Goal: Task Accomplishment & Management: Use online tool/utility

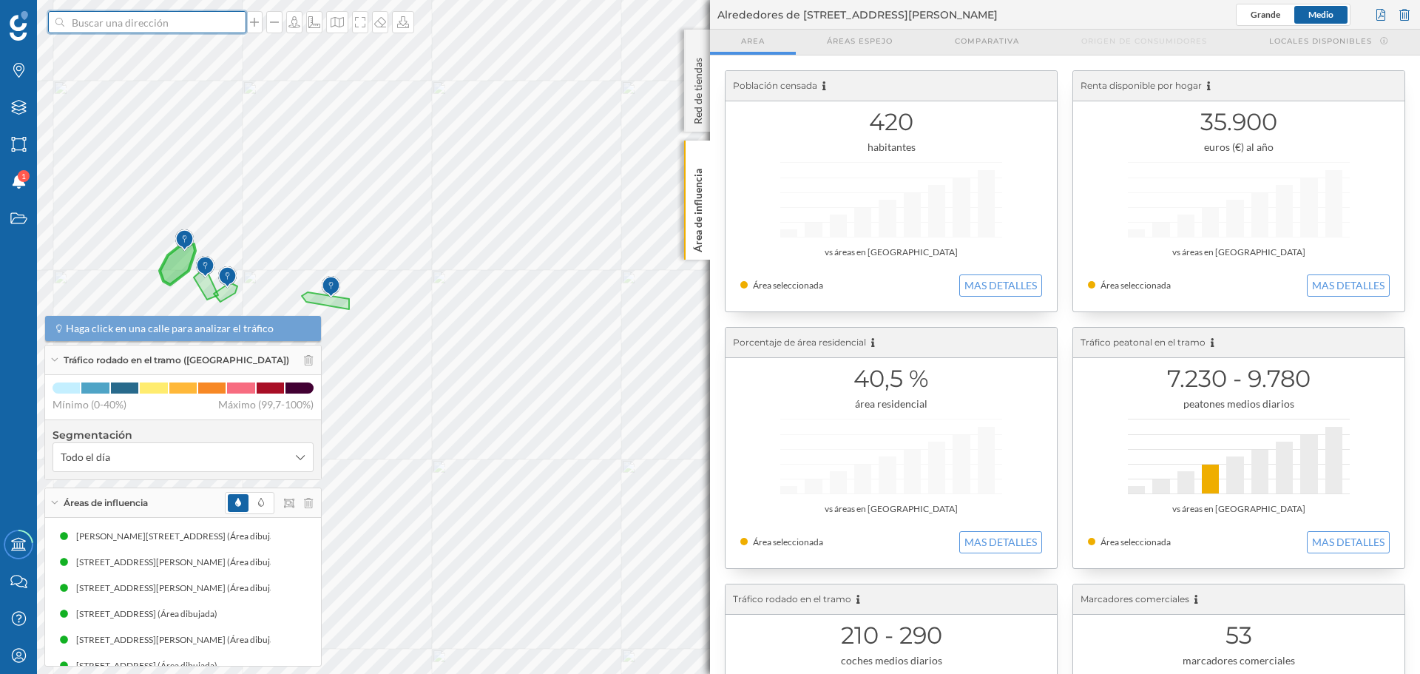
click at [121, 15] on input at bounding box center [147, 22] width 166 height 22
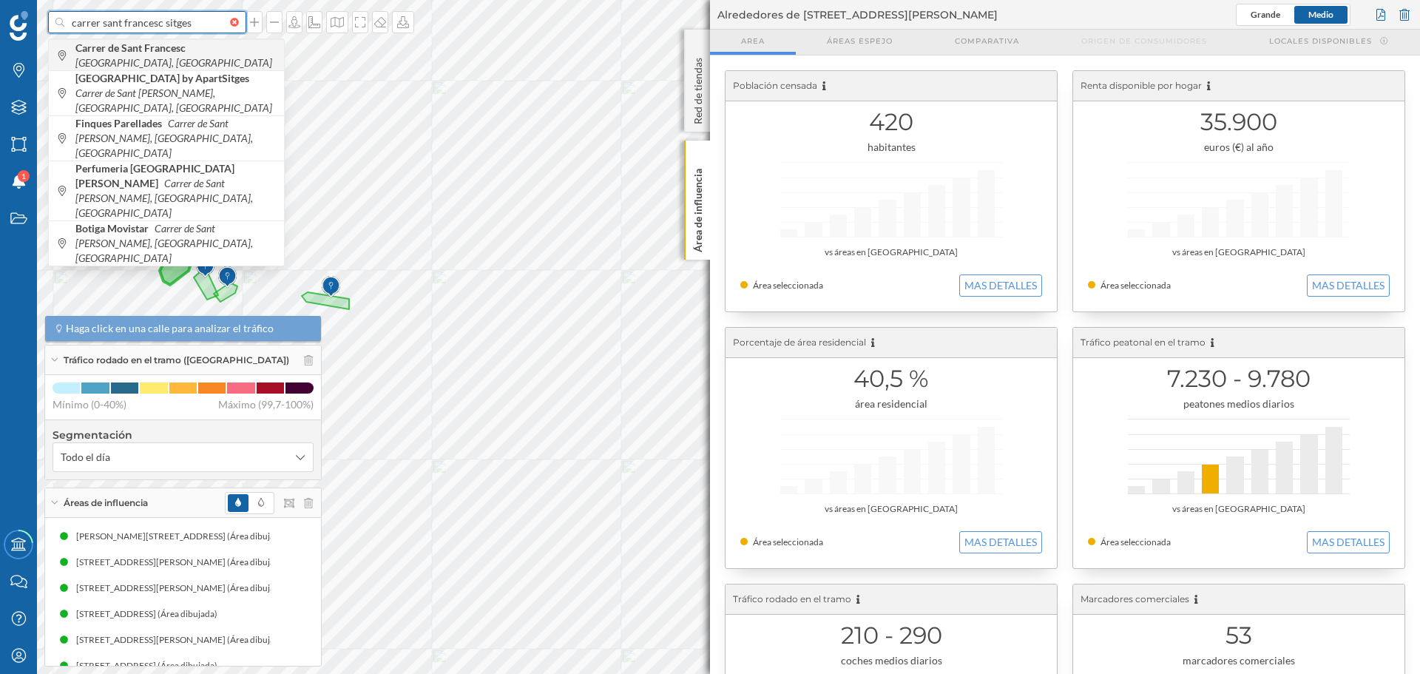
type input "carrer sant francesc sitges"
click at [124, 53] on b "Carrer de Sant Francesc" at bounding box center [132, 47] width 114 height 13
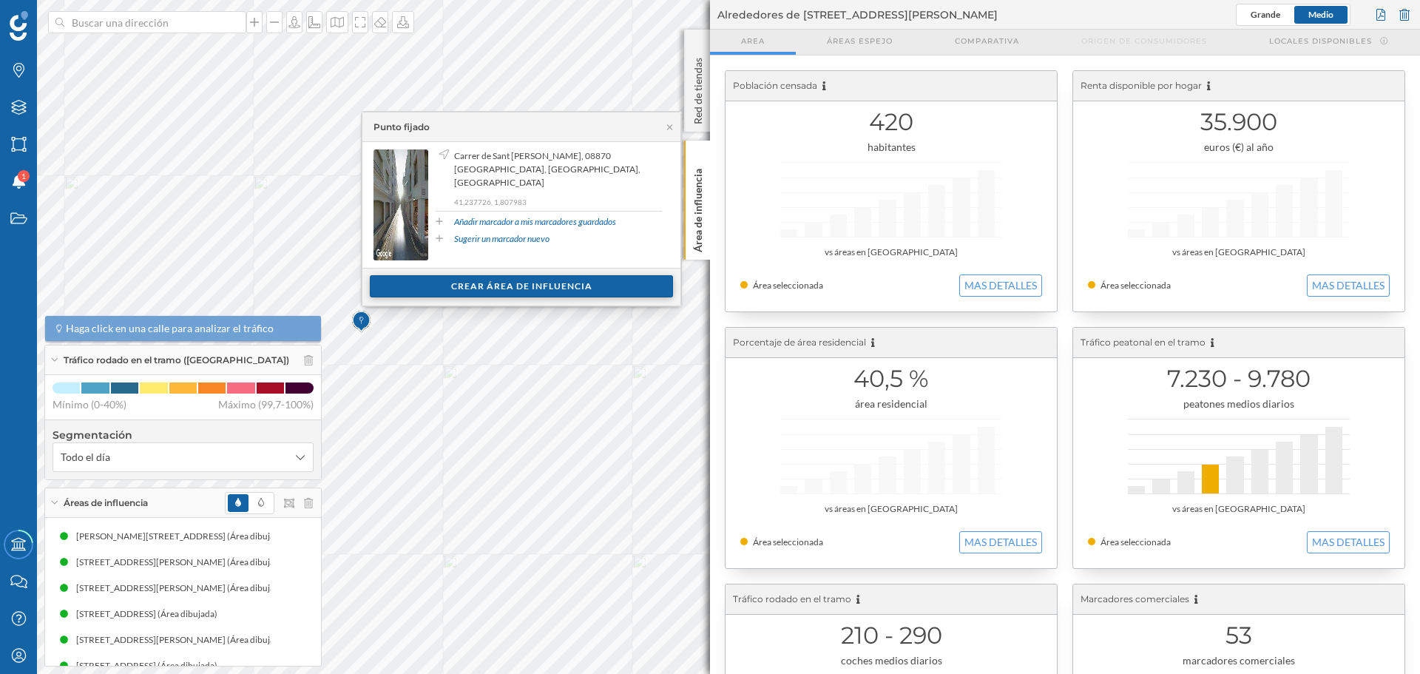
click at [490, 280] on div "Crear área de influencia" at bounding box center [521, 286] width 303 height 22
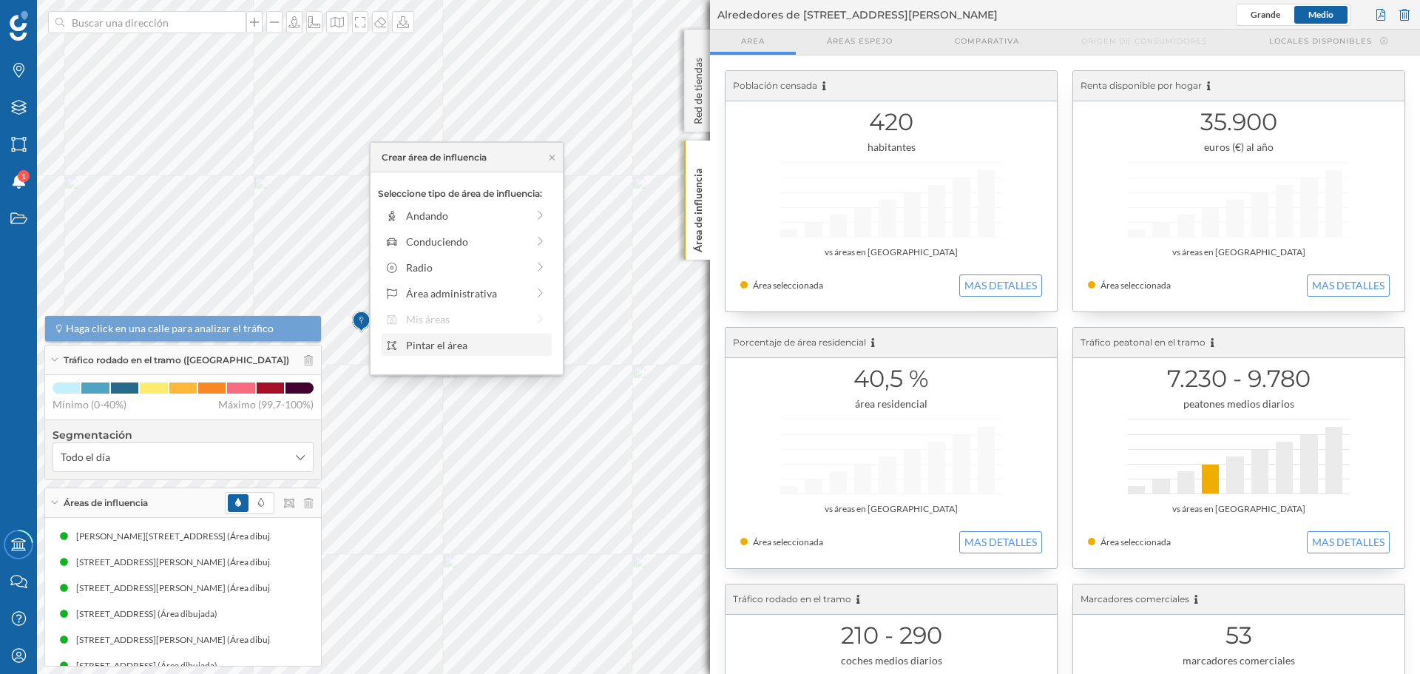
click at [406, 342] on div "Pintar el área" at bounding box center [476, 345] width 141 height 16
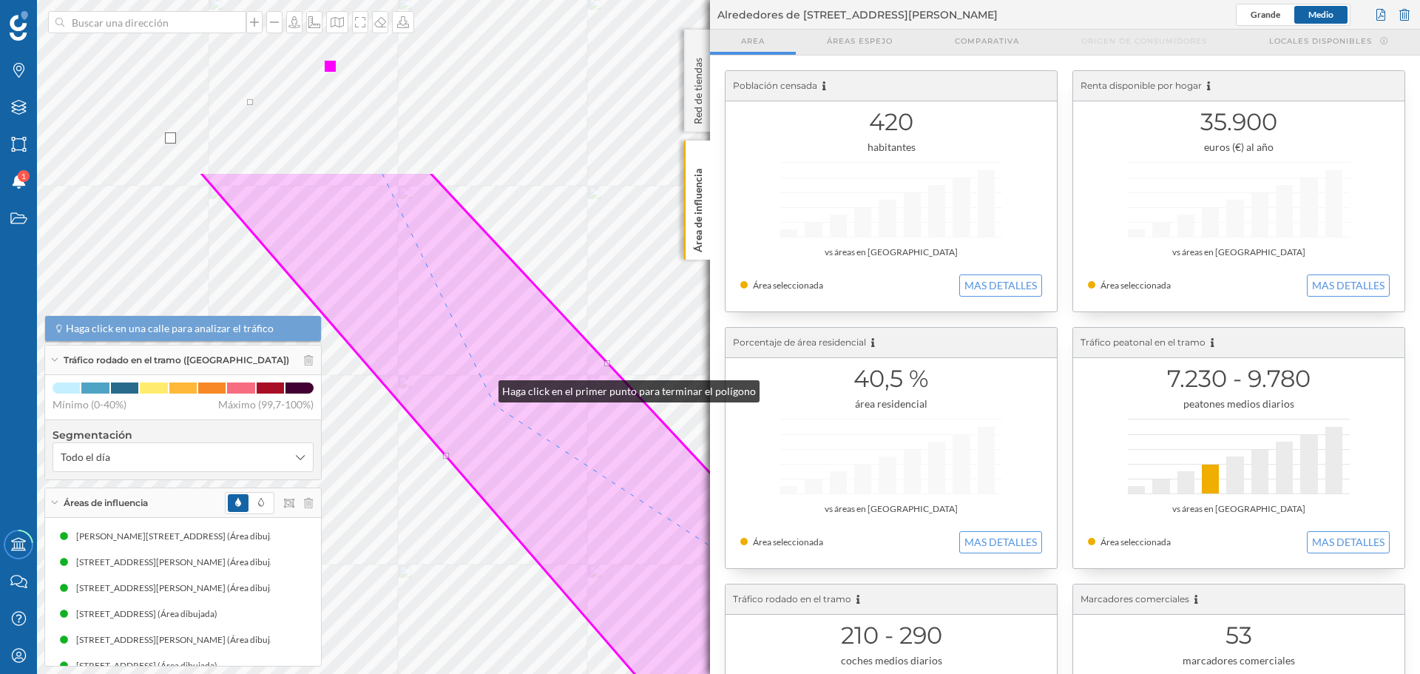
drag, startPoint x: 283, startPoint y: 146, endPoint x: 524, endPoint y: 442, distance: 381.2
click at [524, 442] on icon at bounding box center [542, 473] width 685 height 602
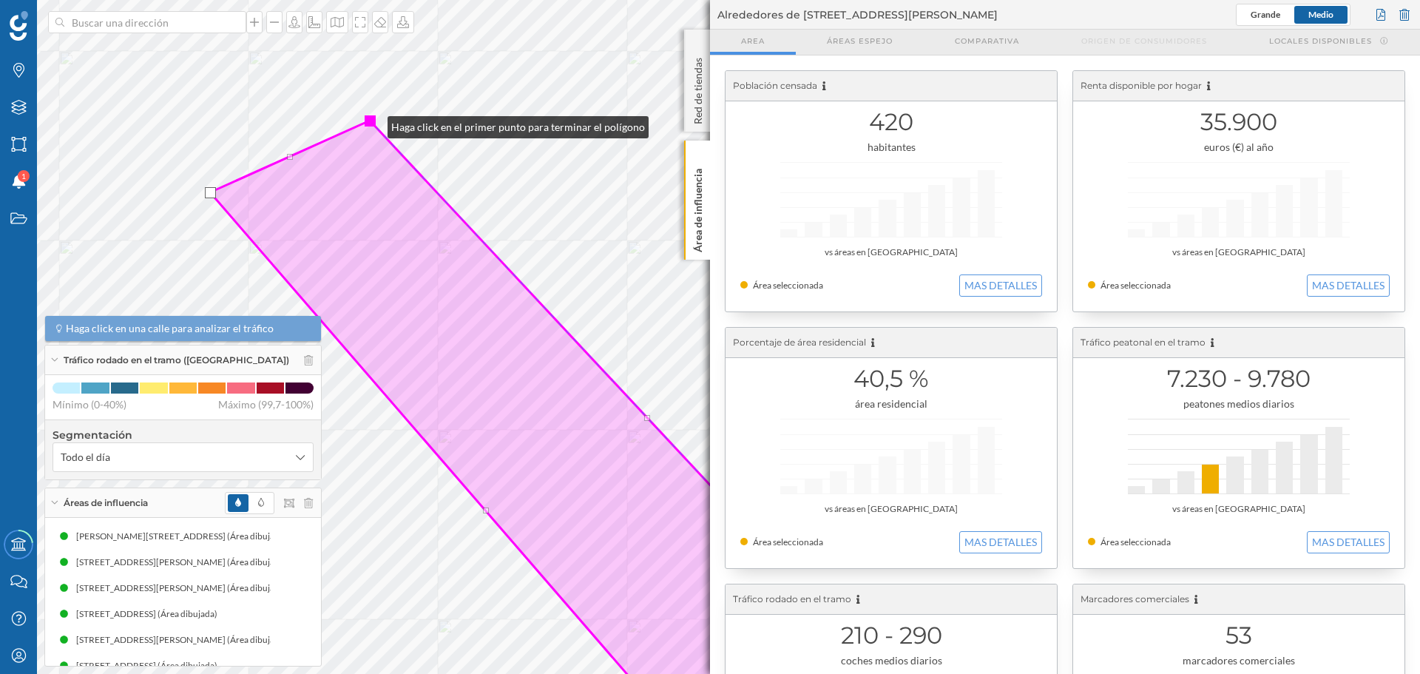
click at [373, 124] on div at bounding box center [370, 120] width 11 height 11
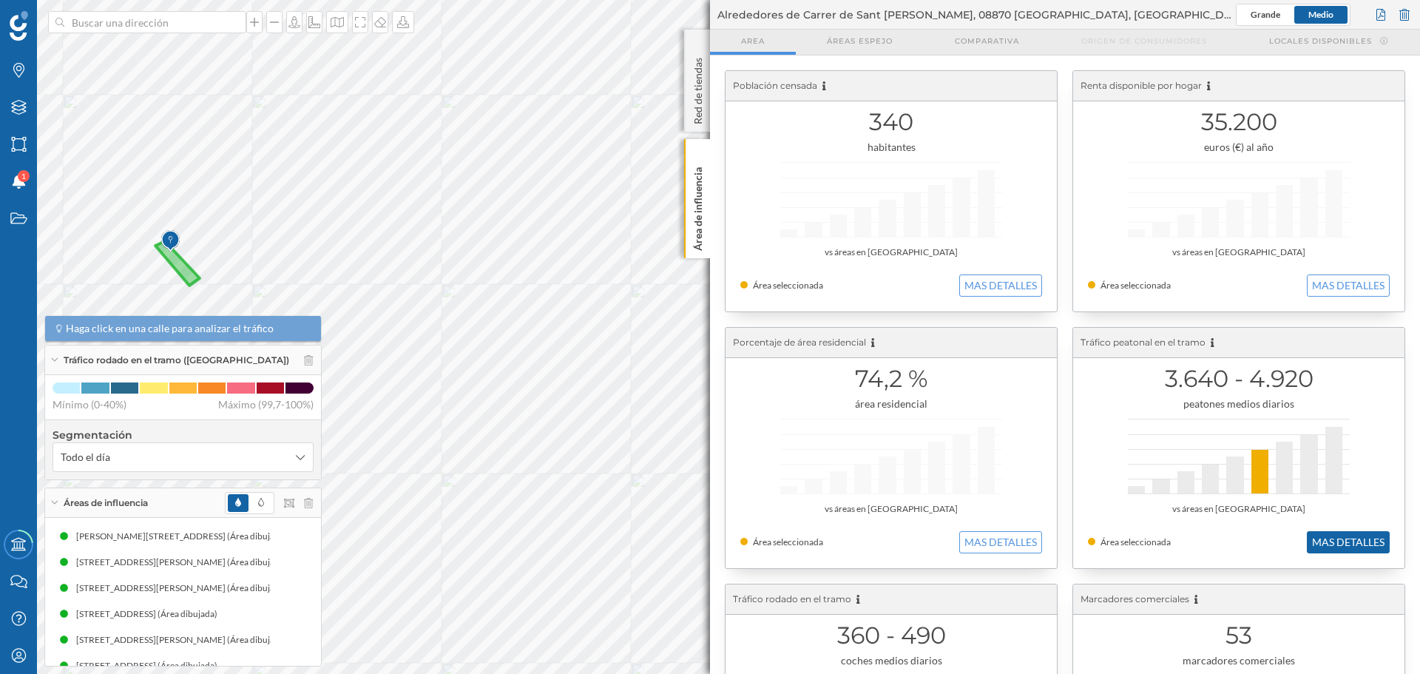
click at [1362, 541] on button "MAS DETALLES" at bounding box center [1348, 542] width 83 height 22
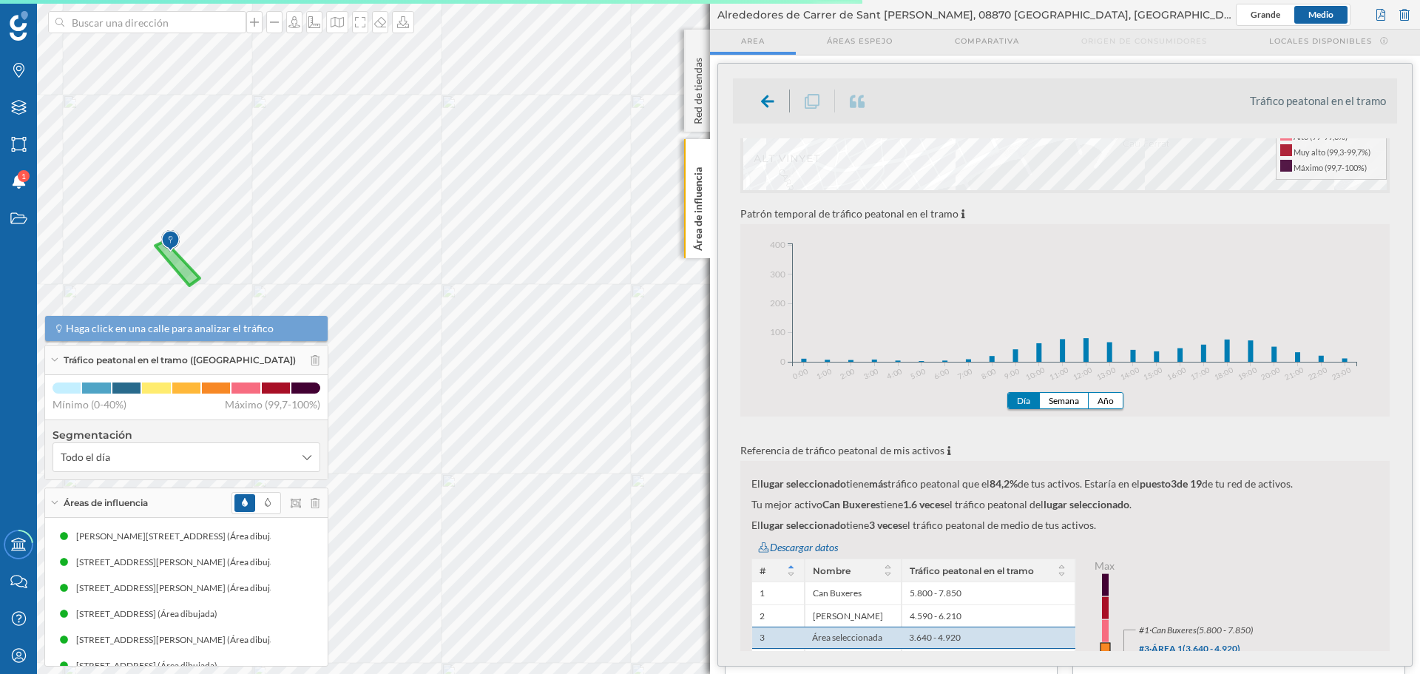
scroll to position [444, 0]
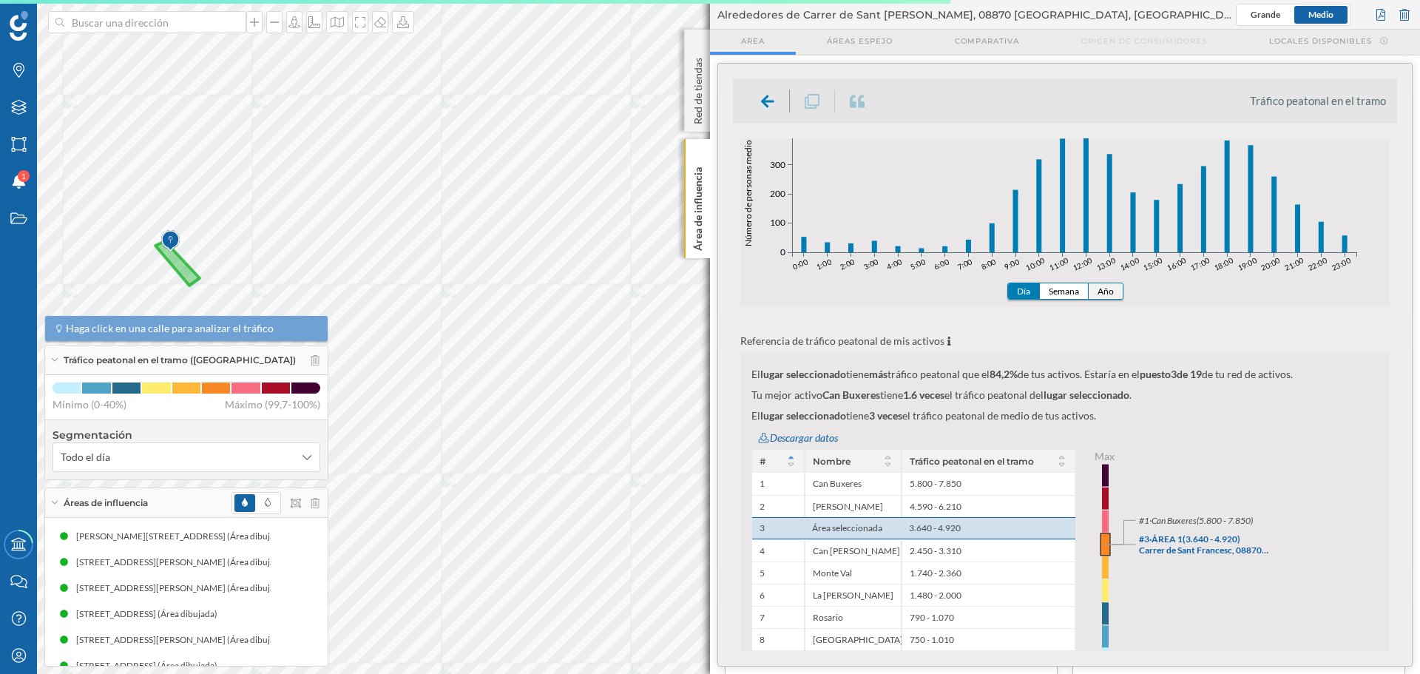
click at [1099, 291] on button "Año" at bounding box center [1106, 291] width 34 height 16
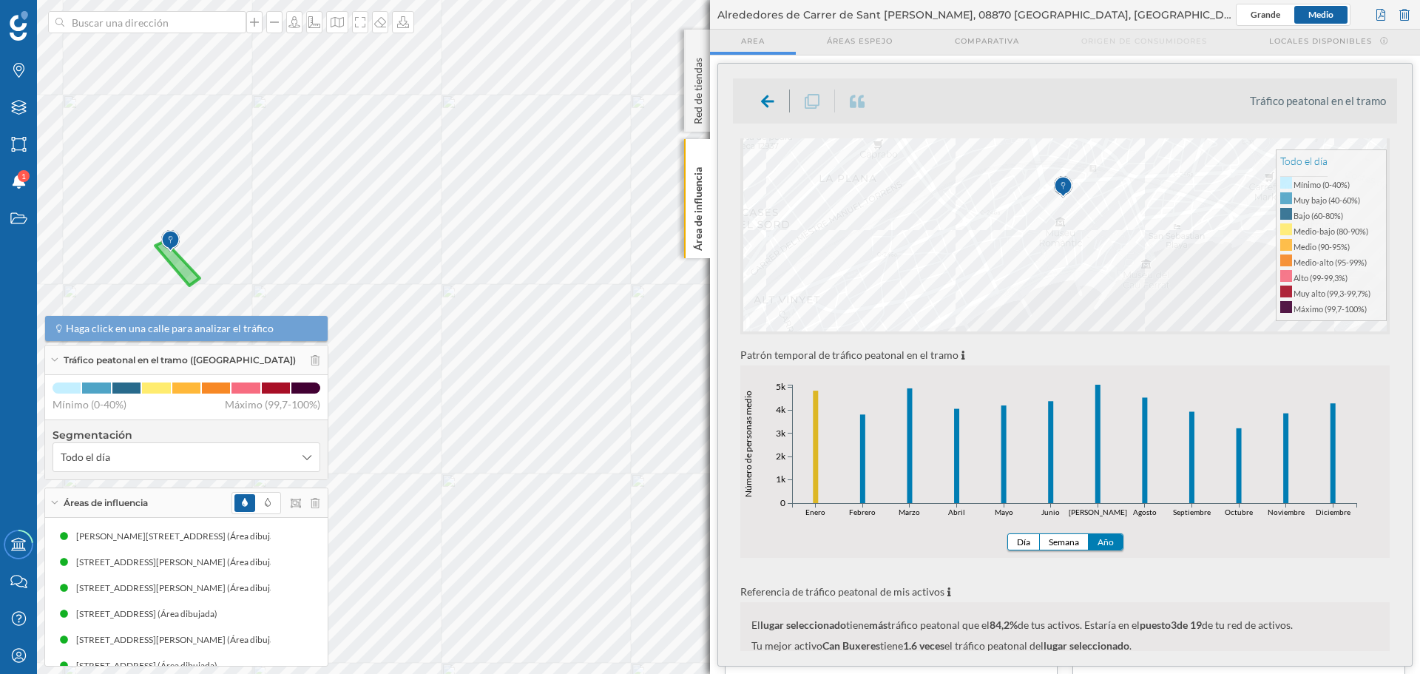
scroll to position [222, 0]
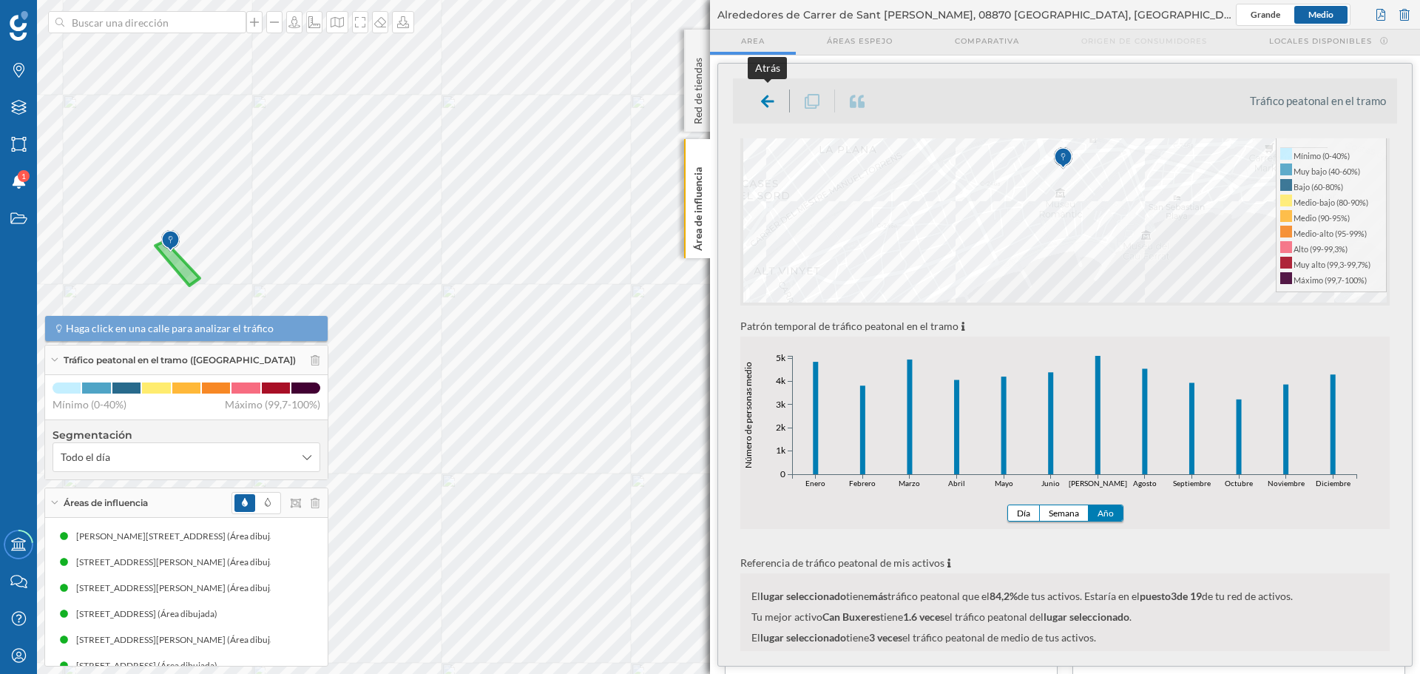
click at [766, 109] on icon at bounding box center [767, 101] width 13 height 18
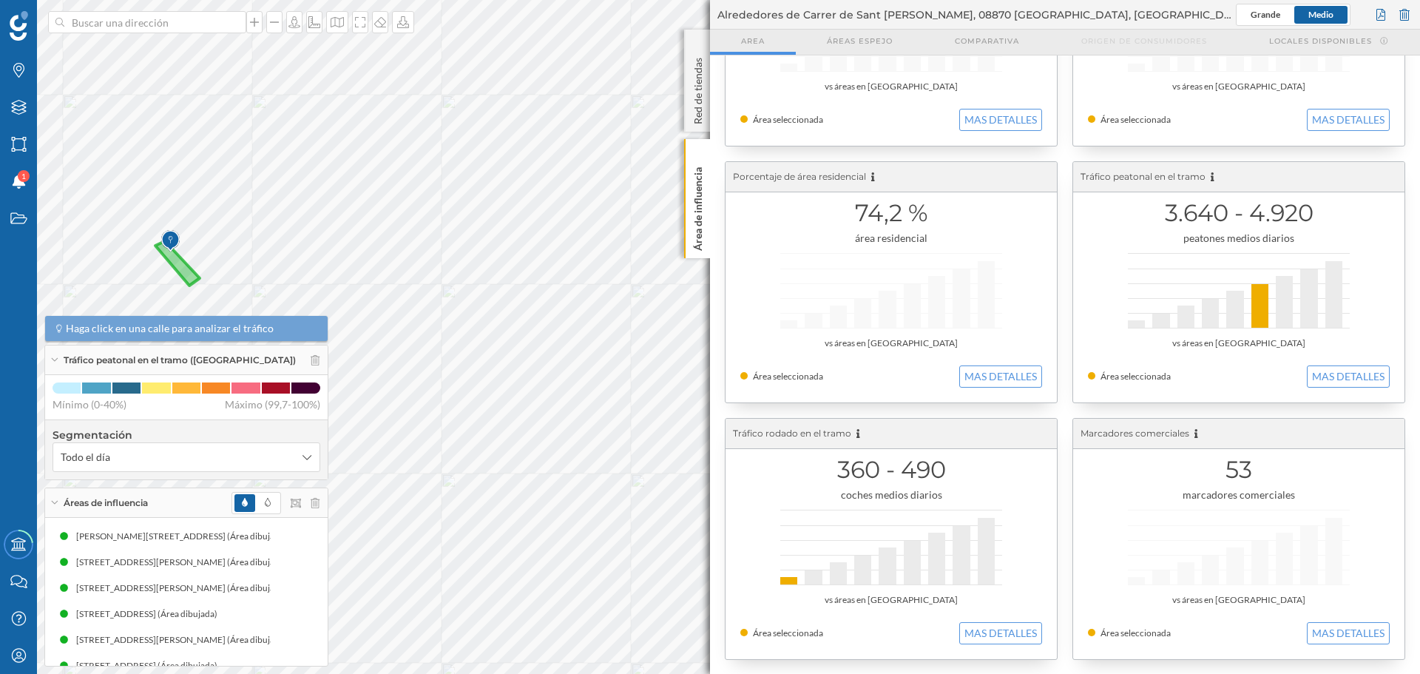
scroll to position [166, 0]
click at [990, 627] on button "MAS DETALLES" at bounding box center [1000, 632] width 83 height 22
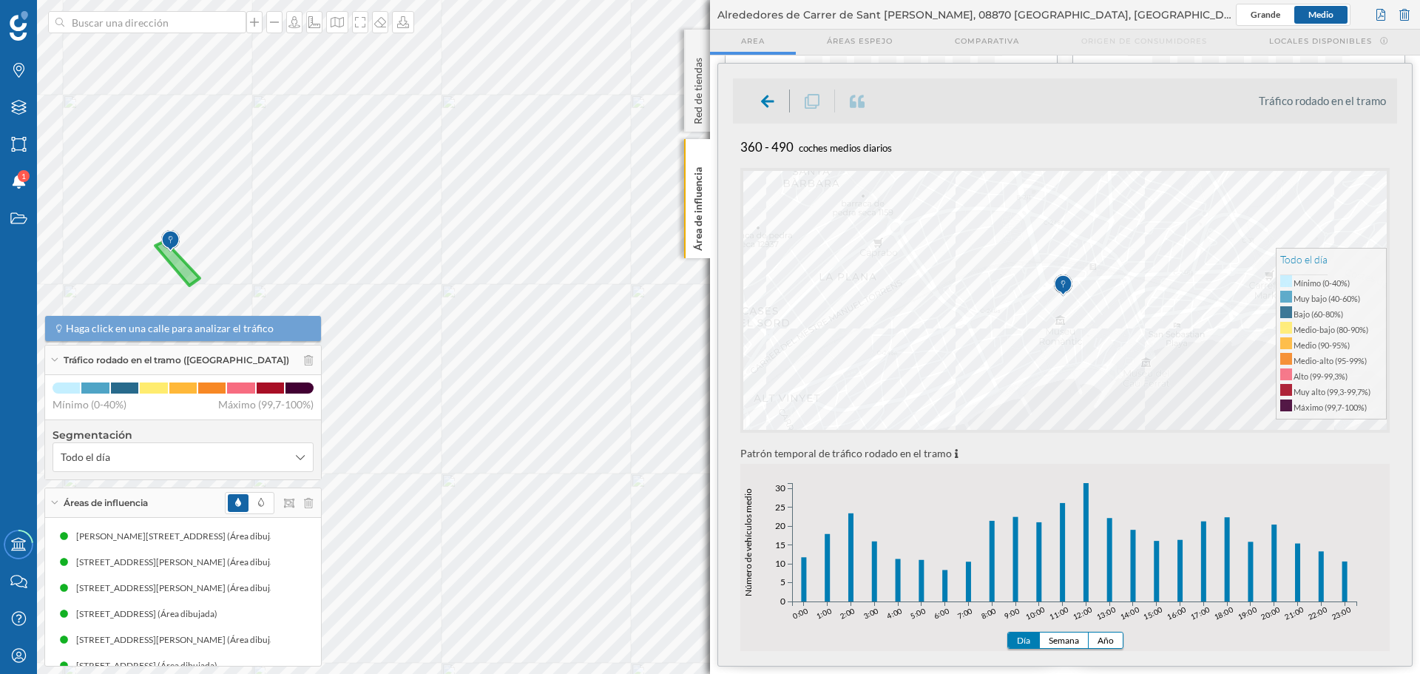
scroll to position [222, 0]
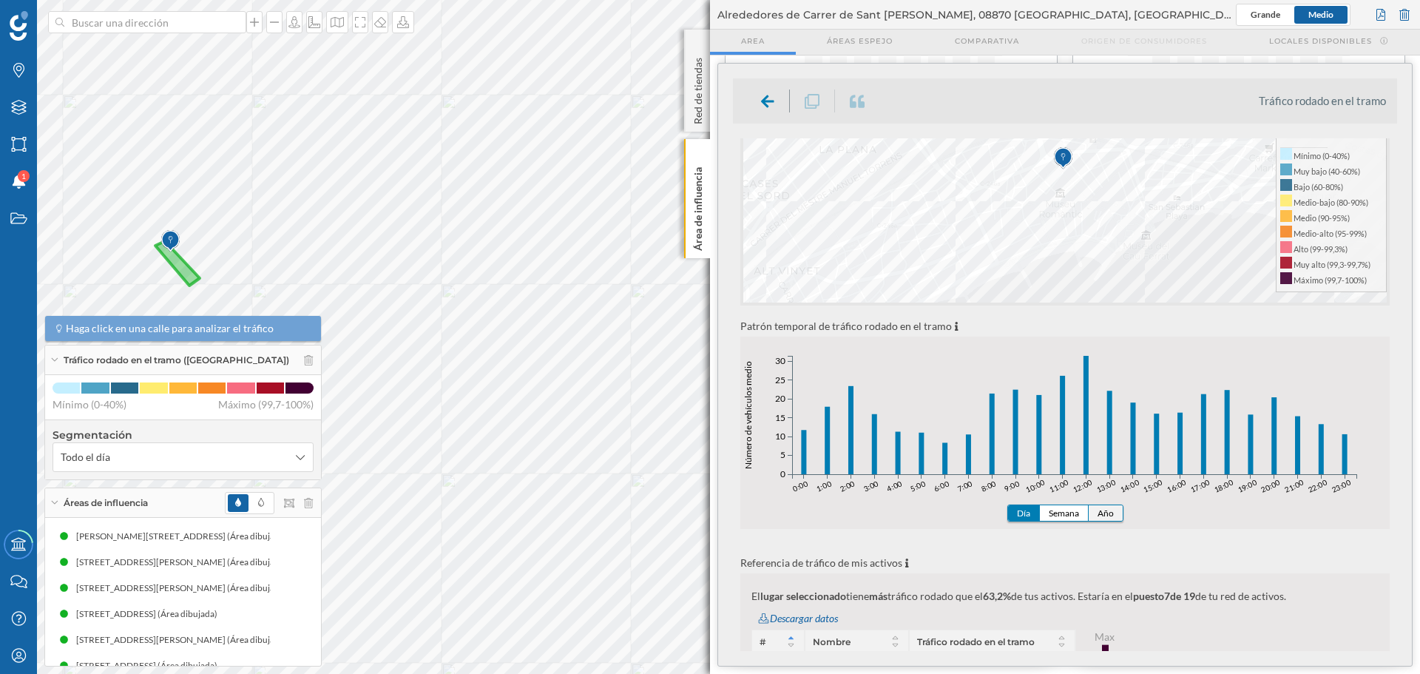
click at [1112, 507] on button "Año" at bounding box center [1106, 513] width 34 height 16
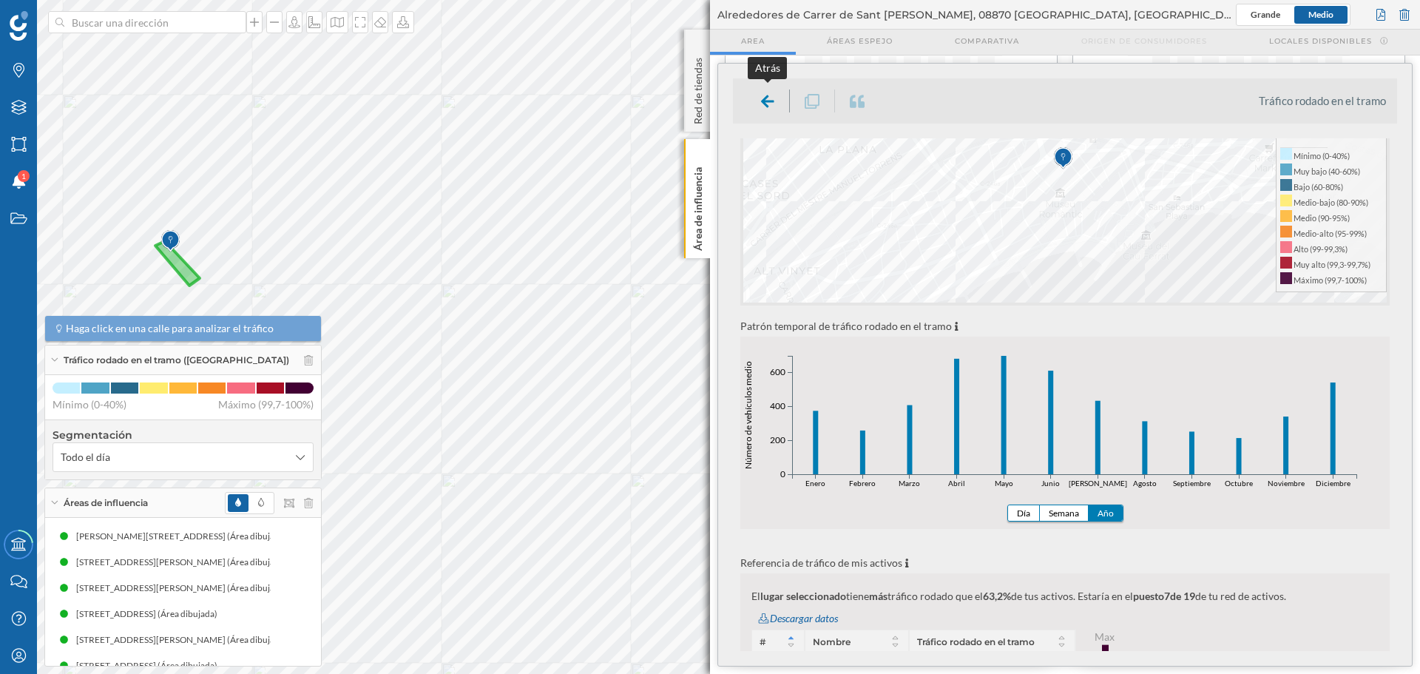
click at [757, 98] on div at bounding box center [768, 100] width 44 height 23
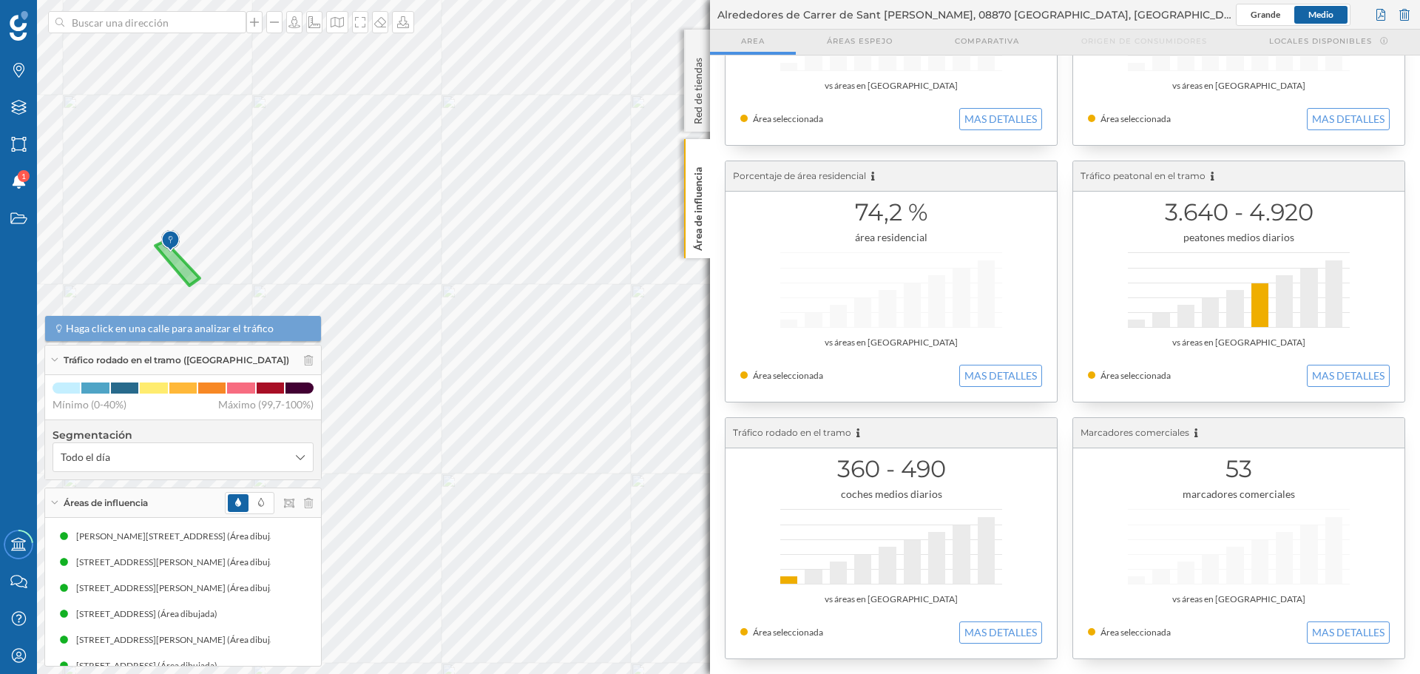
scroll to position [0, 0]
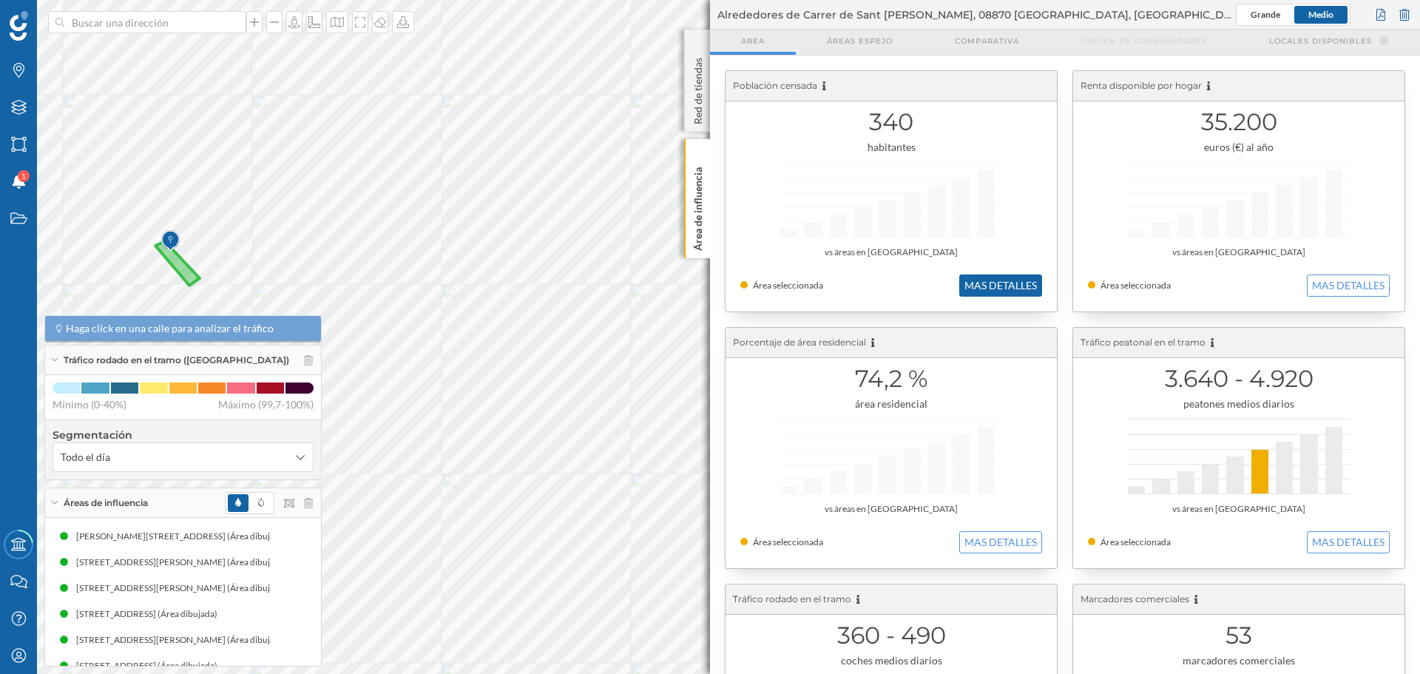
click at [1018, 291] on button "MAS DETALLES" at bounding box center [1000, 285] width 83 height 22
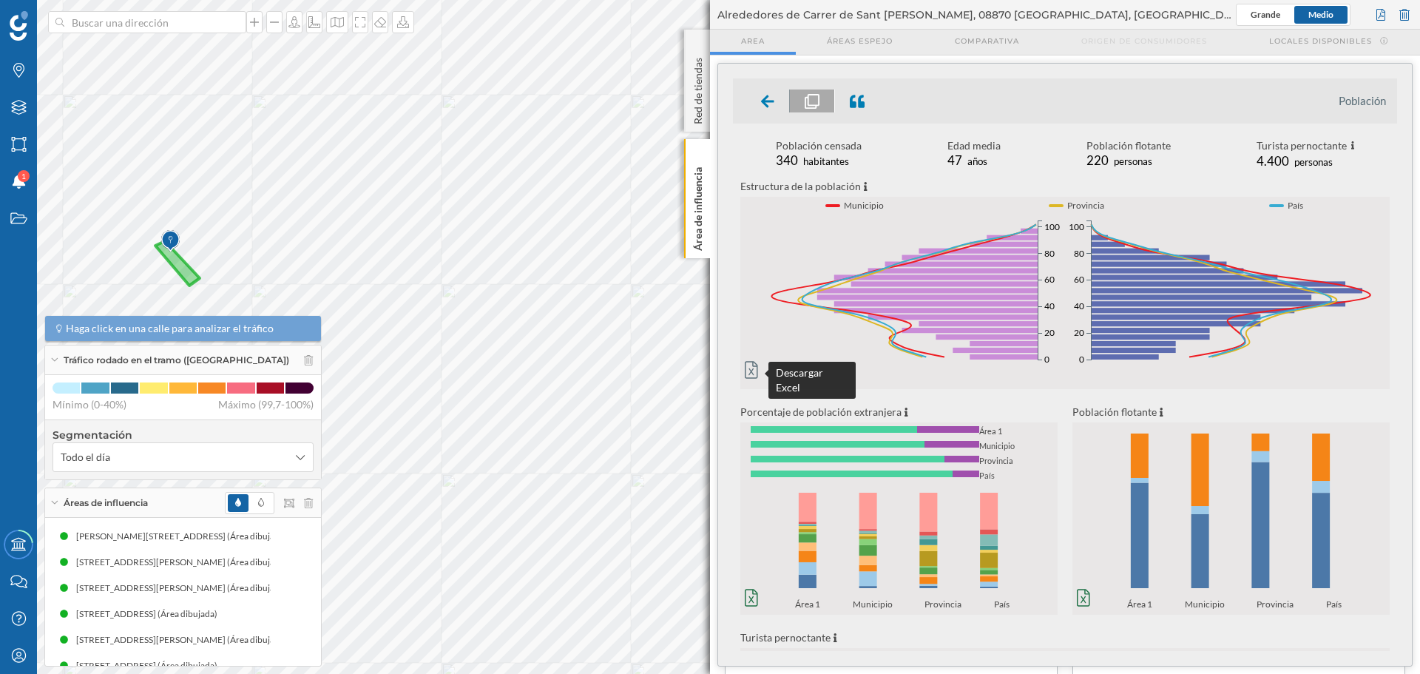
click at [749, 370] on icon at bounding box center [751, 370] width 13 height 18
click at [167, 18] on input at bounding box center [147, 22] width 166 height 22
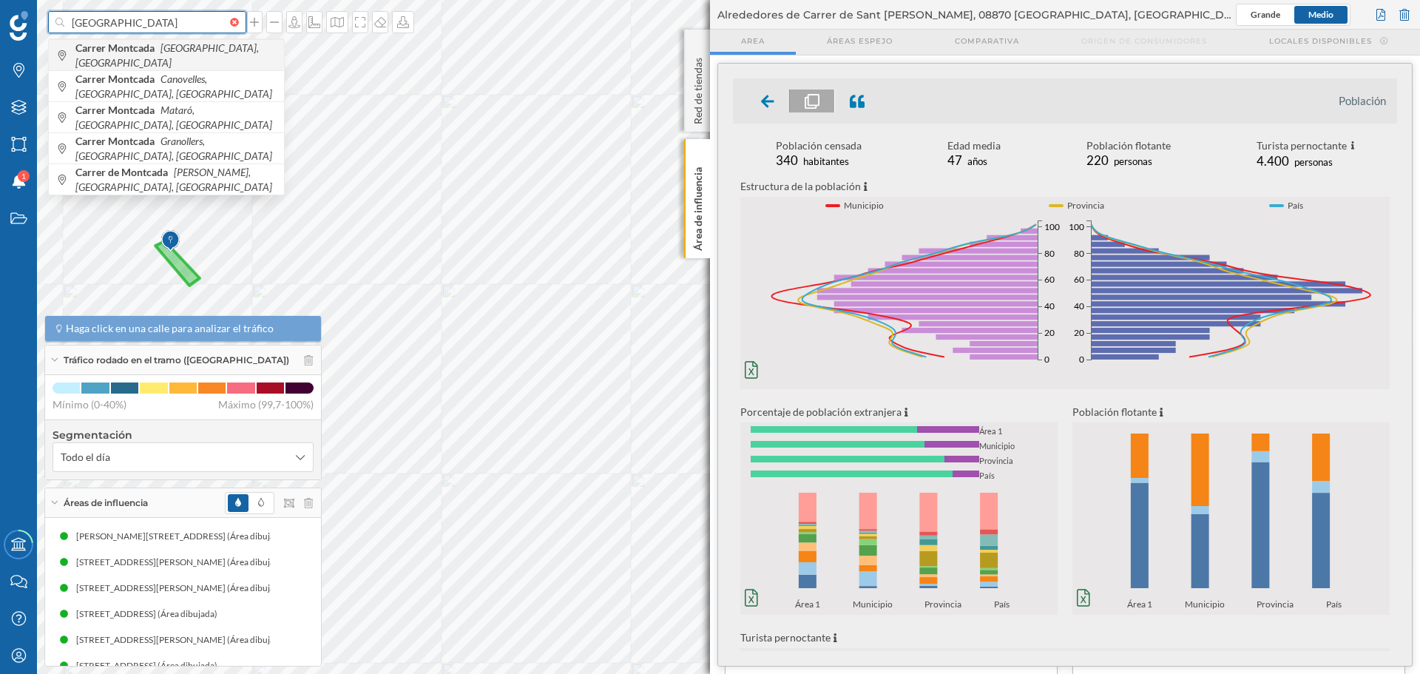
type input "[GEOGRAPHIC_DATA]"
click at [176, 54] on icon "[GEOGRAPHIC_DATA], [GEOGRAPHIC_DATA]" at bounding box center [166, 54] width 183 height 27
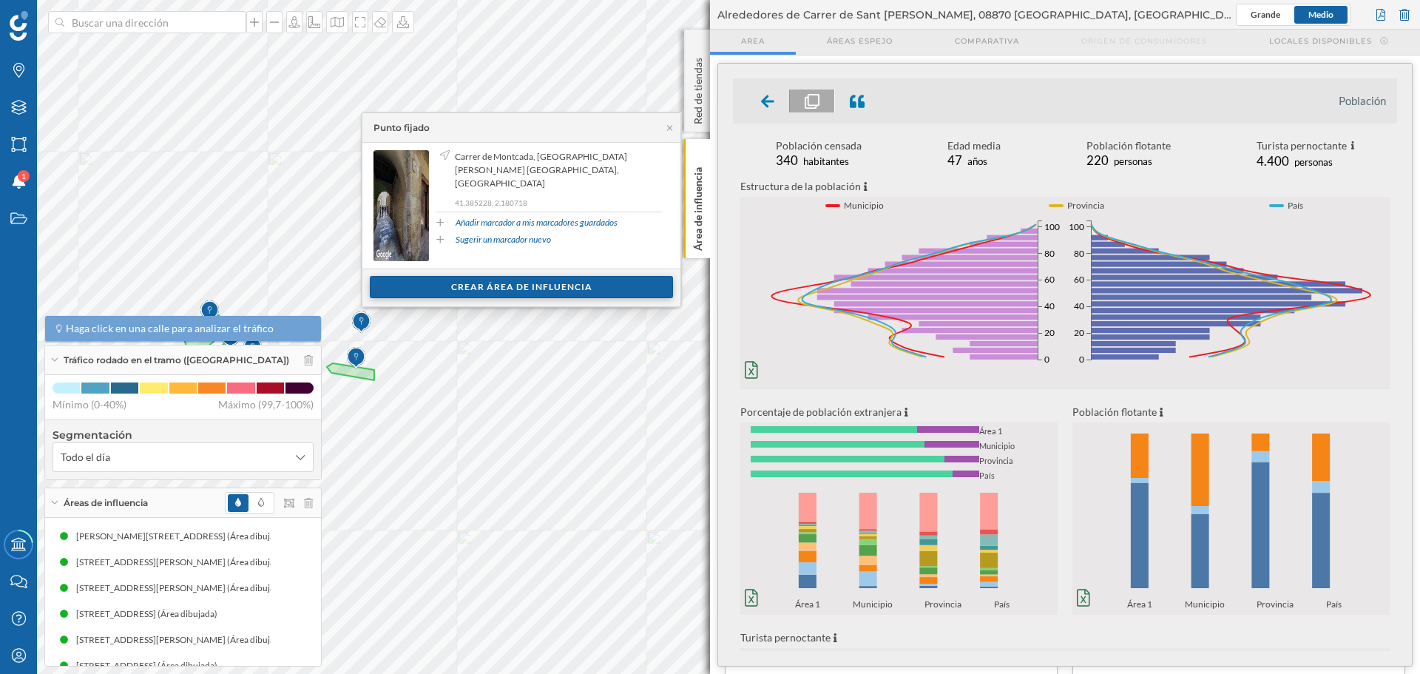
click at [451, 289] on div "Crear área de influencia" at bounding box center [521, 287] width 303 height 22
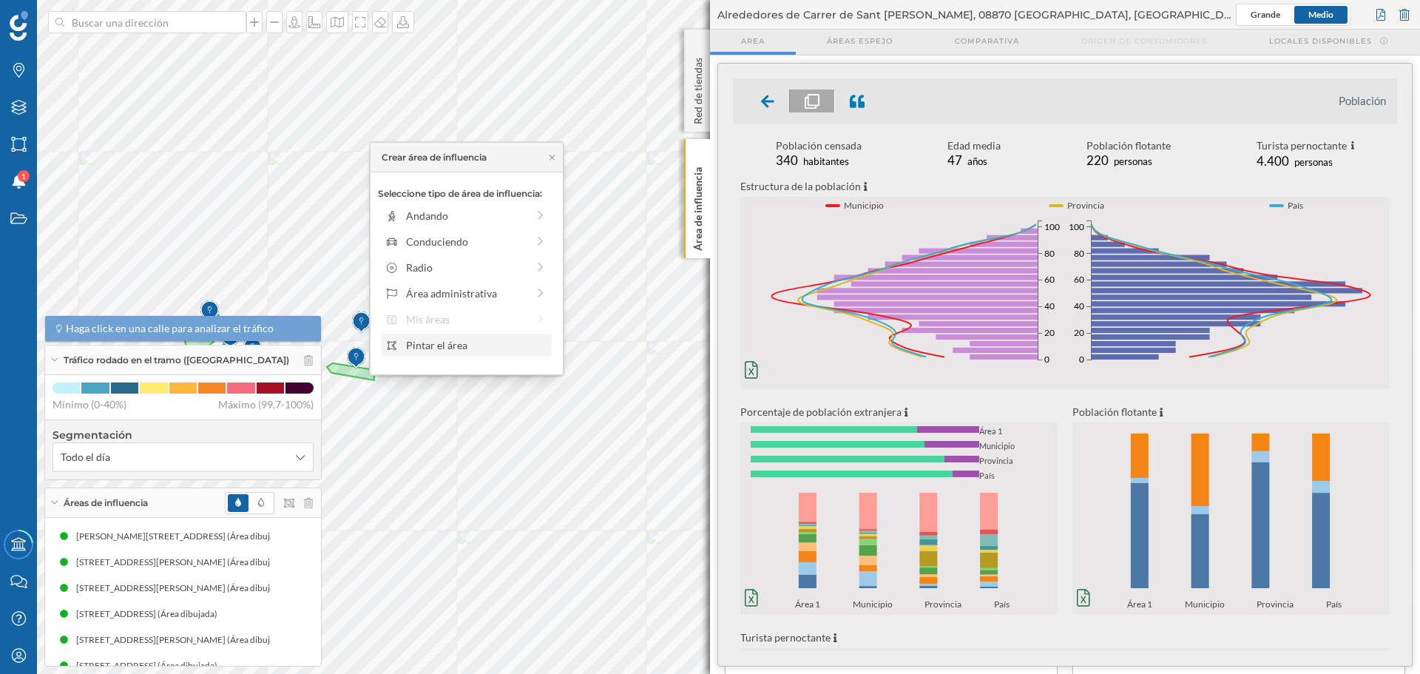
click at [419, 344] on div "Pintar el área" at bounding box center [476, 345] width 141 height 16
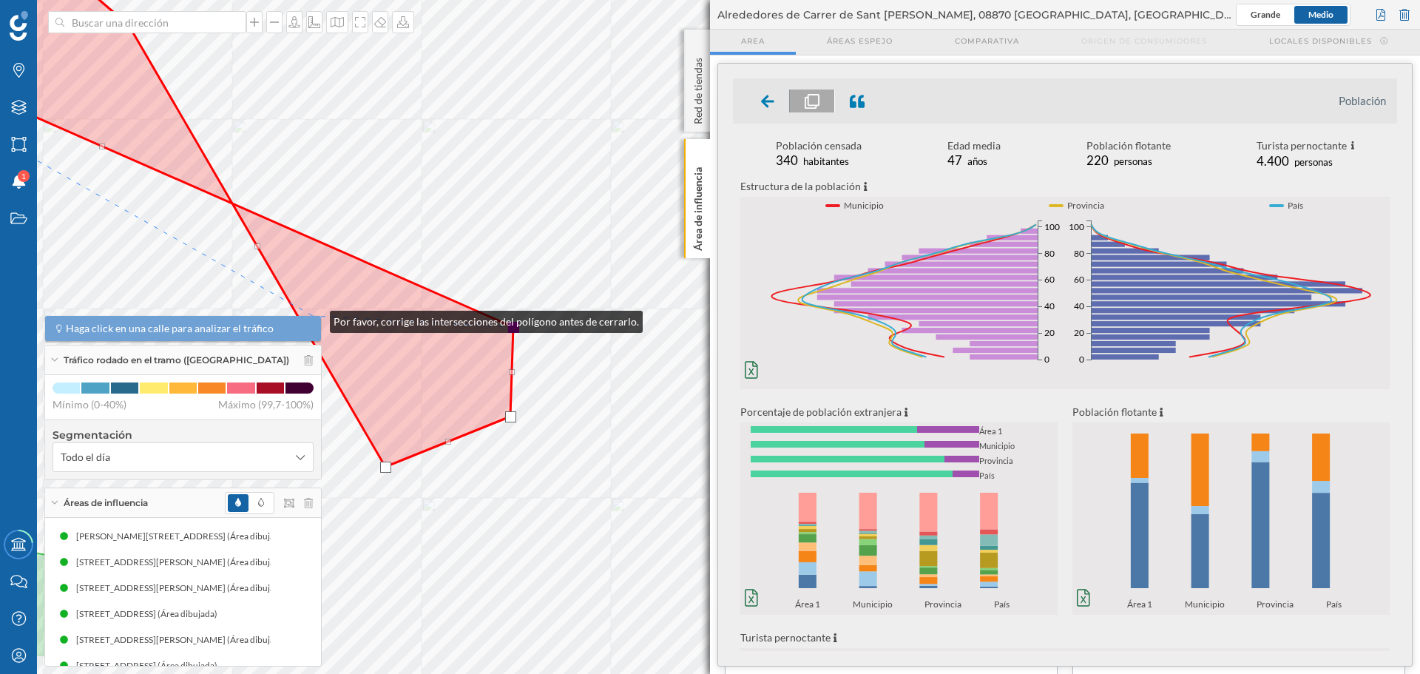
drag, startPoint x: 560, startPoint y: 402, endPoint x: 354, endPoint y: 315, distance: 223.4
click at [315, 317] on div "Marcas Capas Áreas Notificaciones 1 Estados Academy Contacta con nosotros Centr…" at bounding box center [710, 337] width 1420 height 674
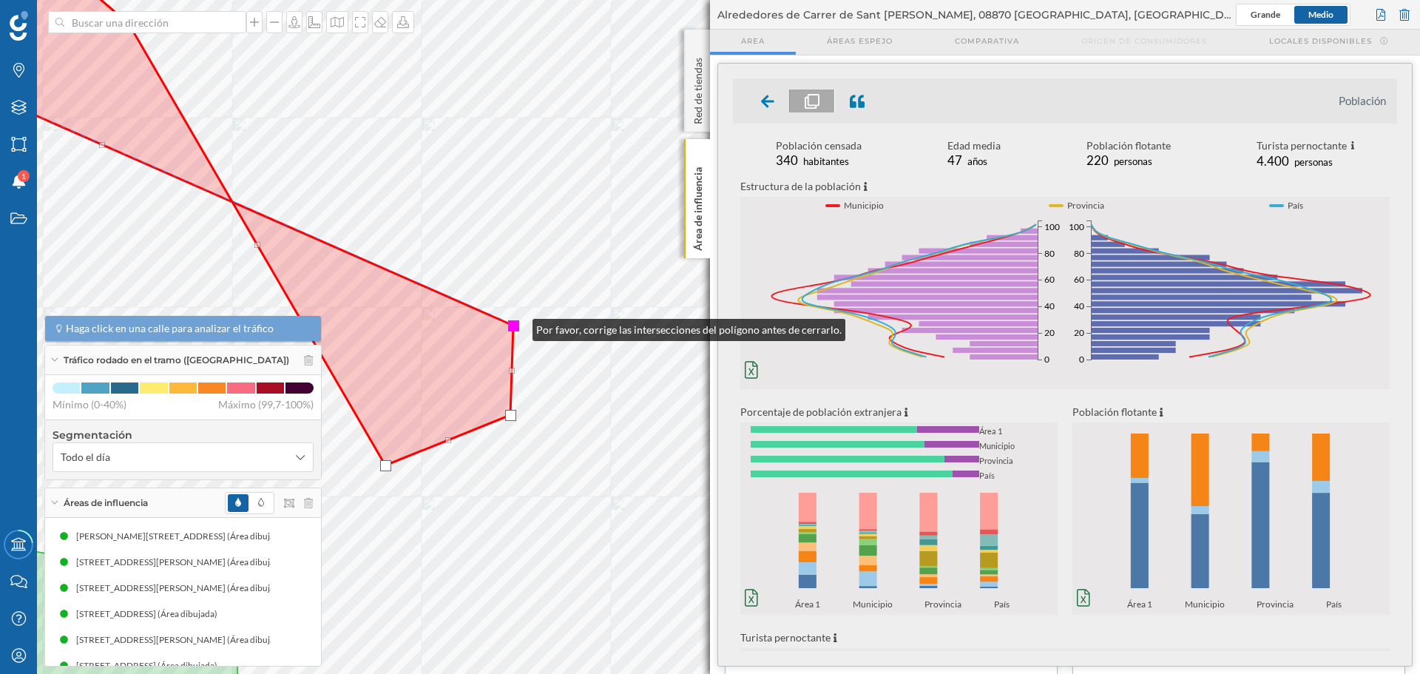
click at [518, 326] on div at bounding box center [513, 325] width 11 height 11
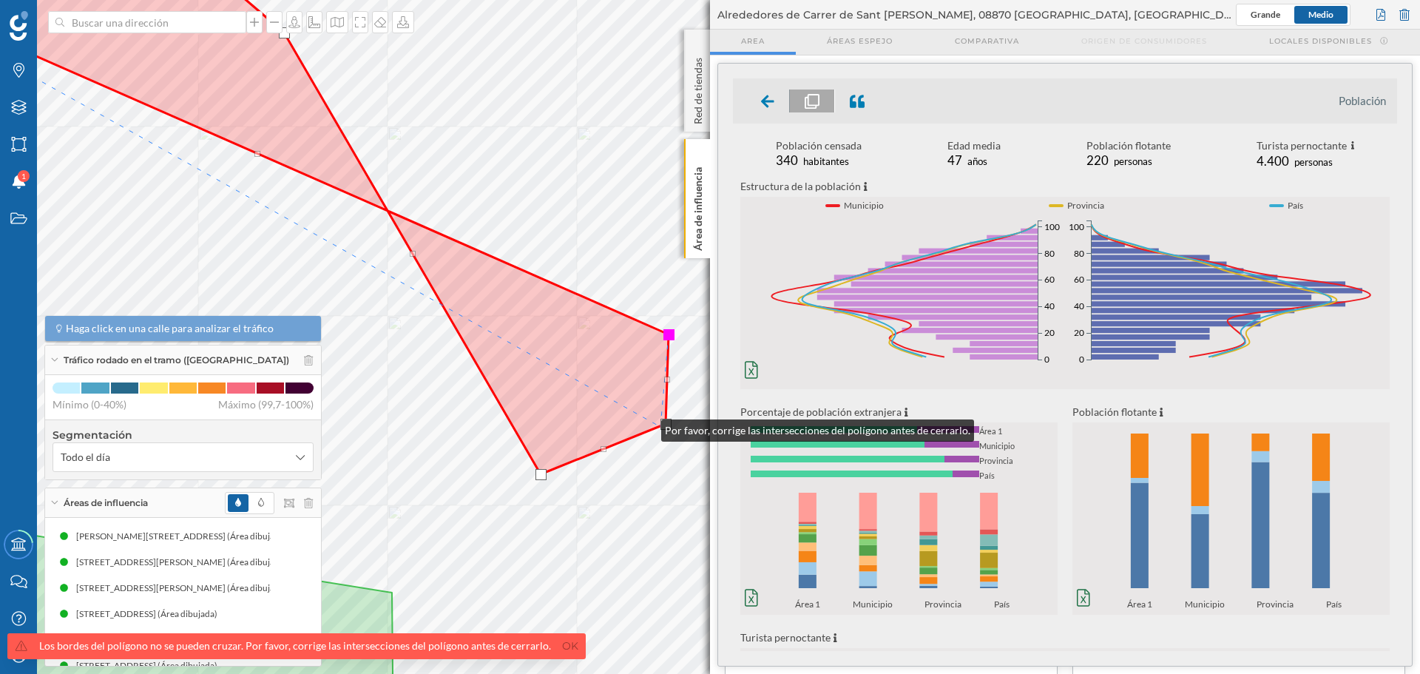
drag, startPoint x: 491, startPoint y: 418, endPoint x: 687, endPoint y: 434, distance: 196.7
click at [669, 434] on icon at bounding box center [340, 206] width 658 height 535
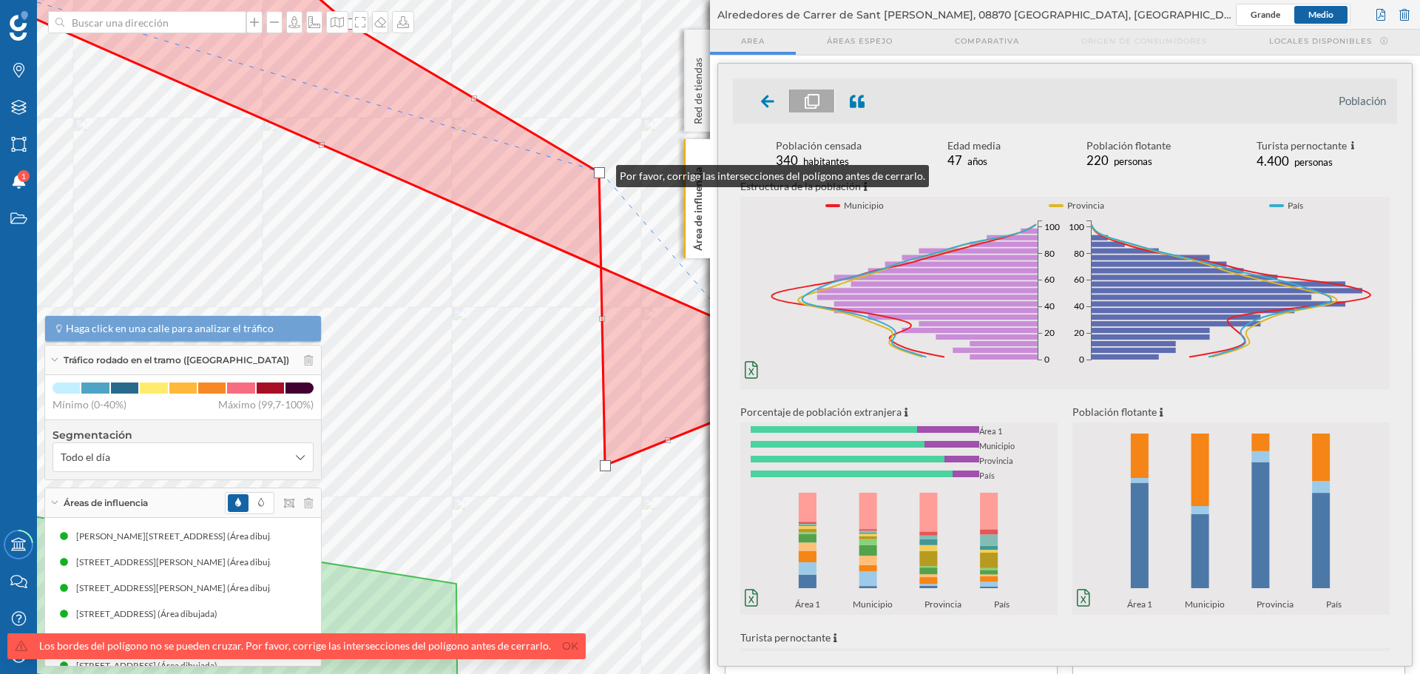
drag, startPoint x: 479, startPoint y: 245, endPoint x: 602, endPoint y: 172, distance: 143.0
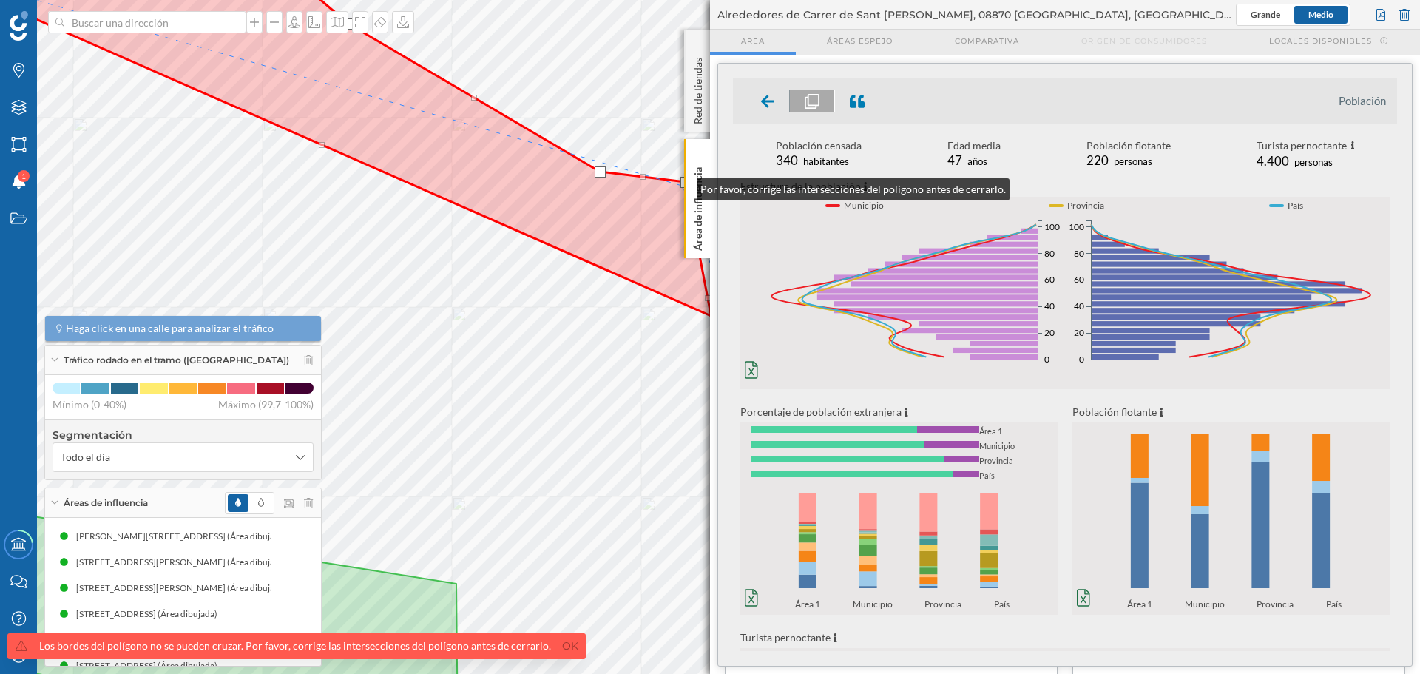
drag, startPoint x: 609, startPoint y: 431, endPoint x: 682, endPoint y: 186, distance: 256.0
click at [682, 186] on div at bounding box center [685, 182] width 11 height 11
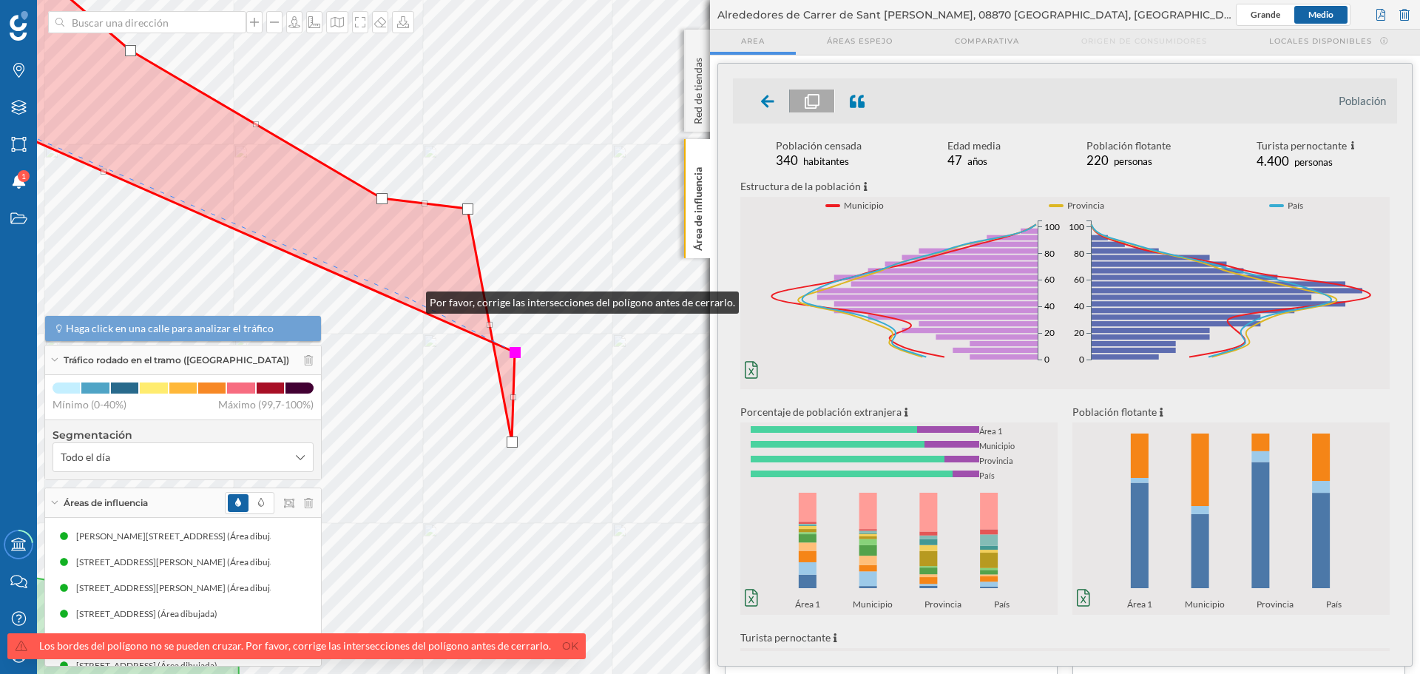
drag, startPoint x: 629, startPoint y: 272, endPoint x: 411, endPoint y: 299, distance: 219.1
click at [411, 299] on icon at bounding box center [103, 199] width 823 height 484
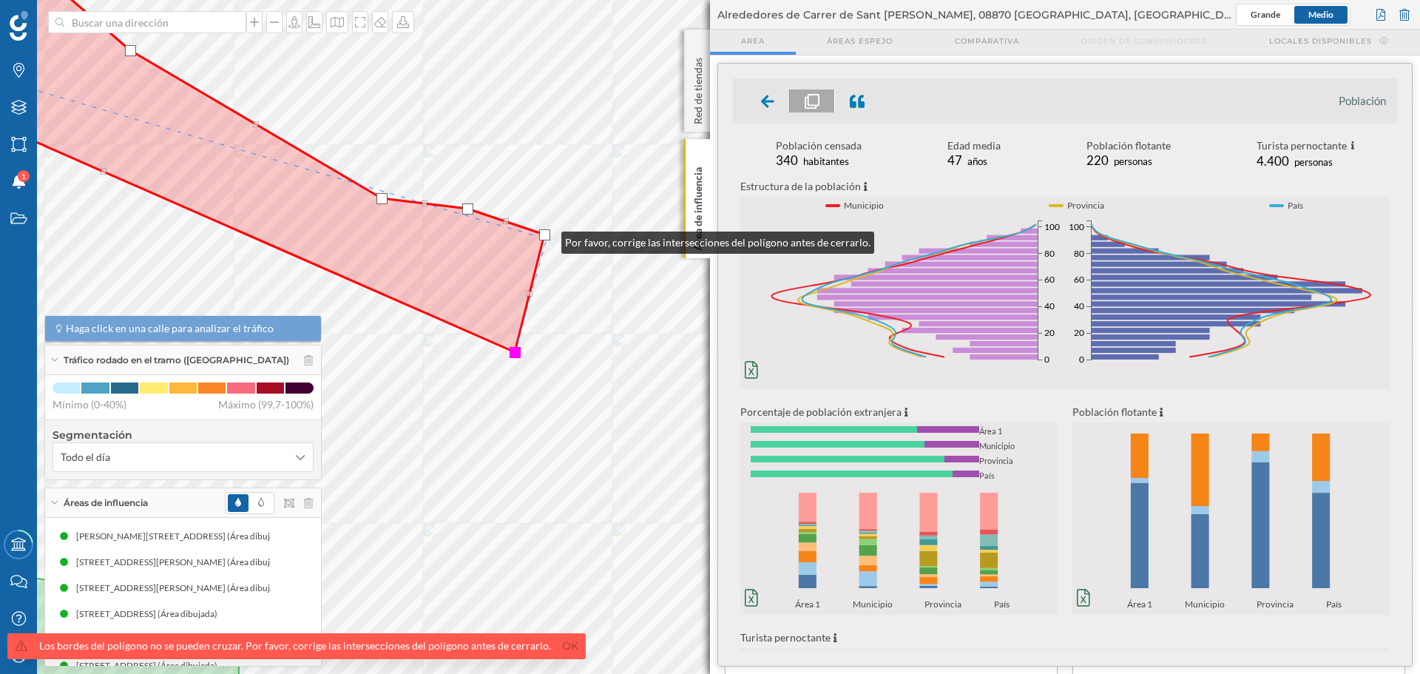
drag, startPoint x: 514, startPoint y: 446, endPoint x: 547, endPoint y: 239, distance: 209.6
click at [547, 239] on div at bounding box center [544, 234] width 11 height 11
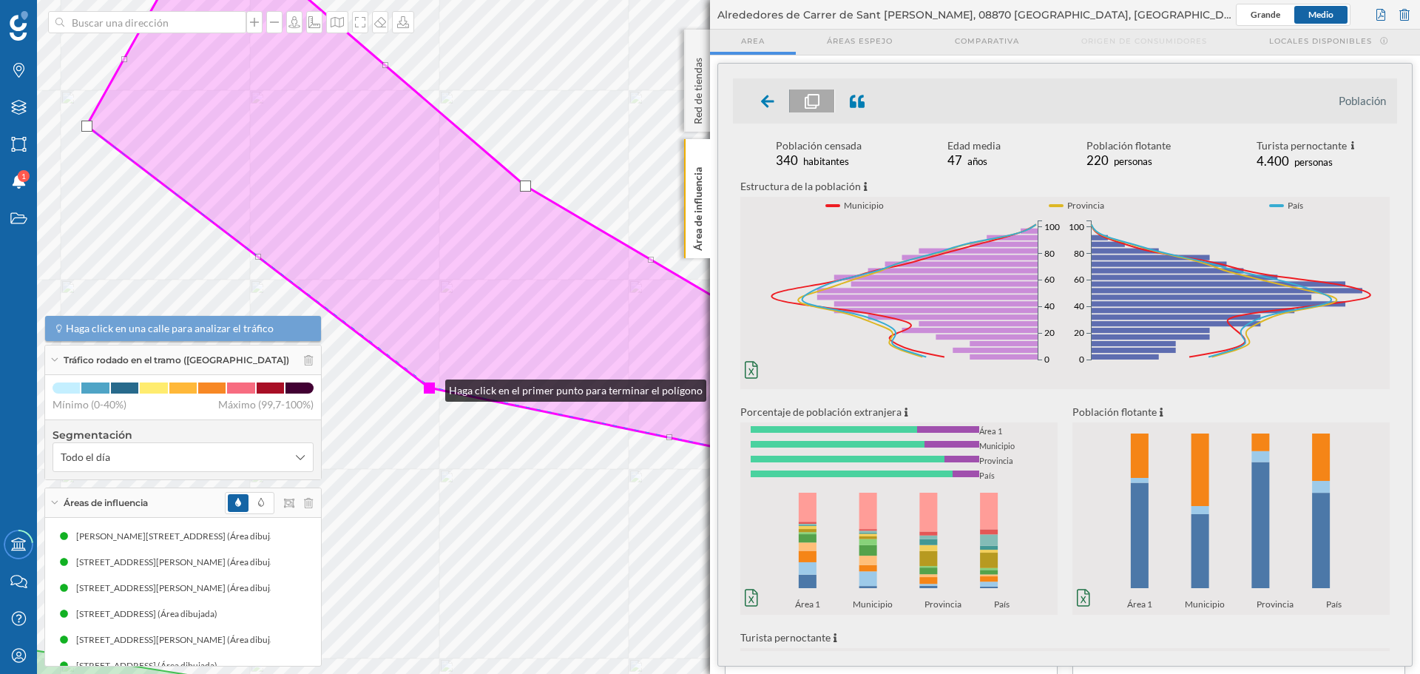
drag, startPoint x: 500, startPoint y: 306, endPoint x: 429, endPoint y: 388, distance: 108.5
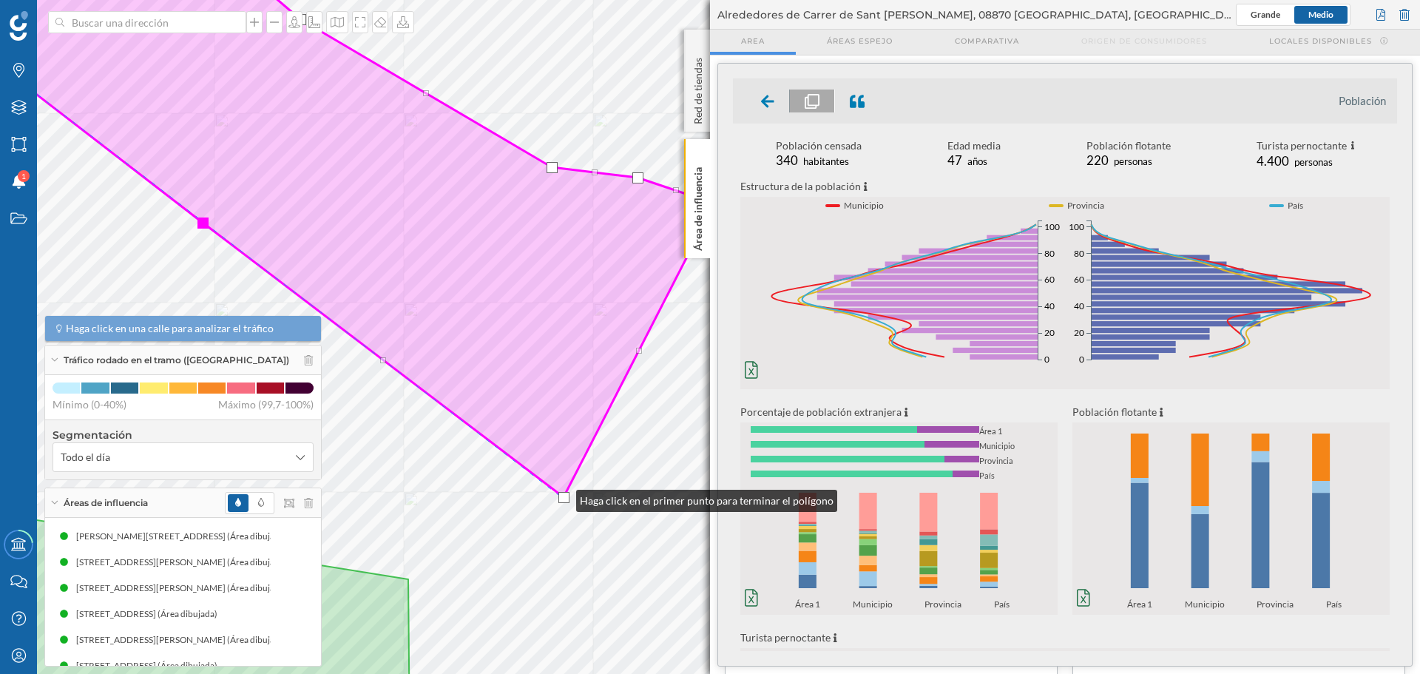
drag, startPoint x: 683, startPoint y: 321, endPoint x: 561, endPoint y: 497, distance: 213.8
click at [561, 497] on div at bounding box center [563, 497] width 11 height 11
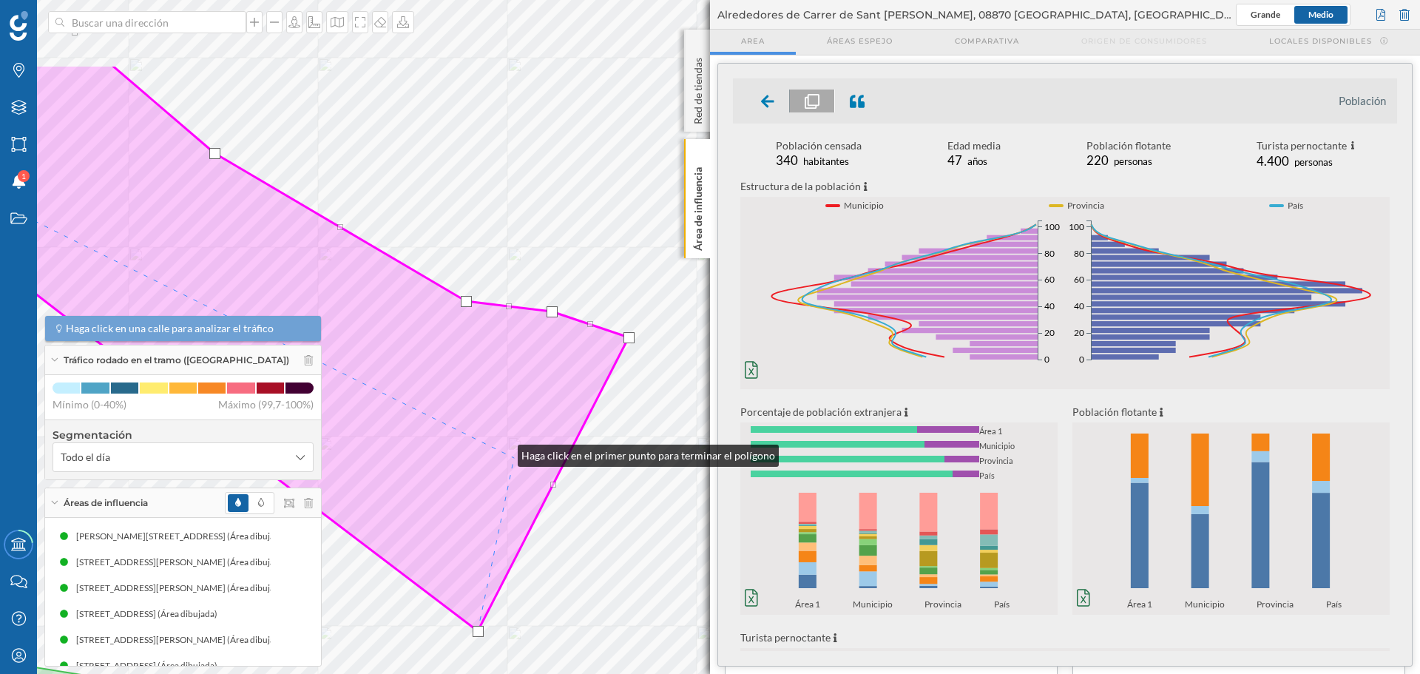
drag, startPoint x: 589, startPoint y: 318, endPoint x: 557, endPoint y: 475, distance: 160.0
click at [557, 475] on icon at bounding box center [202, 347] width 853 height 567
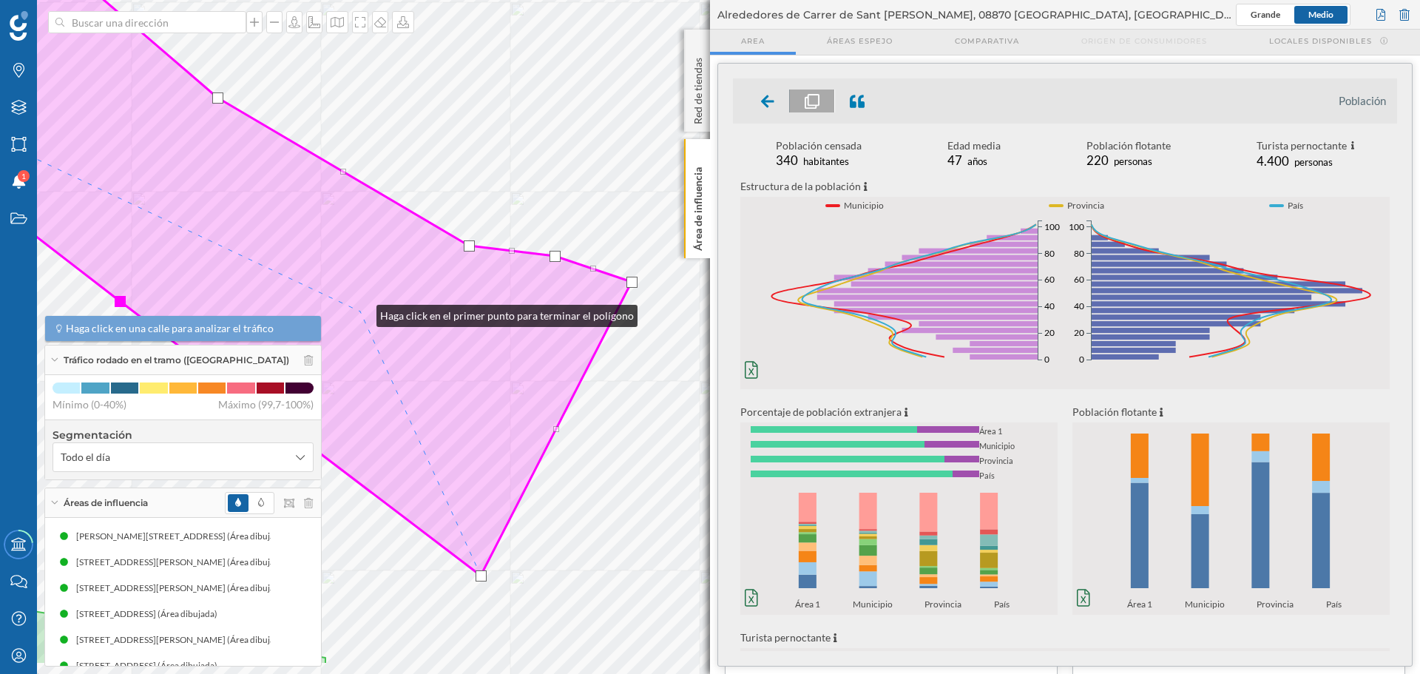
drag, startPoint x: 413, startPoint y: 391, endPoint x: 376, endPoint y: 308, distance: 90.7
click at [367, 308] on icon at bounding box center [218, 216] width 827 height 718
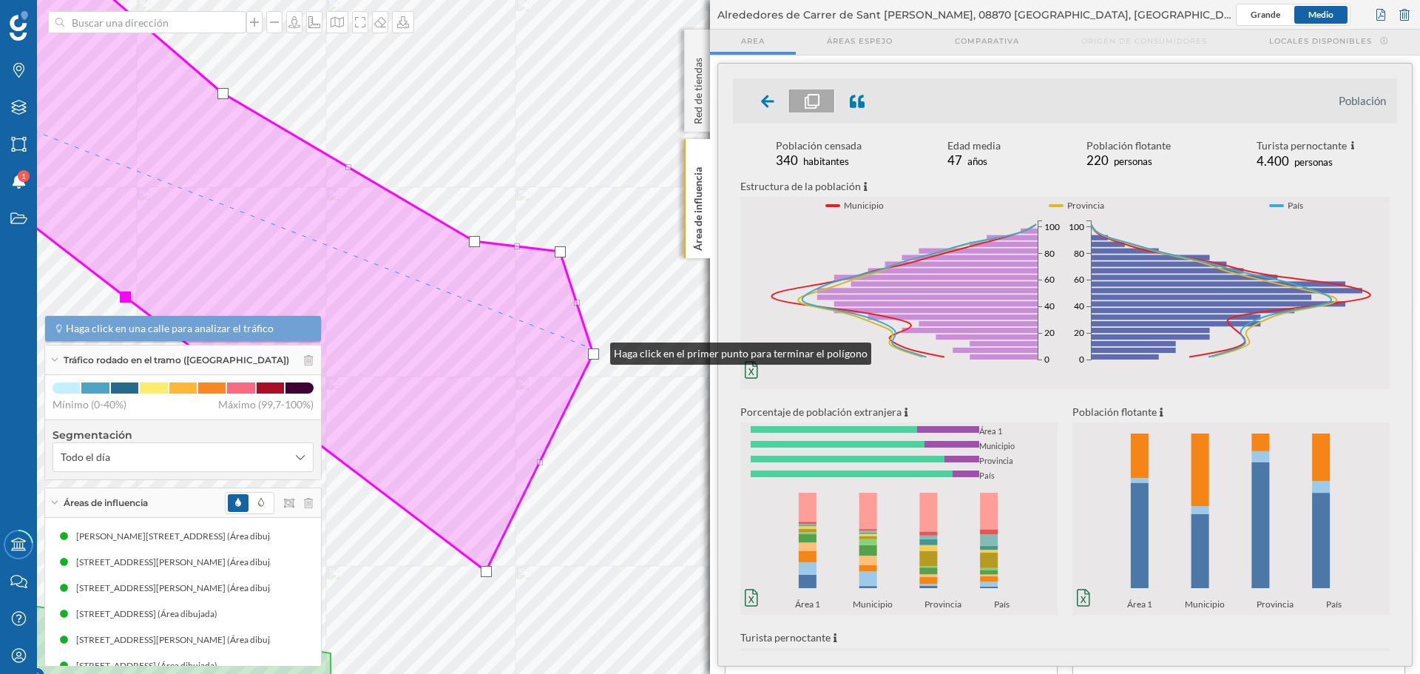
drag, startPoint x: 639, startPoint y: 274, endPoint x: 578, endPoint y: 308, distance: 69.9
click at [596, 350] on div at bounding box center [593, 353] width 11 height 11
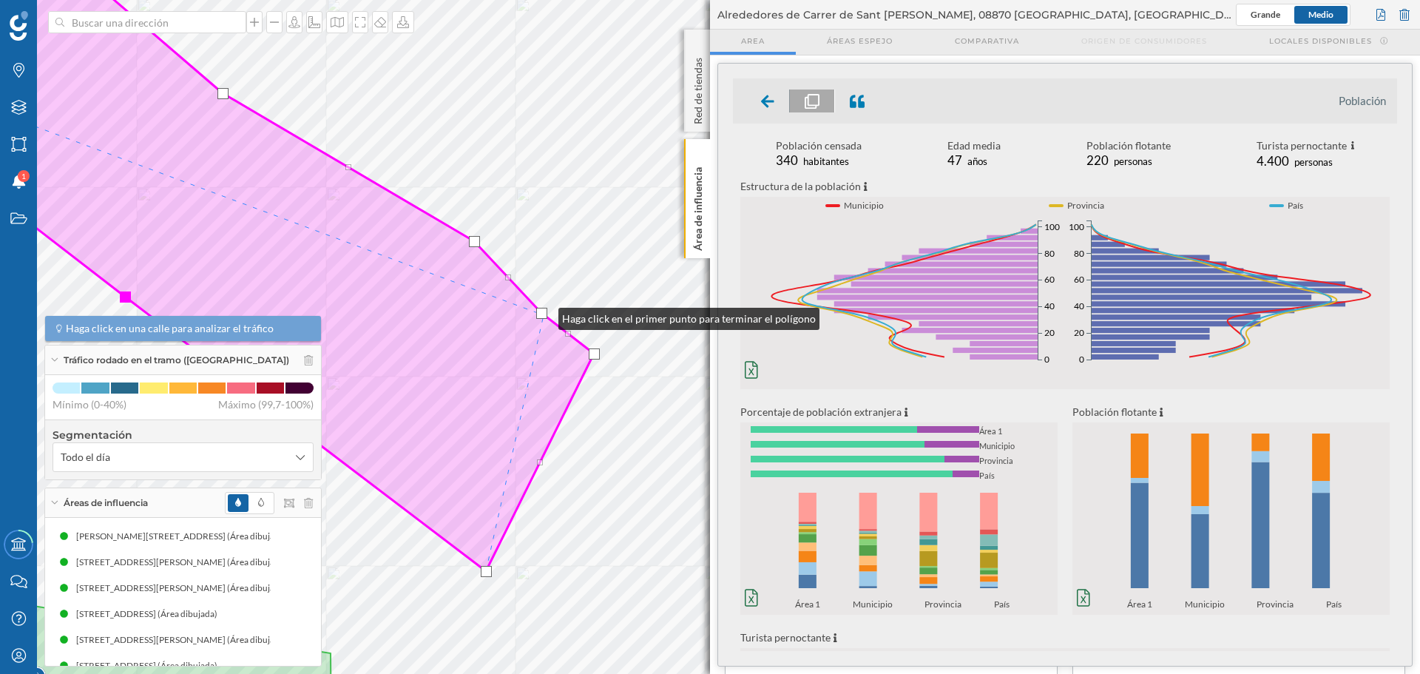
drag, startPoint x: 562, startPoint y: 254, endPoint x: 536, endPoint y: 322, distance: 73.1
click at [536, 319] on div at bounding box center [541, 313] width 11 height 11
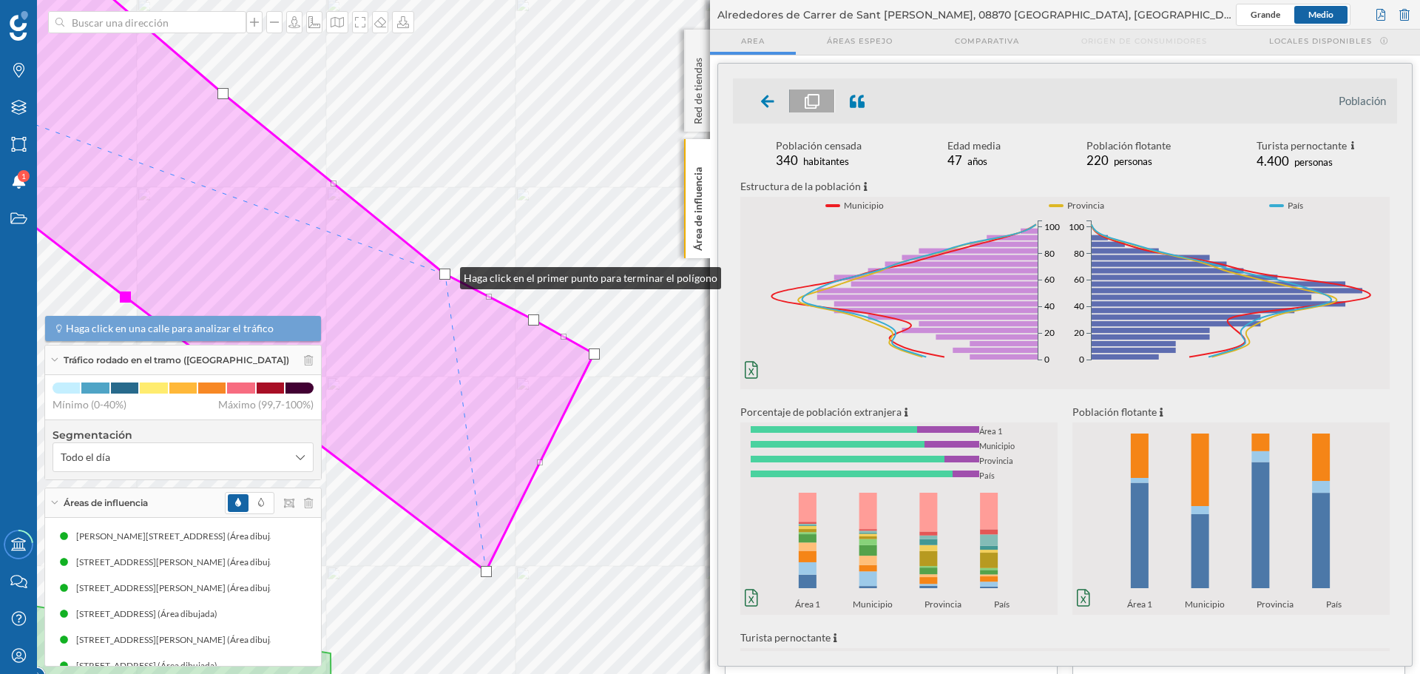
drag, startPoint x: 475, startPoint y: 242, endPoint x: 445, endPoint y: 274, distance: 44.0
click at [445, 274] on div at bounding box center [444, 273] width 11 height 11
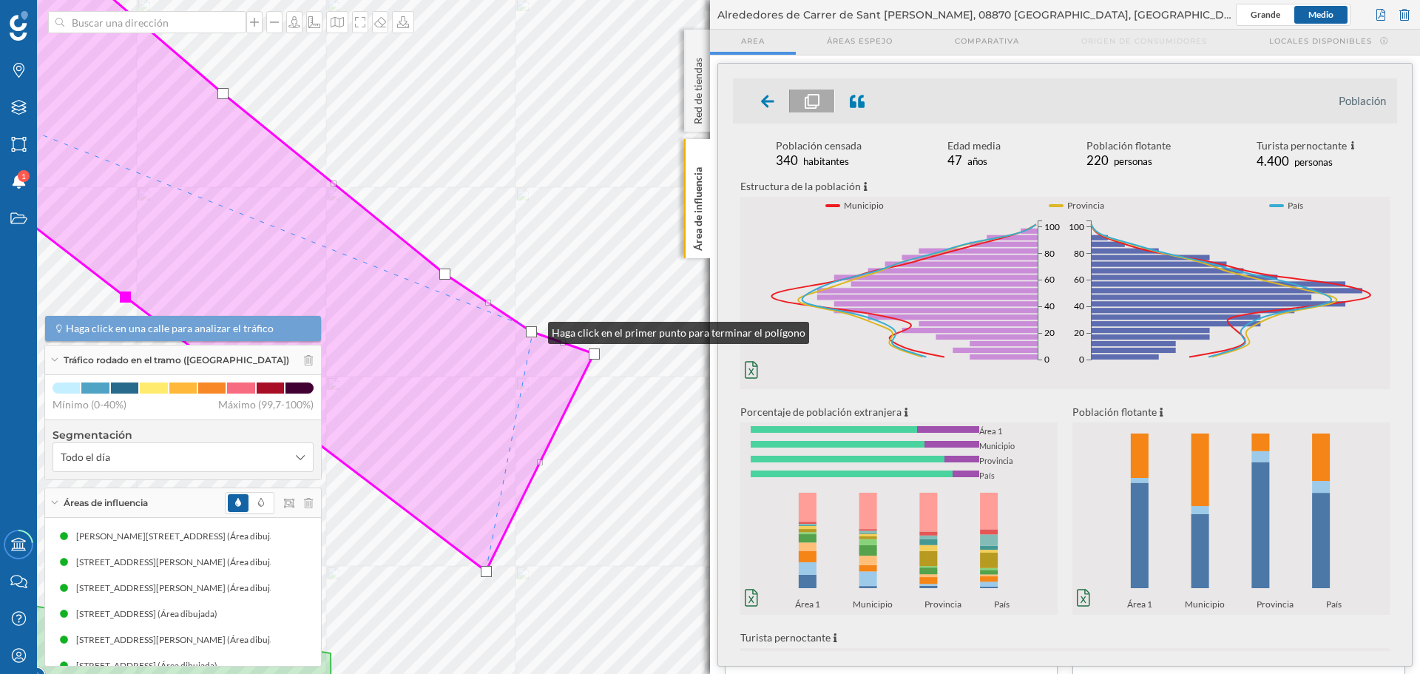
drag, startPoint x: 536, startPoint y: 317, endPoint x: 529, endPoint y: 332, distance: 16.2
click at [529, 332] on div at bounding box center [531, 331] width 11 height 11
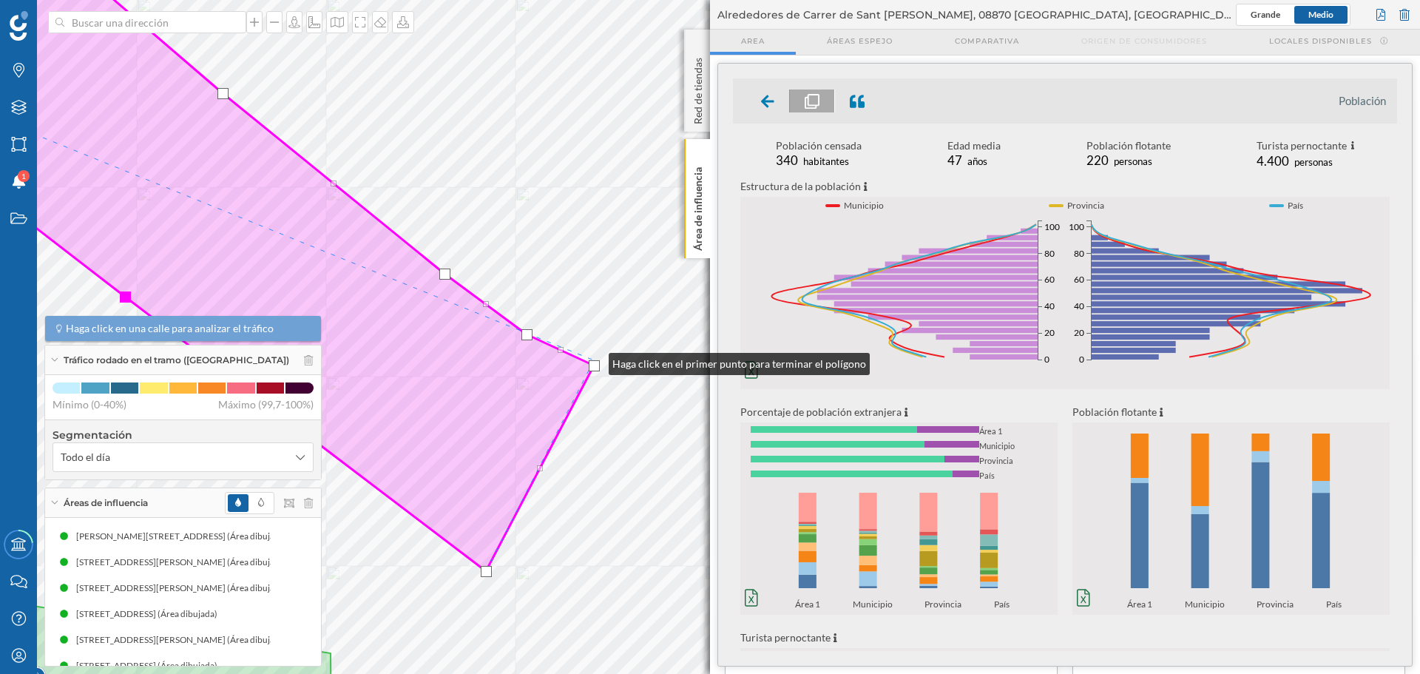
click at [594, 360] on div at bounding box center [594, 365] width 11 height 11
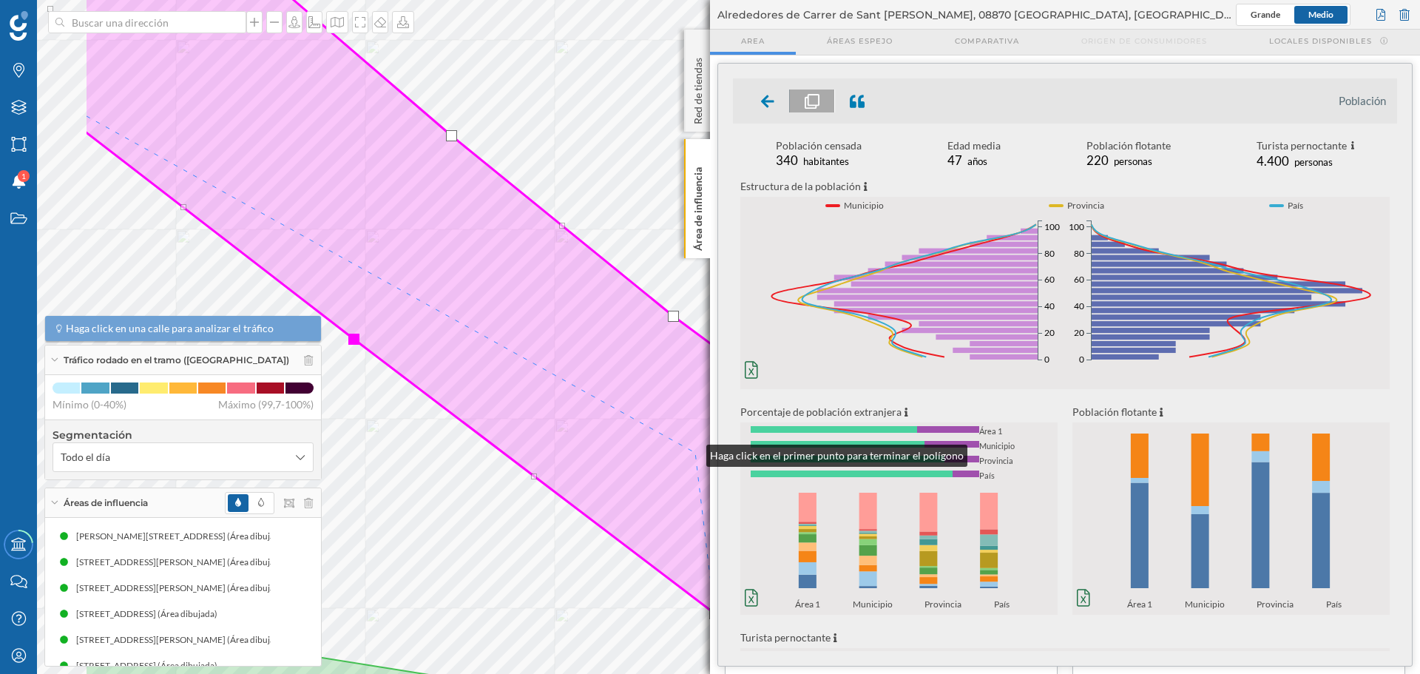
drag, startPoint x: 463, startPoint y: 410, endPoint x: 692, endPoint y: 452, distance: 232.4
click at [692, 452] on icon at bounding box center [453, 293] width 738 height 641
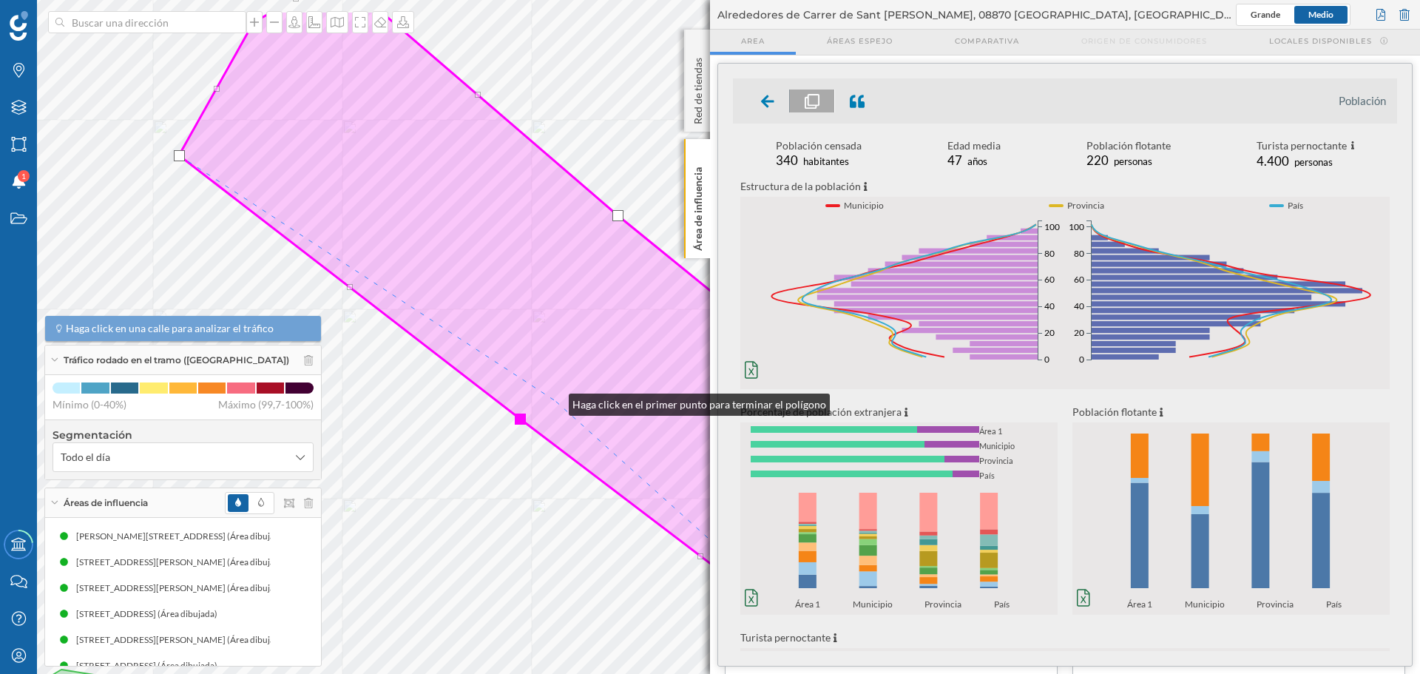
drag, startPoint x: 388, startPoint y: 321, endPoint x: 563, endPoint y: 405, distance: 194.5
click at [563, 405] on icon at bounding box center [584, 351] width 810 height 683
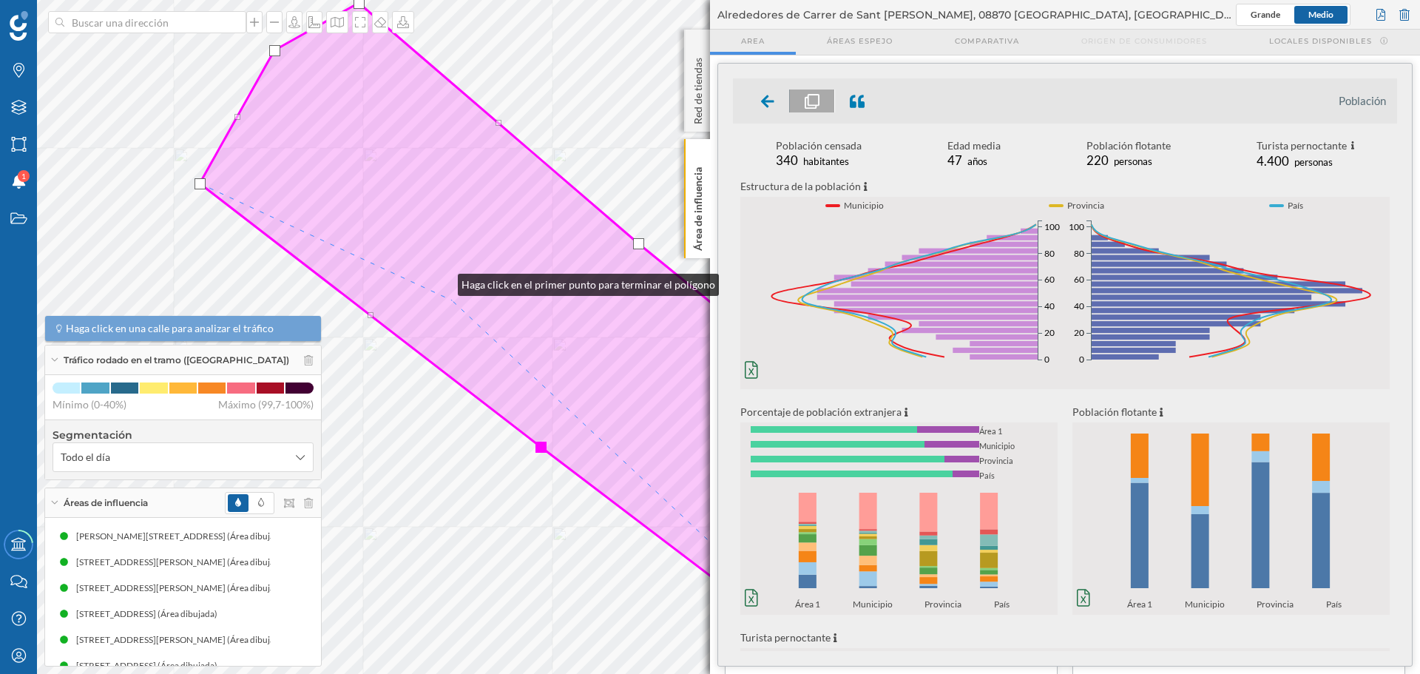
drag, startPoint x: 431, startPoint y: 257, endPoint x: 501, endPoint y: 378, distance: 139.5
click at [501, 378] on icon at bounding box center [605, 362] width 810 height 718
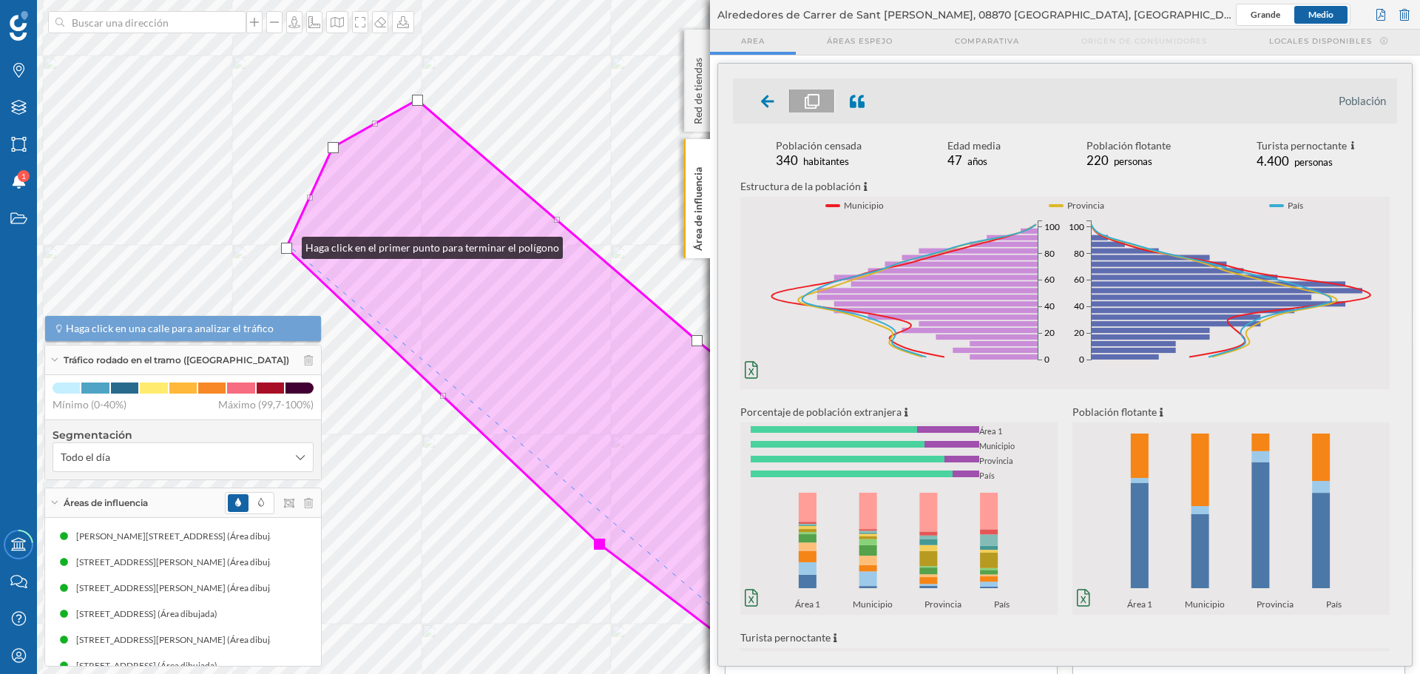
drag, startPoint x: 259, startPoint y: 277, endPoint x: 287, endPoint y: 246, distance: 41.3
click at [287, 244] on div at bounding box center [286, 248] width 11 height 11
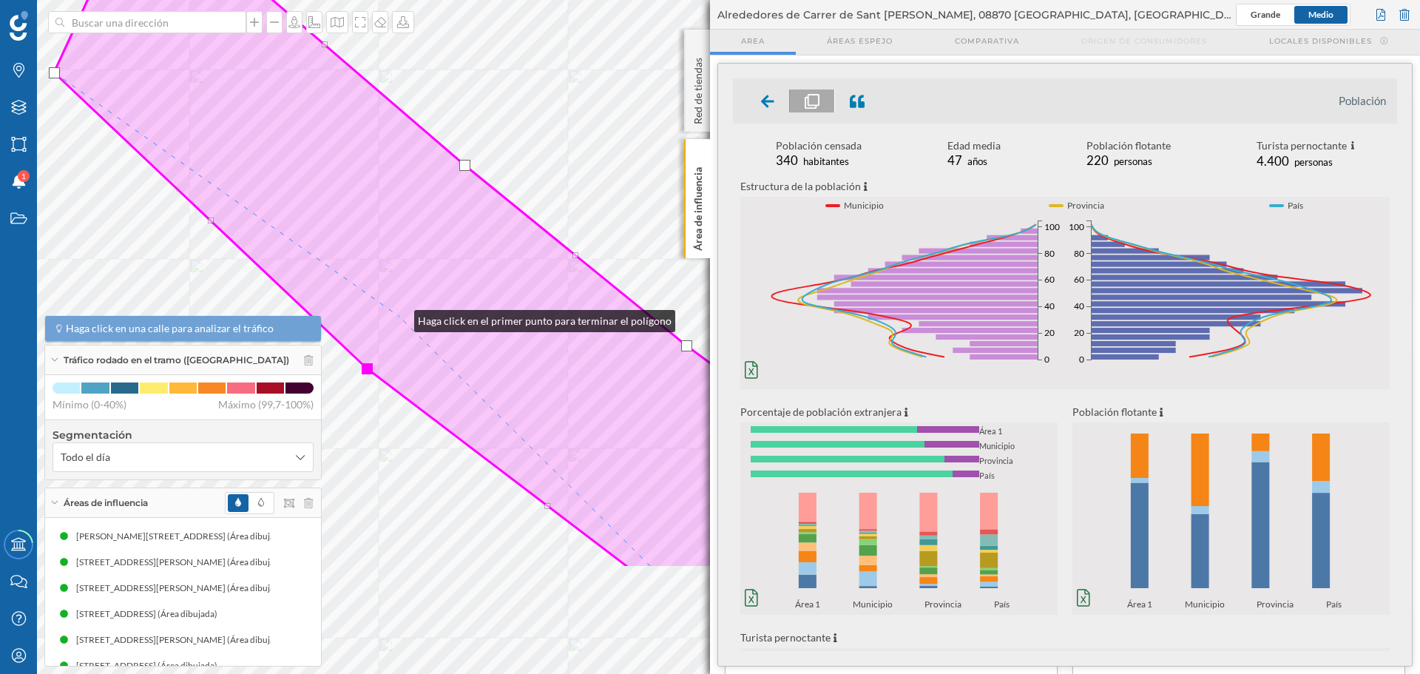
drag, startPoint x: 631, startPoint y: 493, endPoint x: 399, endPoint y: 317, distance: 290.4
click at [399, 317] on icon at bounding box center [445, 246] width 782 height 643
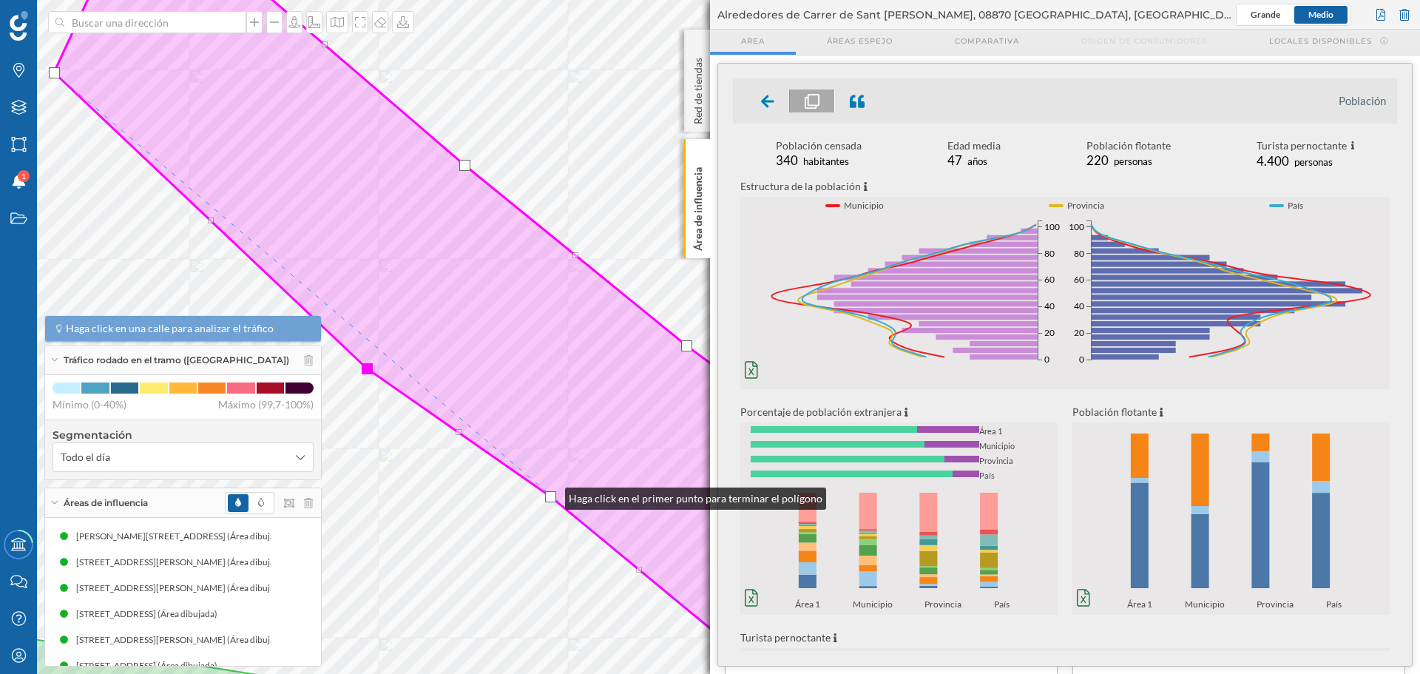
drag, startPoint x: 547, startPoint y: 504, endPoint x: 550, endPoint y: 495, distance: 10.1
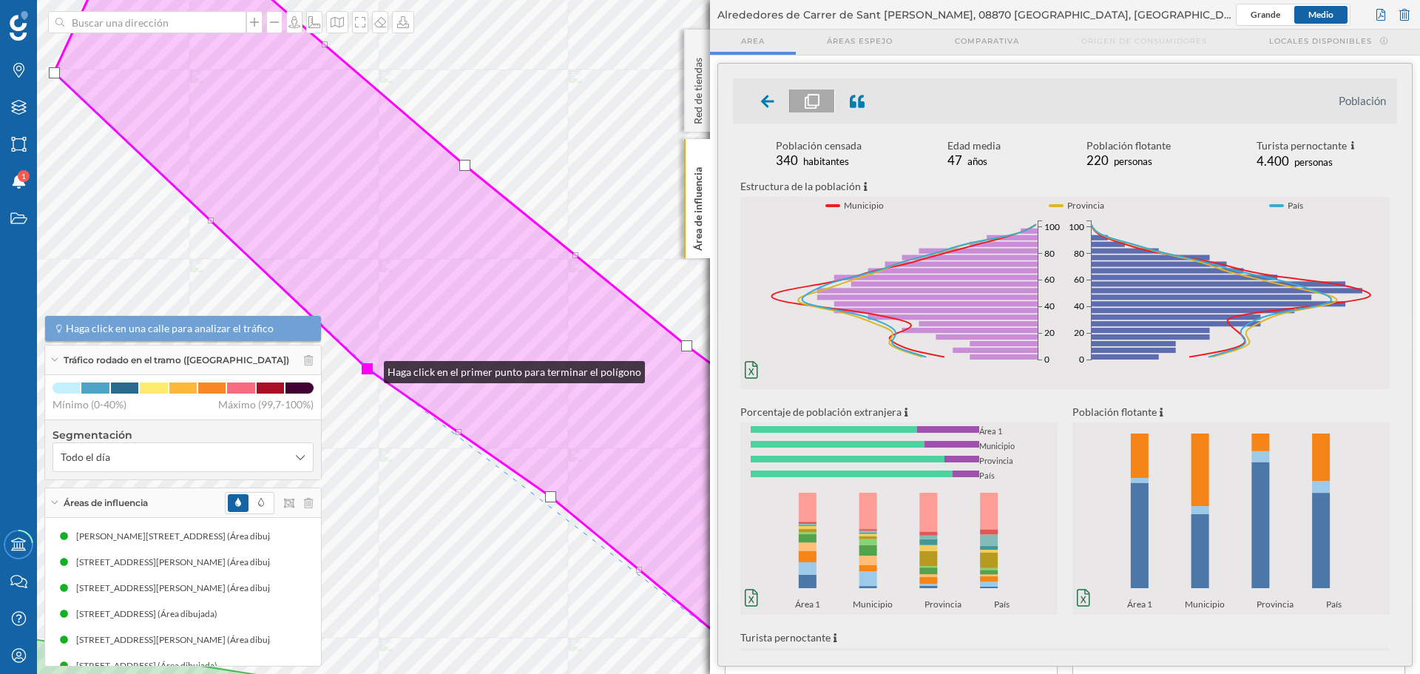
click at [369, 368] on div at bounding box center [367, 368] width 11 height 11
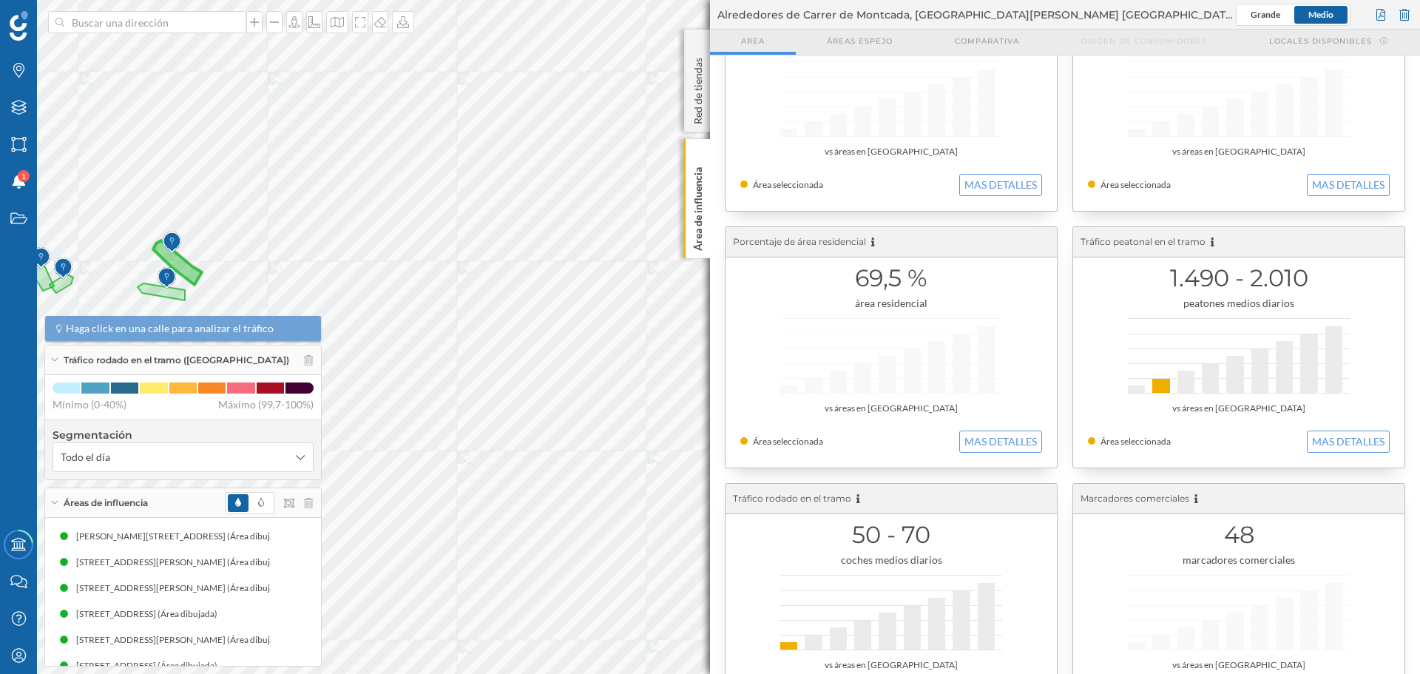
scroll to position [166, 0]
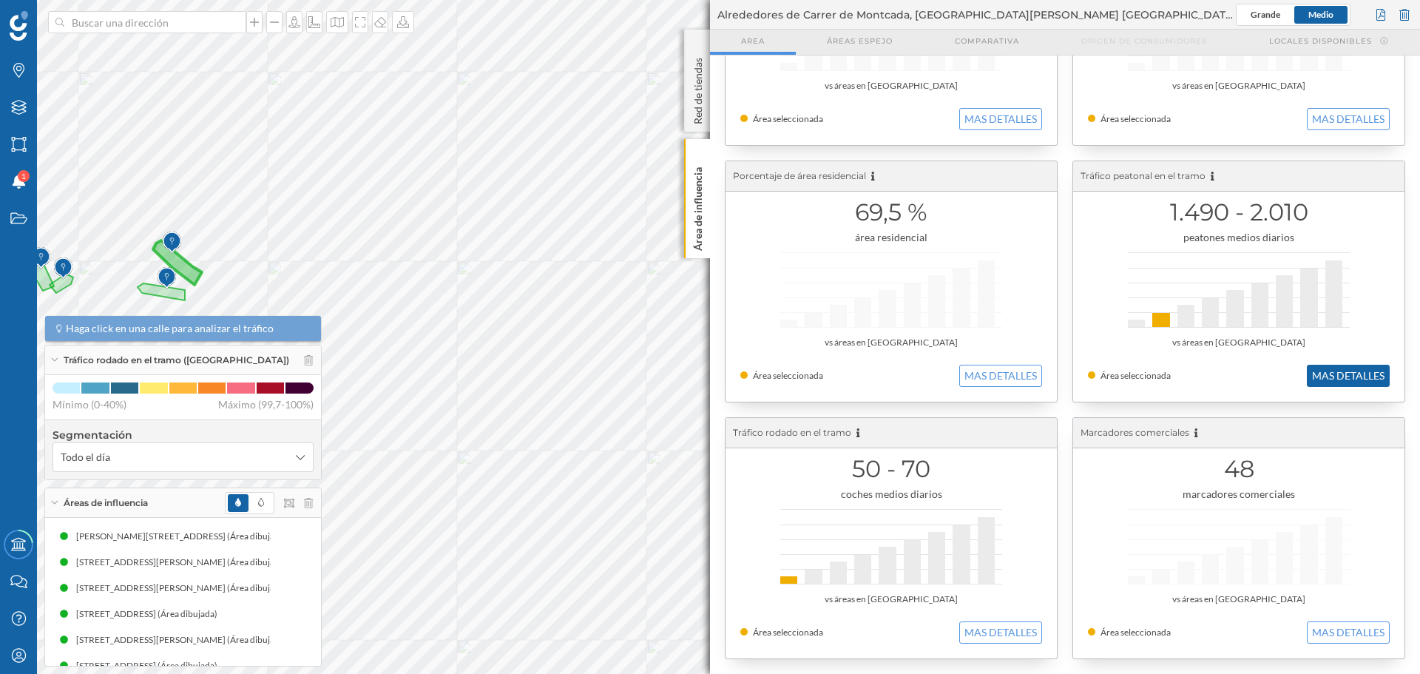
click at [1378, 372] on button "MAS DETALLES" at bounding box center [1348, 376] width 83 height 22
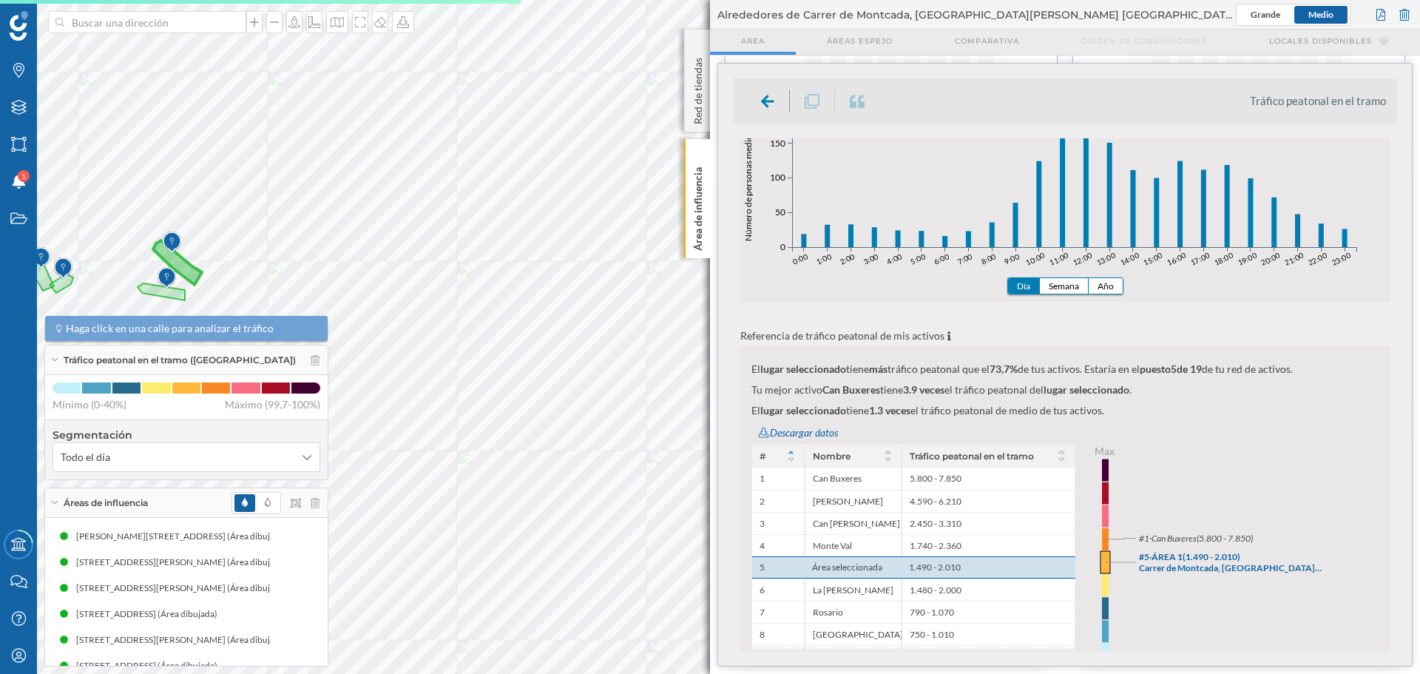
scroll to position [444, 0]
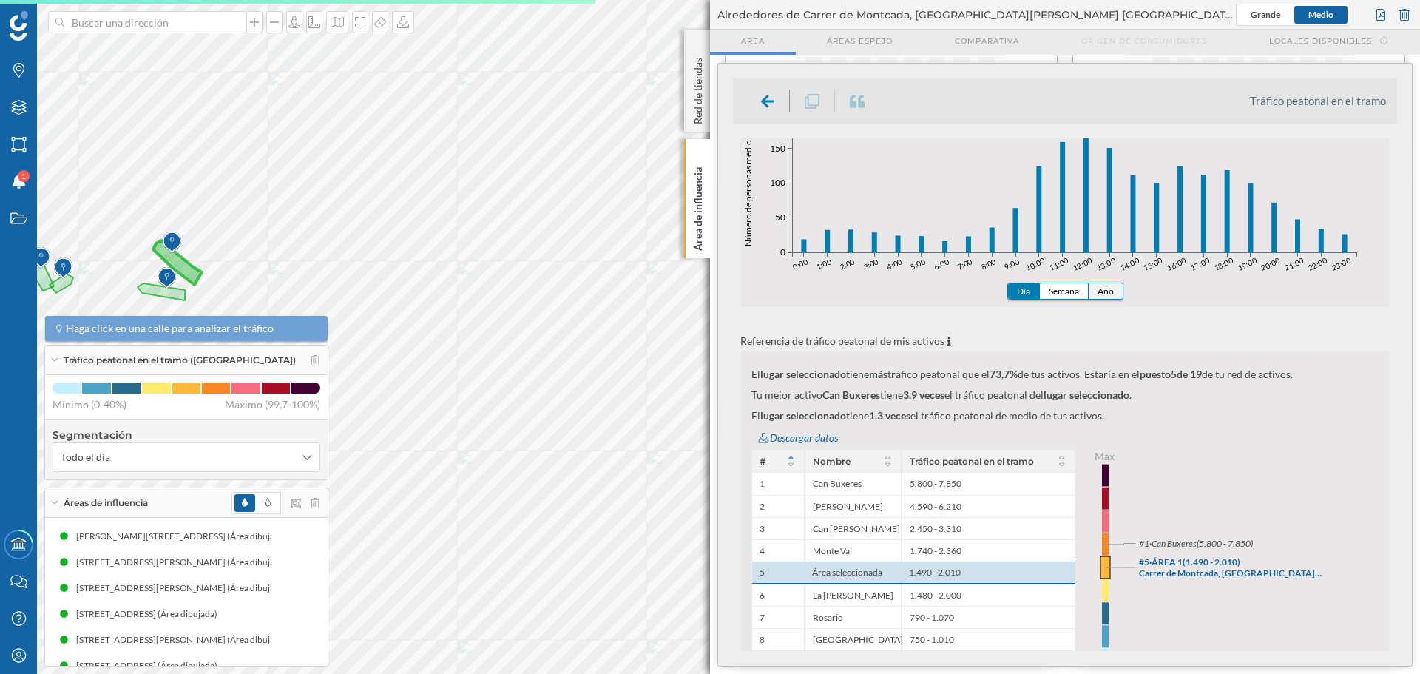
click at [1112, 294] on button "Año" at bounding box center [1106, 291] width 34 height 16
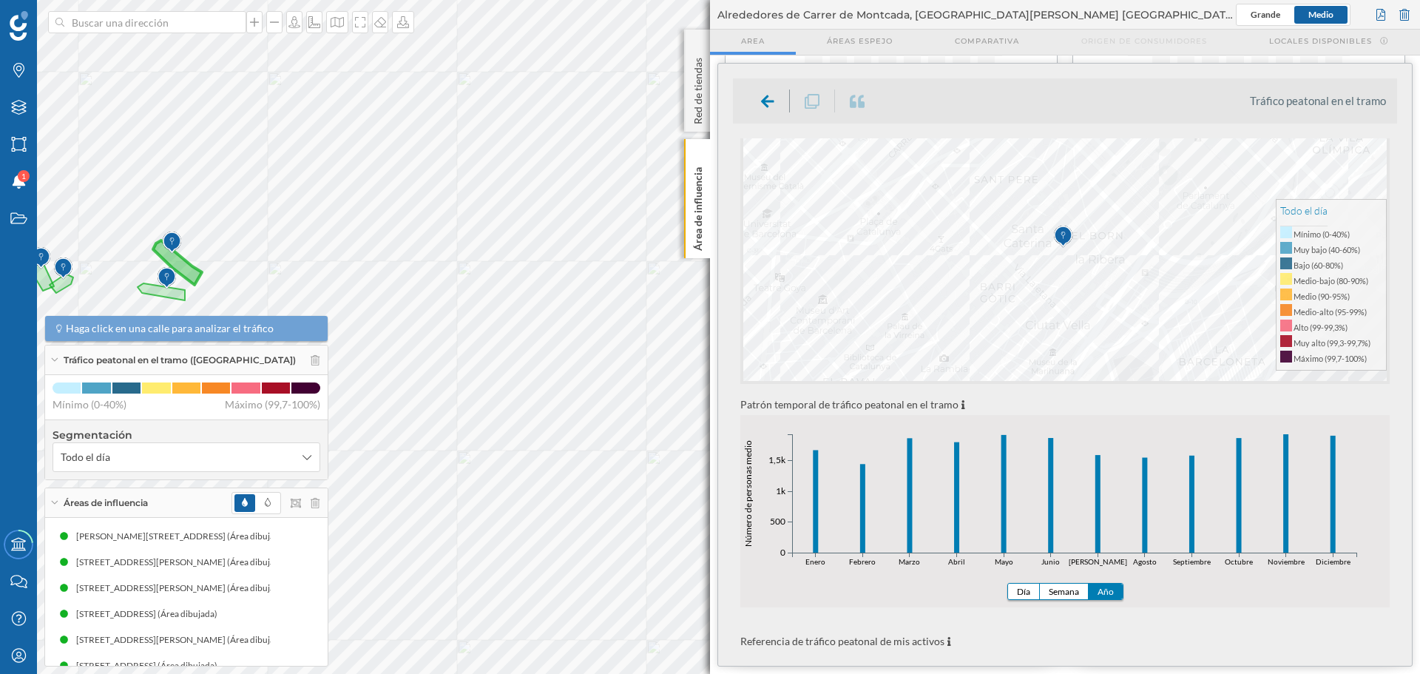
scroll to position [296, 0]
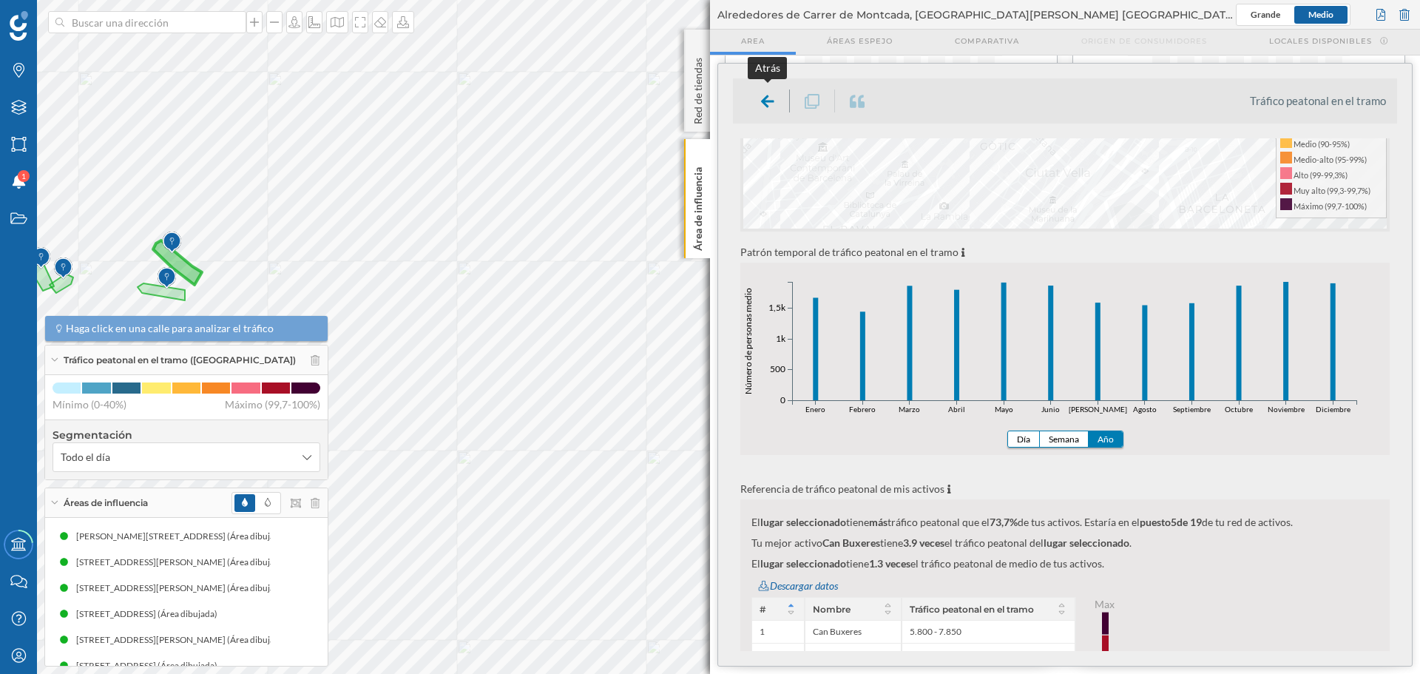
click at [763, 104] on icon at bounding box center [767, 101] width 13 height 15
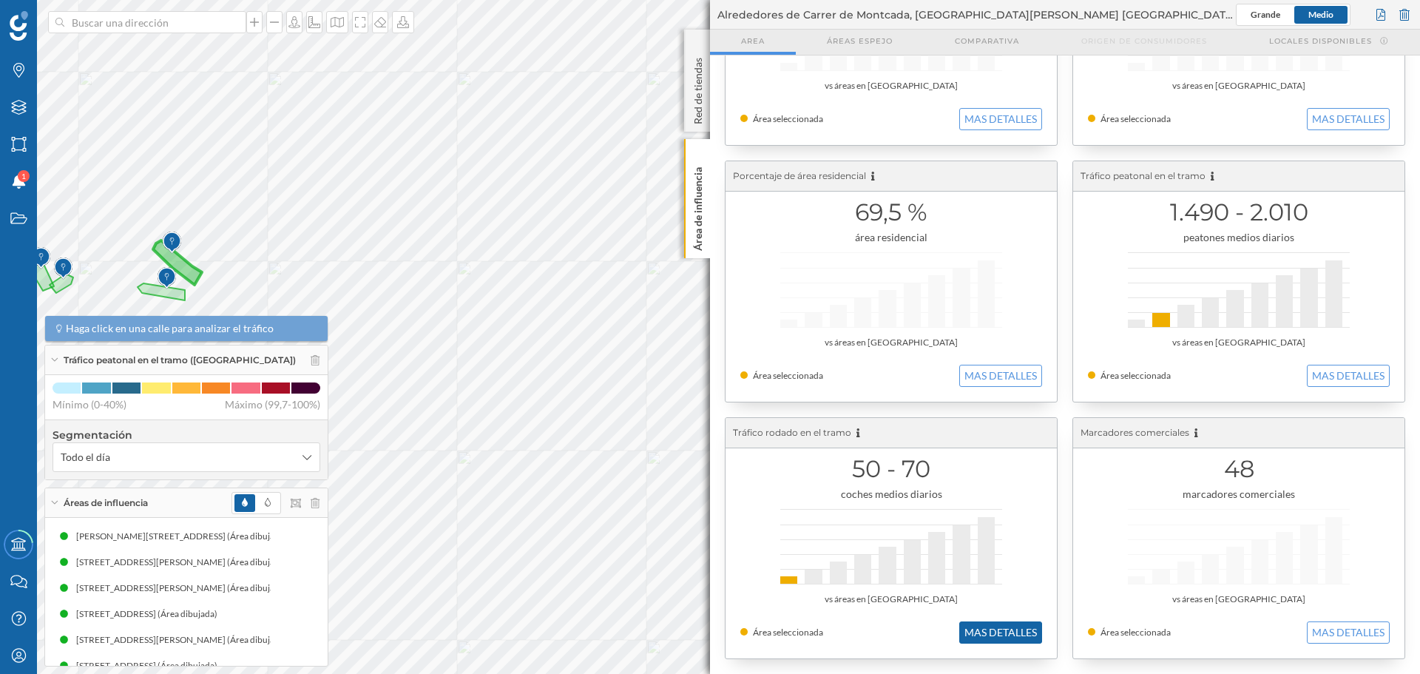
click at [992, 624] on button "MAS DETALLES" at bounding box center [1000, 632] width 83 height 22
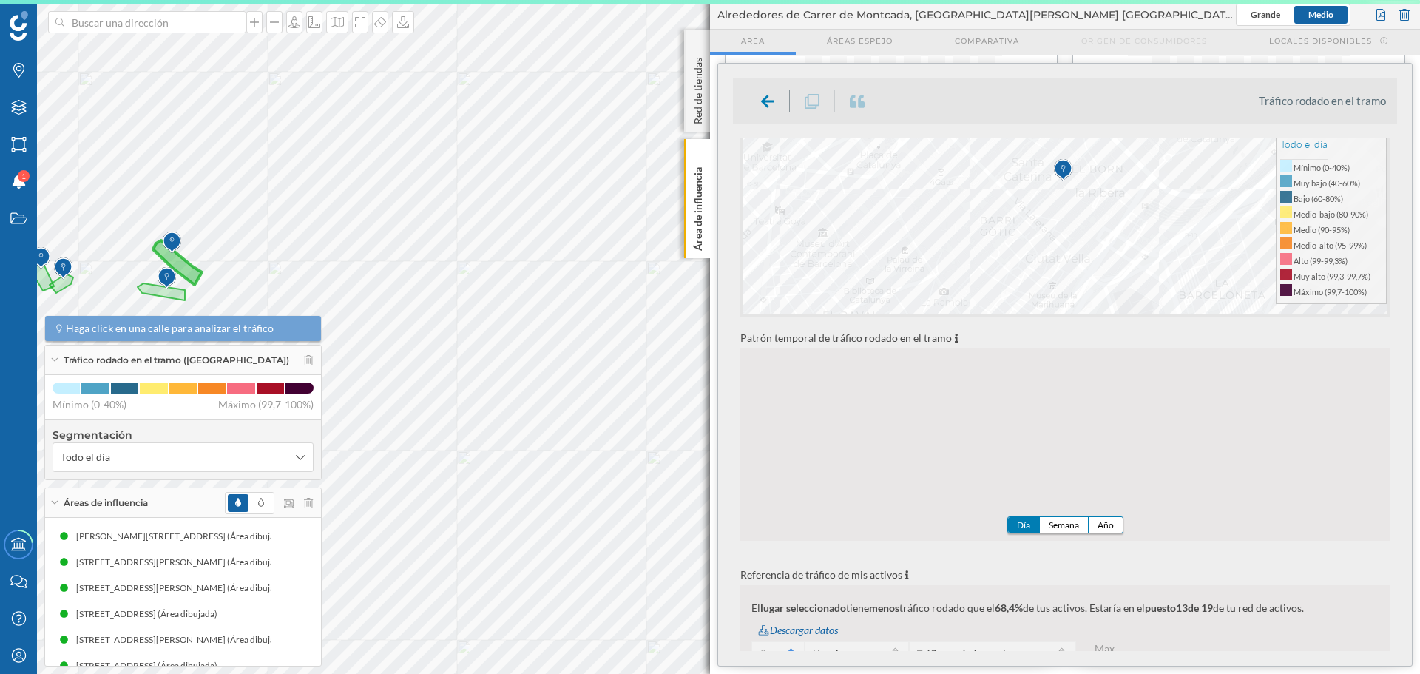
scroll to position [222, 0]
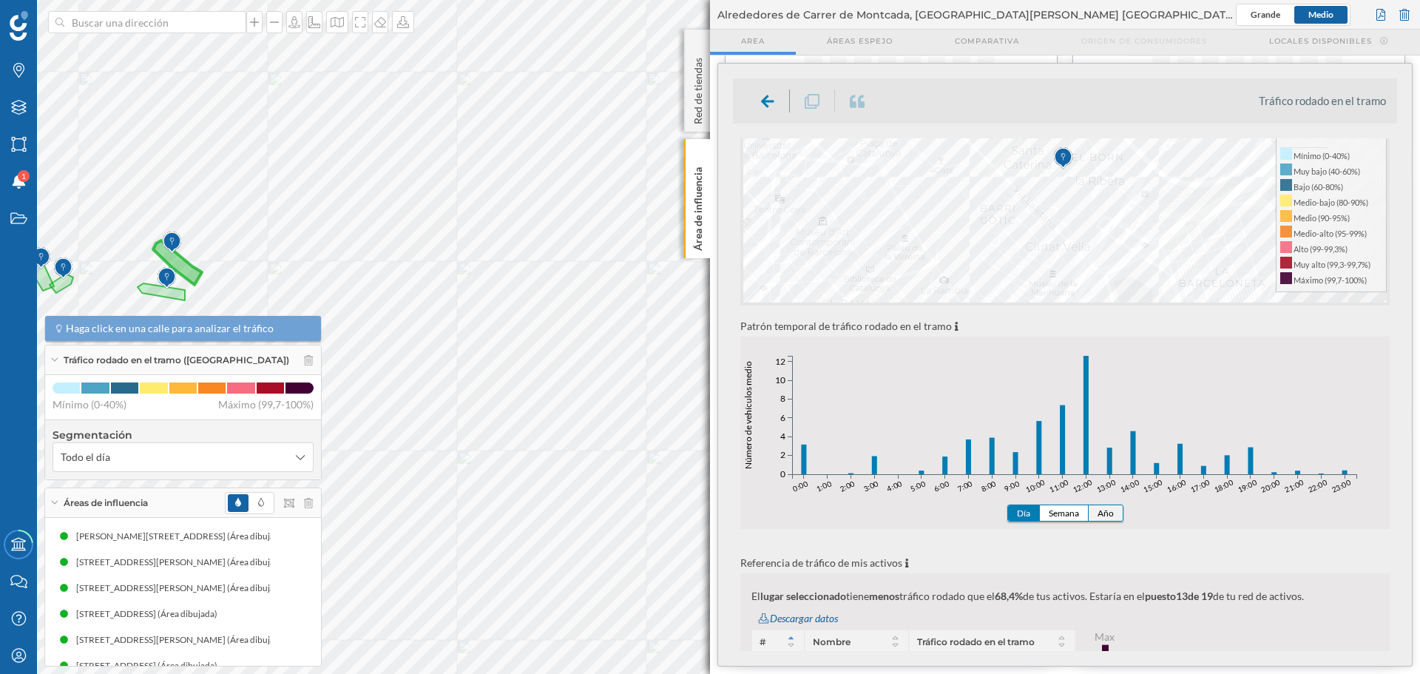
click at [1092, 516] on button "Año" at bounding box center [1106, 513] width 34 height 16
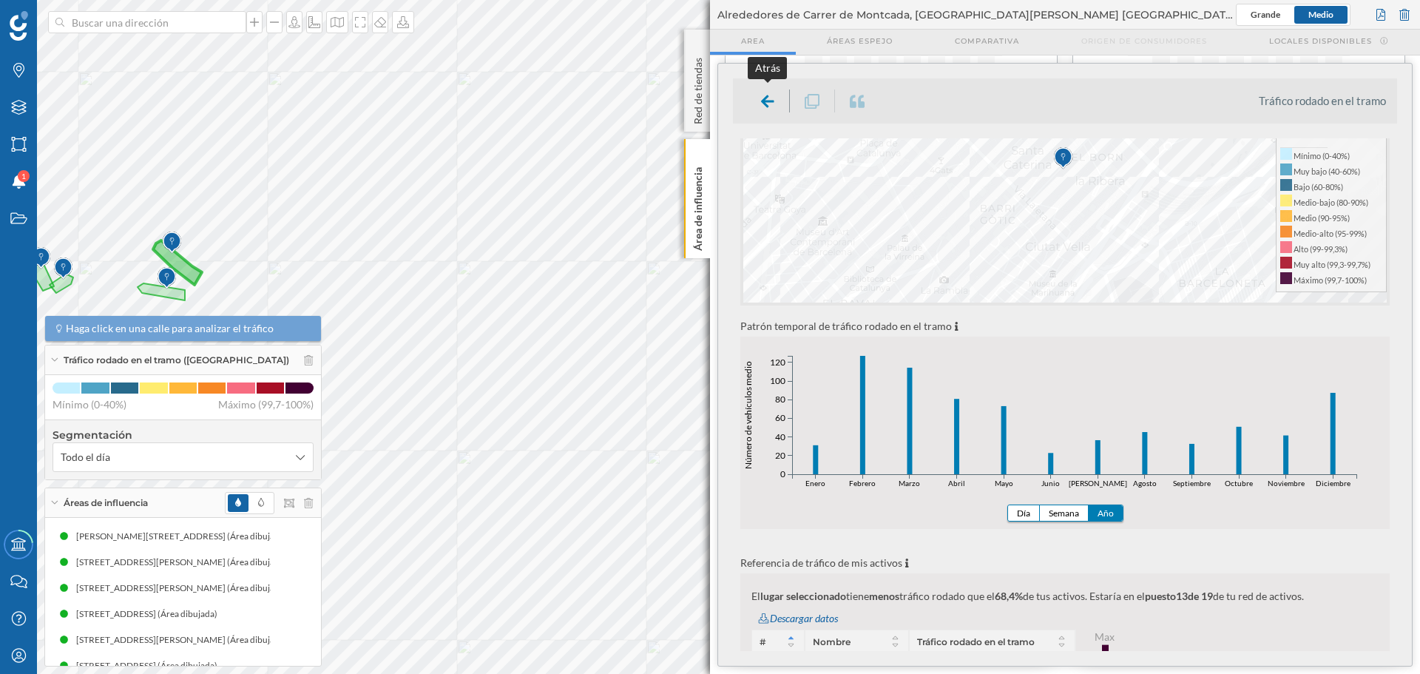
click at [756, 96] on div at bounding box center [768, 100] width 44 height 23
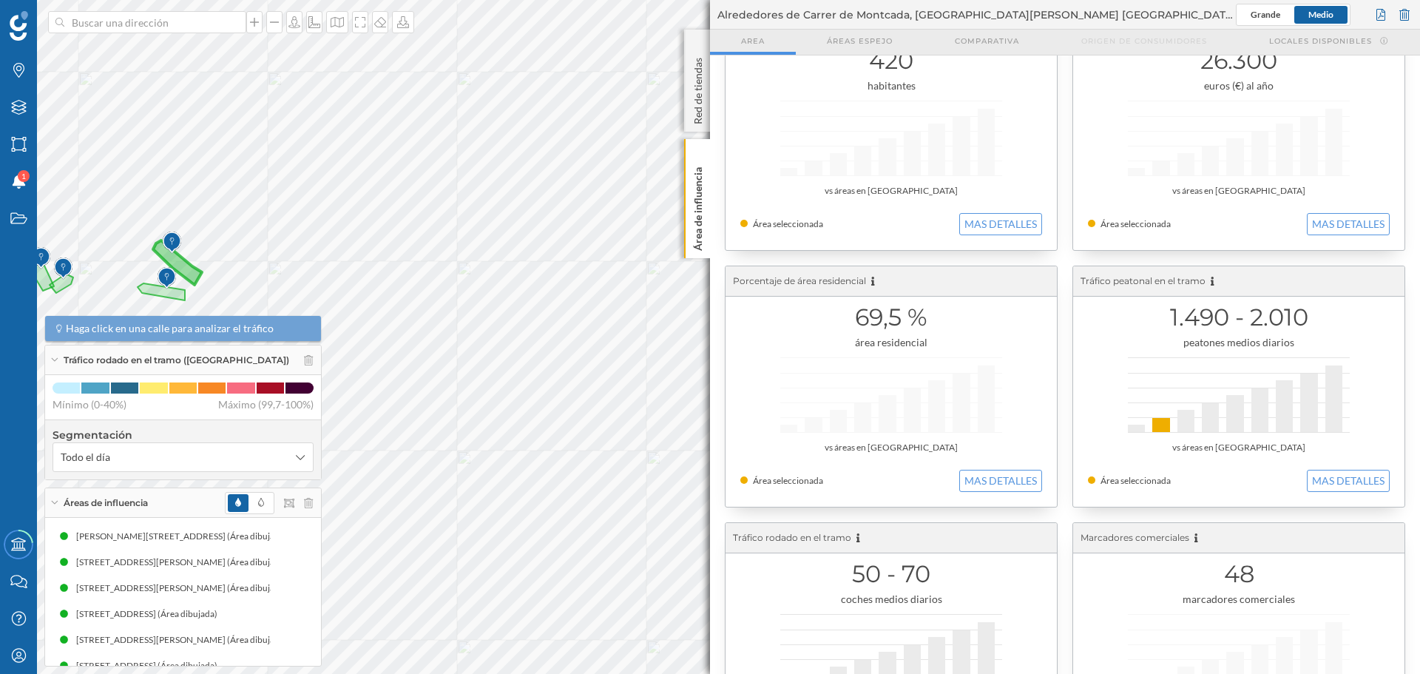
scroll to position [0, 0]
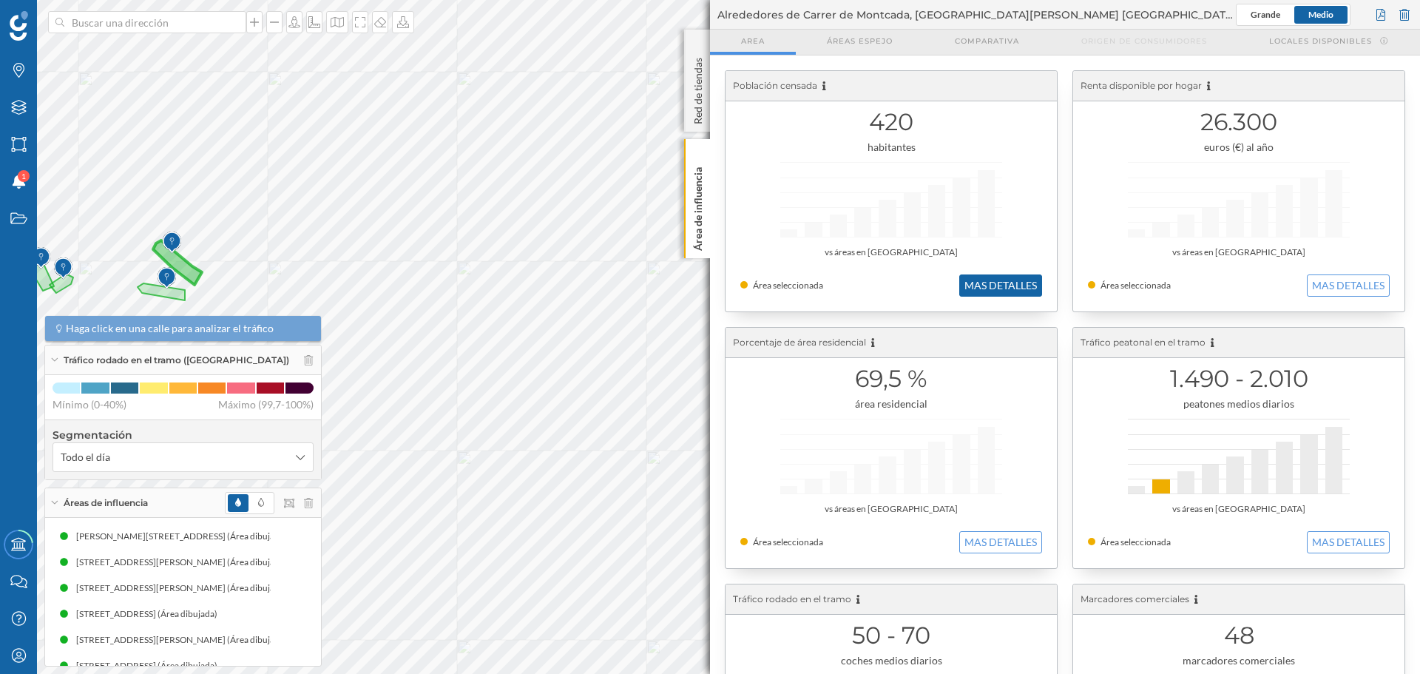
click at [995, 276] on button "MAS DETALLES" at bounding box center [1000, 285] width 83 height 22
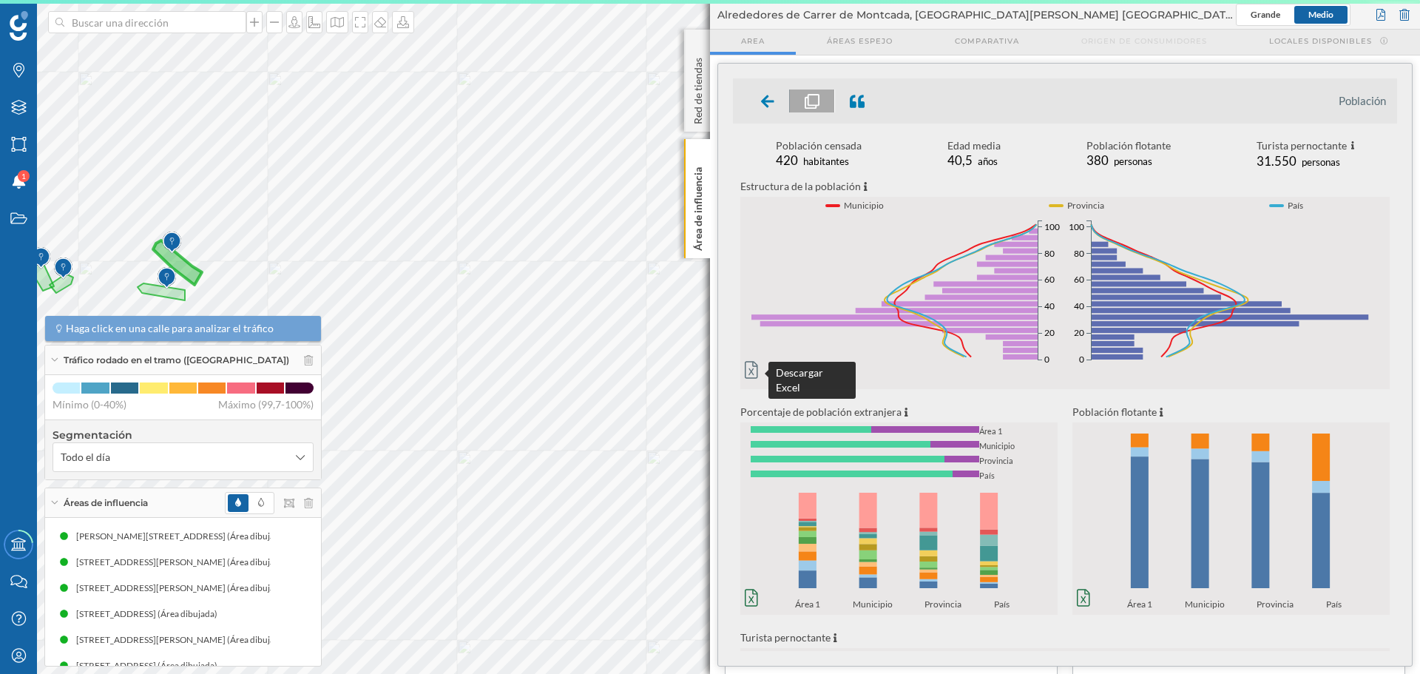
click at [753, 366] on icon at bounding box center [751, 369] width 13 height 17
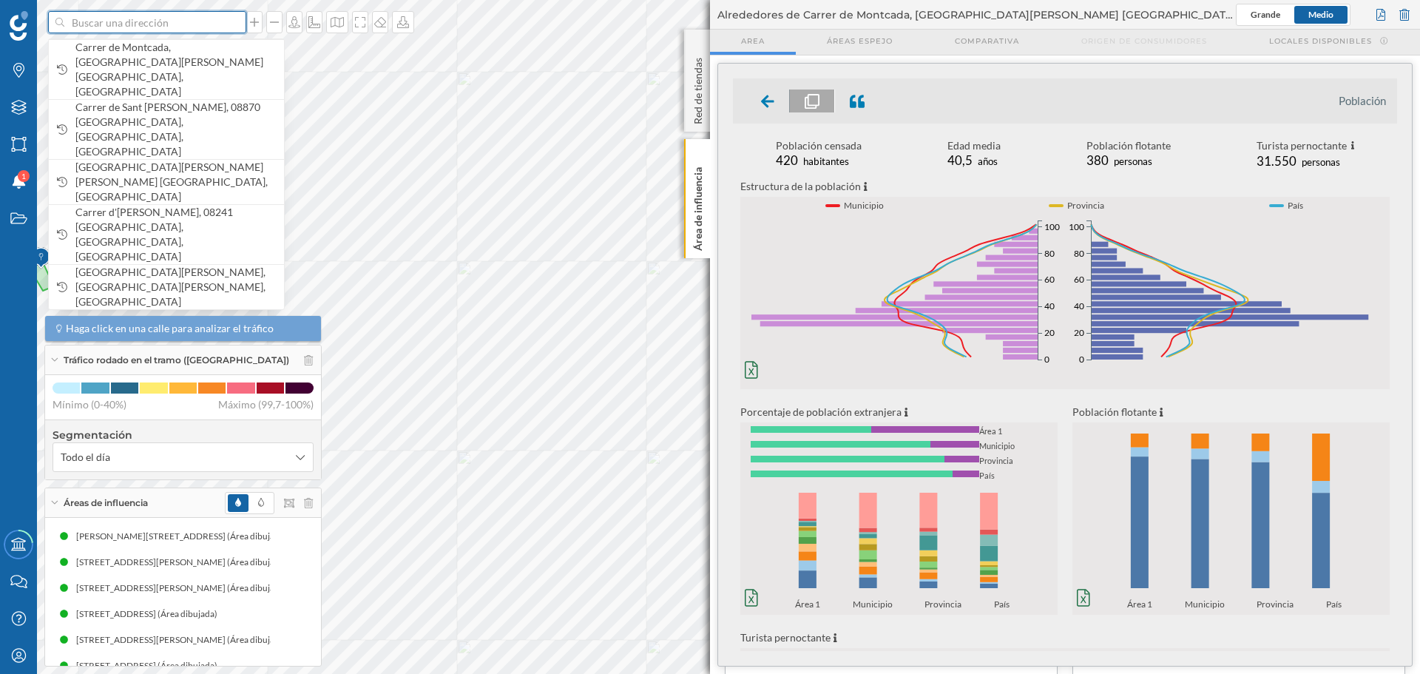
click at [129, 13] on input at bounding box center [147, 22] width 166 height 22
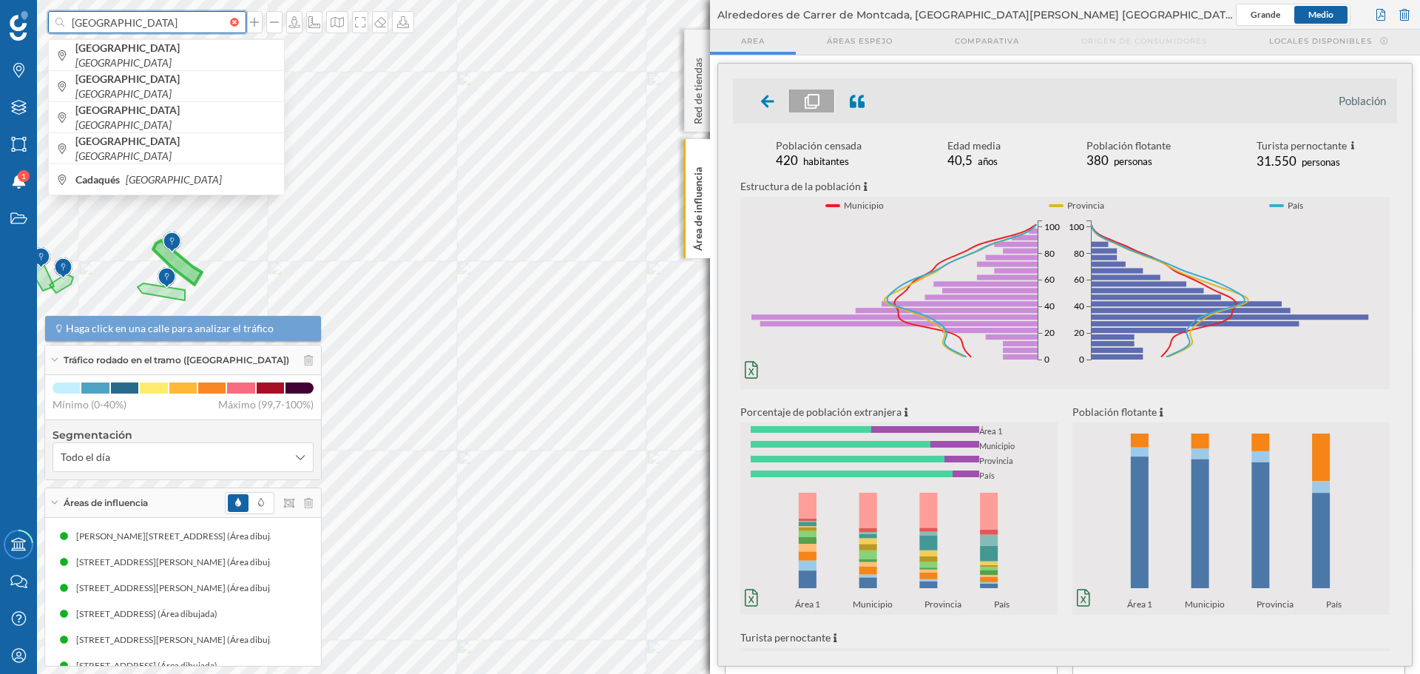
type input "[GEOGRAPHIC_DATA]"
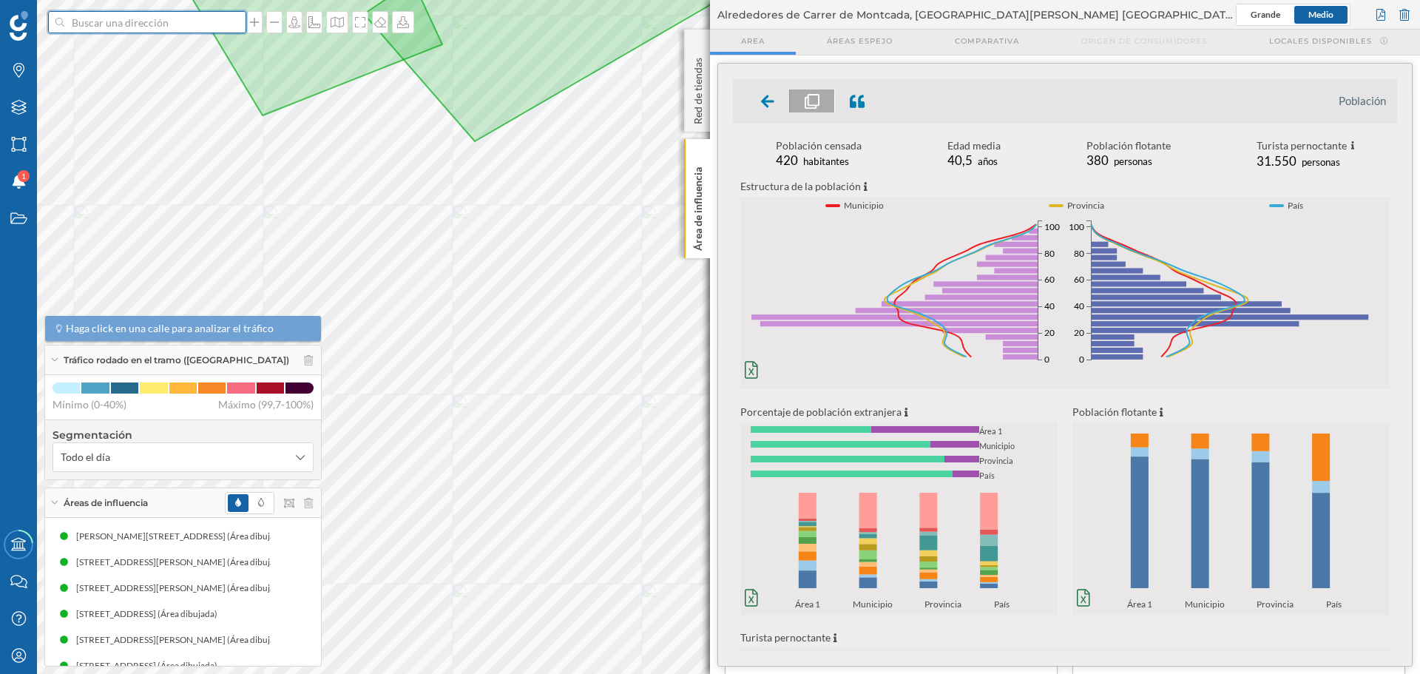
click at [161, 21] on input at bounding box center [147, 22] width 166 height 22
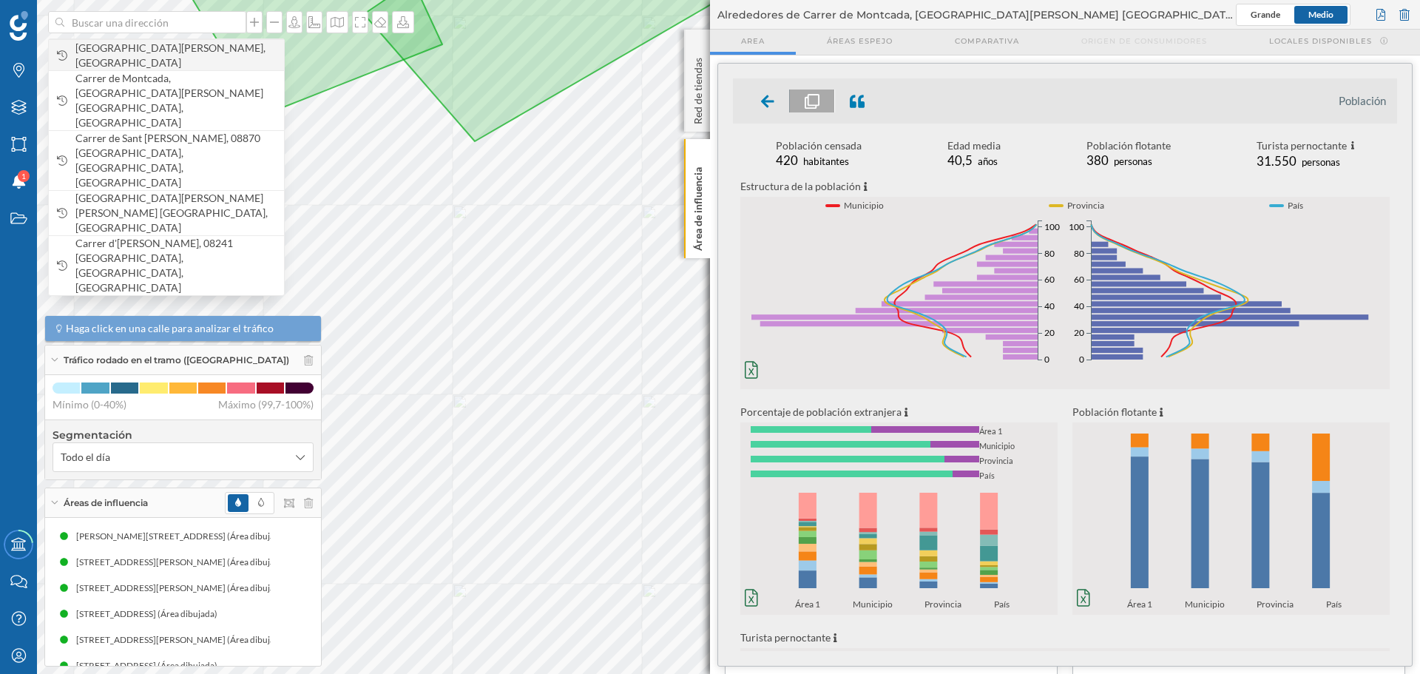
click at [175, 52] on span "[GEOGRAPHIC_DATA][PERSON_NAME], [GEOGRAPHIC_DATA]" at bounding box center [175, 56] width 201 height 30
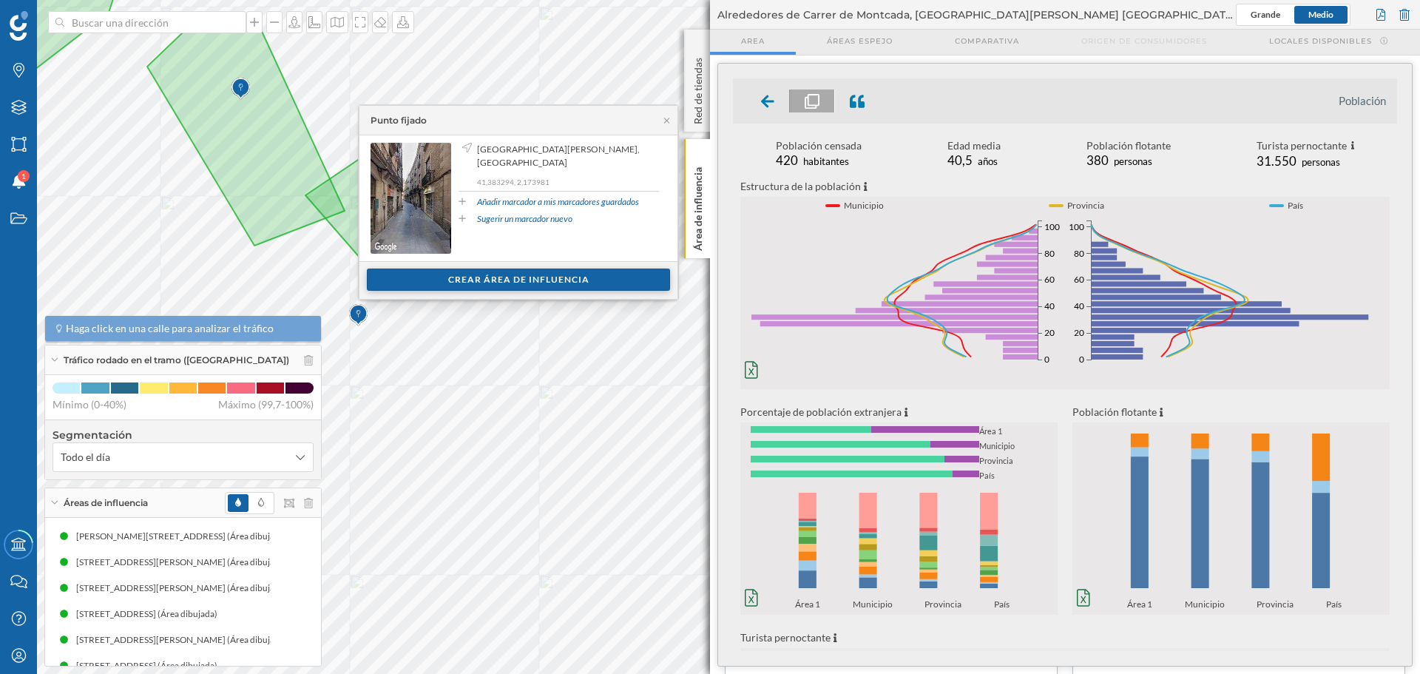
click at [502, 277] on div "Crear área de influencia" at bounding box center [518, 279] width 303 height 22
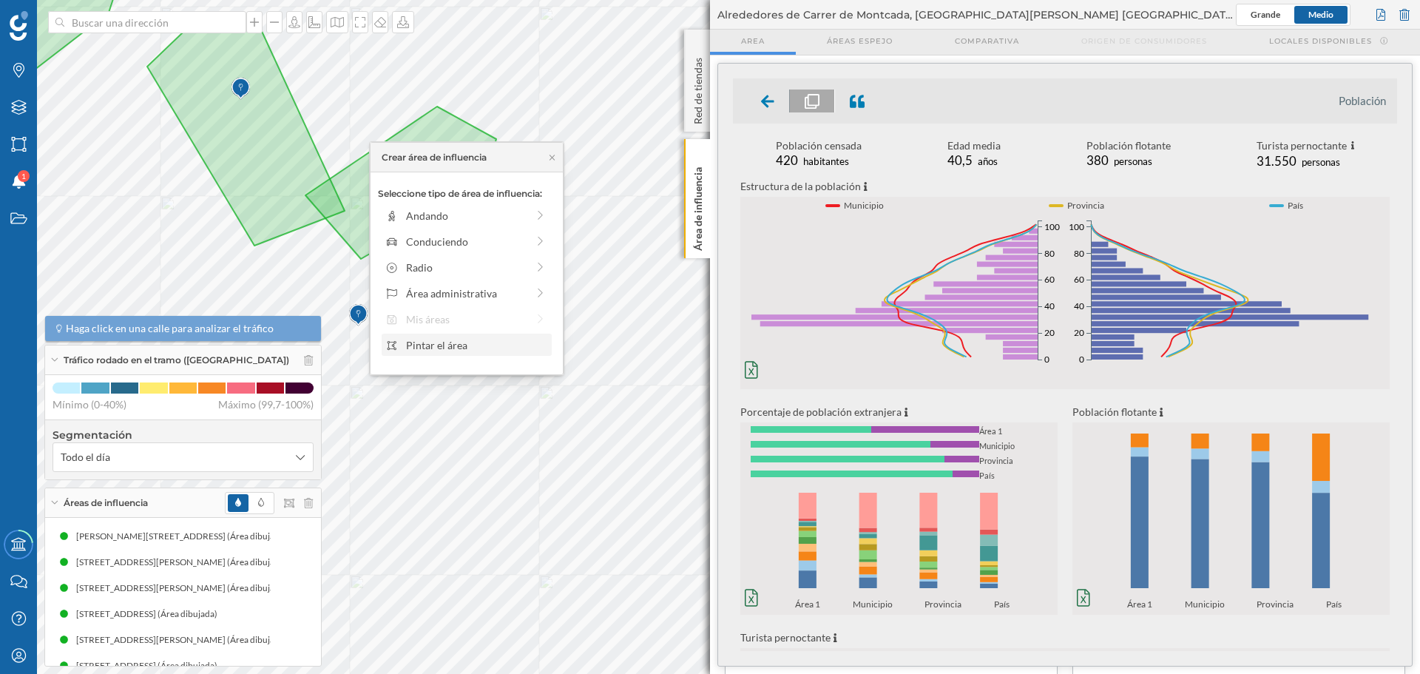
click at [449, 345] on div "Pintar el área" at bounding box center [476, 345] width 141 height 16
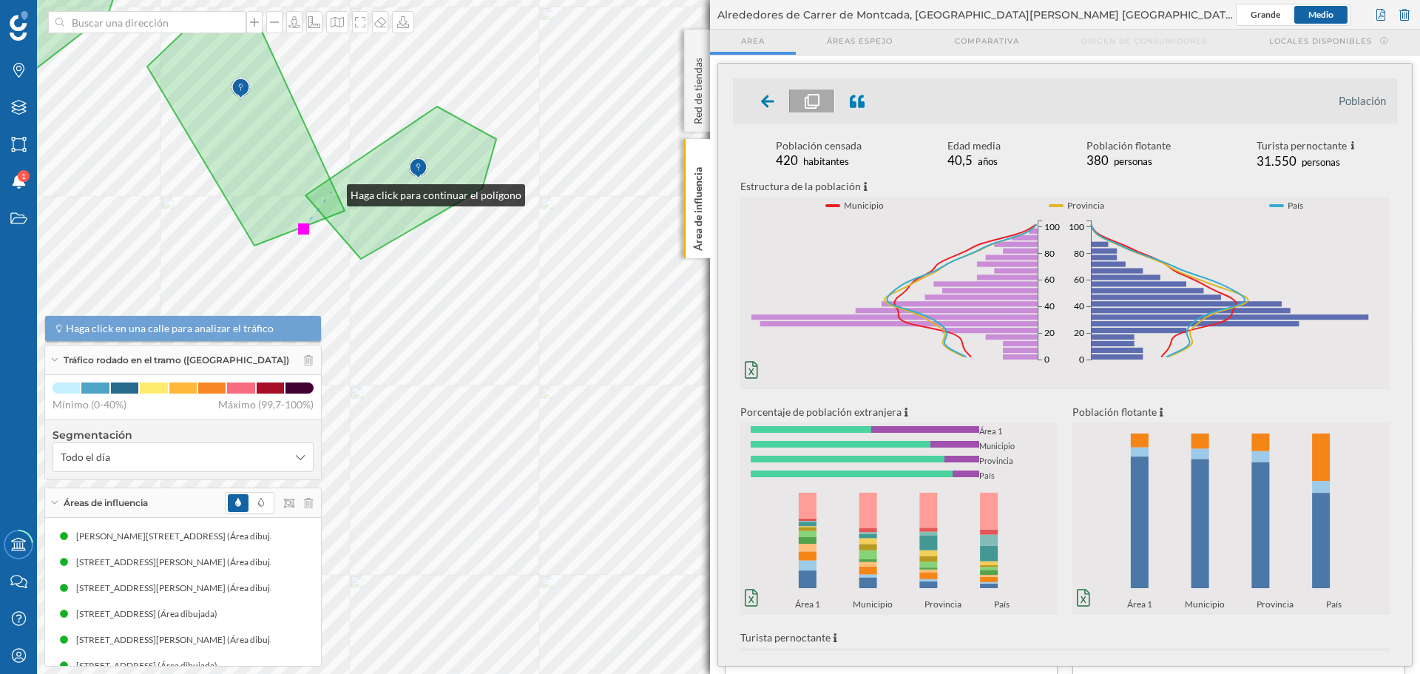
click at [332, 192] on icon at bounding box center [245, 130] width 197 height 229
click at [391, 197] on icon at bounding box center [400, 183] width 191 height 152
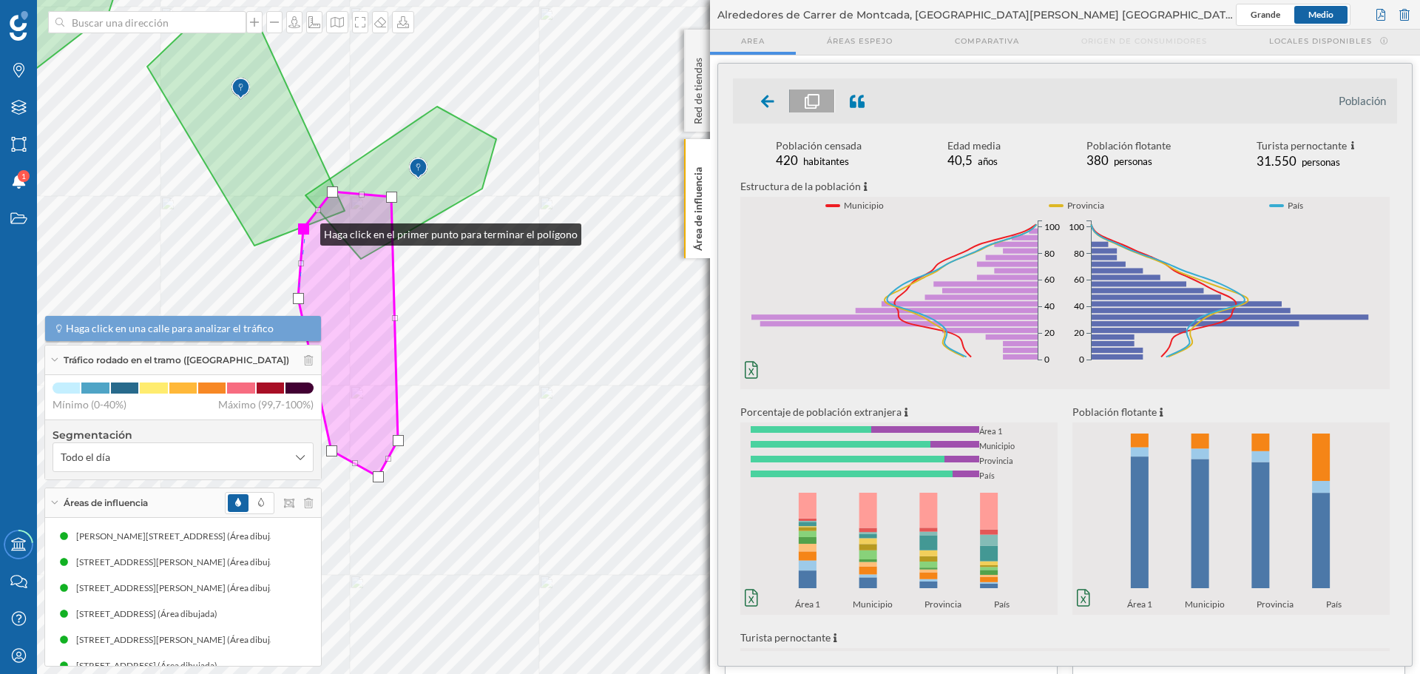
click at [305, 231] on div at bounding box center [303, 228] width 11 height 11
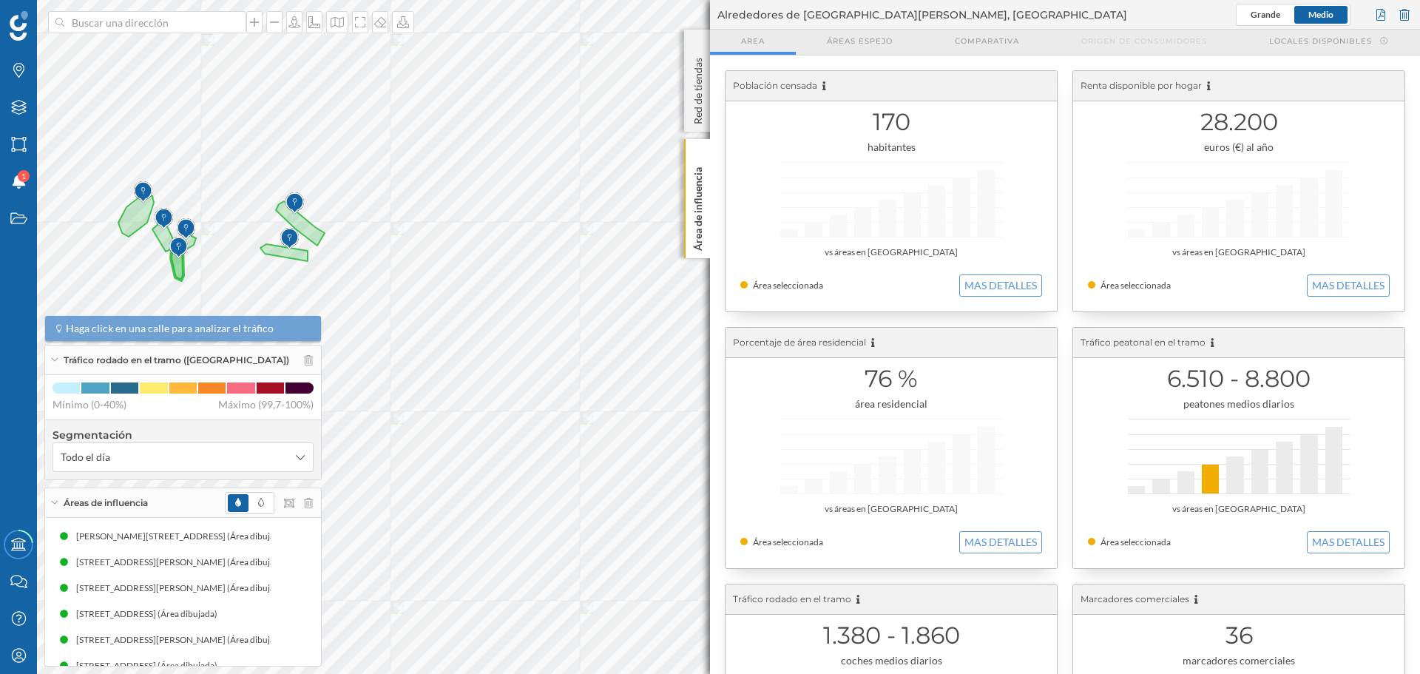
scroll to position [148, 0]
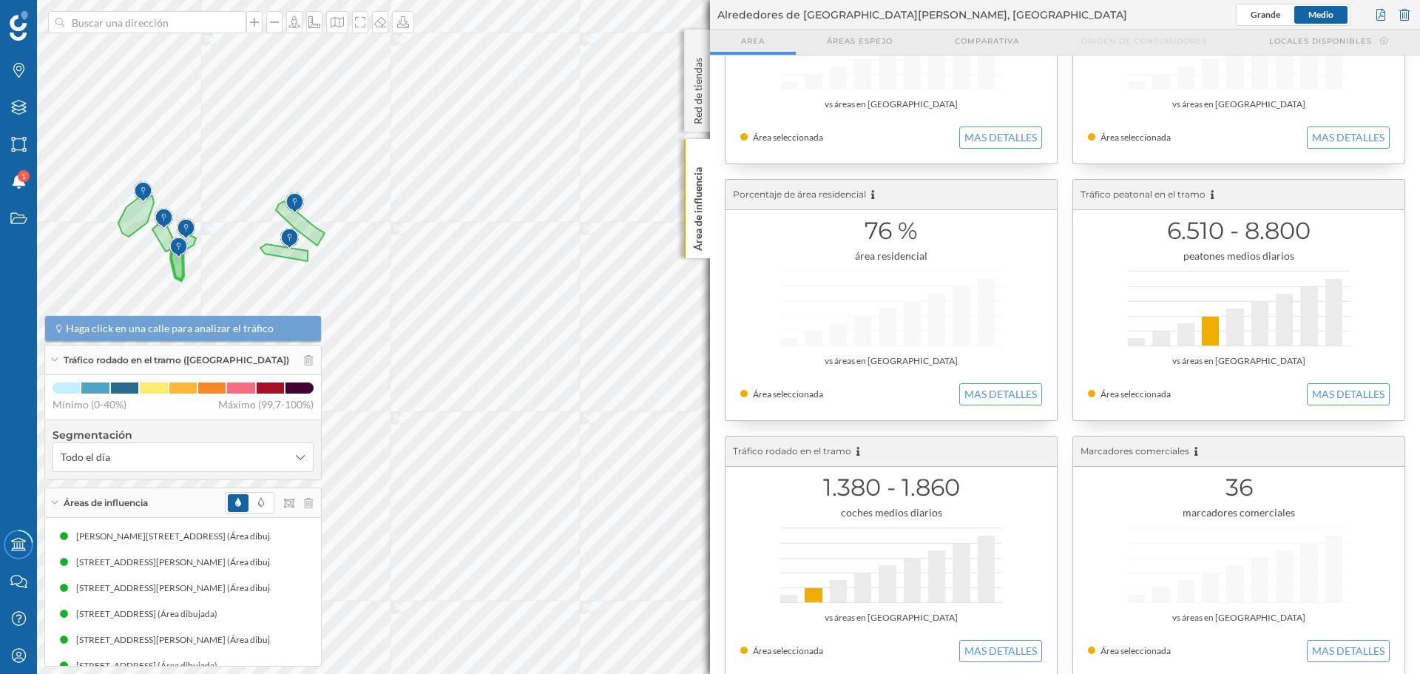
click at [1330, 382] on div "6.510 - 8.800 peatones medios diarios vs áreas en [GEOGRAPHIC_DATA] Área selecc…" at bounding box center [1238, 300] width 331 height 240
click at [1332, 388] on button "MAS DETALLES" at bounding box center [1348, 394] width 83 height 22
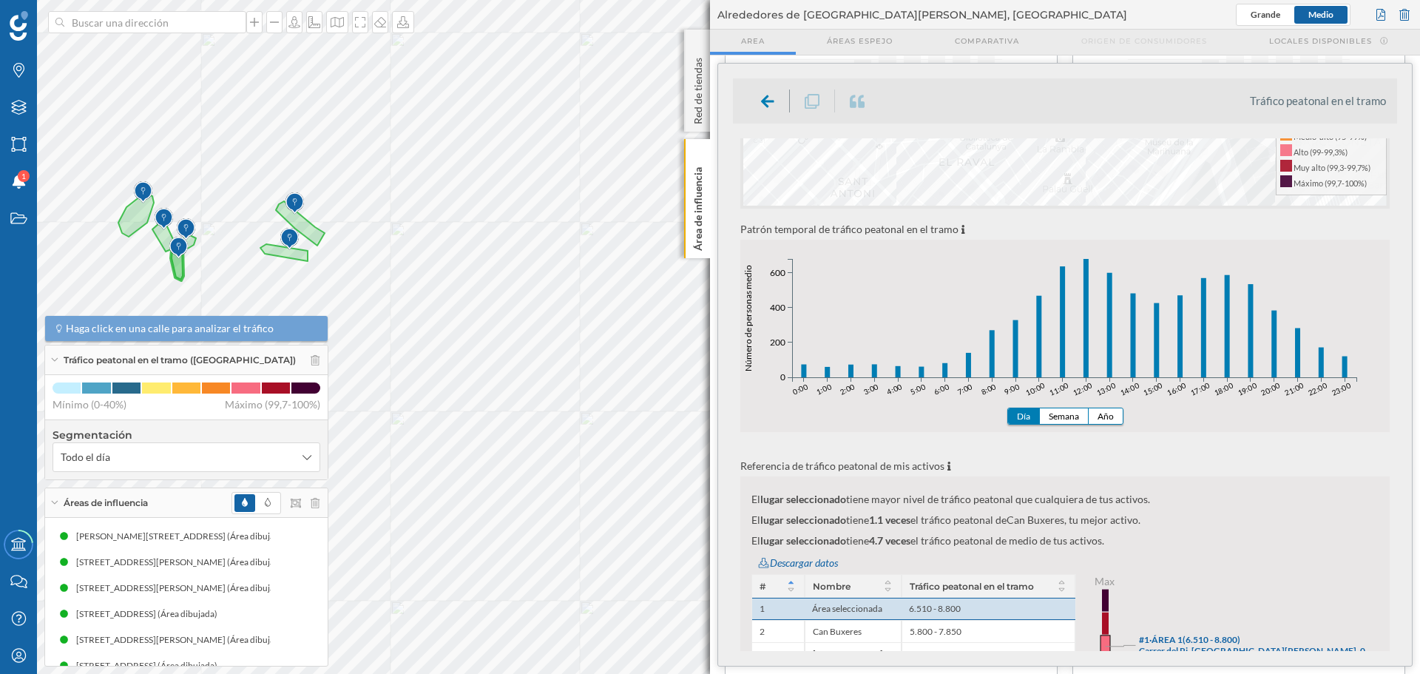
scroll to position [370, 0]
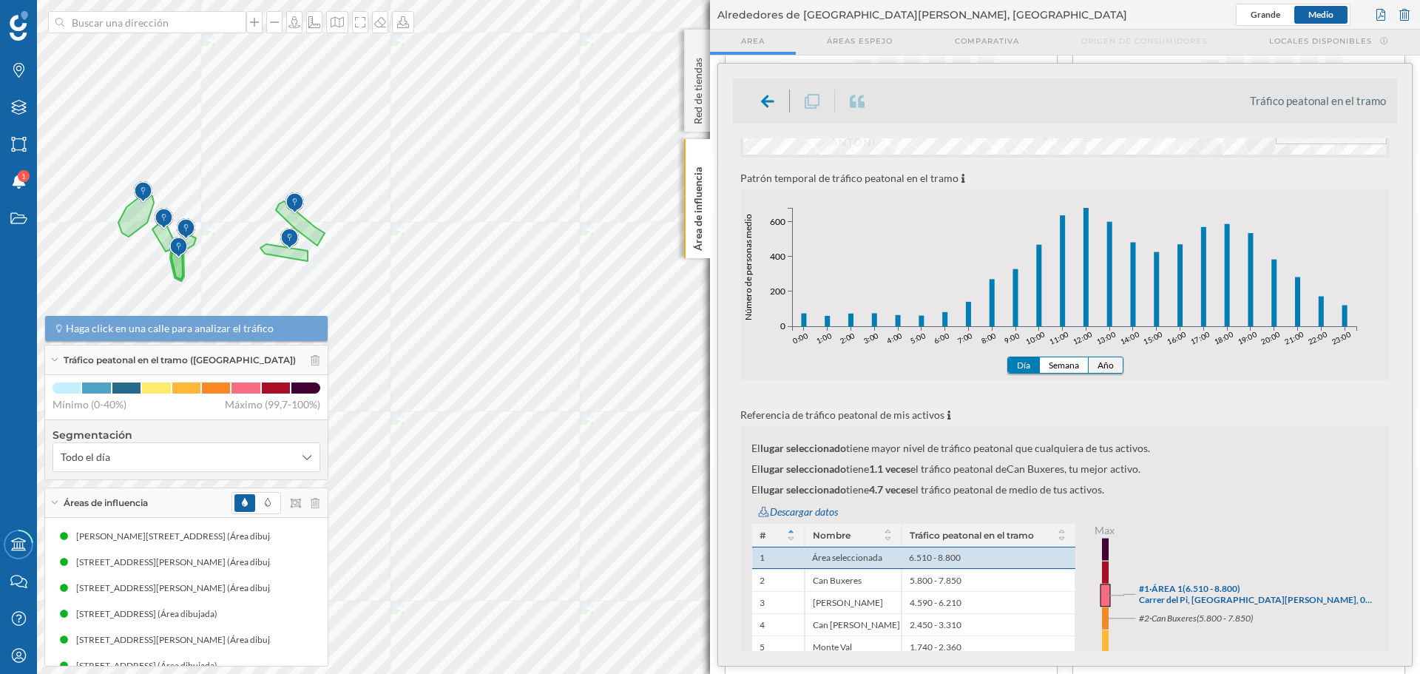
click at [1111, 363] on button "Año" at bounding box center [1106, 365] width 34 height 16
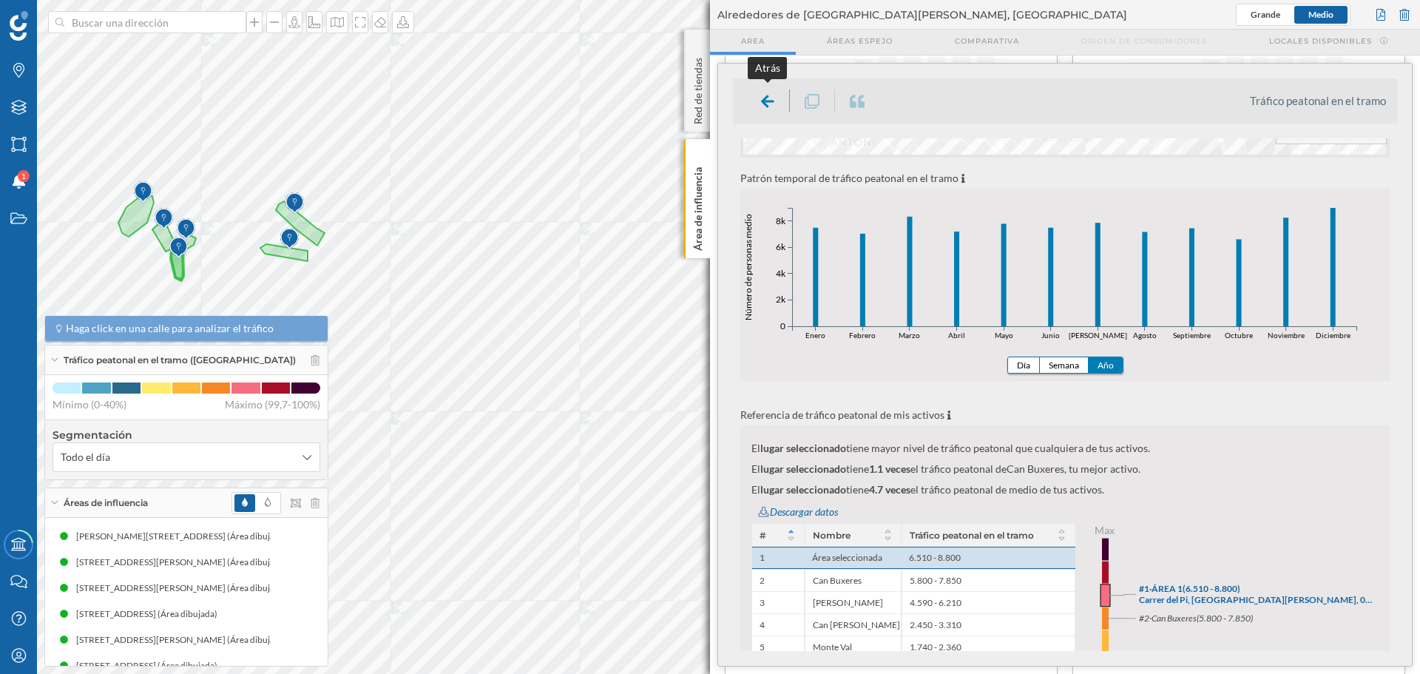
click at [765, 100] on icon at bounding box center [767, 101] width 13 height 13
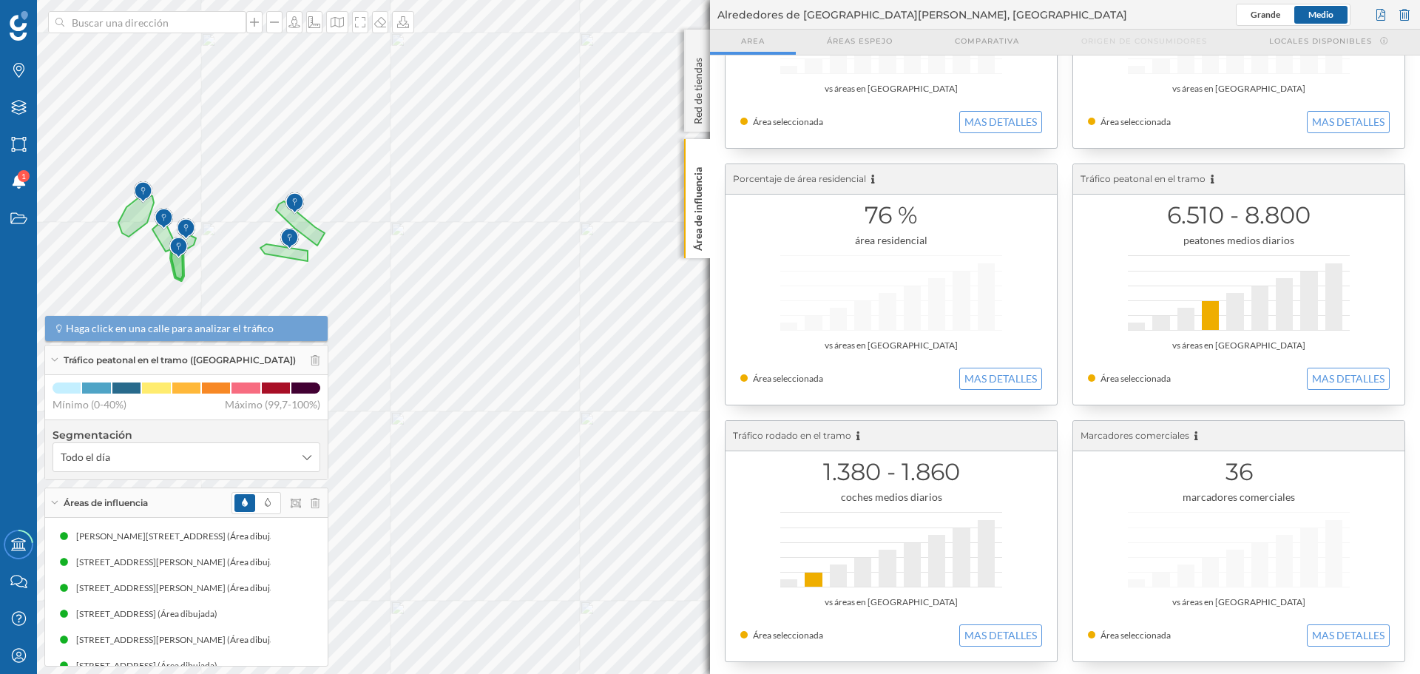
scroll to position [166, 0]
click at [986, 638] on button "MAS DETALLES" at bounding box center [1000, 632] width 83 height 22
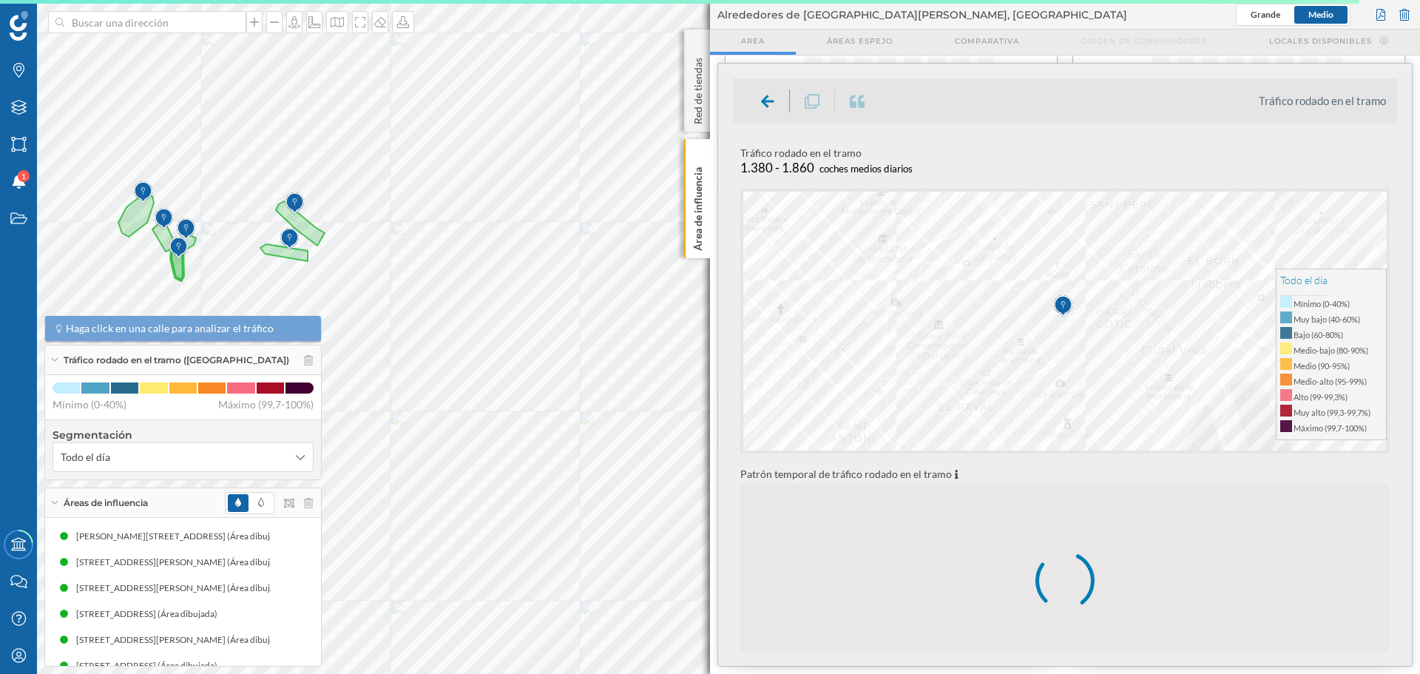
scroll to position [219, 0]
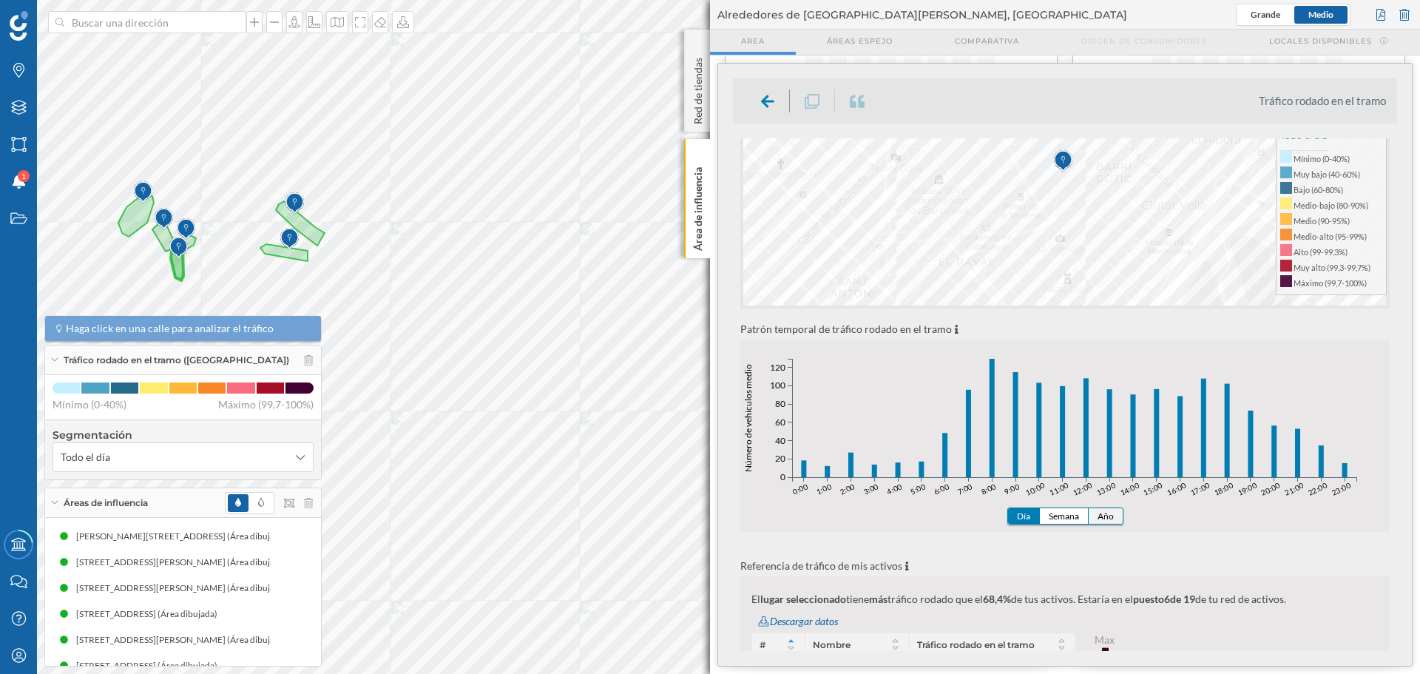
click at [1107, 518] on button "Año" at bounding box center [1106, 516] width 34 height 16
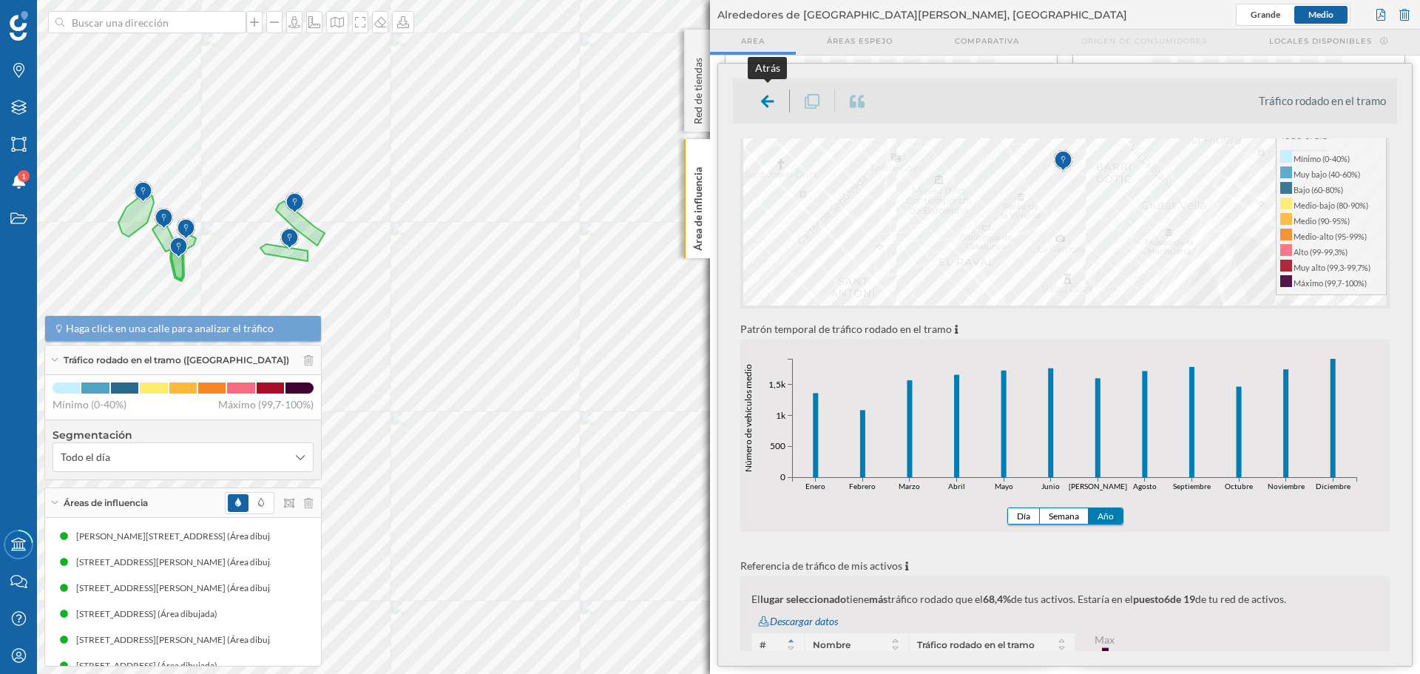
click at [768, 95] on icon at bounding box center [767, 101] width 13 height 13
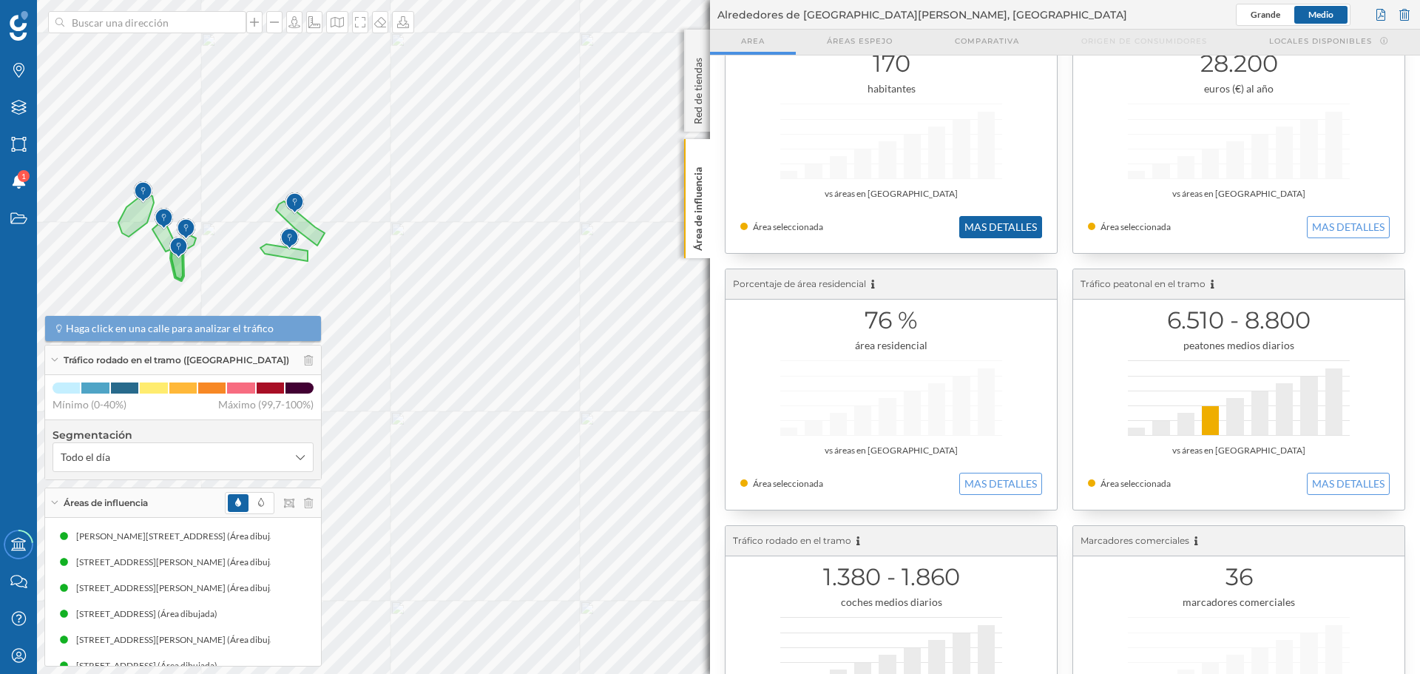
scroll to position [0, 0]
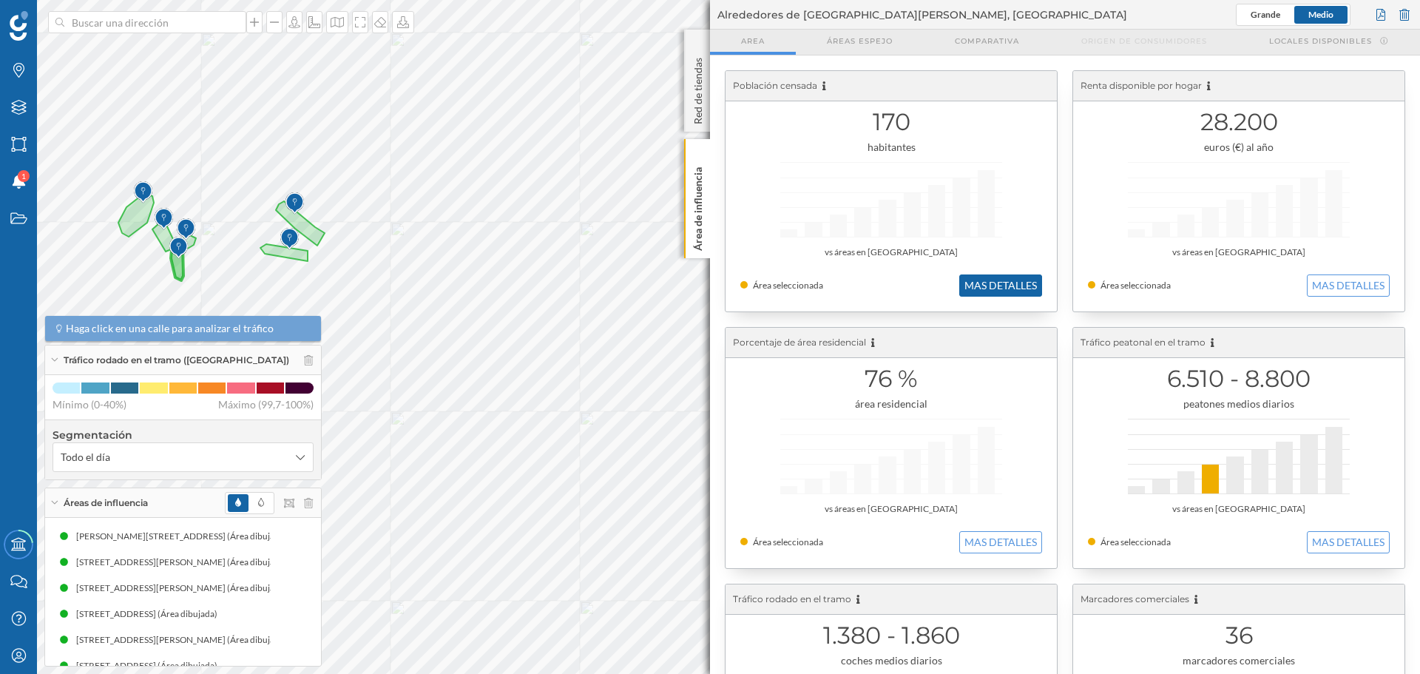
click at [992, 280] on button "MAS DETALLES" at bounding box center [1000, 285] width 83 height 22
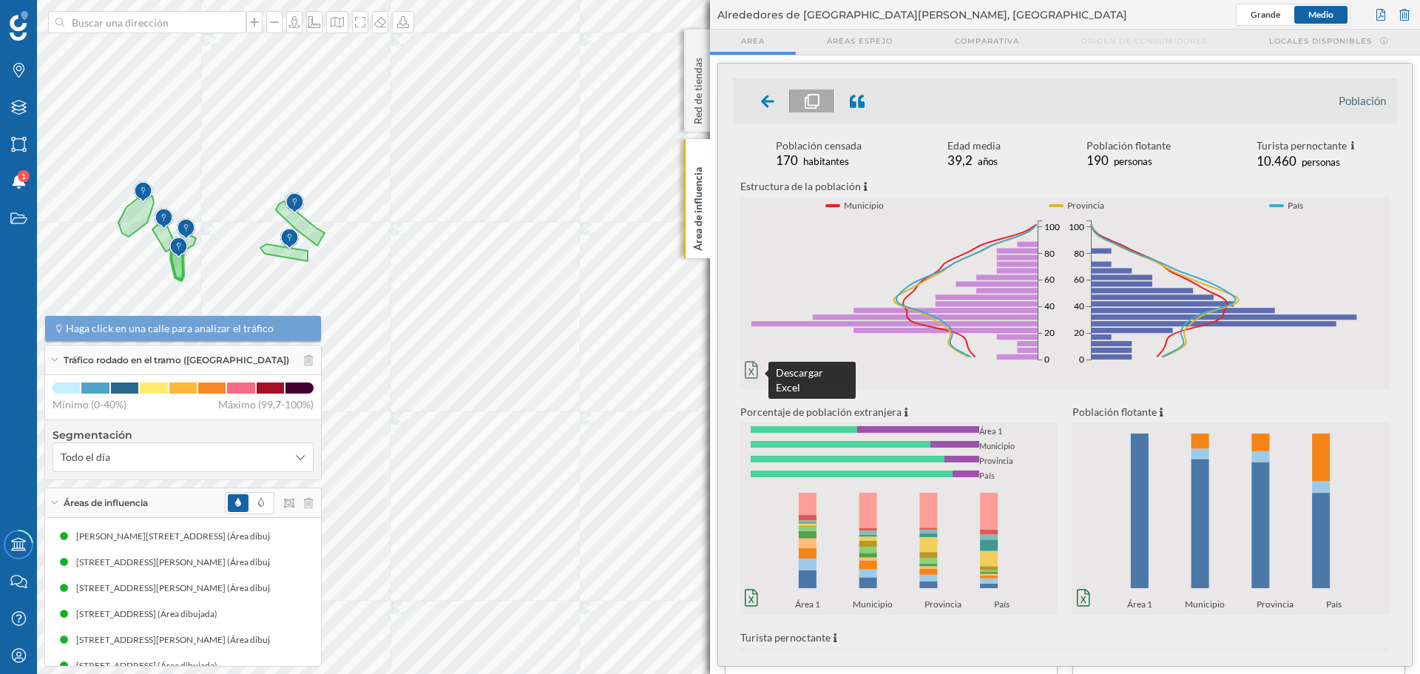
click at [753, 364] on icon at bounding box center [751, 369] width 13 height 17
click at [153, 19] on input at bounding box center [147, 22] width 166 height 22
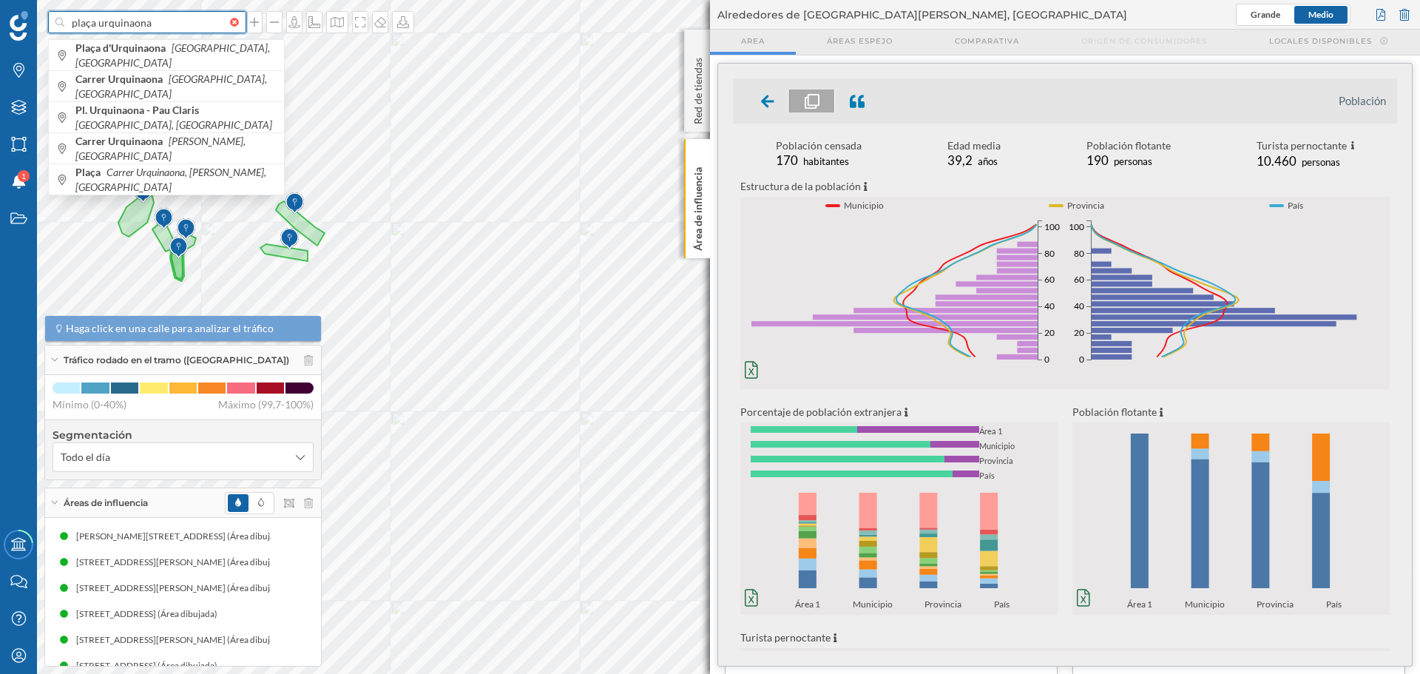
type input "plaça urquinaona"
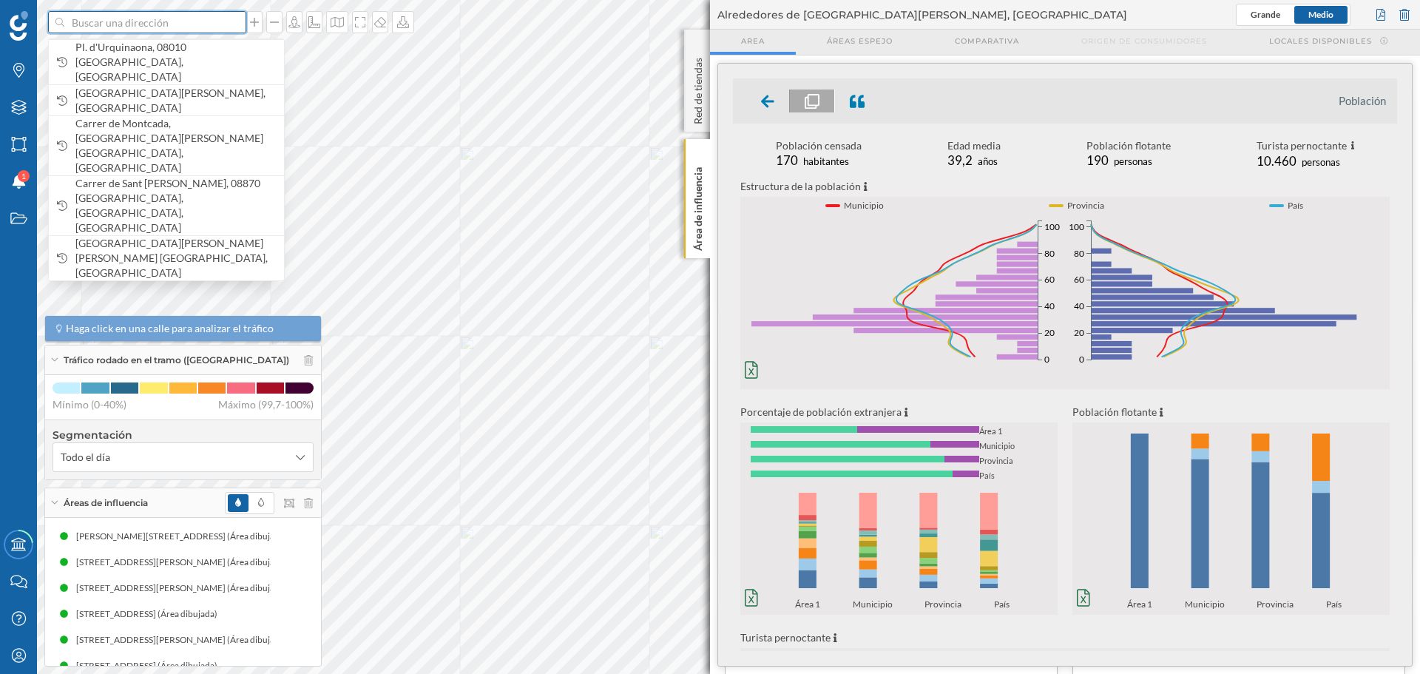
click at [179, 19] on input at bounding box center [147, 22] width 166 height 22
click at [191, 47] on div "Pl. d'Urquinaona, 08010 [GEOGRAPHIC_DATA], [GEOGRAPHIC_DATA]" at bounding box center [166, 61] width 235 height 45
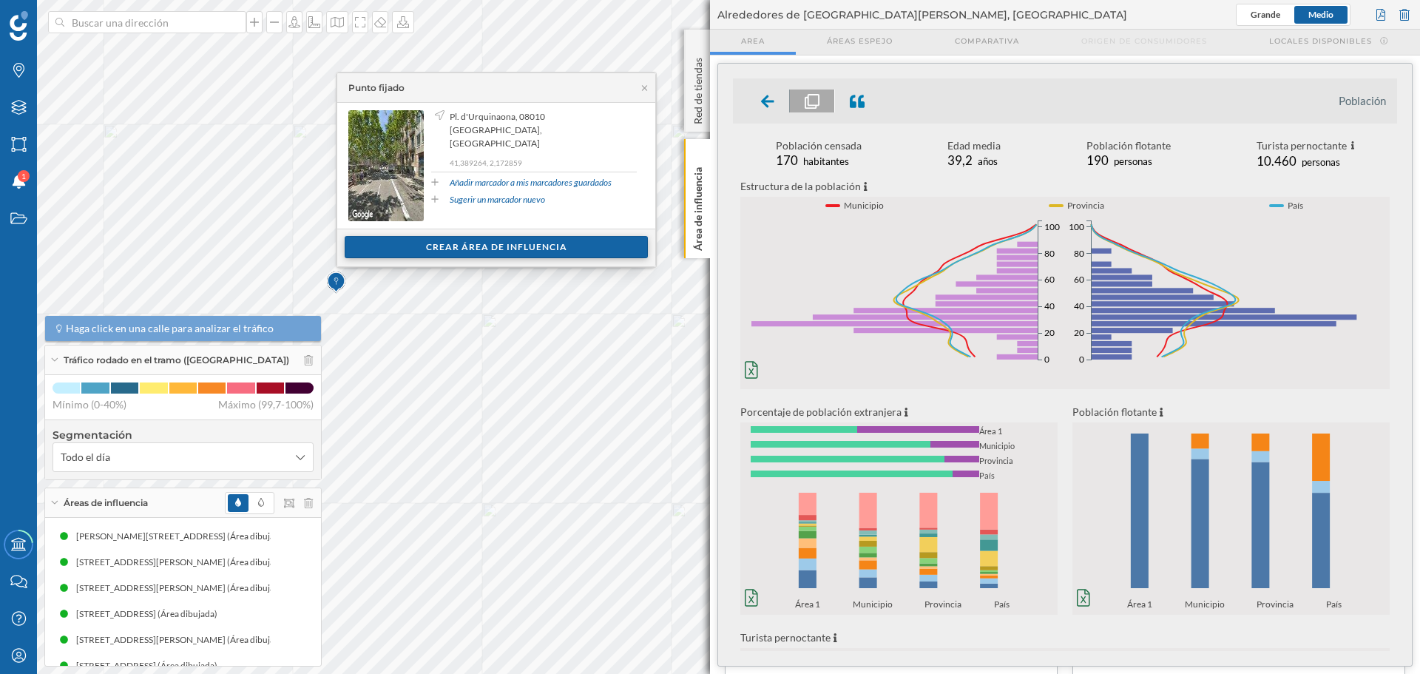
click at [442, 245] on div "Crear área de influencia" at bounding box center [496, 247] width 303 height 22
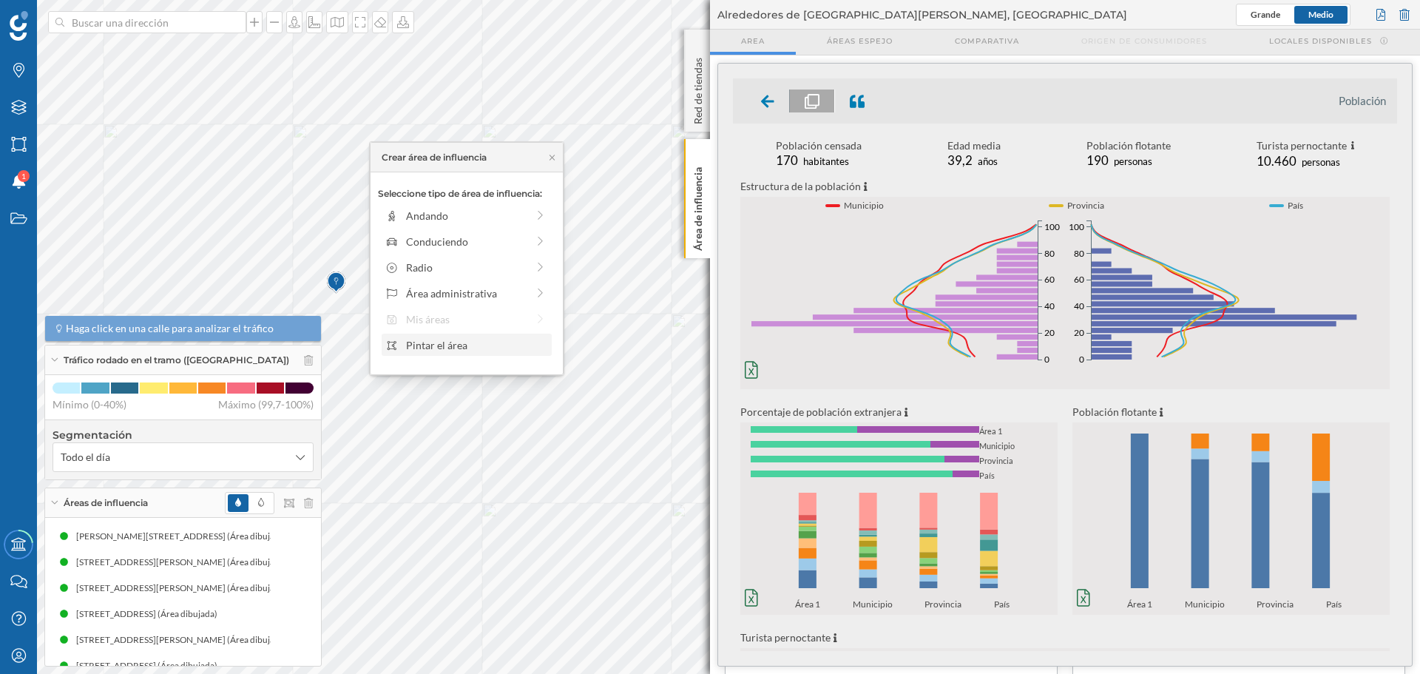
click at [453, 344] on div "Pintar el área" at bounding box center [476, 345] width 141 height 16
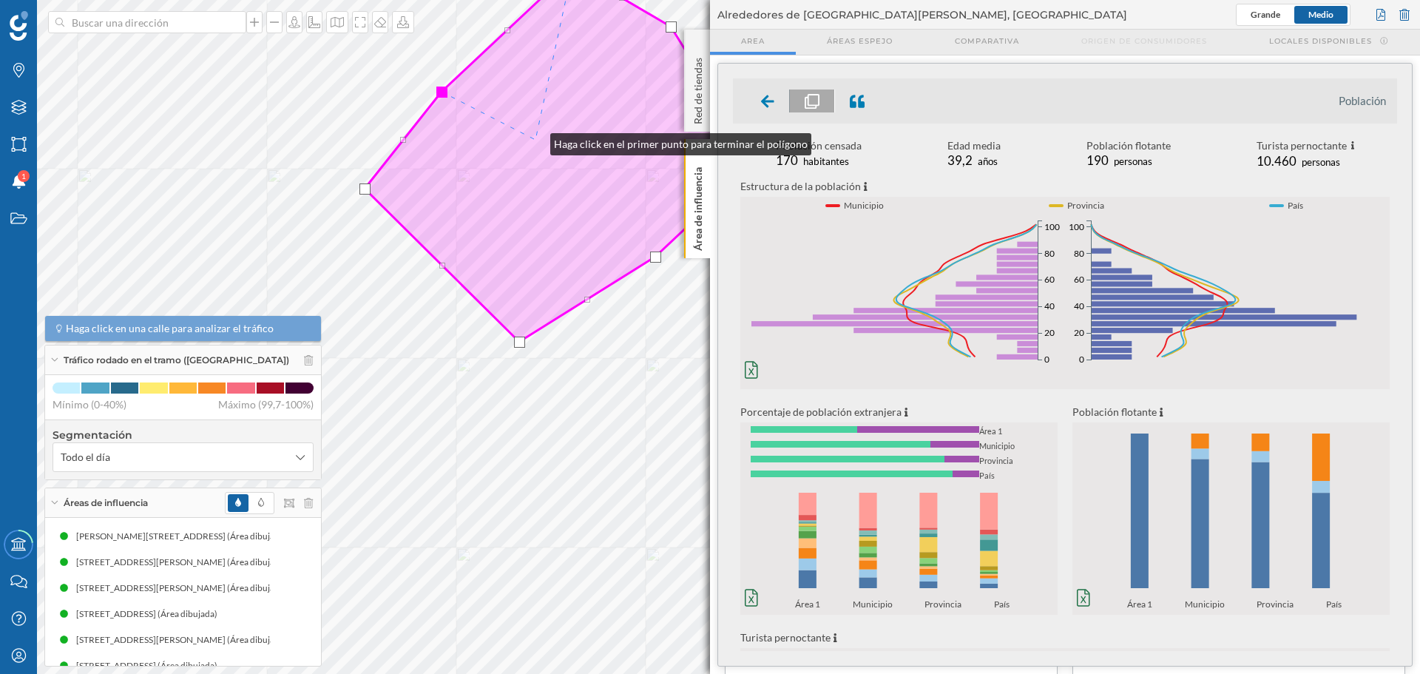
drag, startPoint x: 410, startPoint y: 291, endPoint x: 536, endPoint y: 141, distance: 195.8
click at [536, 141] on icon at bounding box center [560, 155] width 391 height 373
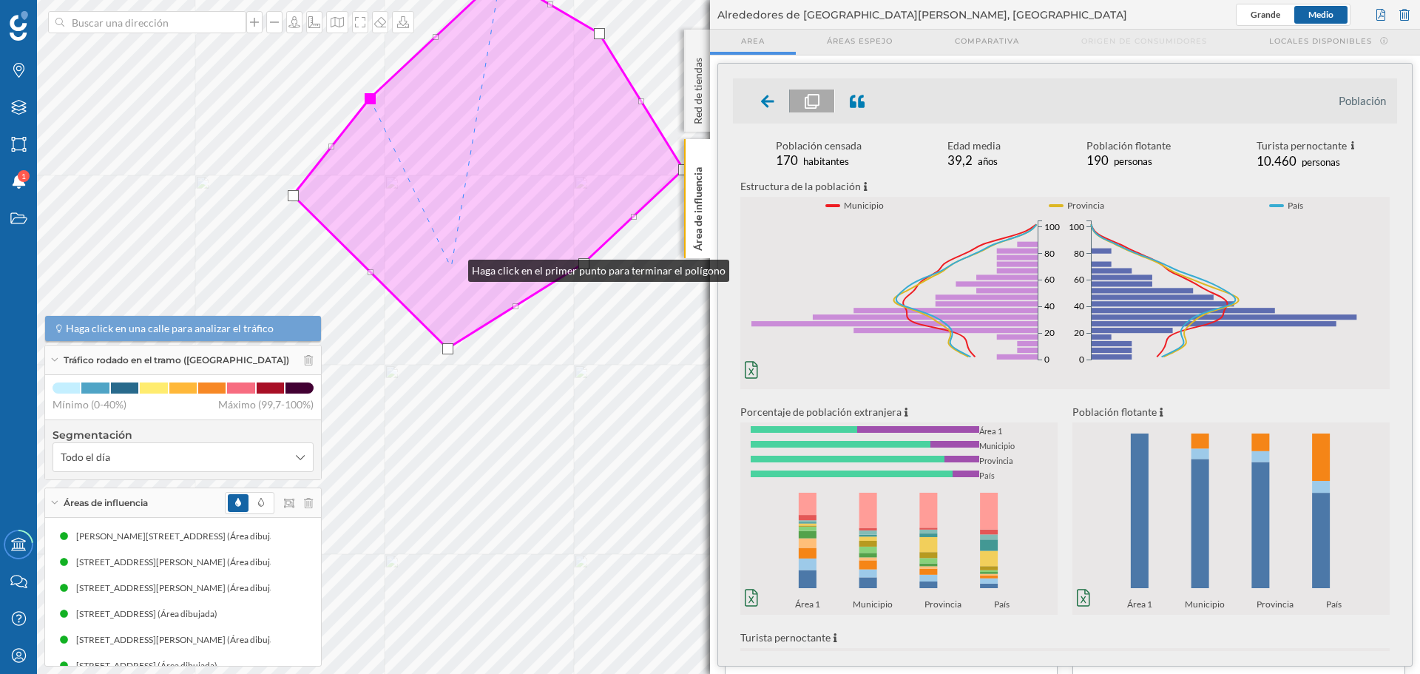
drag, startPoint x: 521, startPoint y: 260, endPoint x: 453, endPoint y: 267, distance: 68.4
click at [453, 267] on icon at bounding box center [488, 162] width 391 height 373
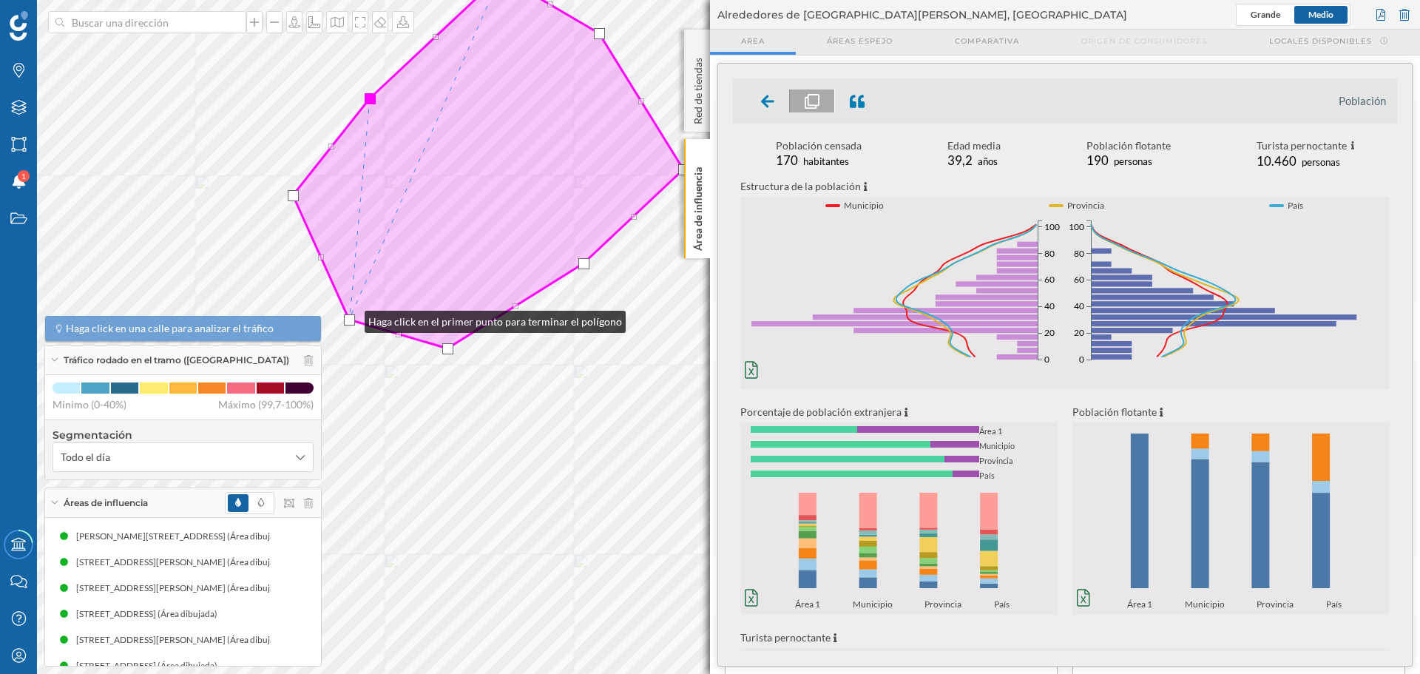
drag, startPoint x: 371, startPoint y: 271, endPoint x: 350, endPoint y: 318, distance: 52.0
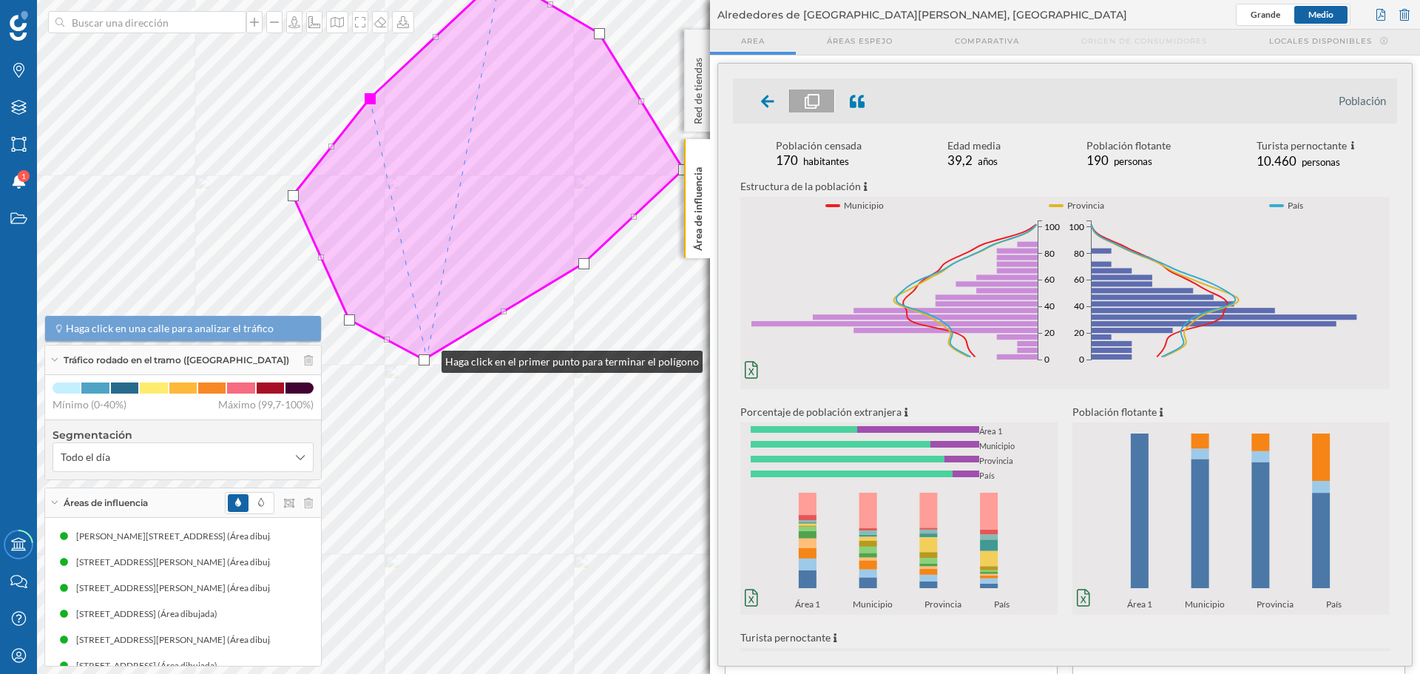
drag, startPoint x: 450, startPoint y: 347, endPoint x: 427, endPoint y: 358, distance: 26.1
click at [427, 358] on div at bounding box center [424, 359] width 11 height 11
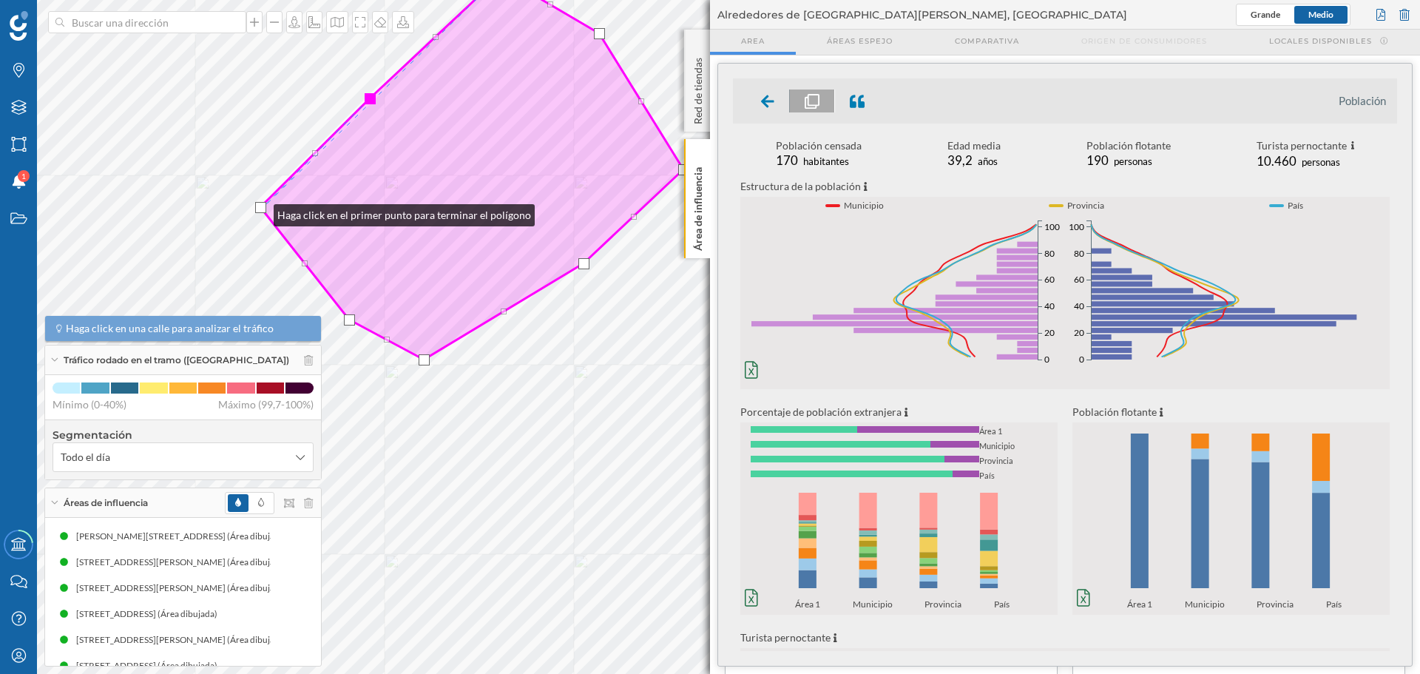
drag, startPoint x: 291, startPoint y: 200, endPoint x: 258, endPoint y: 212, distance: 35.3
click at [257, 213] on div at bounding box center [260, 207] width 11 height 11
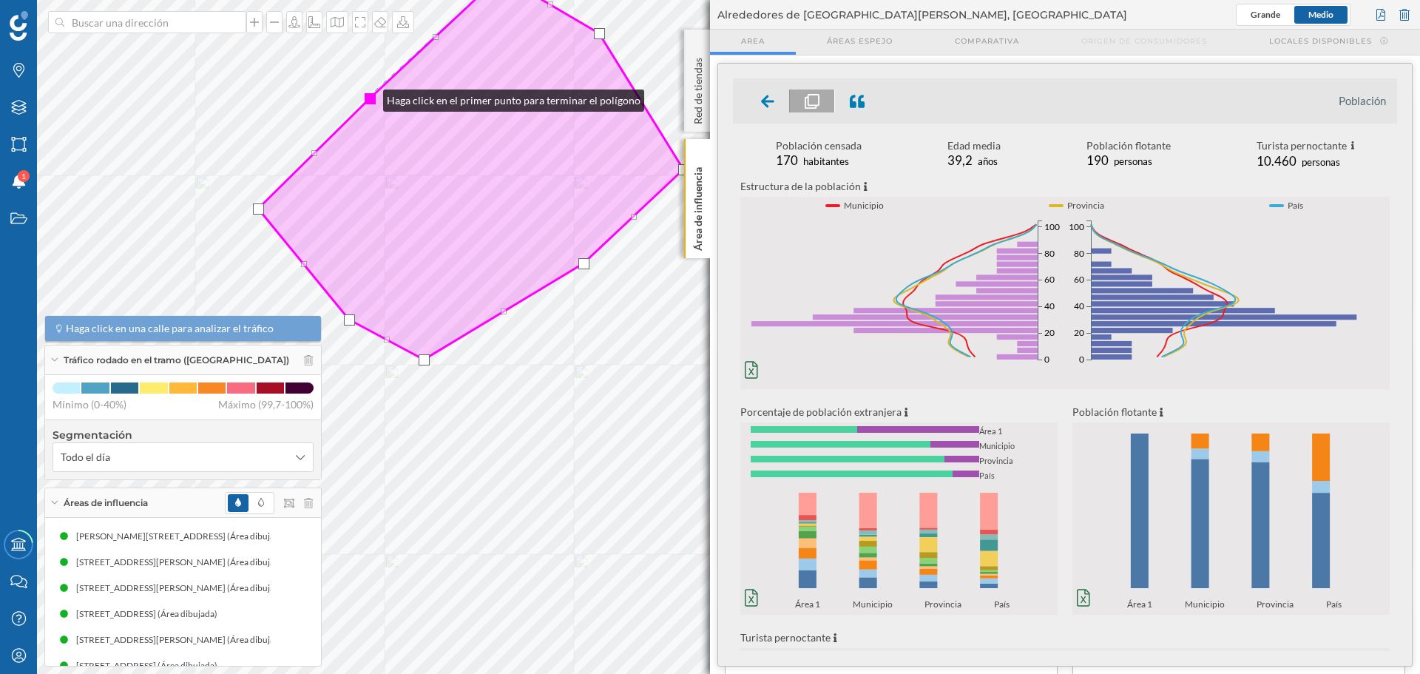
click at [368, 97] on div at bounding box center [370, 98] width 11 height 11
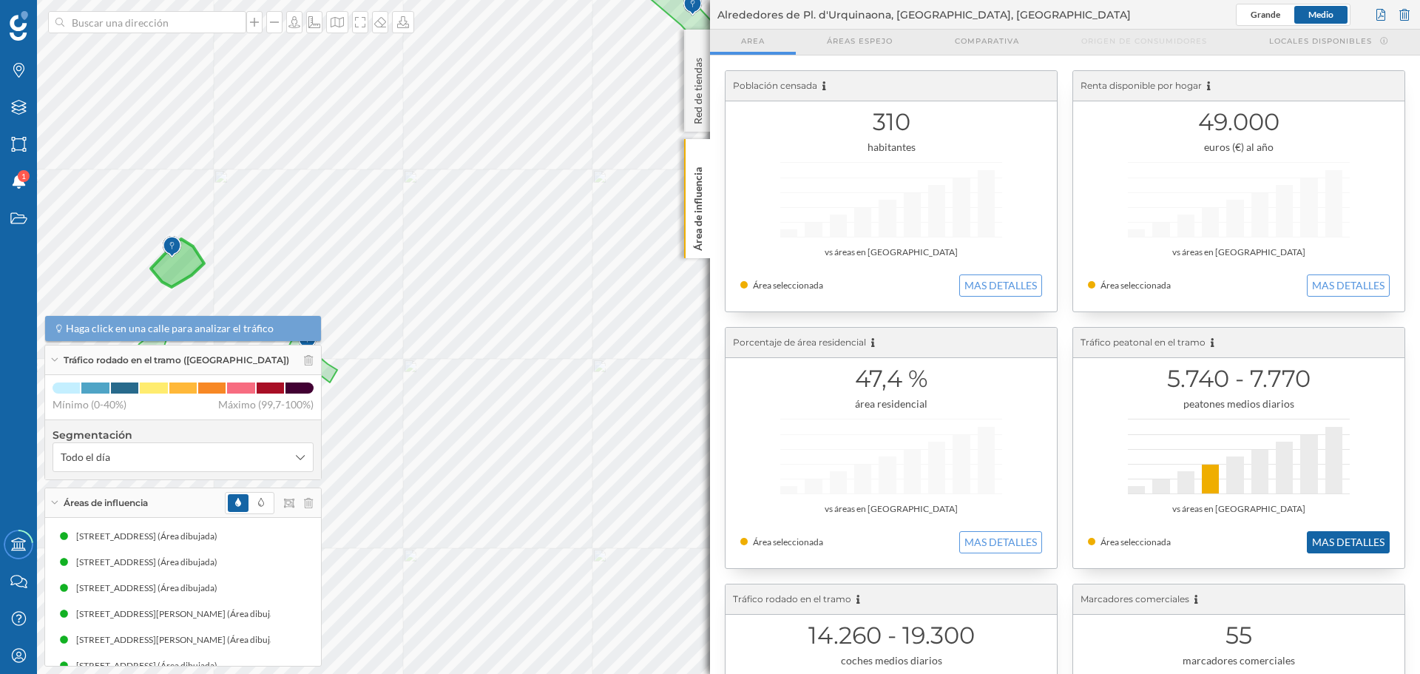
click at [1353, 546] on button "MAS DETALLES" at bounding box center [1348, 542] width 83 height 22
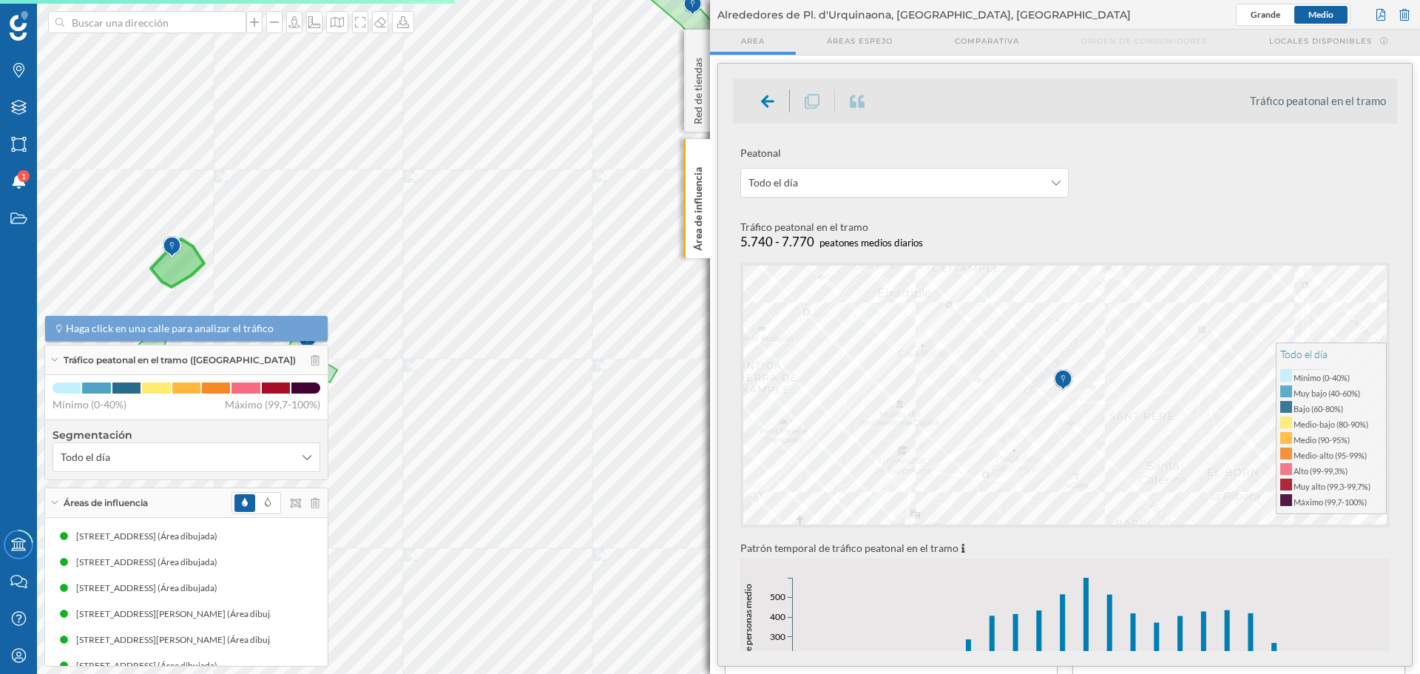
scroll to position [222, 0]
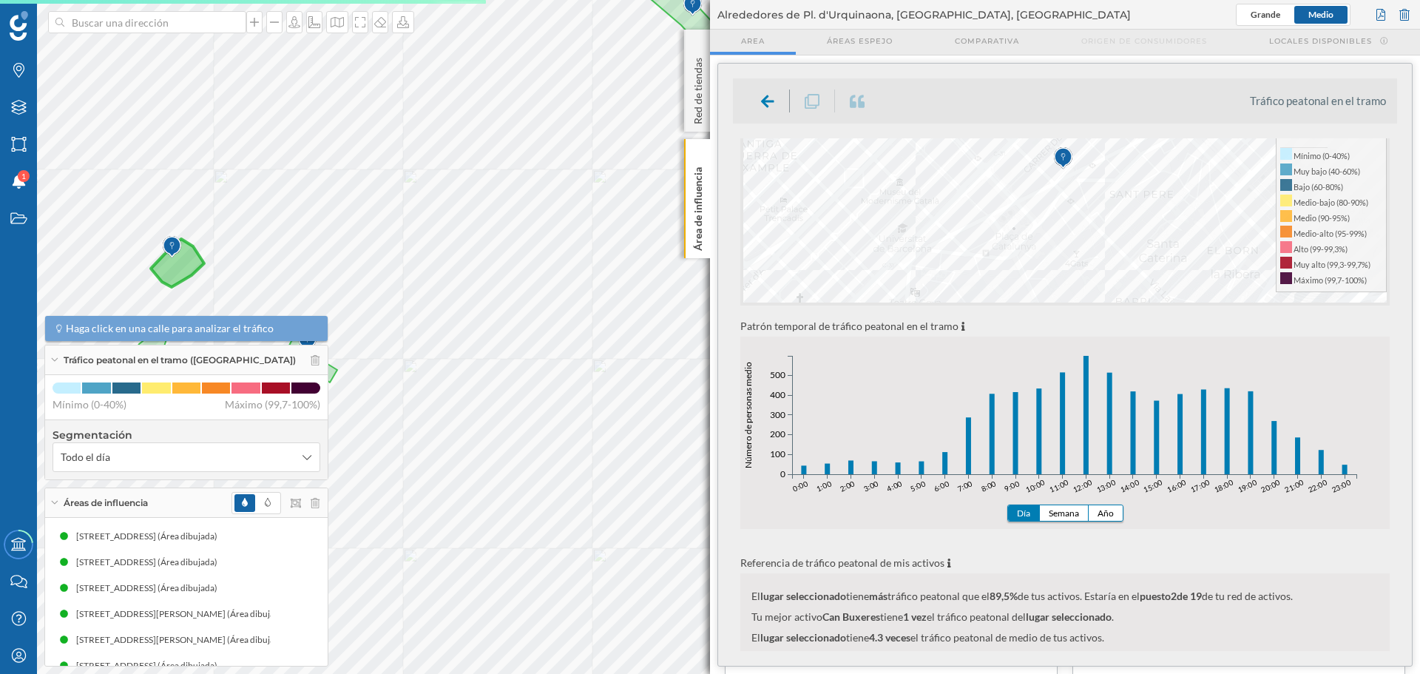
click at [1105, 499] on icon "0:00 1:00 2:00 3:00 4:00 5:00 6:00 7:00 8:00 9:00 10:00 11:00 12:00 13:00 14:00…" at bounding box center [1064, 448] width 649 height 192
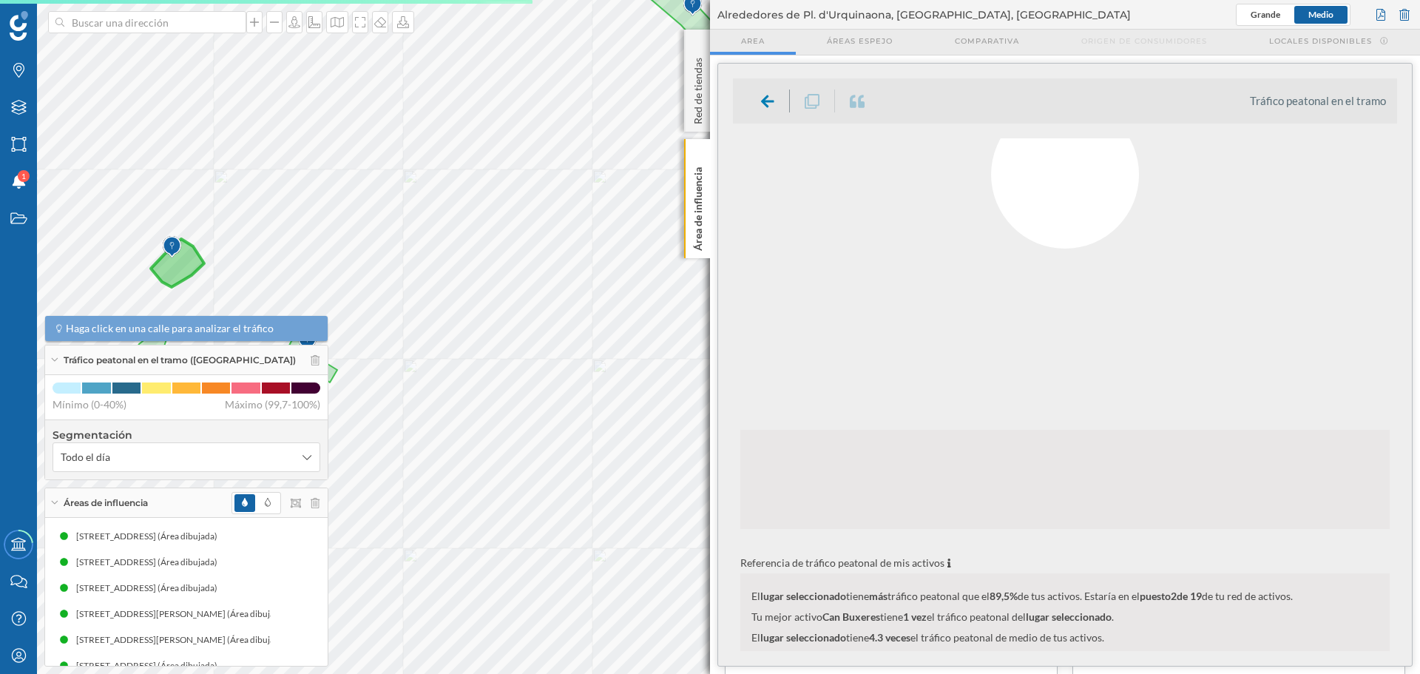
scroll to position [0, 0]
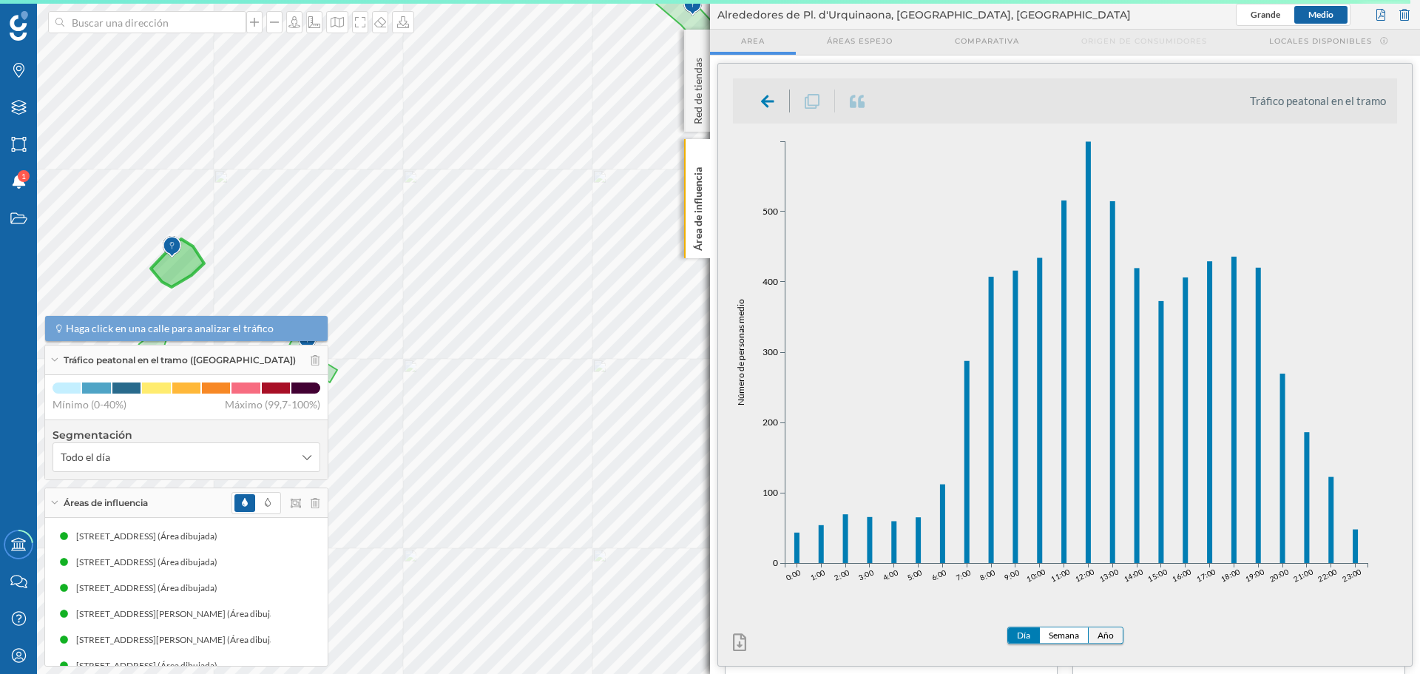
click at [1108, 635] on button "Año" at bounding box center [1106, 636] width 34 height 16
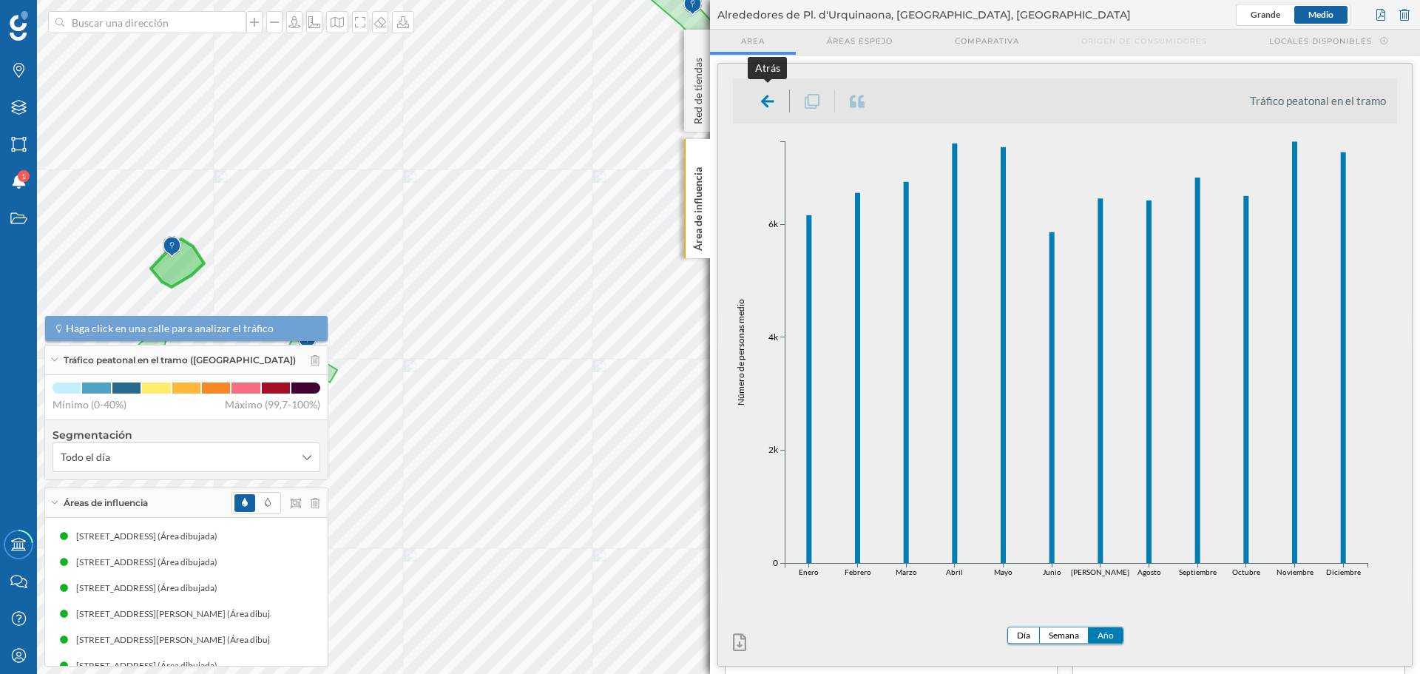
click at [763, 104] on icon at bounding box center [767, 101] width 13 height 15
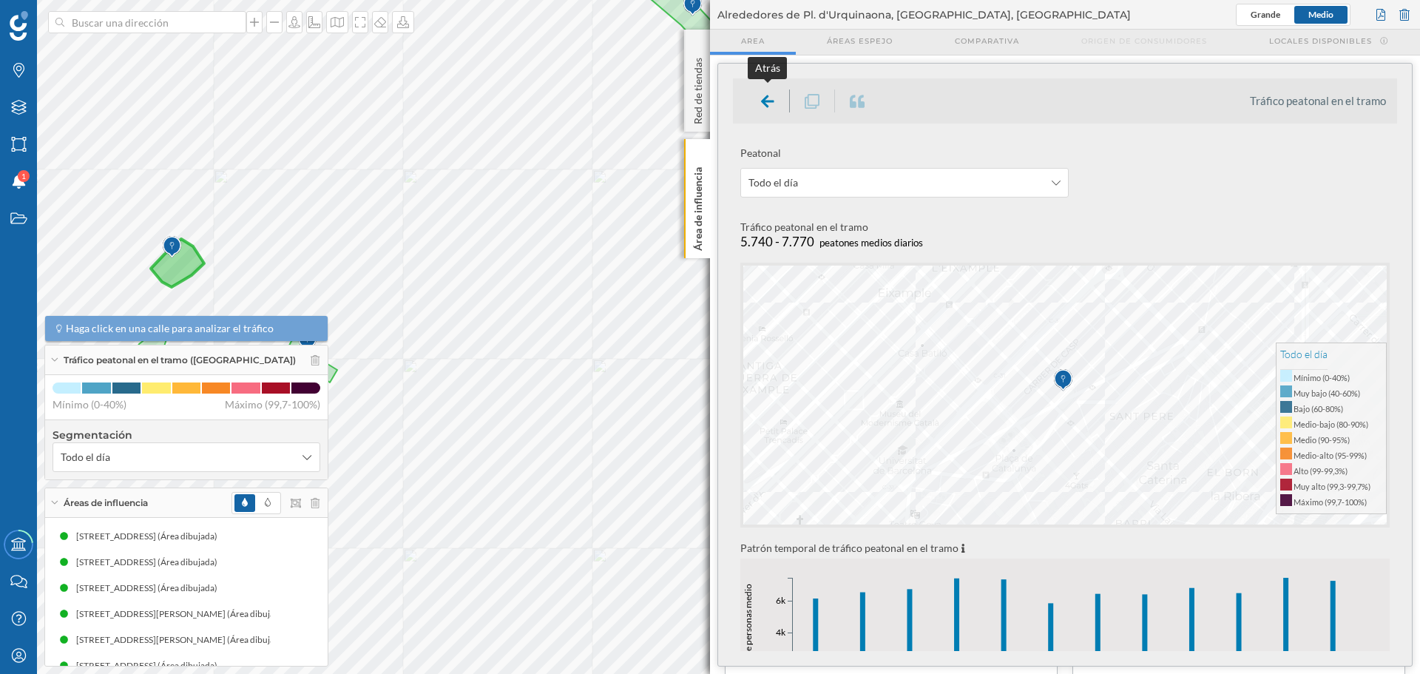
click at [761, 104] on icon at bounding box center [767, 101] width 13 height 15
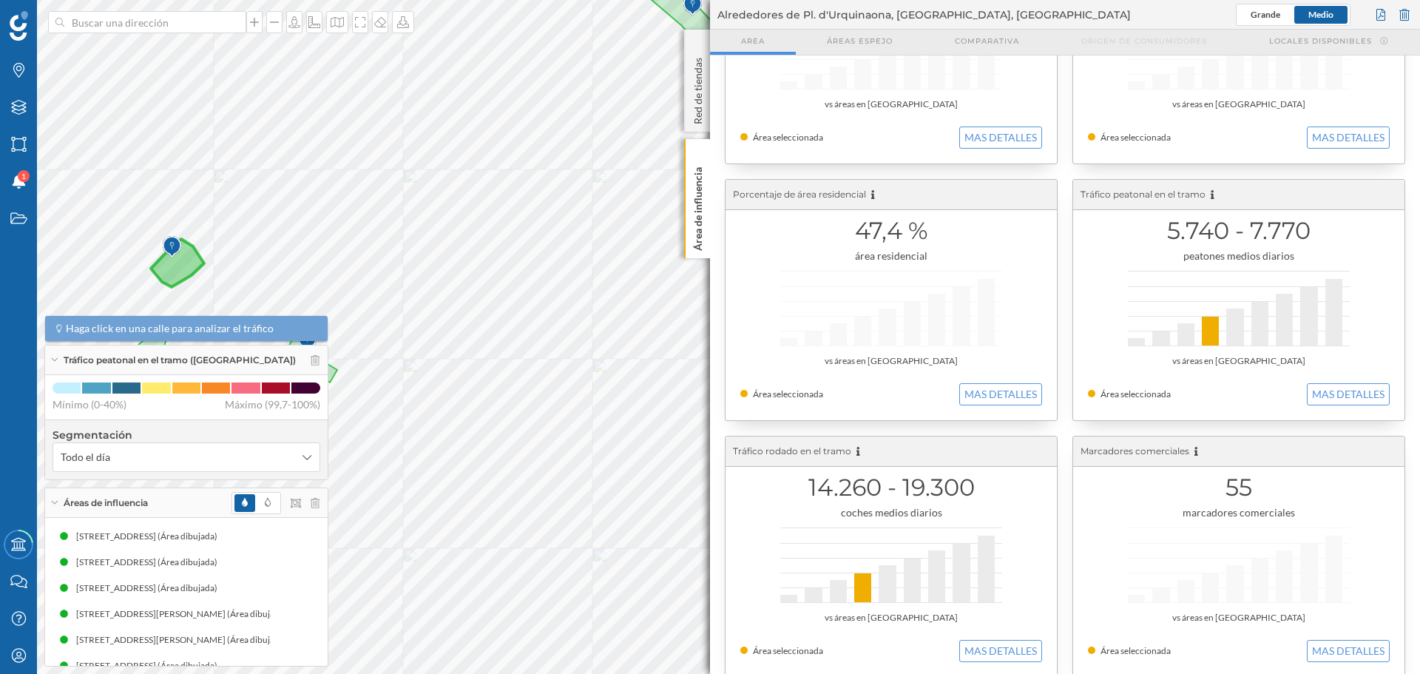
scroll to position [166, 0]
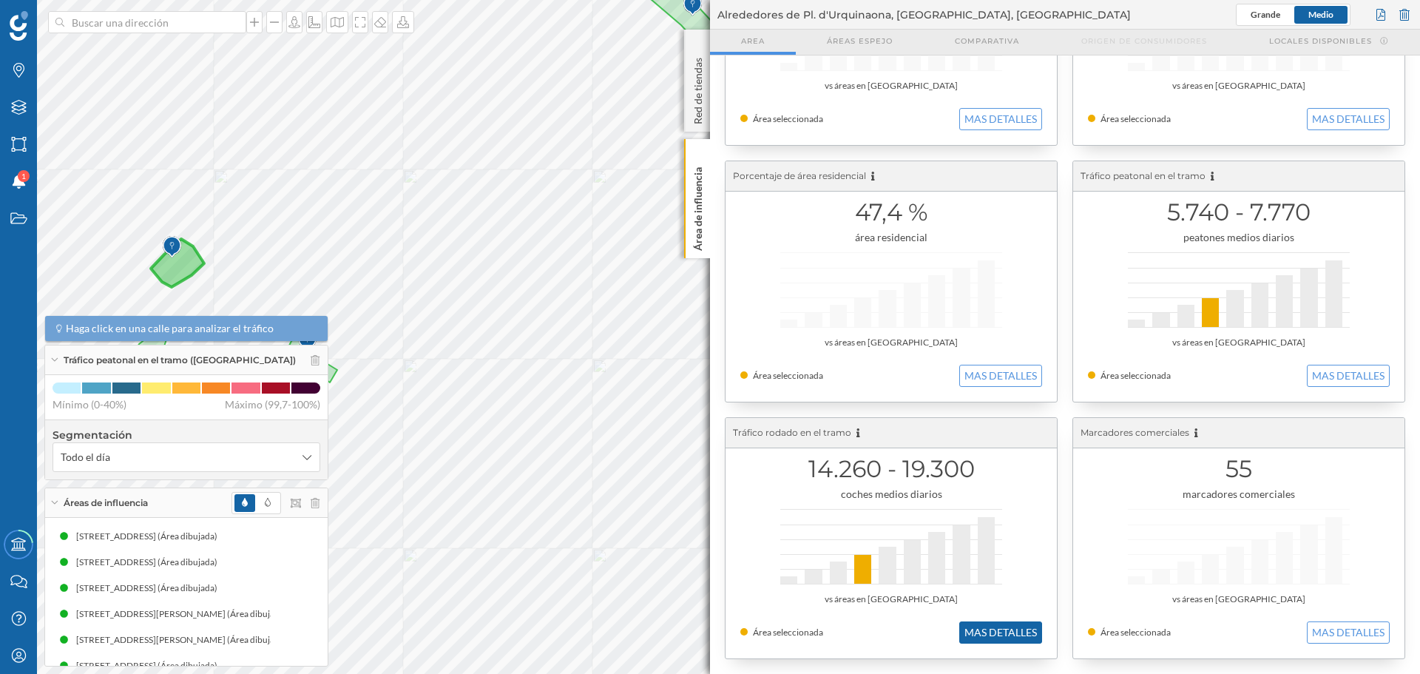
click at [988, 626] on button "MAS DETALLES" at bounding box center [1000, 632] width 83 height 22
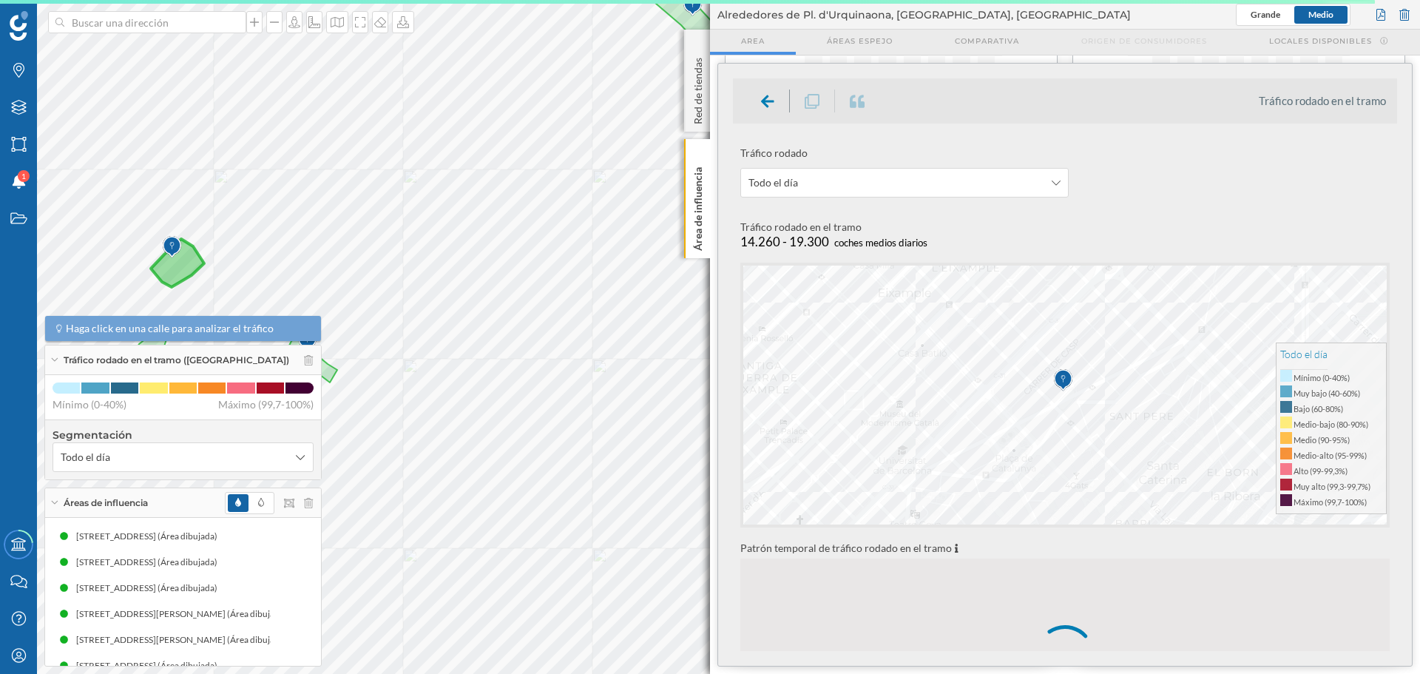
scroll to position [370, 0]
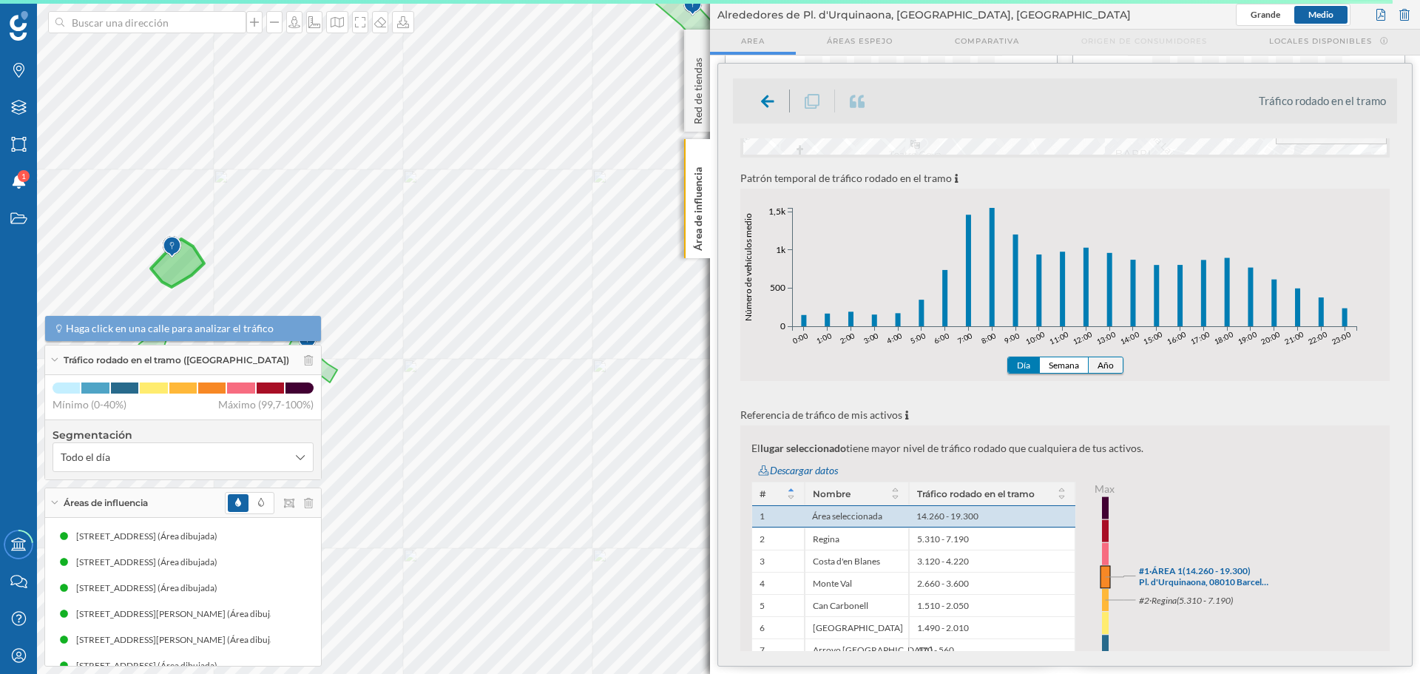
click at [1101, 363] on button "Año" at bounding box center [1106, 365] width 34 height 16
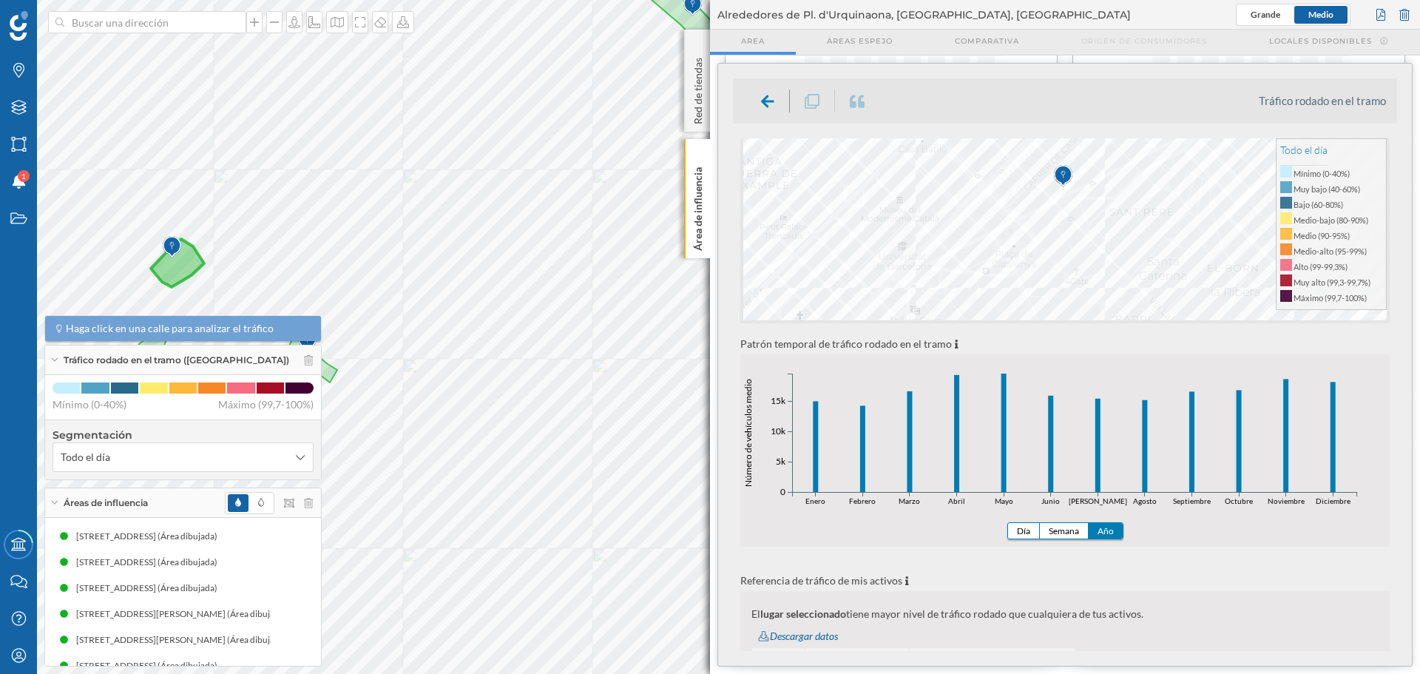
scroll to position [296, 0]
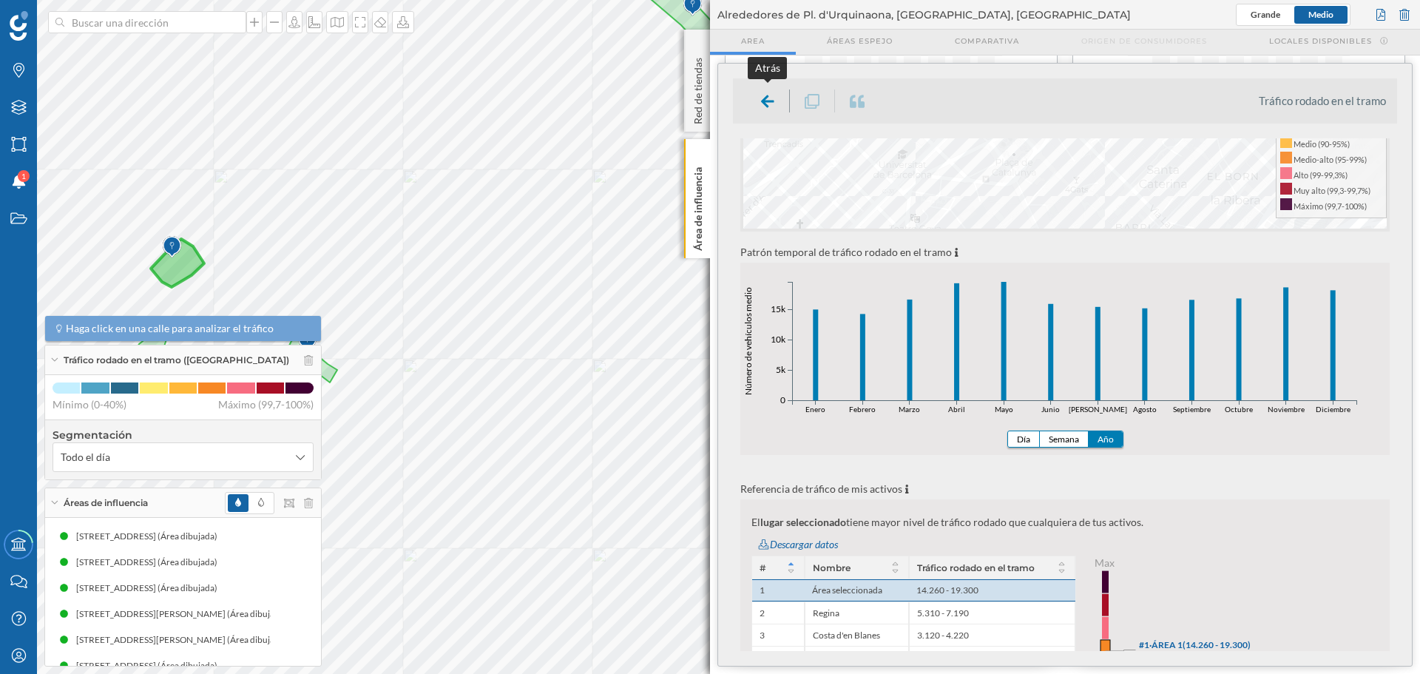
click at [765, 96] on icon at bounding box center [767, 101] width 13 height 15
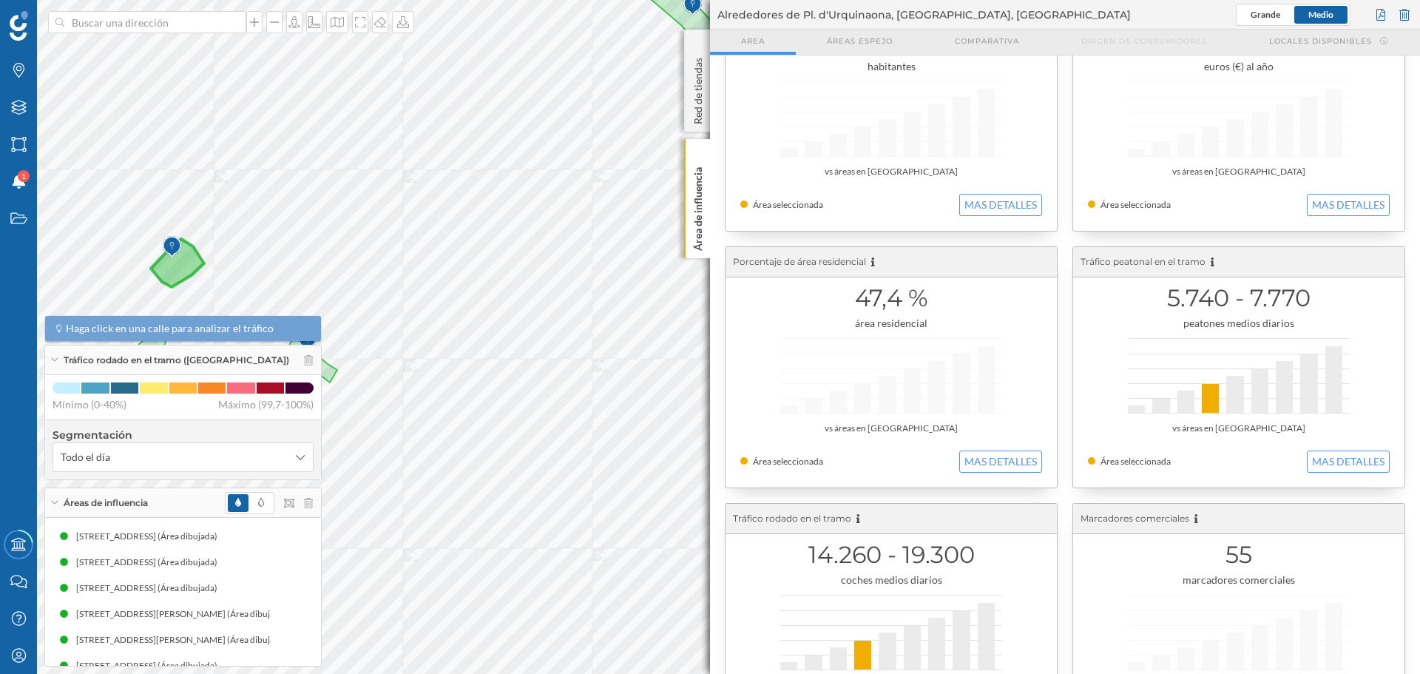
scroll to position [0, 0]
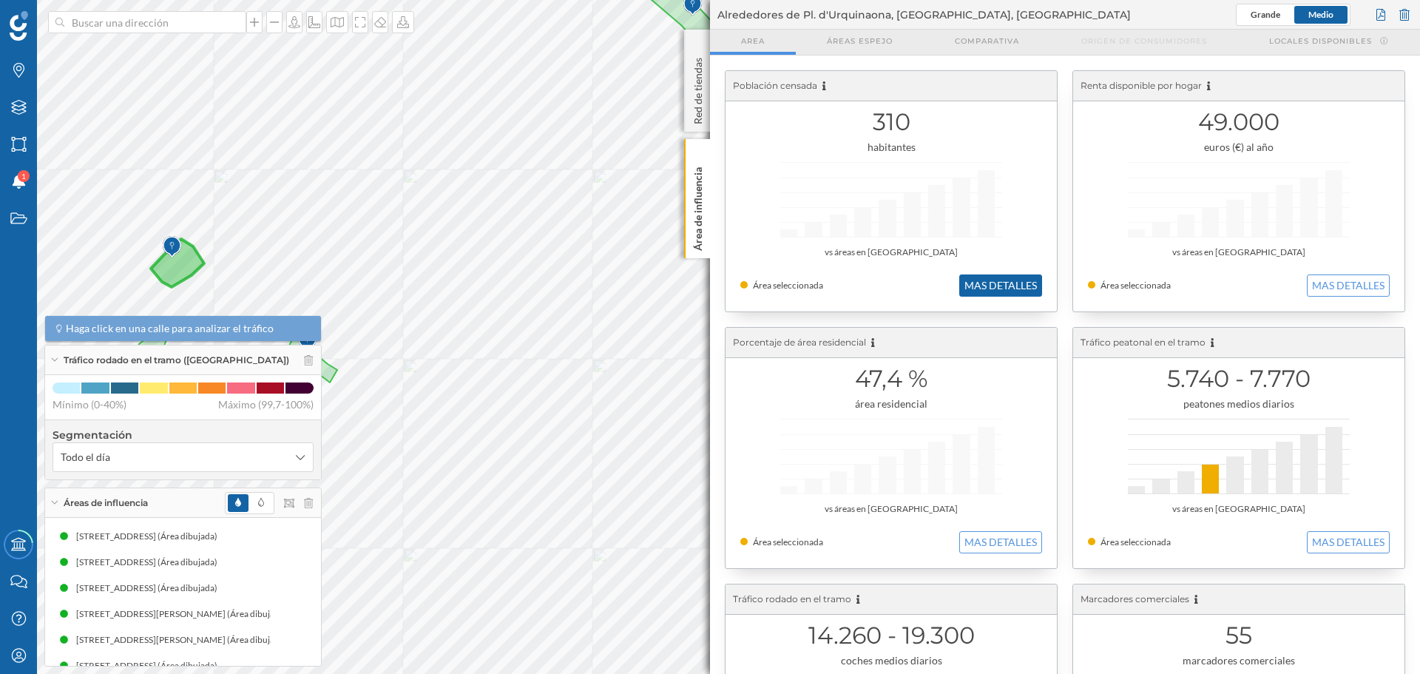
click at [1004, 289] on button "MAS DETALLES" at bounding box center [1000, 285] width 83 height 22
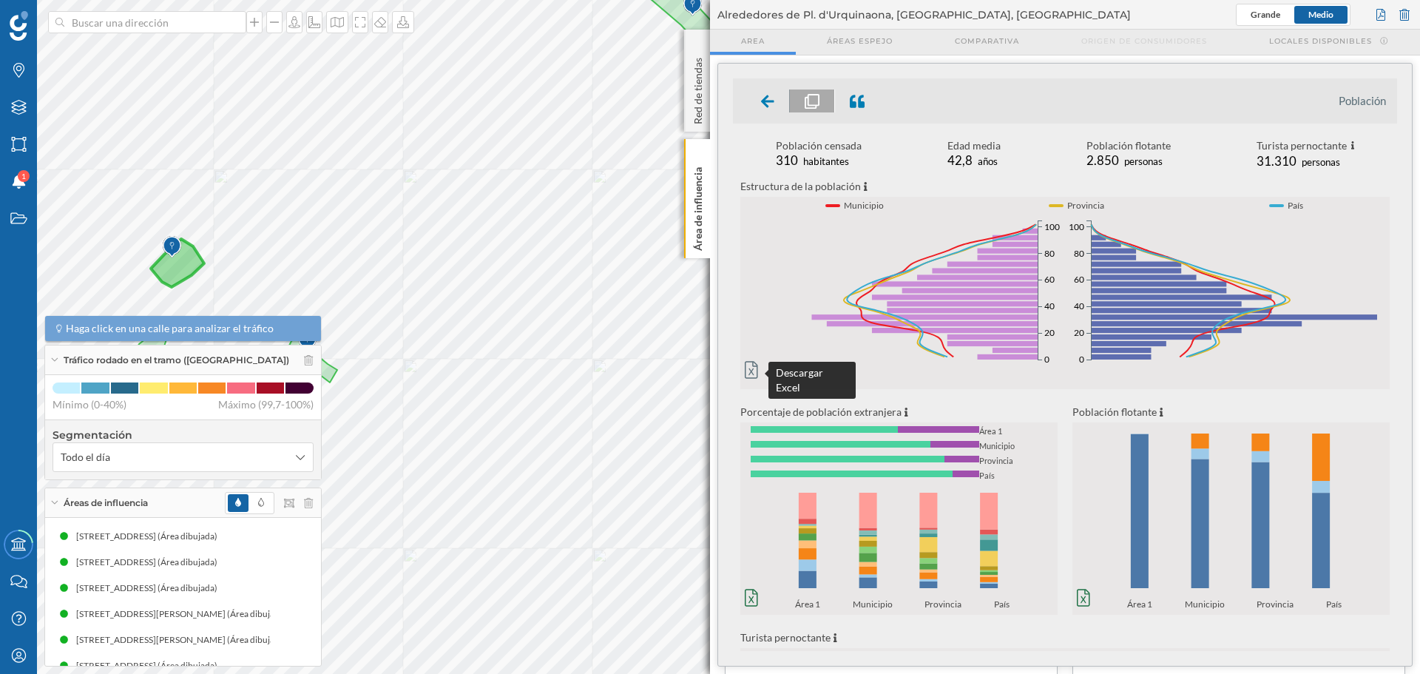
click at [749, 361] on icon at bounding box center [751, 370] width 13 height 18
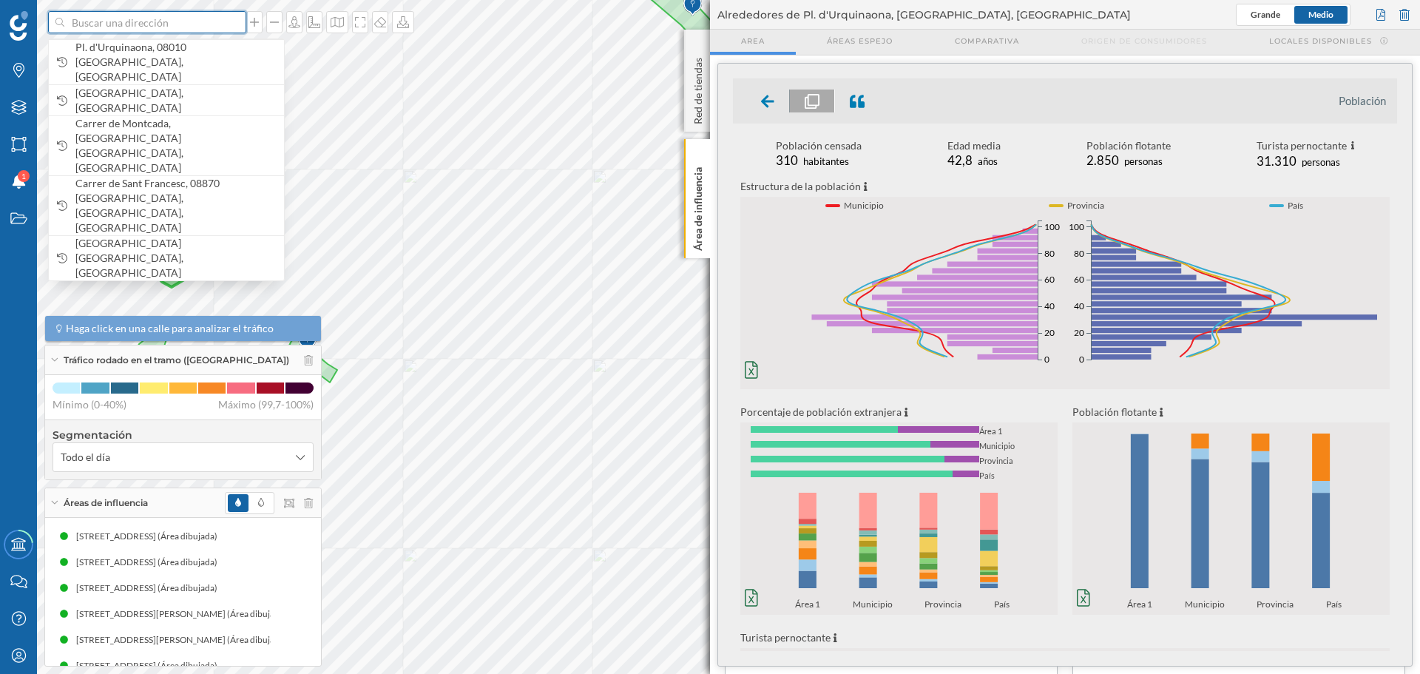
click at [127, 20] on input at bounding box center [147, 22] width 166 height 22
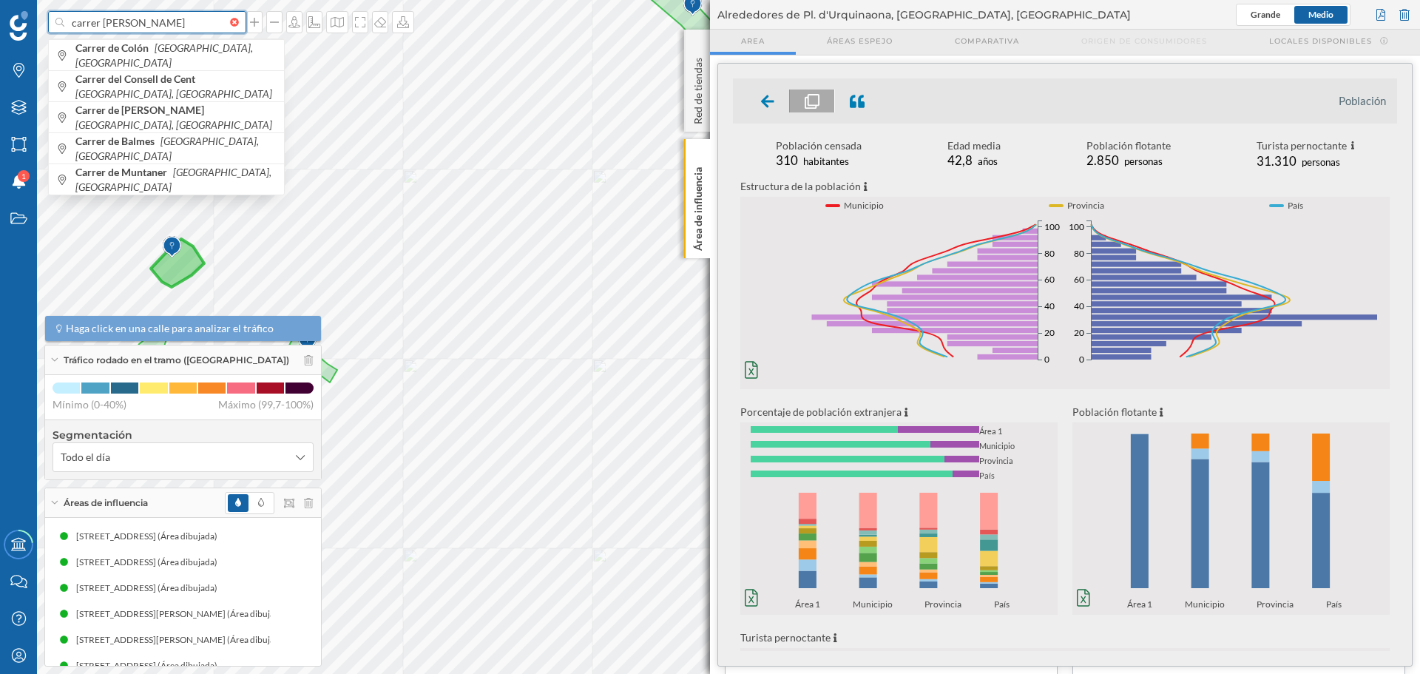
type input "carrer joan maragall figueres"
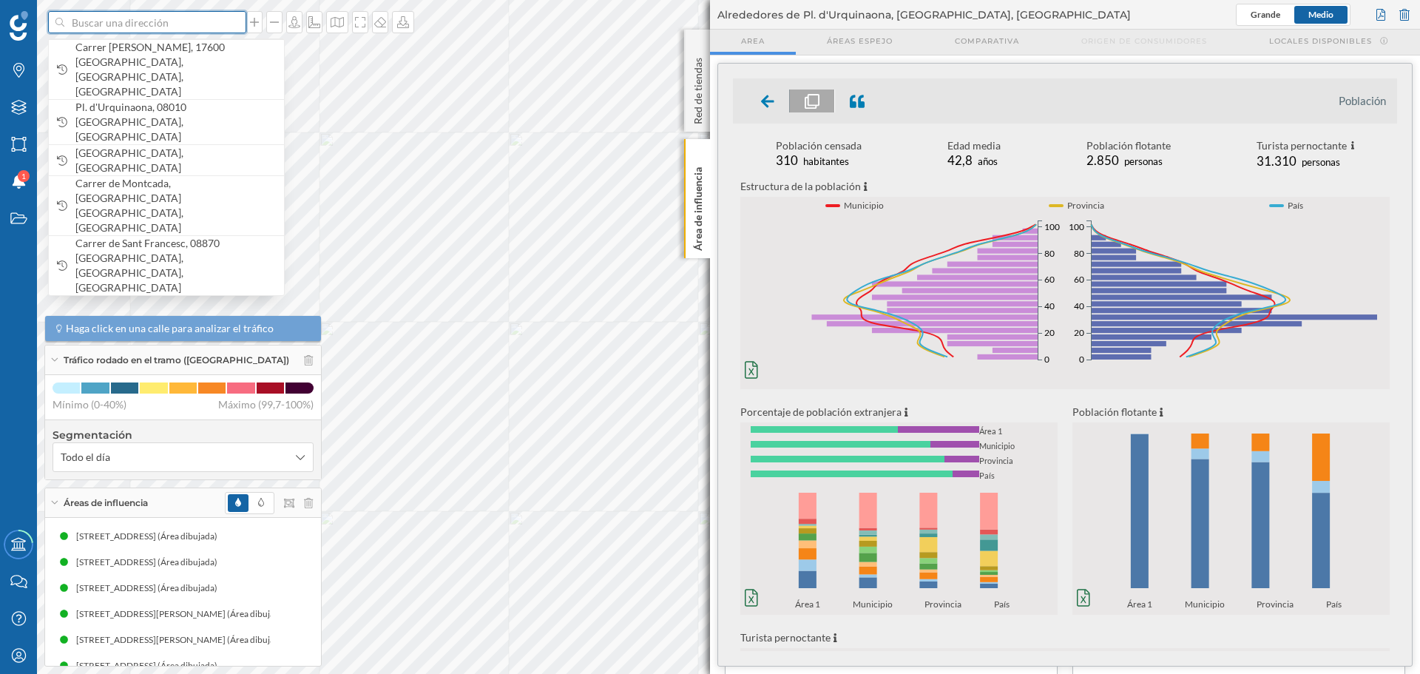
click at [126, 27] on input at bounding box center [147, 22] width 166 height 22
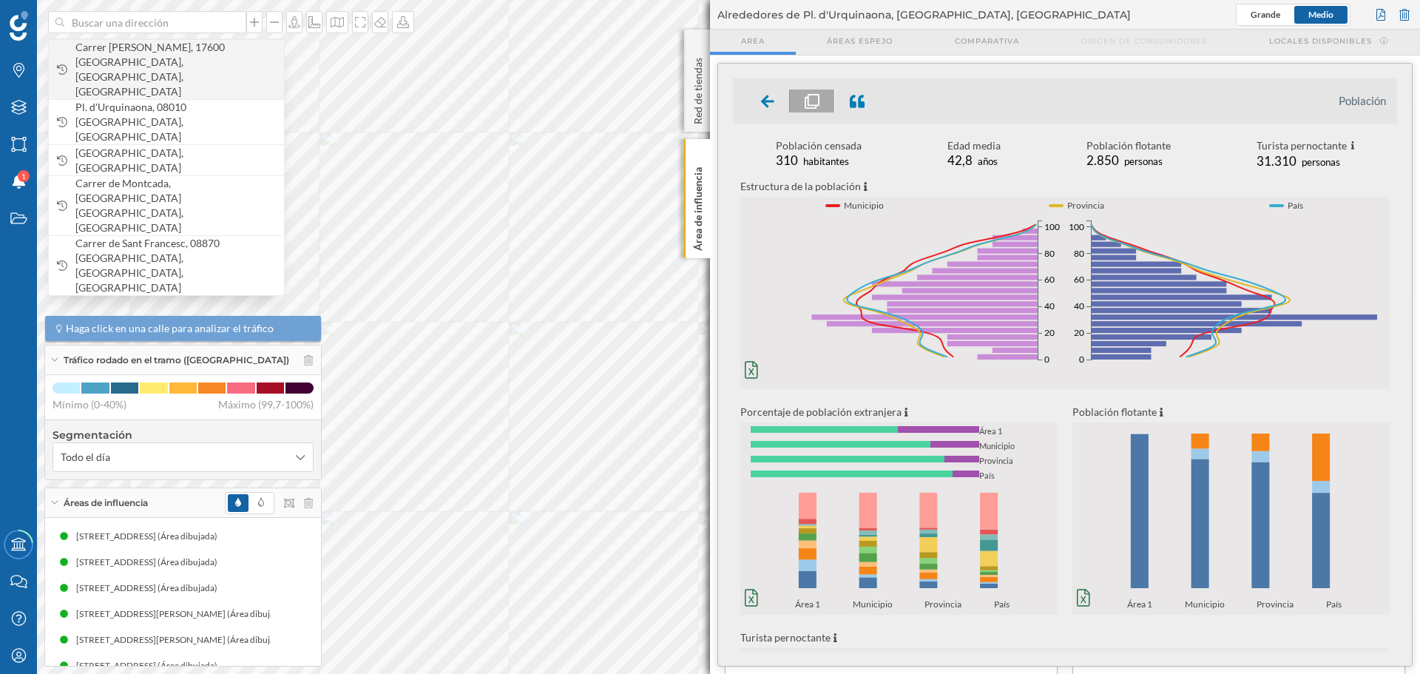
click at [166, 48] on span "Carrer Joan Maragall, 17600 Figueres, Girona, España" at bounding box center [175, 69] width 201 height 59
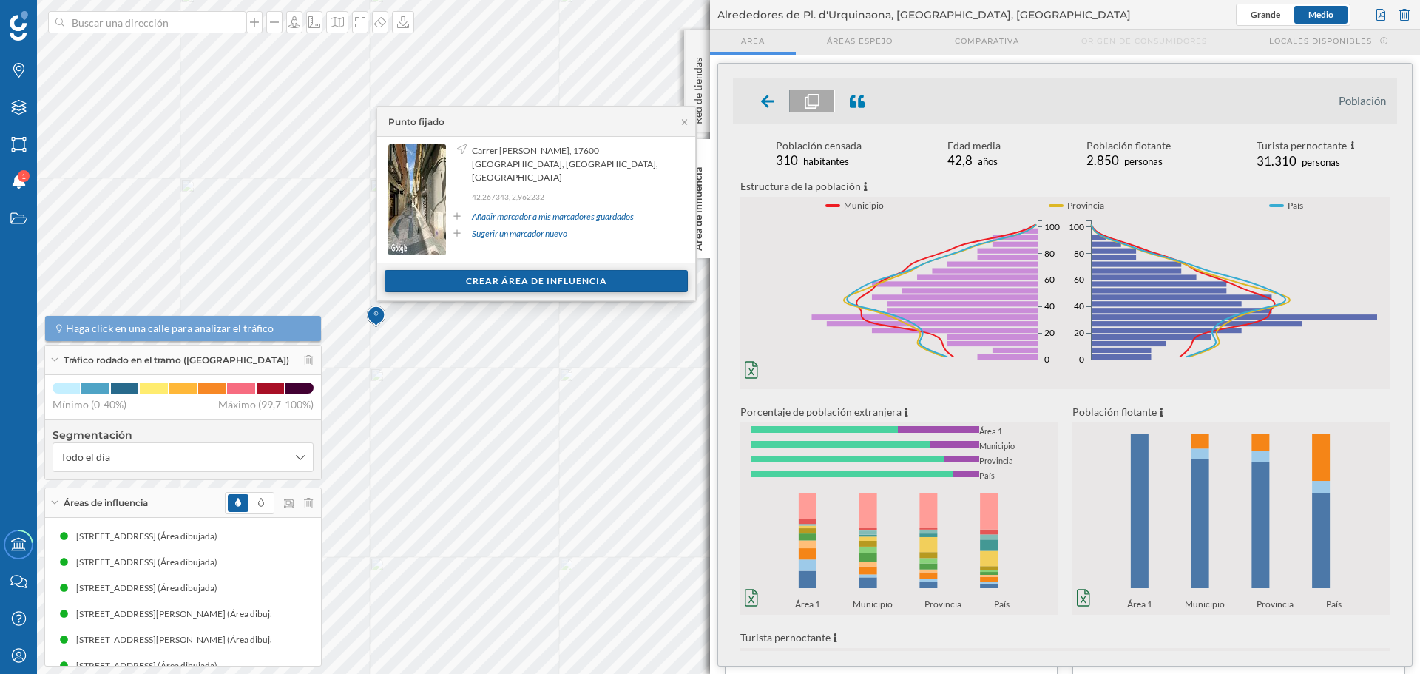
click at [509, 280] on div "Crear área de influencia" at bounding box center [536, 281] width 303 height 22
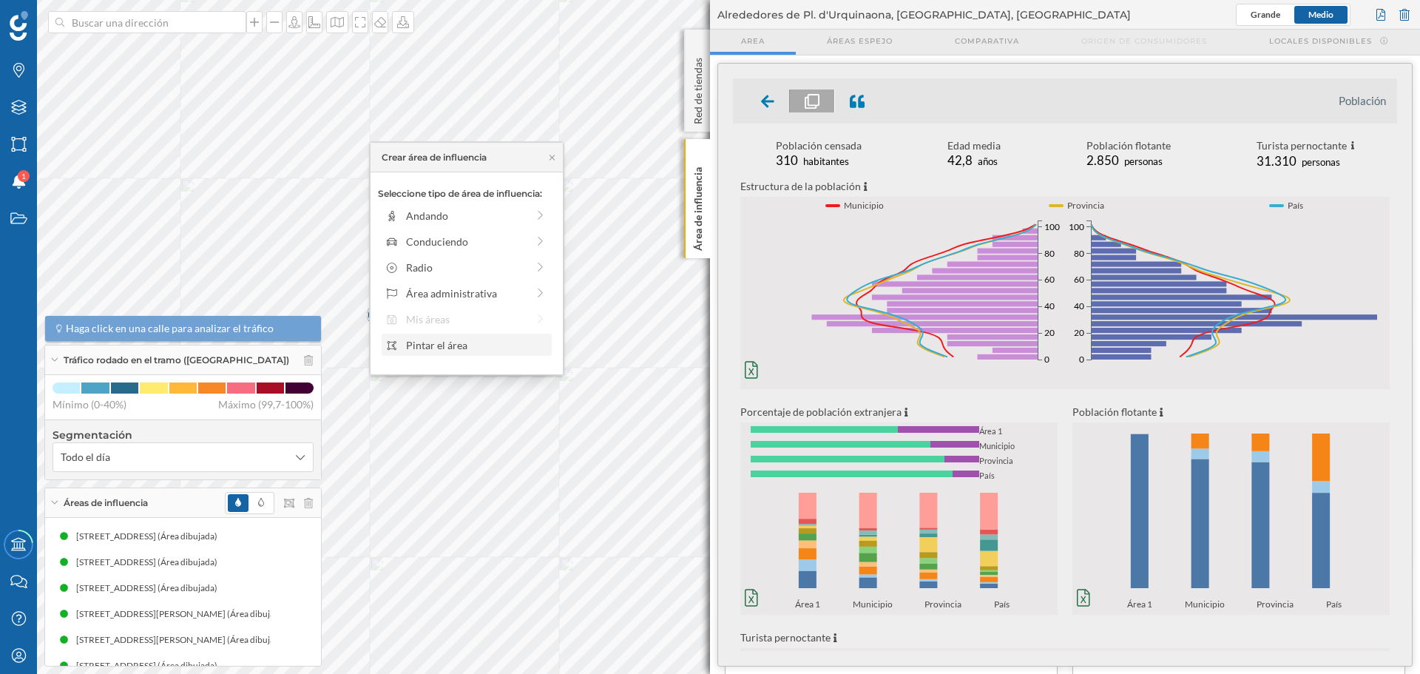
click at [436, 348] on div "Pintar el área" at bounding box center [476, 345] width 141 height 16
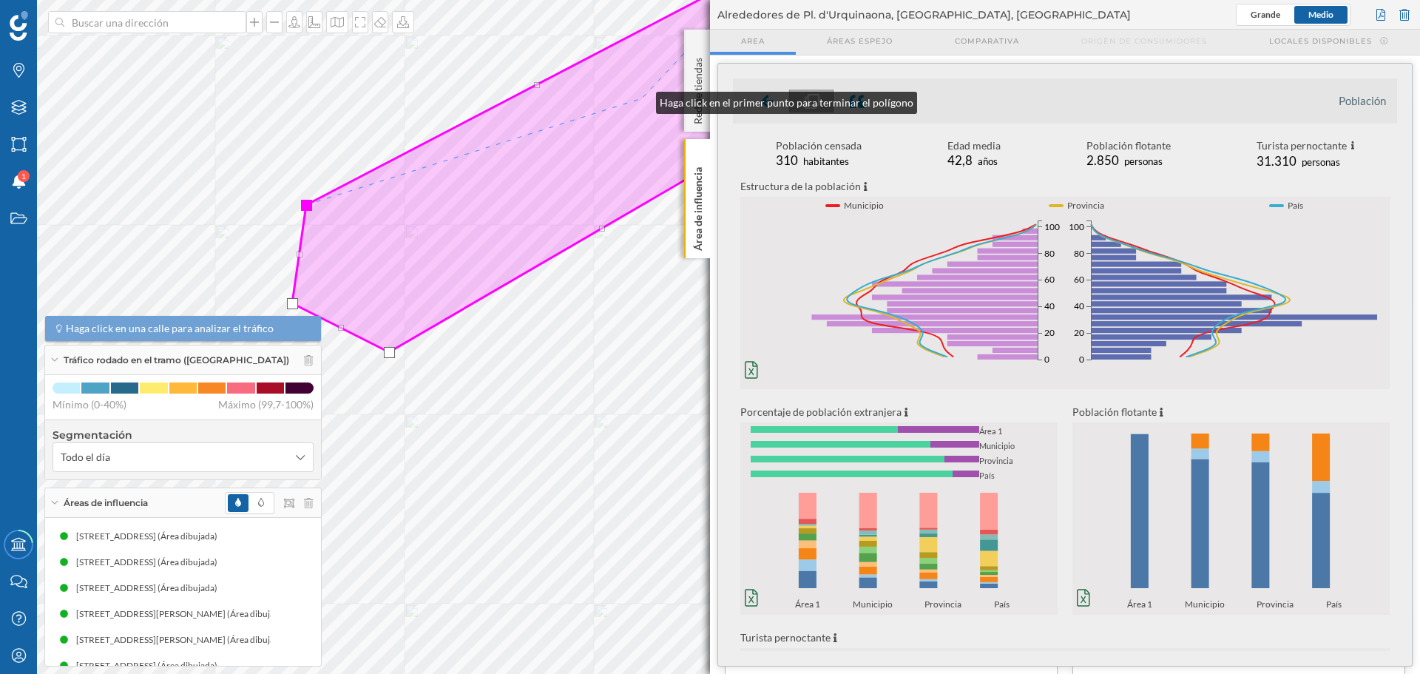
drag, startPoint x: 412, startPoint y: 243, endPoint x: 641, endPoint y: 99, distance: 270.9
click at [641, 99] on icon at bounding box center [559, 158] width 534 height 388
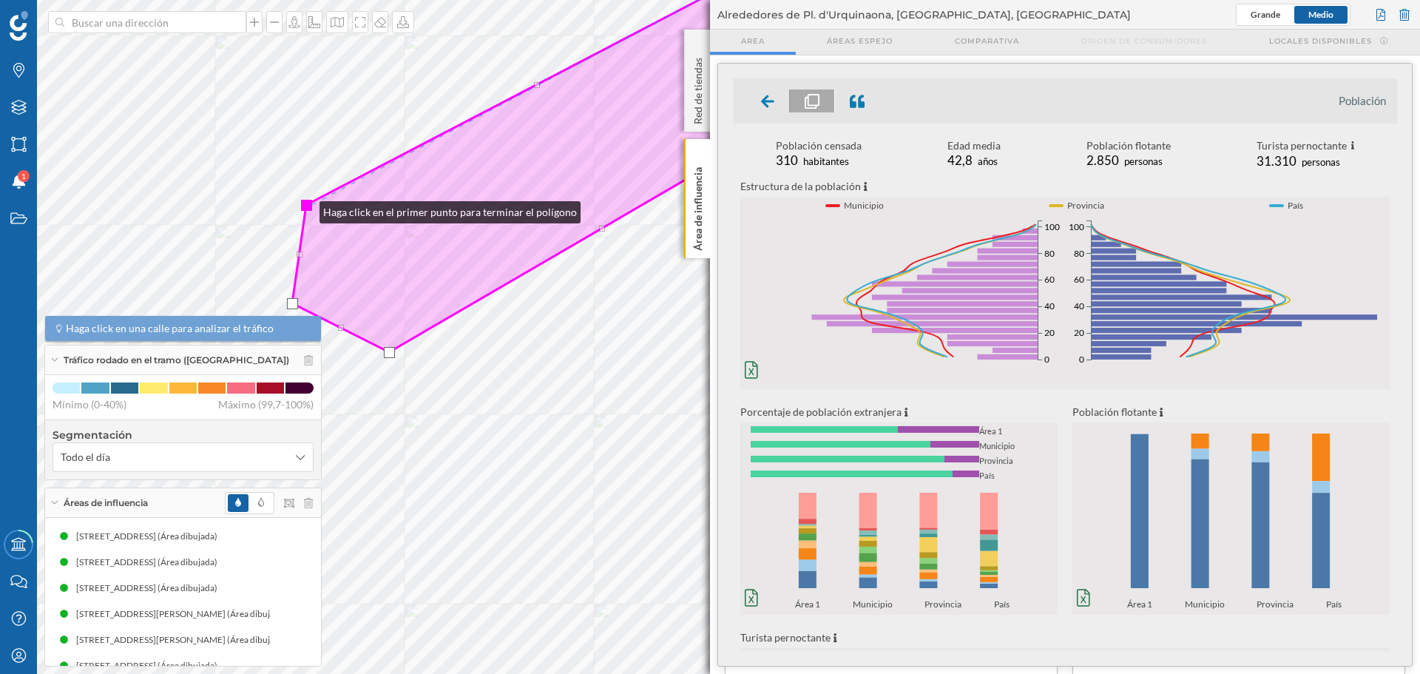
click at [305, 208] on div at bounding box center [306, 205] width 11 height 11
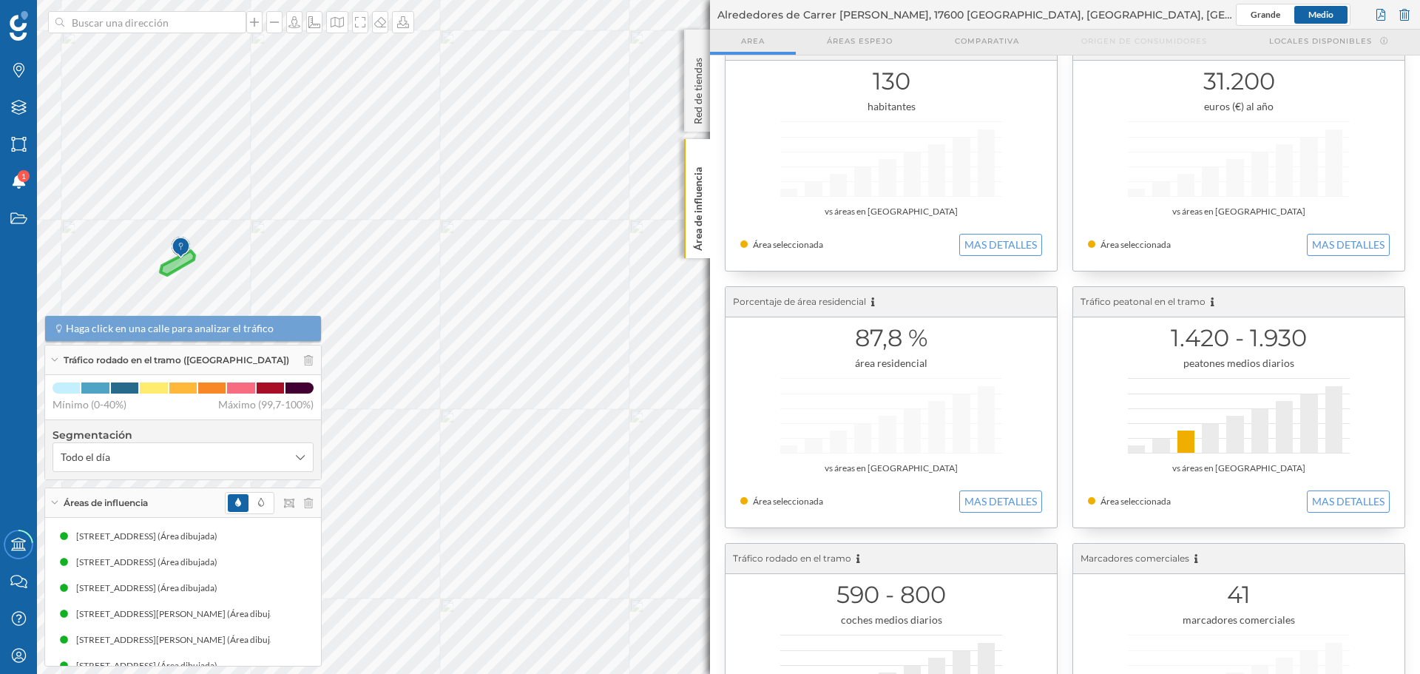
scroll to position [148, 0]
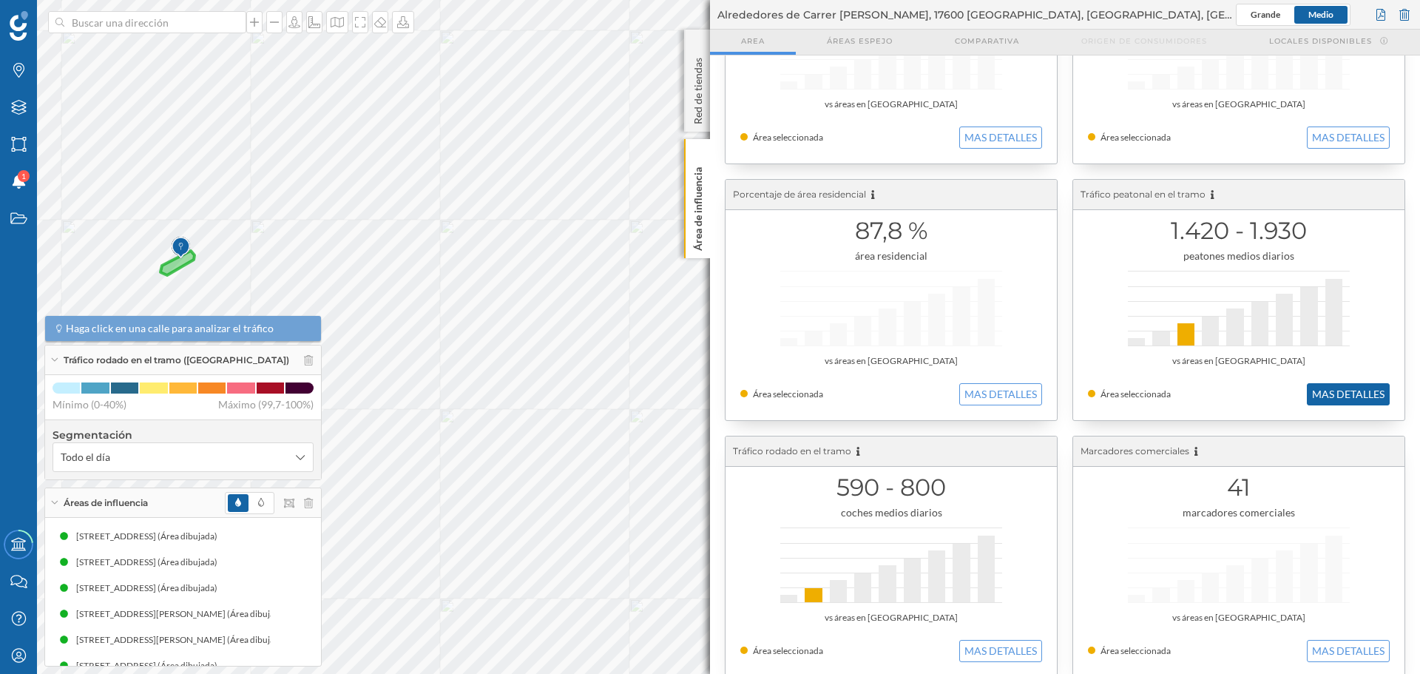
click at [1339, 400] on button "MAS DETALLES" at bounding box center [1348, 394] width 83 height 22
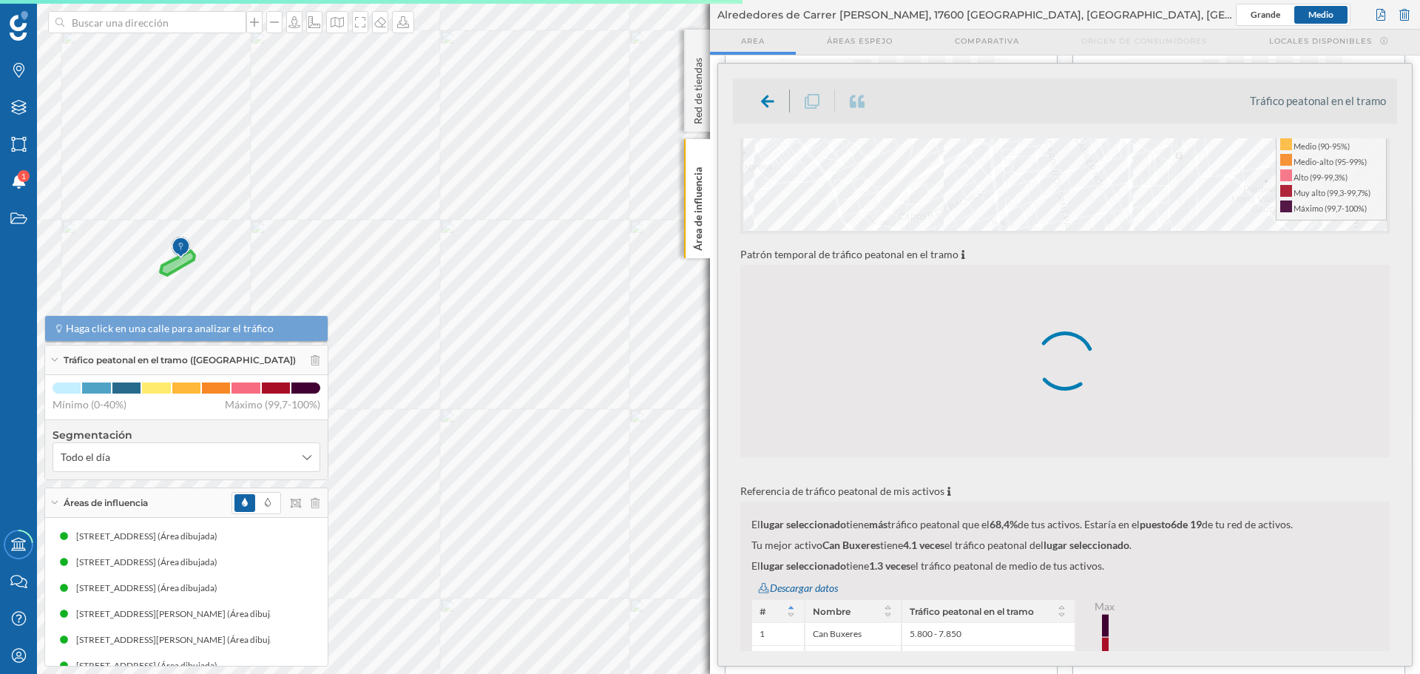
scroll to position [296, 0]
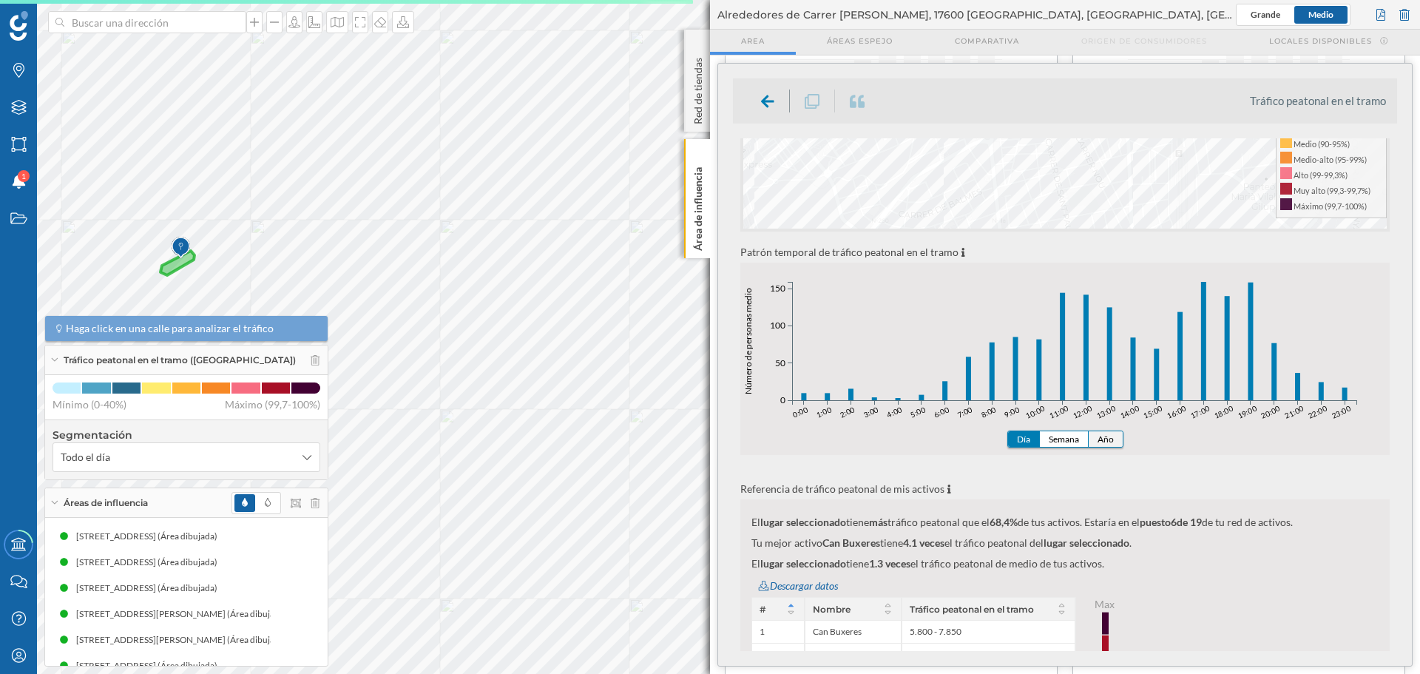
click at [1112, 436] on button "Año" at bounding box center [1106, 439] width 34 height 16
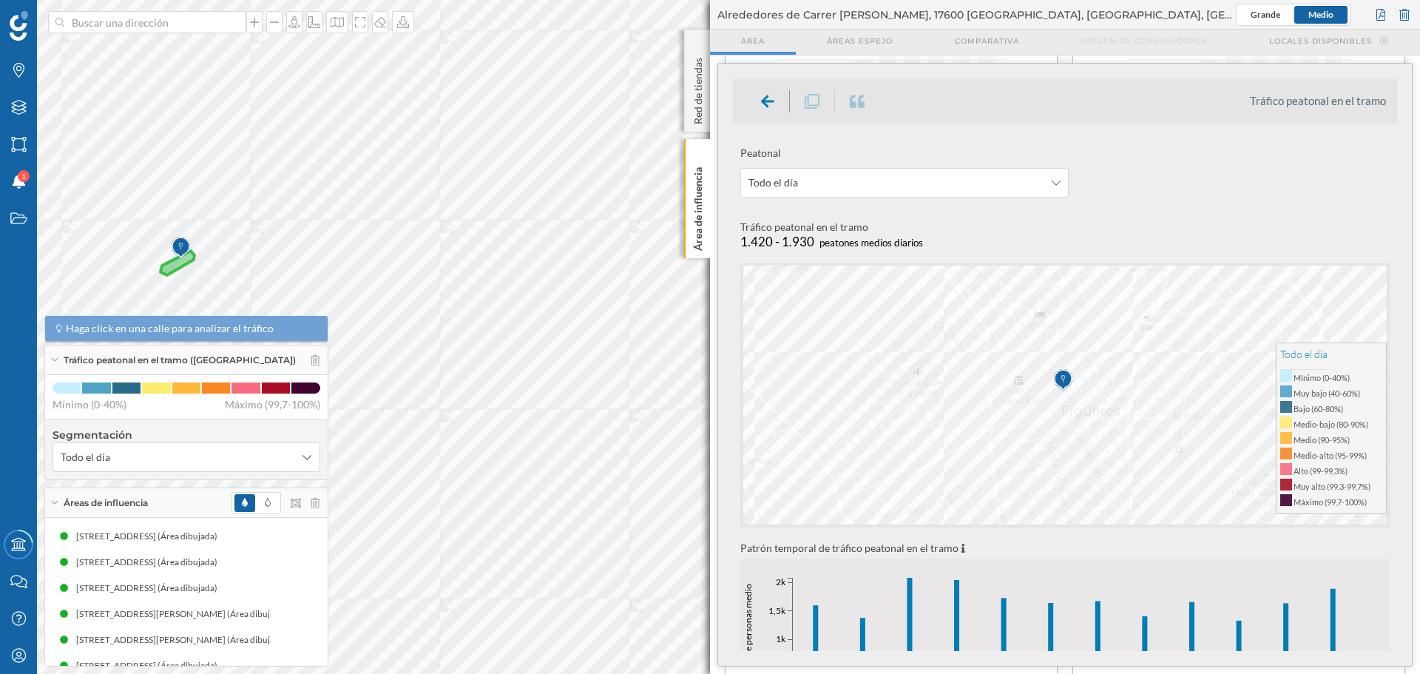
scroll to position [148, 0]
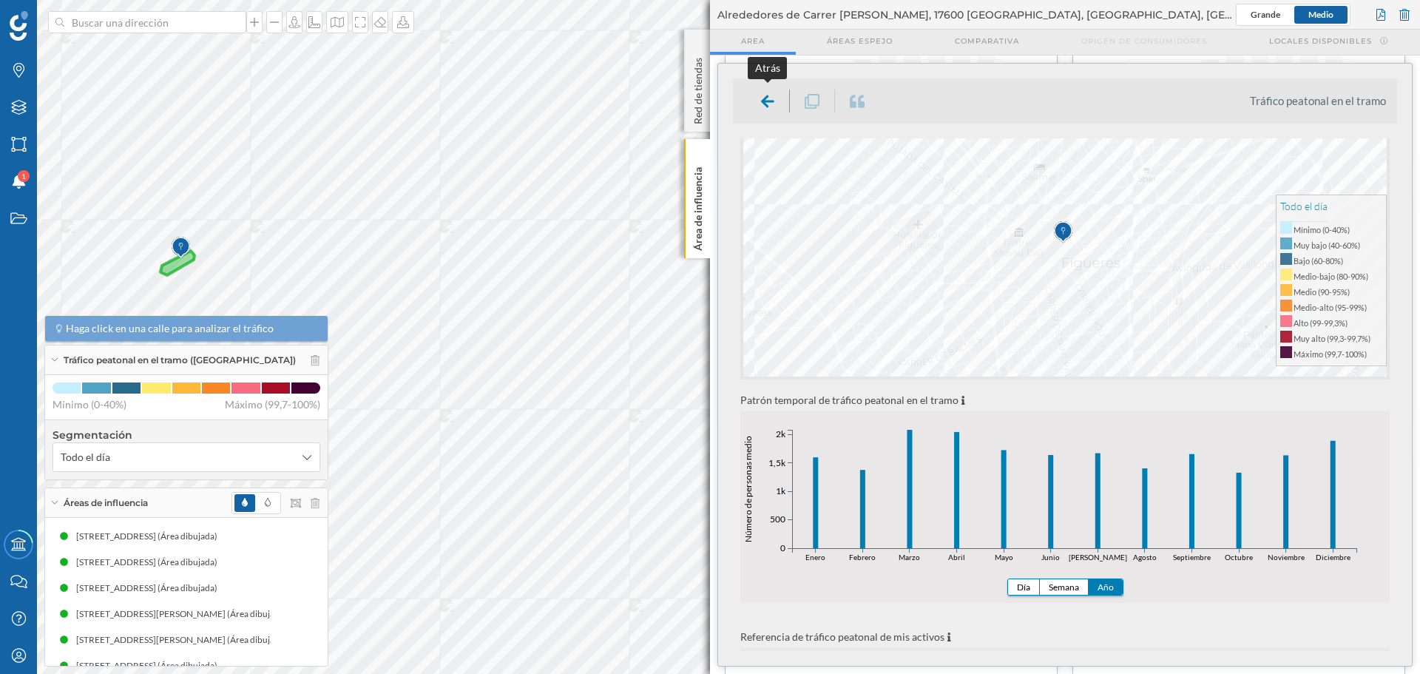
click at [763, 92] on icon at bounding box center [767, 101] width 13 height 18
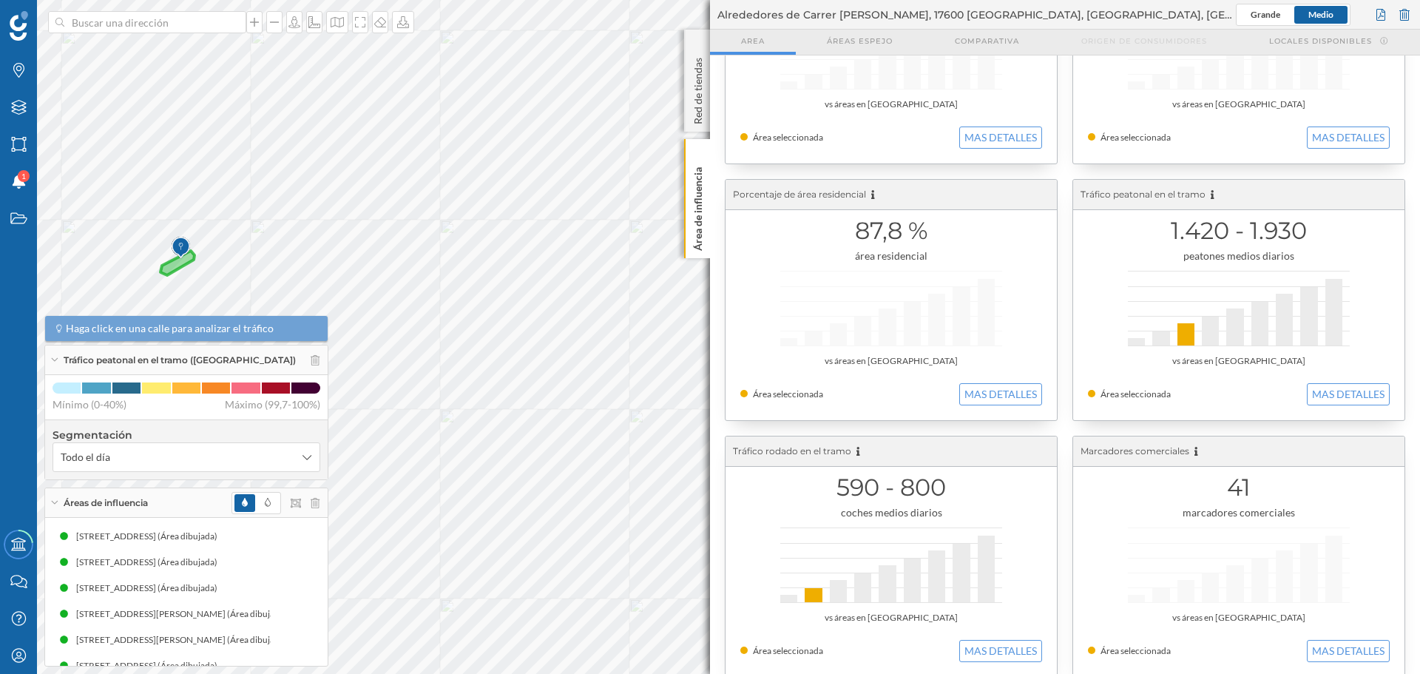
scroll to position [166, 0]
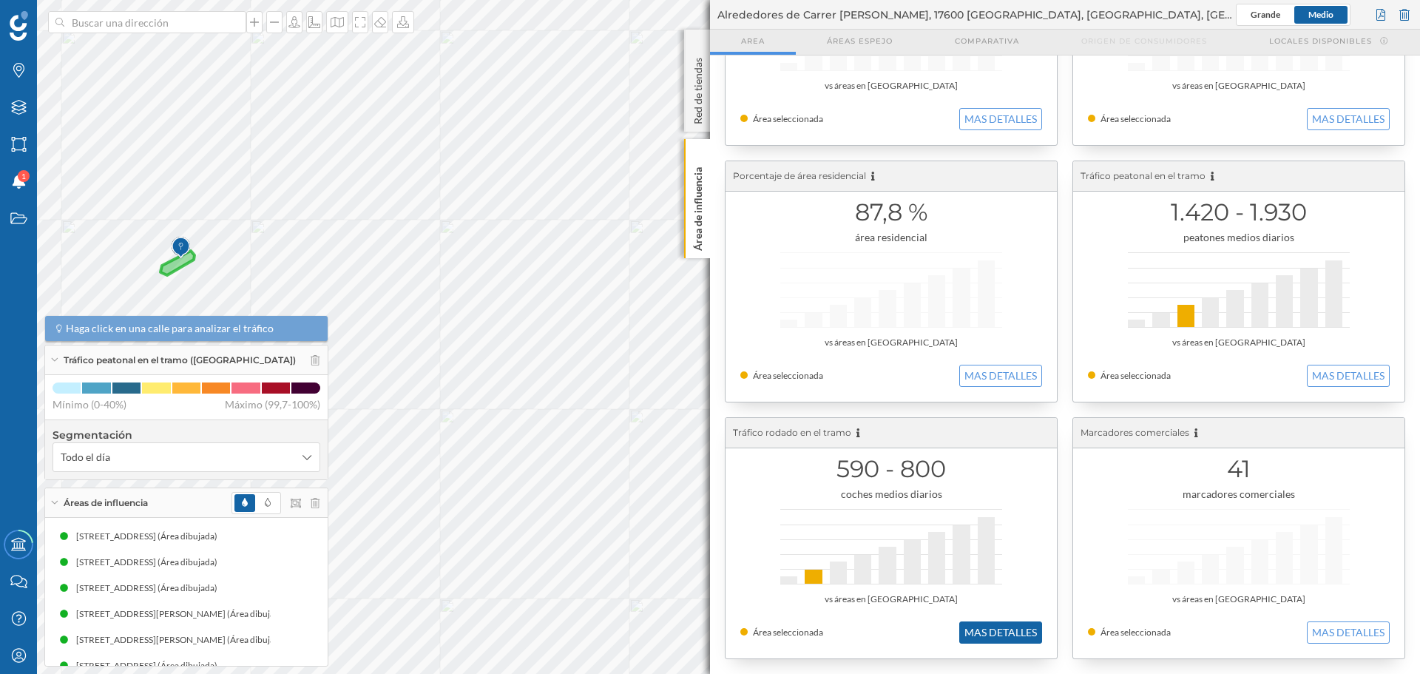
click at [1007, 627] on button "MAS DETALLES" at bounding box center [1000, 632] width 83 height 22
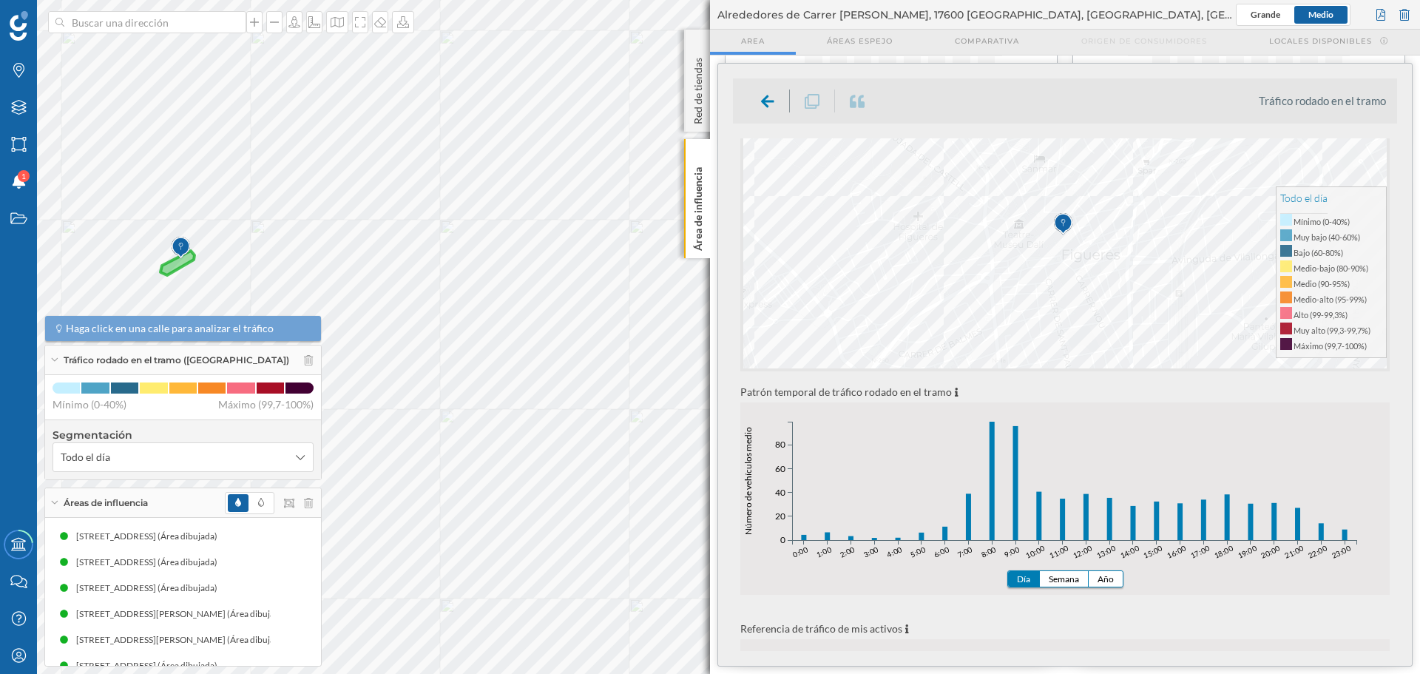
scroll to position [296, 0]
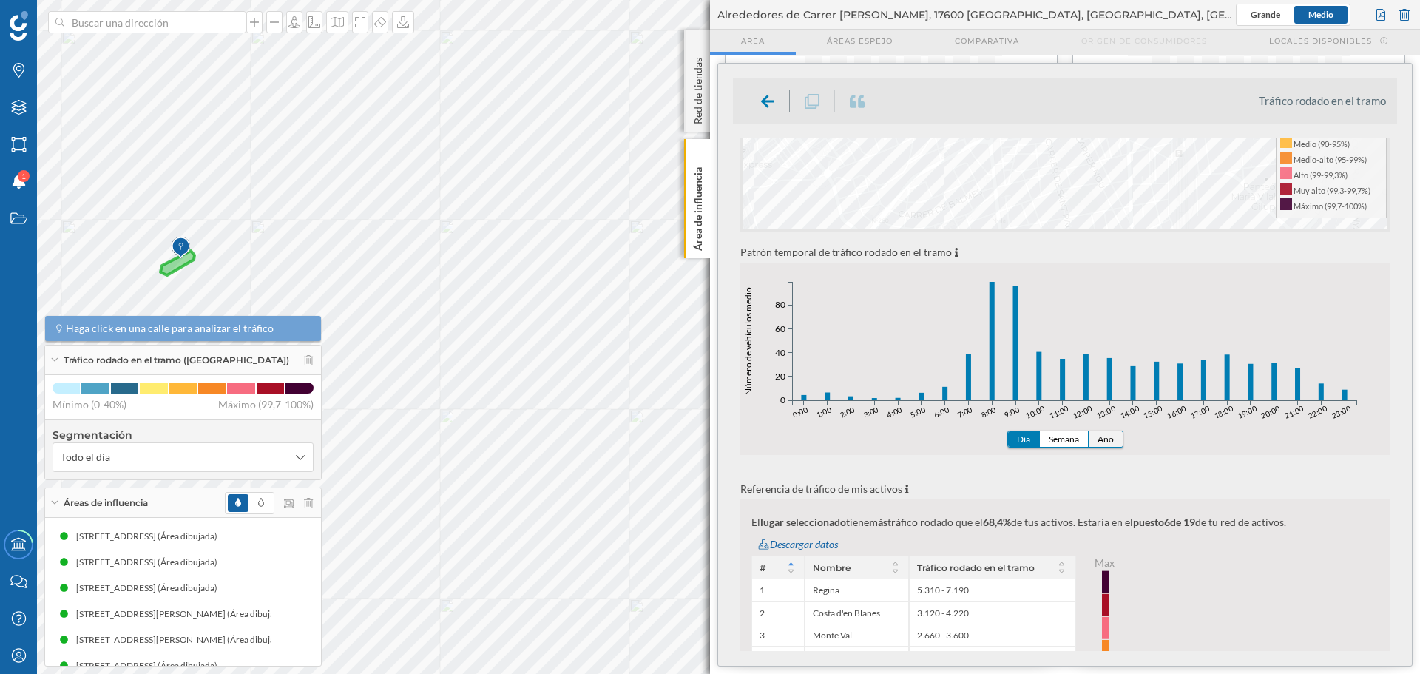
click at [1113, 435] on button "Año" at bounding box center [1106, 439] width 34 height 16
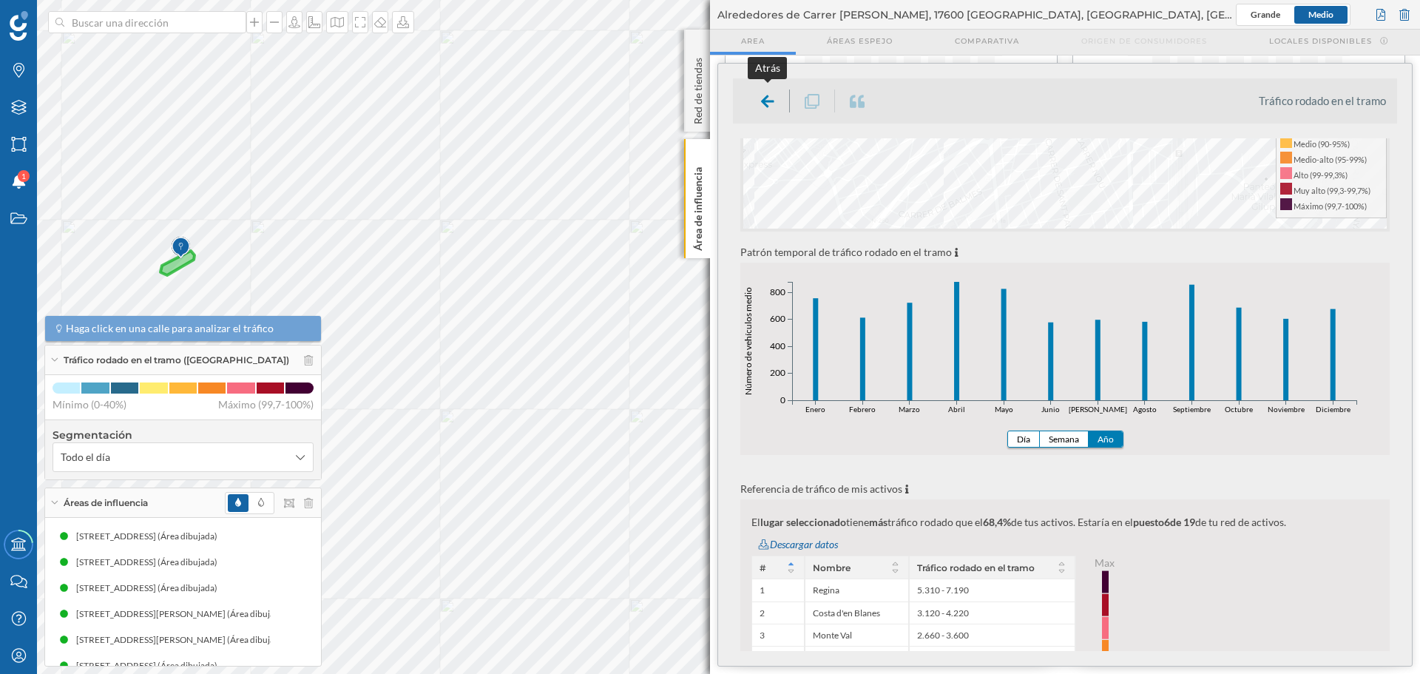
click at [770, 92] on icon at bounding box center [767, 101] width 13 height 18
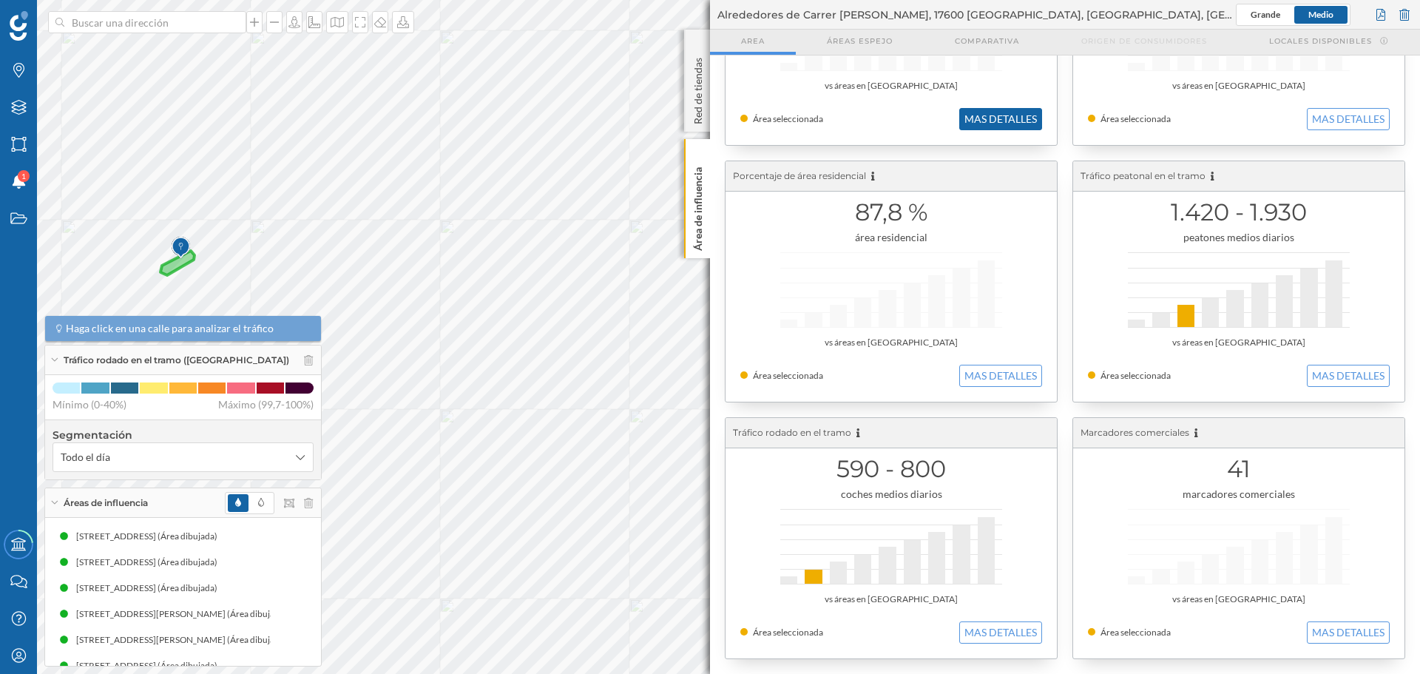
click at [1018, 115] on button "MAS DETALLES" at bounding box center [1000, 119] width 83 height 22
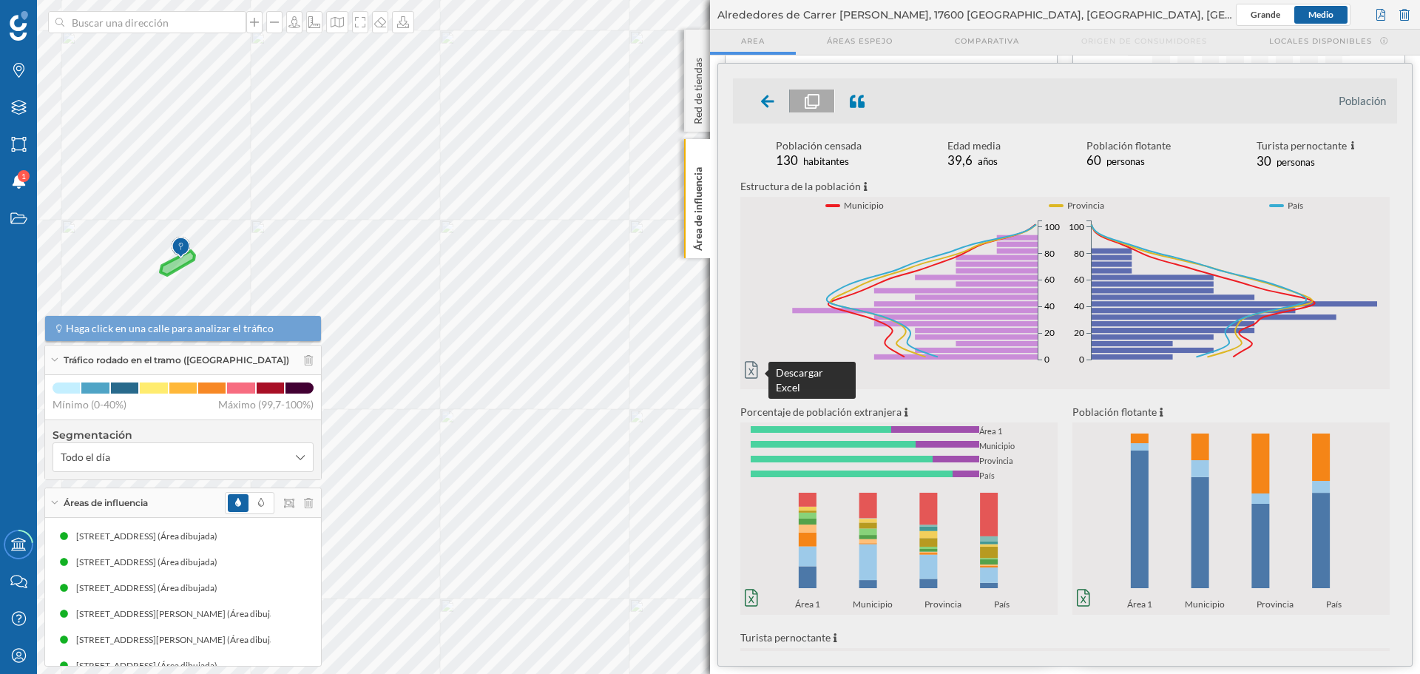
click at [746, 373] on icon at bounding box center [751, 370] width 13 height 18
click at [149, 18] on input at bounding box center [147, 22] width 166 height 22
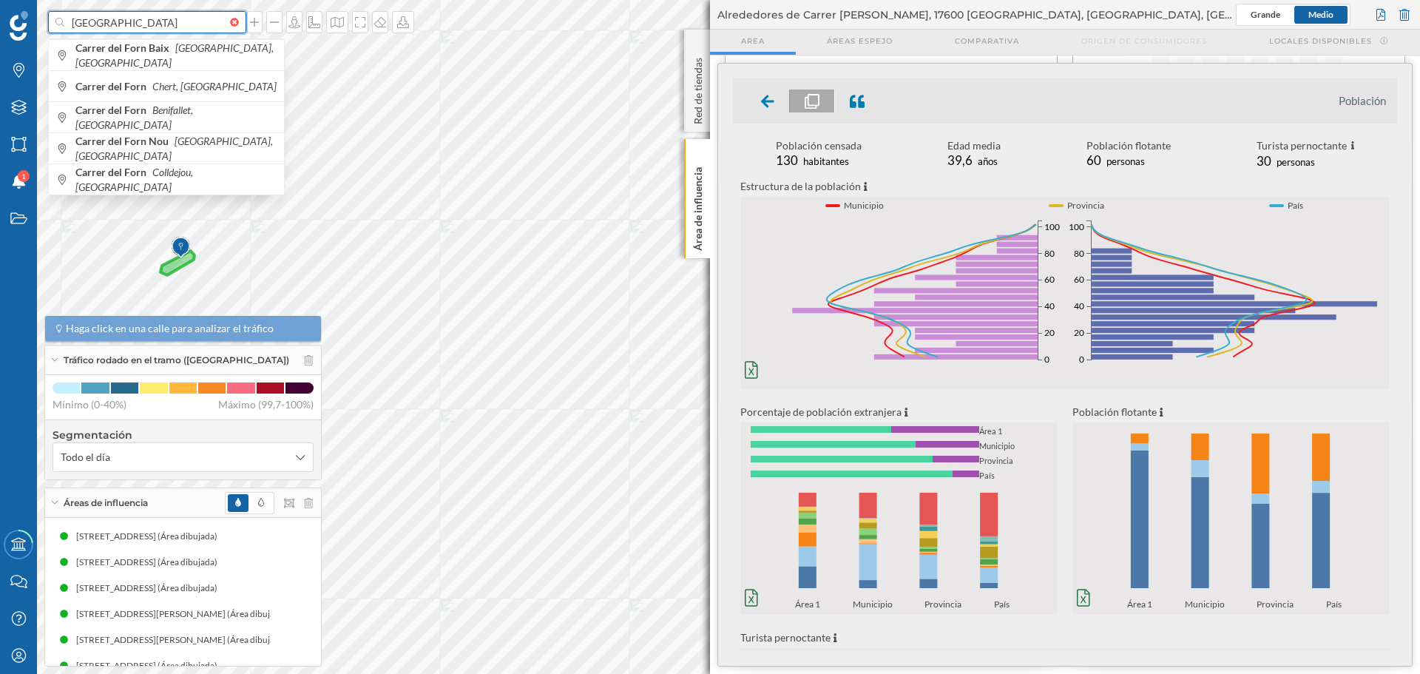
type input "carrer del forn baix figueres"
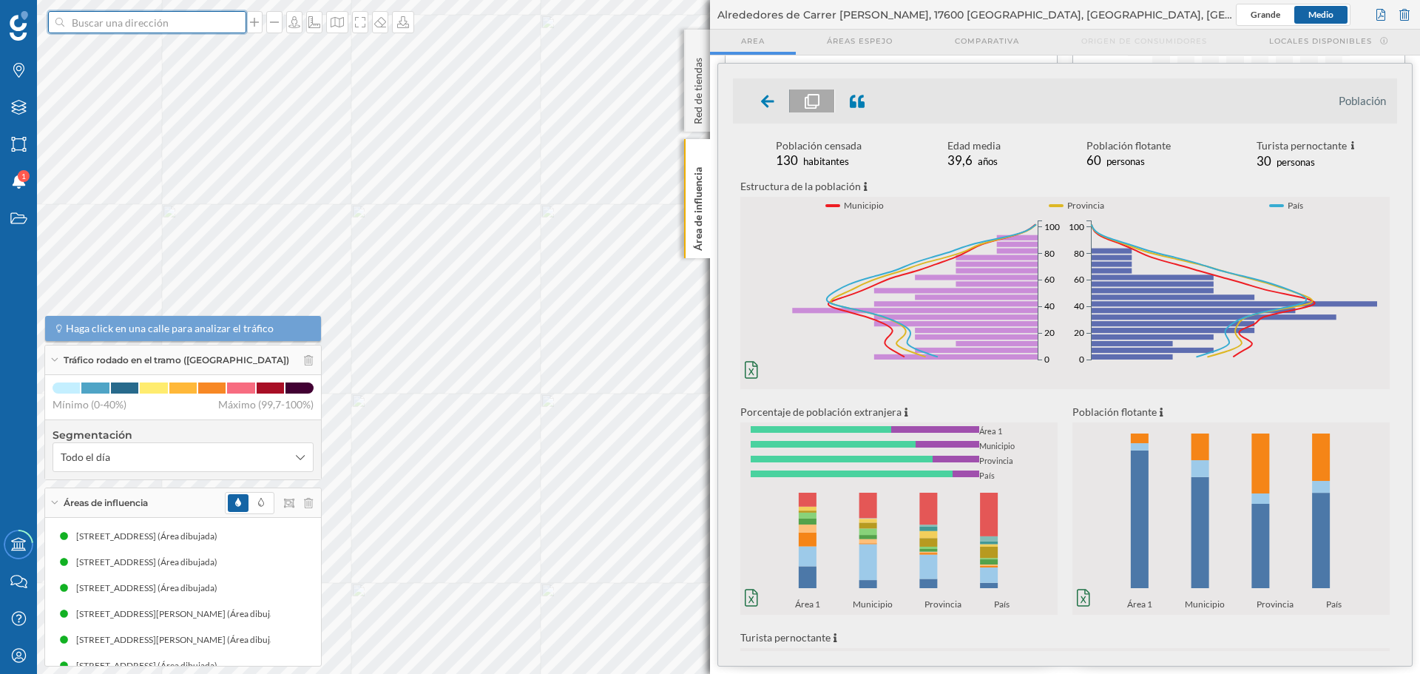
click at [158, 23] on input at bounding box center [147, 22] width 166 height 22
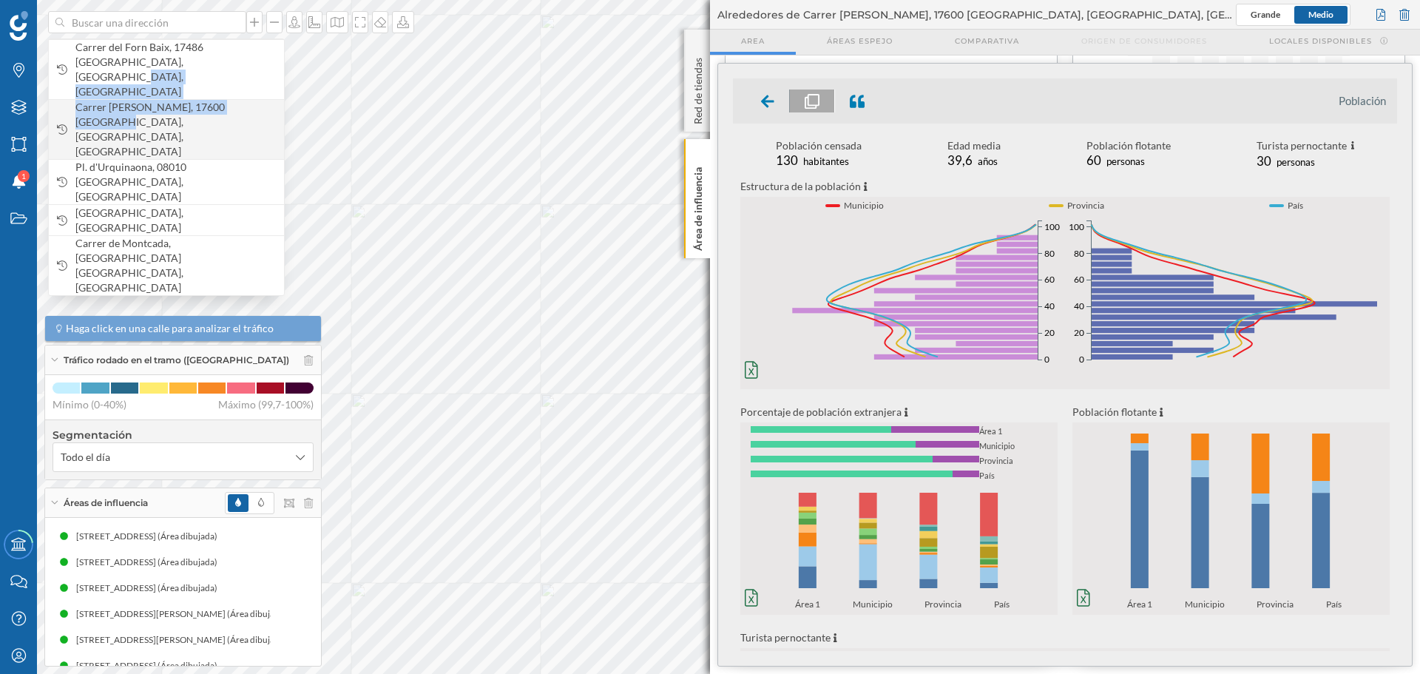
drag, startPoint x: 178, startPoint y: 57, endPoint x: 235, endPoint y: 75, distance: 60.6
click at [235, 75] on div "Carrer del Forn Baix, 17486 Castelló d'Empúries, Girona, España Carrer Joan Mar…" at bounding box center [166, 166] width 237 height 257
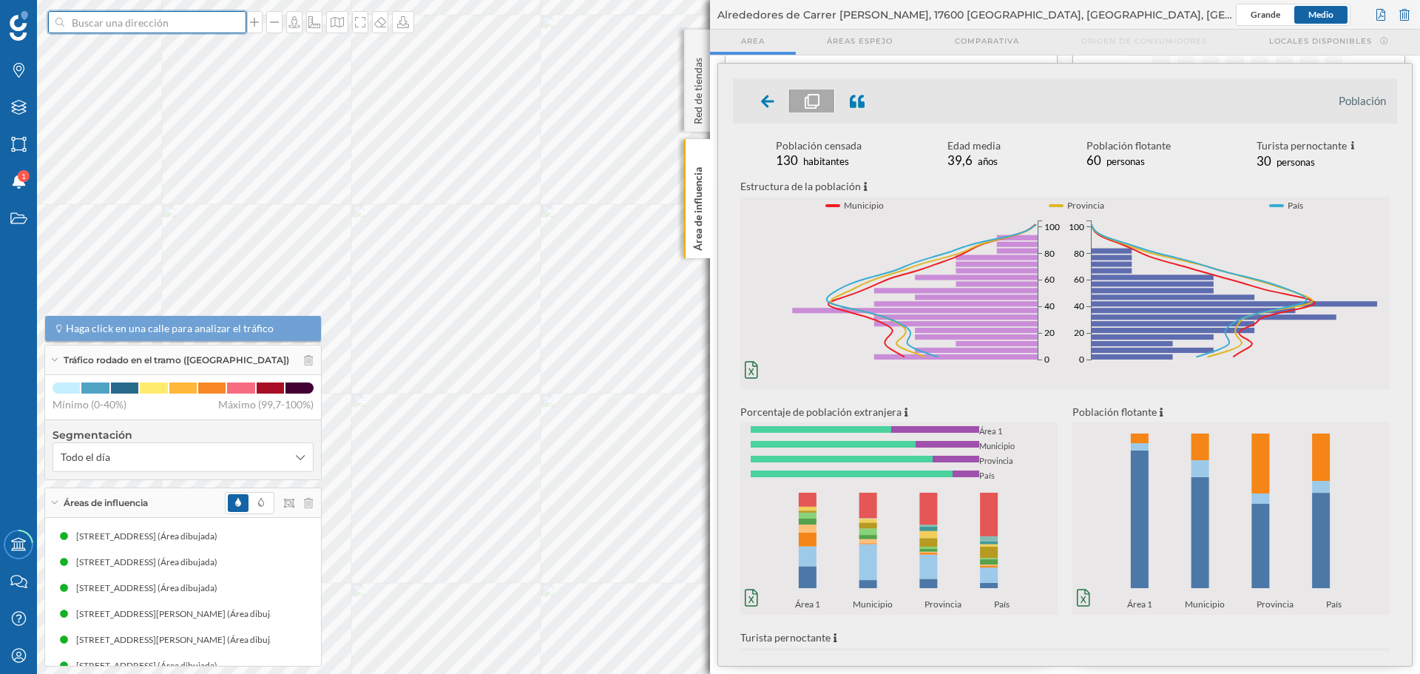
click at [126, 18] on input at bounding box center [147, 22] width 166 height 22
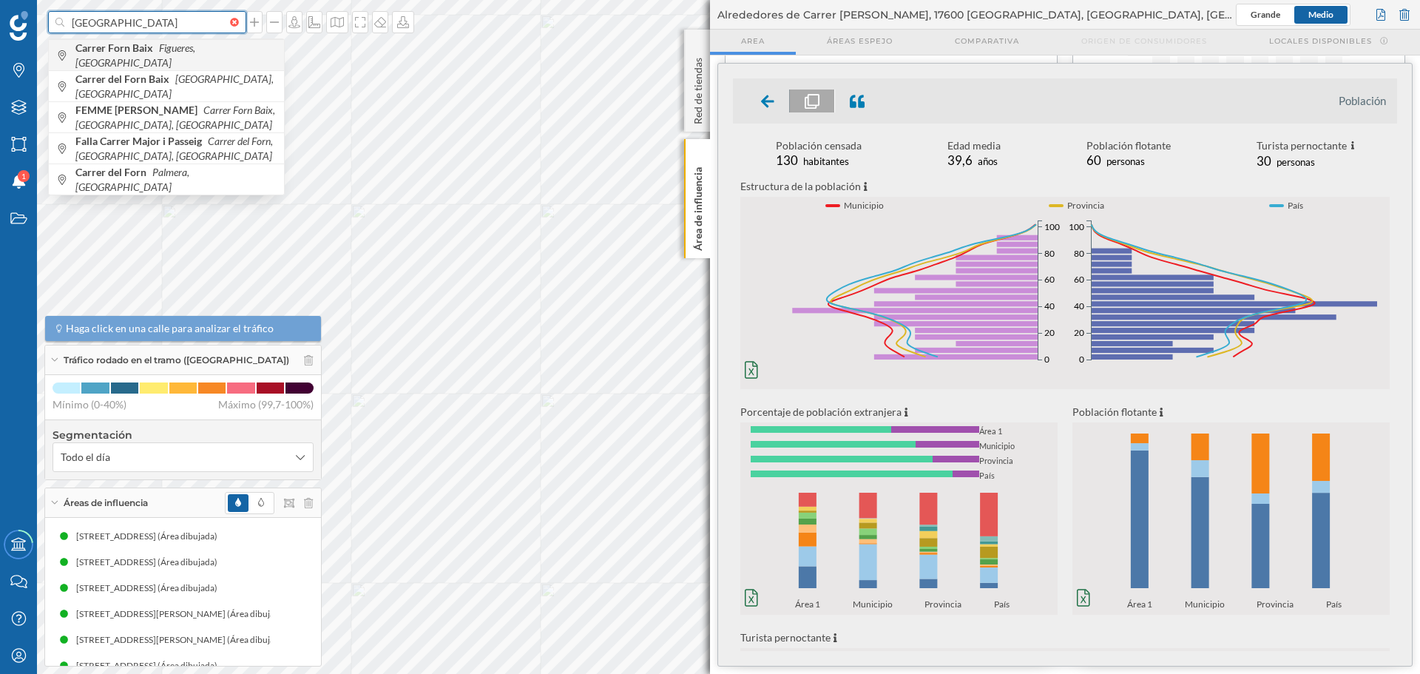
type input "carrer del forn baix figueres"
click at [88, 53] on b "Carrer Forn Baix" at bounding box center [115, 47] width 81 height 13
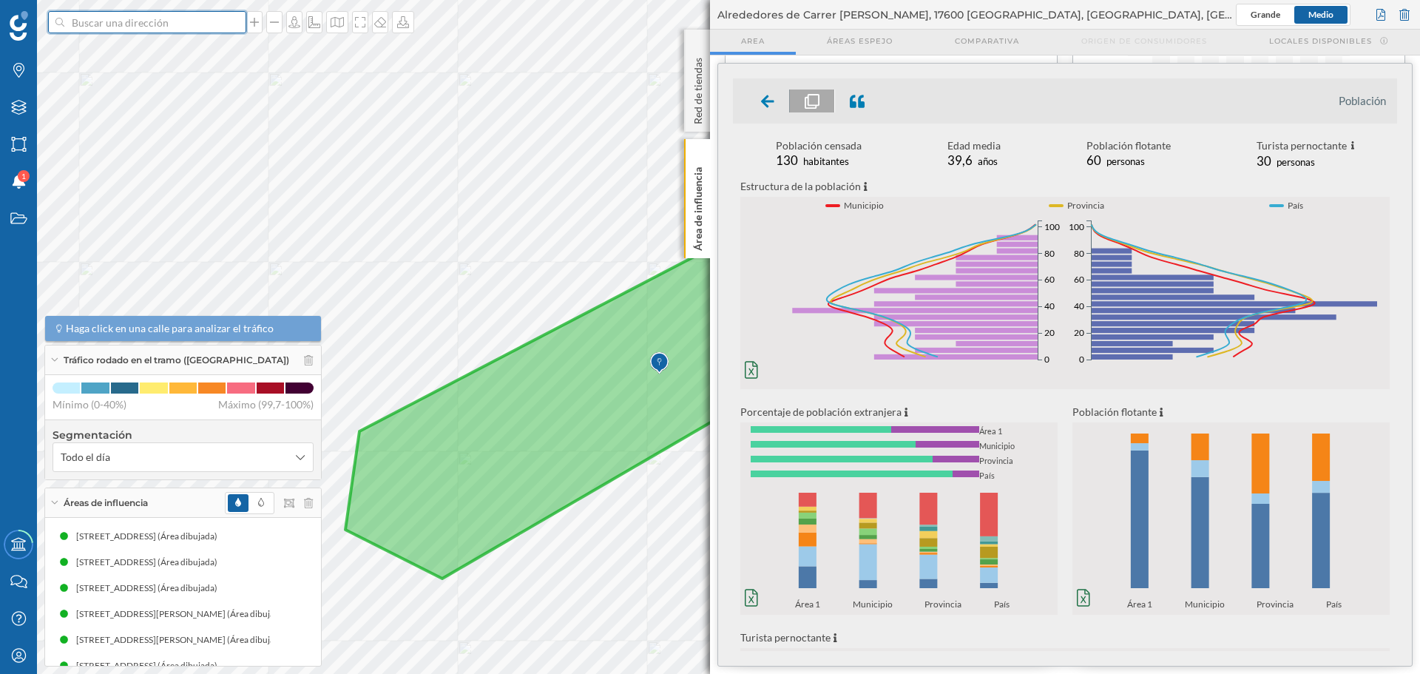
click at [160, 18] on input at bounding box center [147, 22] width 166 height 22
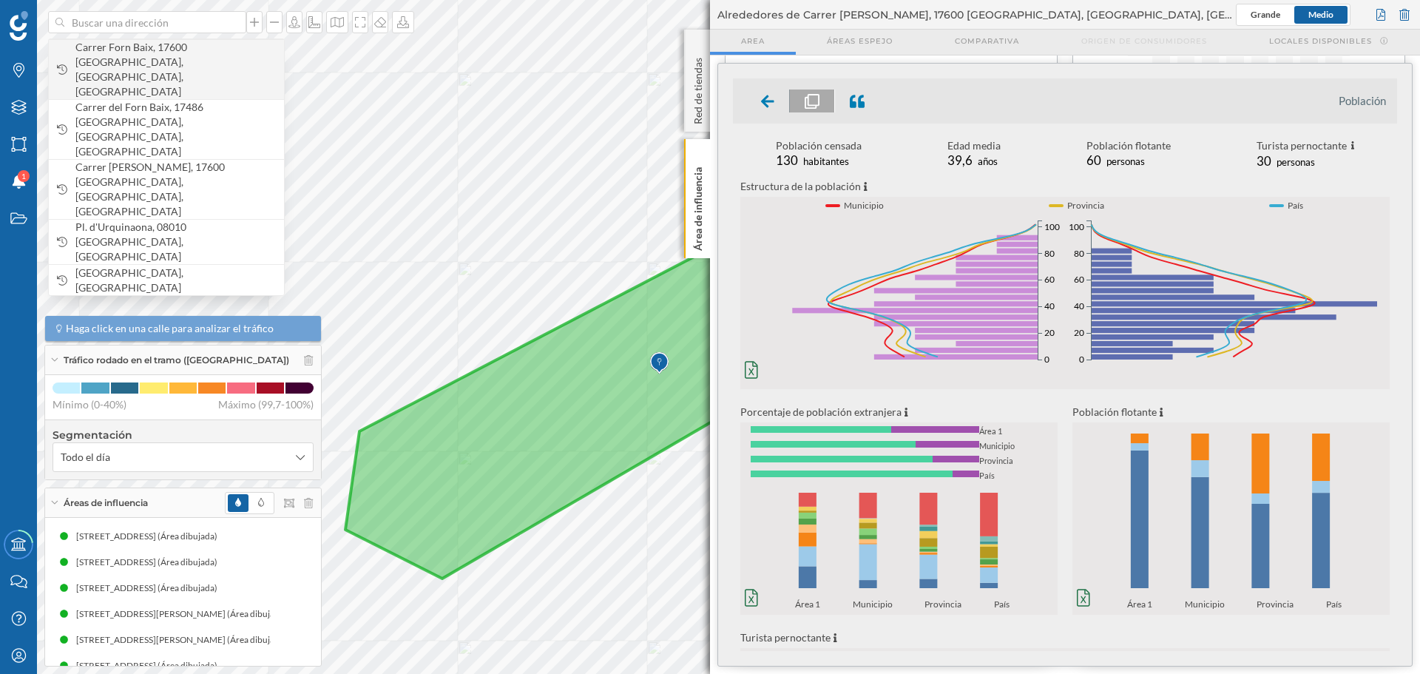
click at [160, 53] on span "Carrer Forn Baix, 17600 Figueres, Girona, España" at bounding box center [175, 69] width 201 height 59
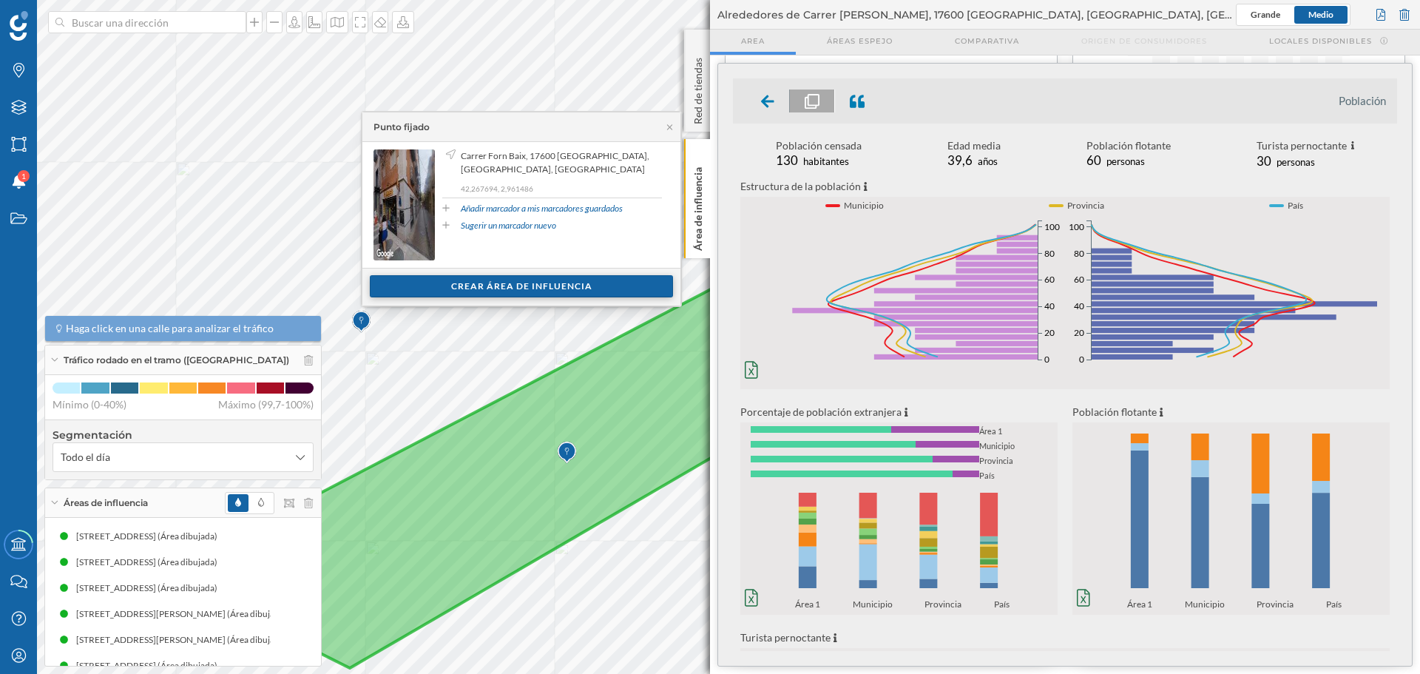
click at [462, 291] on div "Crear área de influencia" at bounding box center [521, 286] width 303 height 22
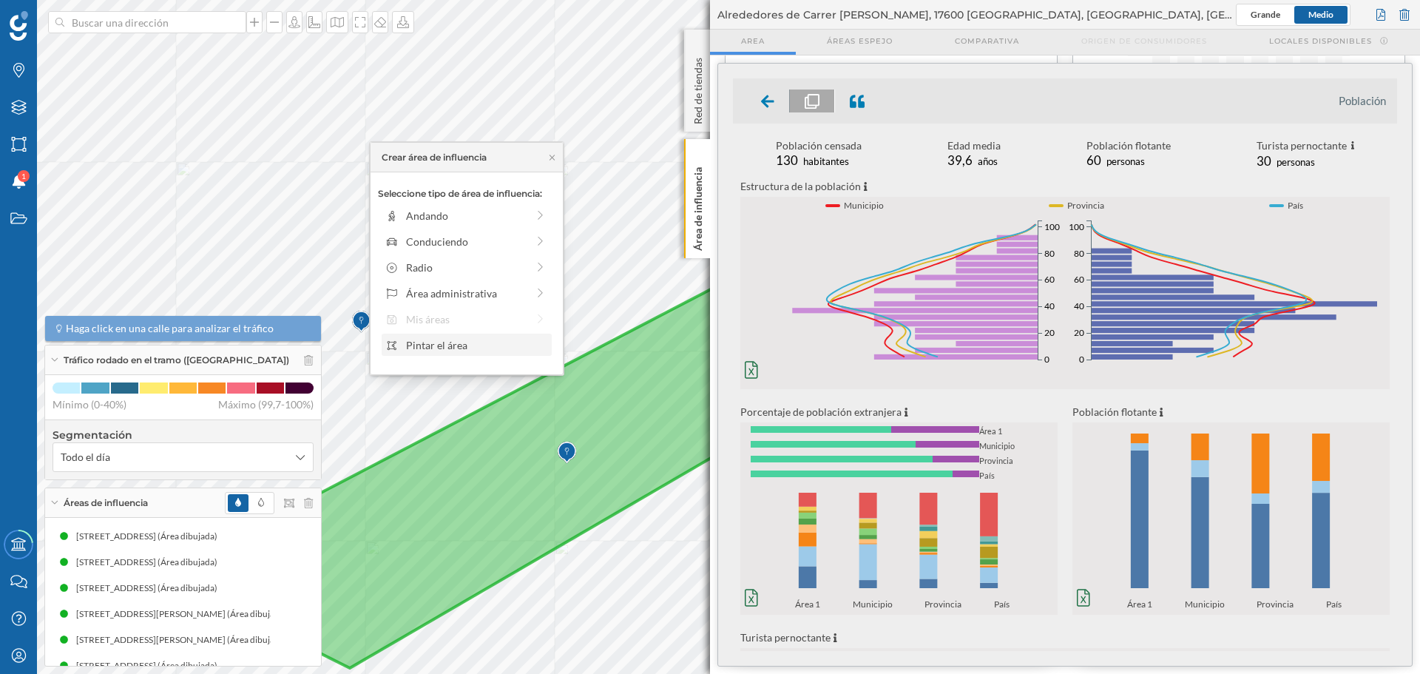
click at [442, 345] on div "Pintar el área" at bounding box center [476, 345] width 141 height 16
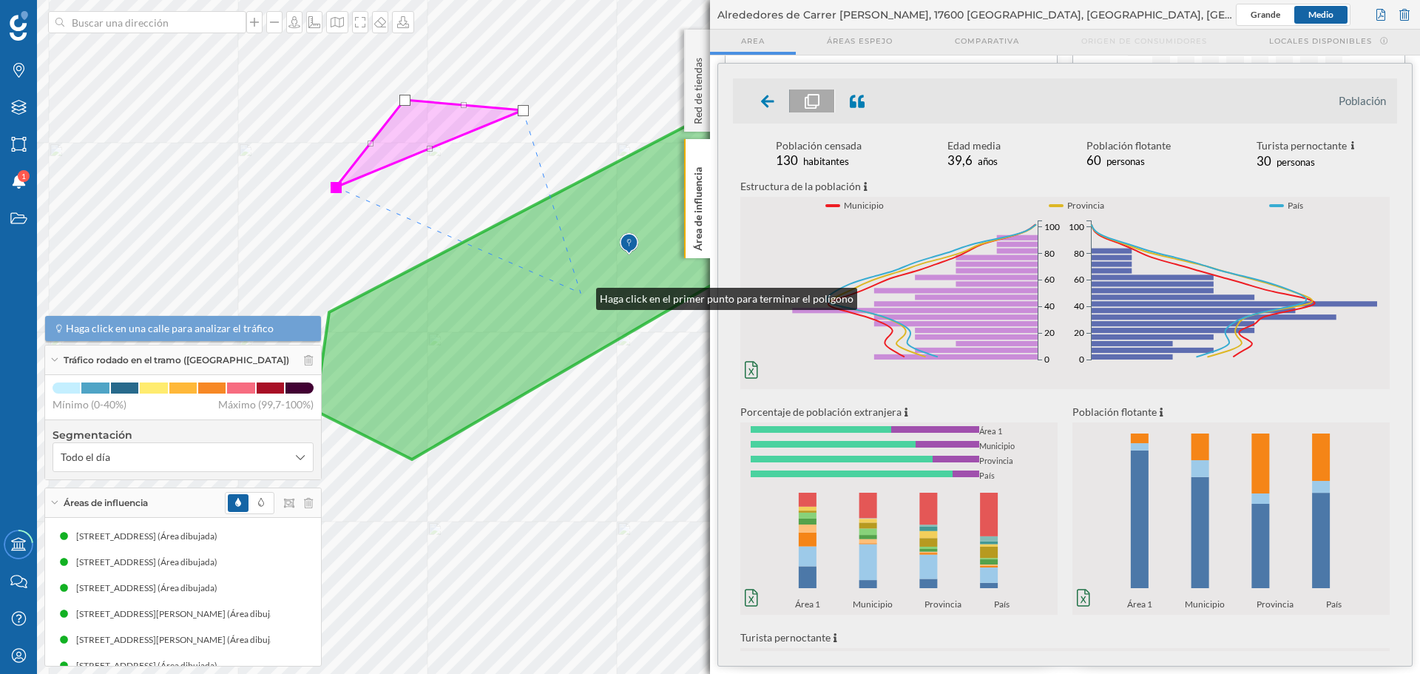
drag, startPoint x: 667, startPoint y: 407, endPoint x: 581, endPoint y: 295, distance: 140.8
click at [581, 295] on icon at bounding box center [582, 266] width 534 height 388
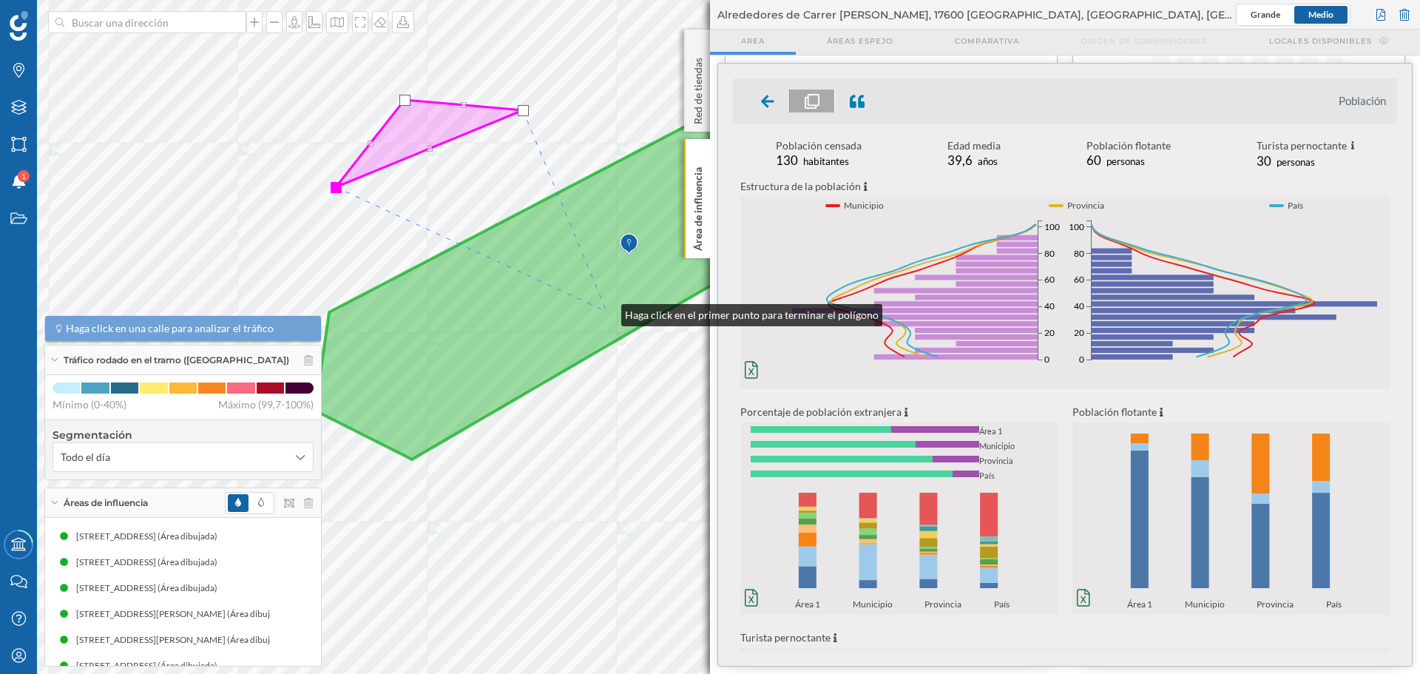
click at [607, 311] on icon at bounding box center [582, 266] width 534 height 388
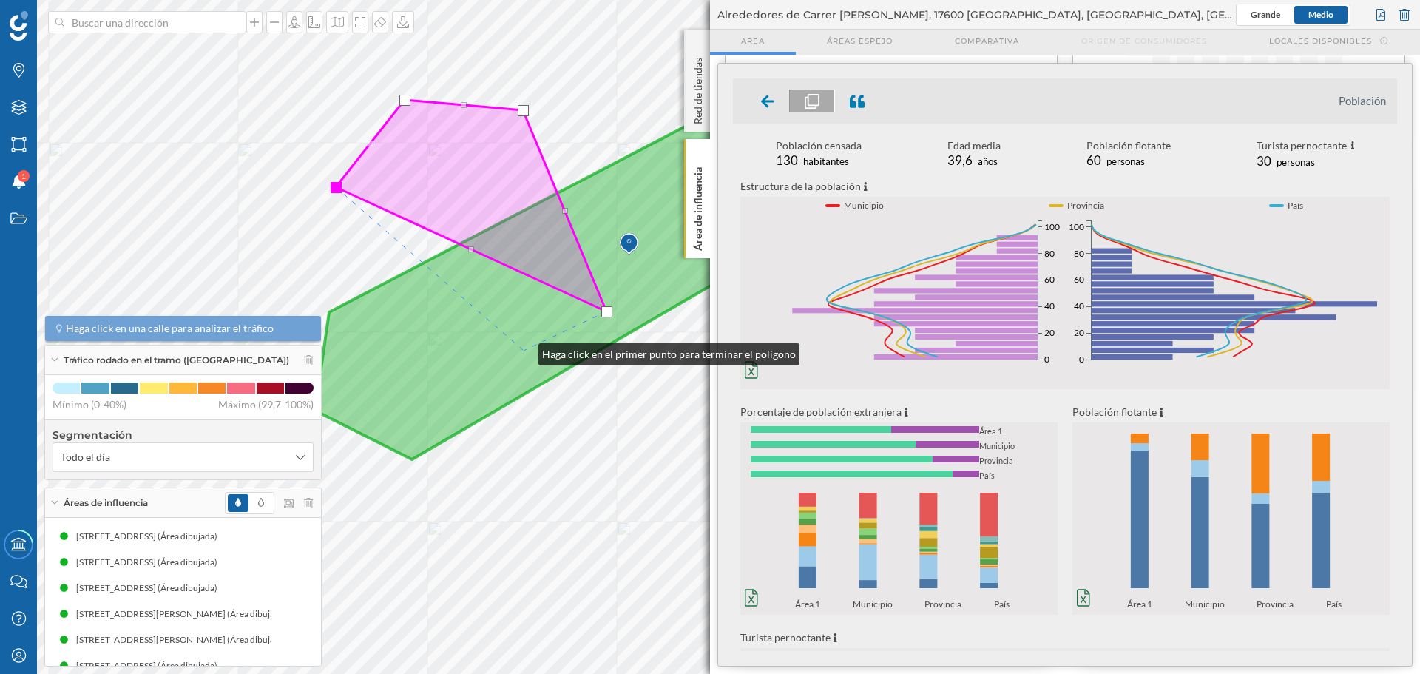
click at [524, 351] on icon at bounding box center [582, 266] width 534 height 388
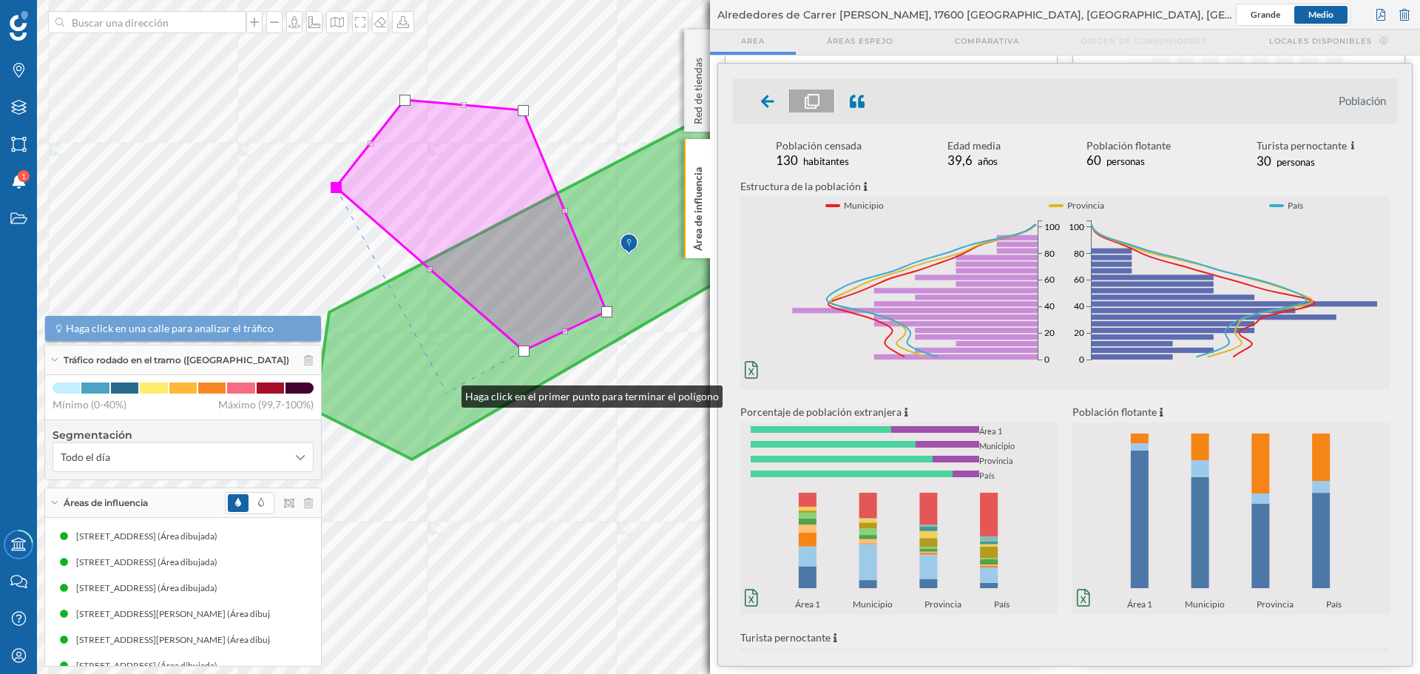
click at [447, 393] on icon at bounding box center [582, 266] width 534 height 388
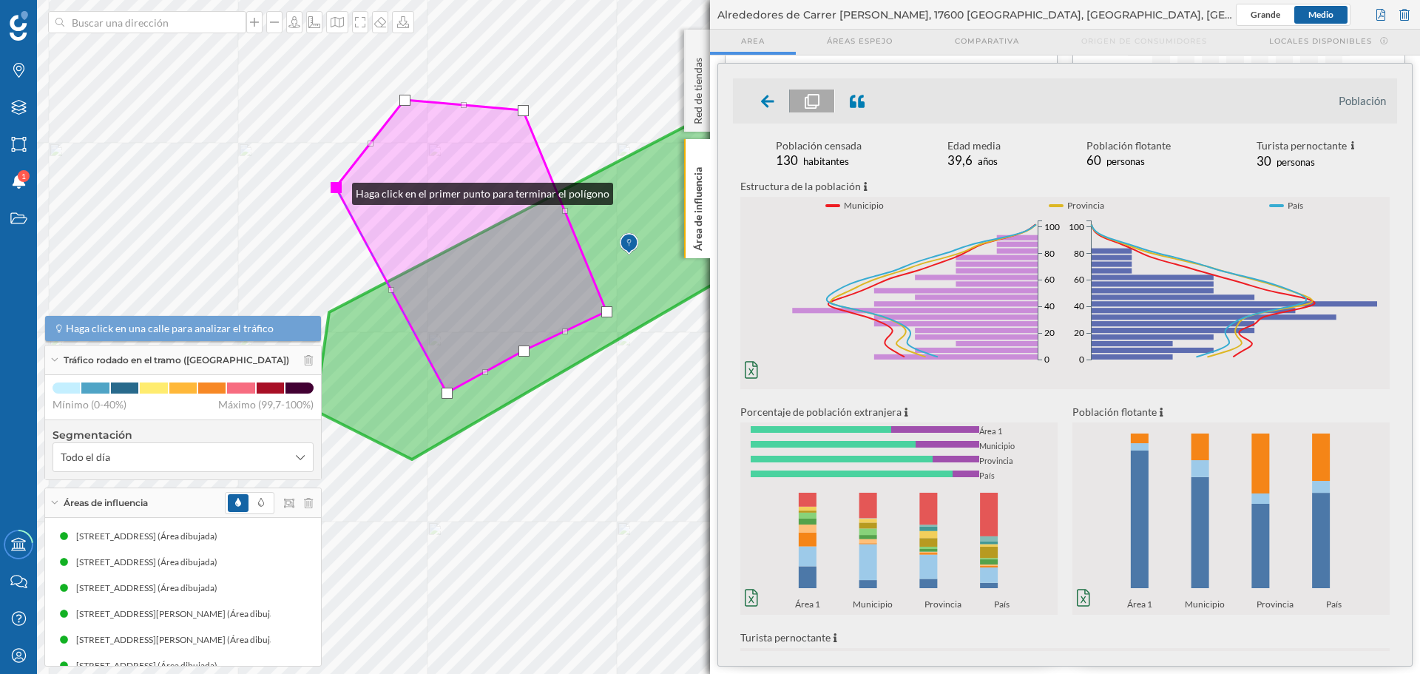
click at [337, 190] on div at bounding box center [336, 187] width 11 height 11
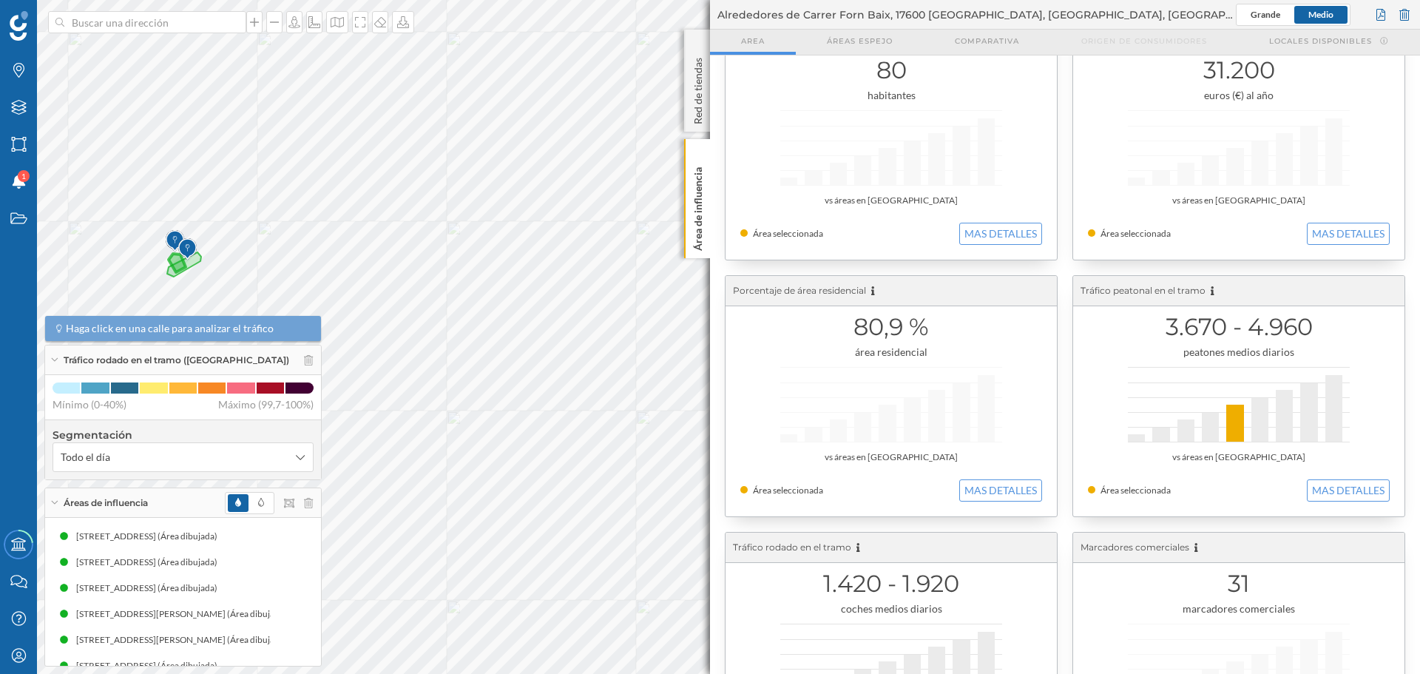
scroll to position [74, 0]
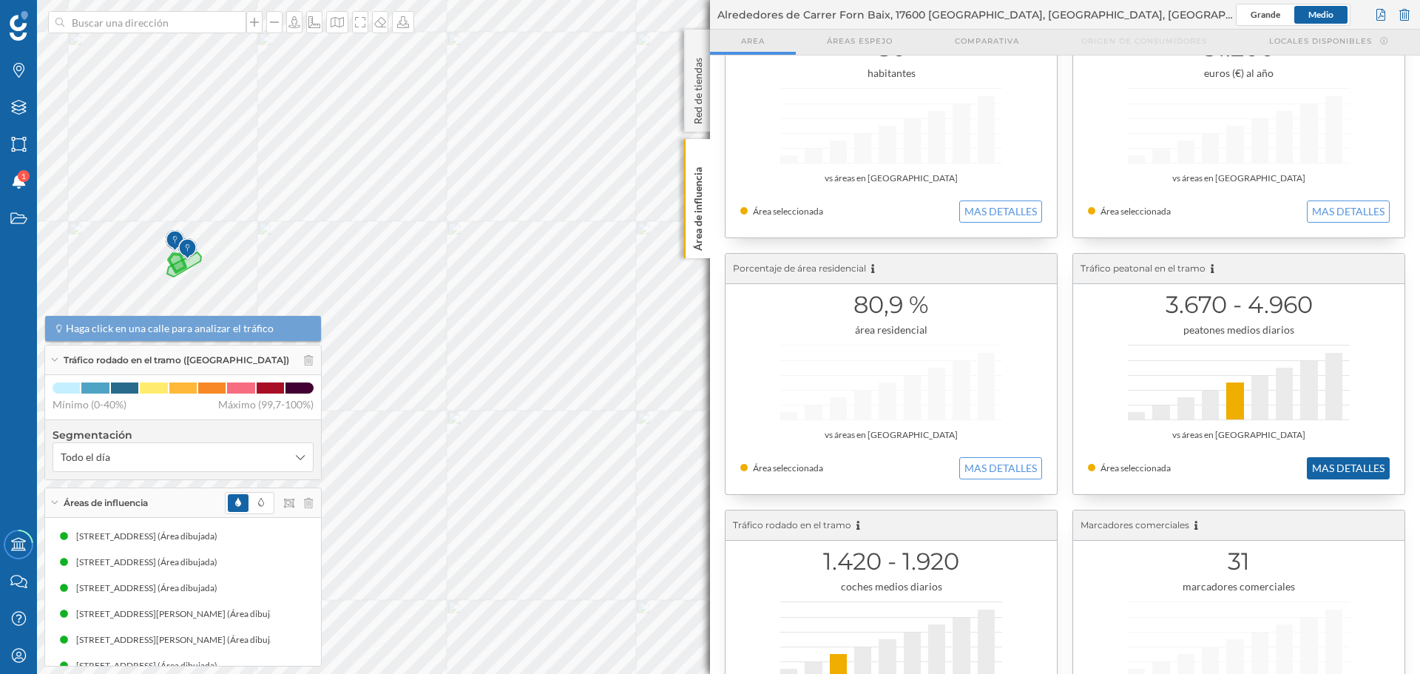
click at [1331, 465] on button "MAS DETALLES" at bounding box center [1348, 468] width 83 height 22
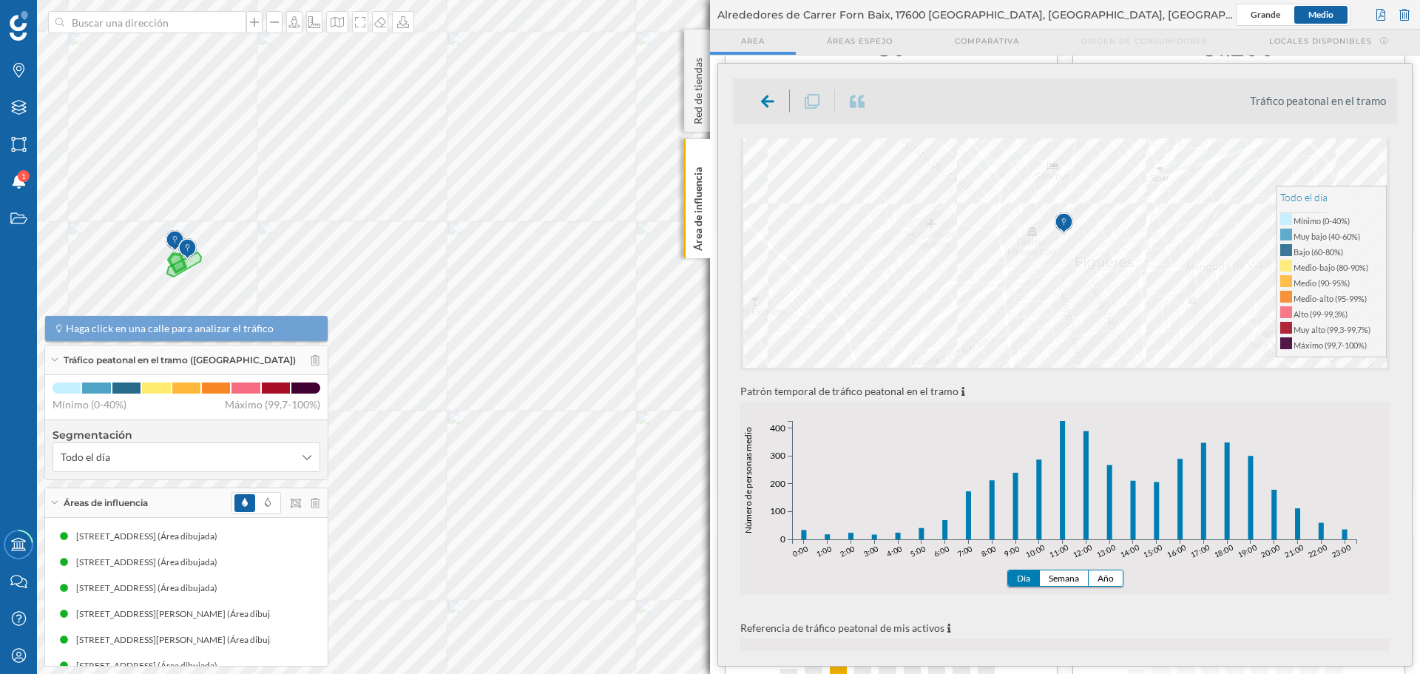
scroll to position [370, 0]
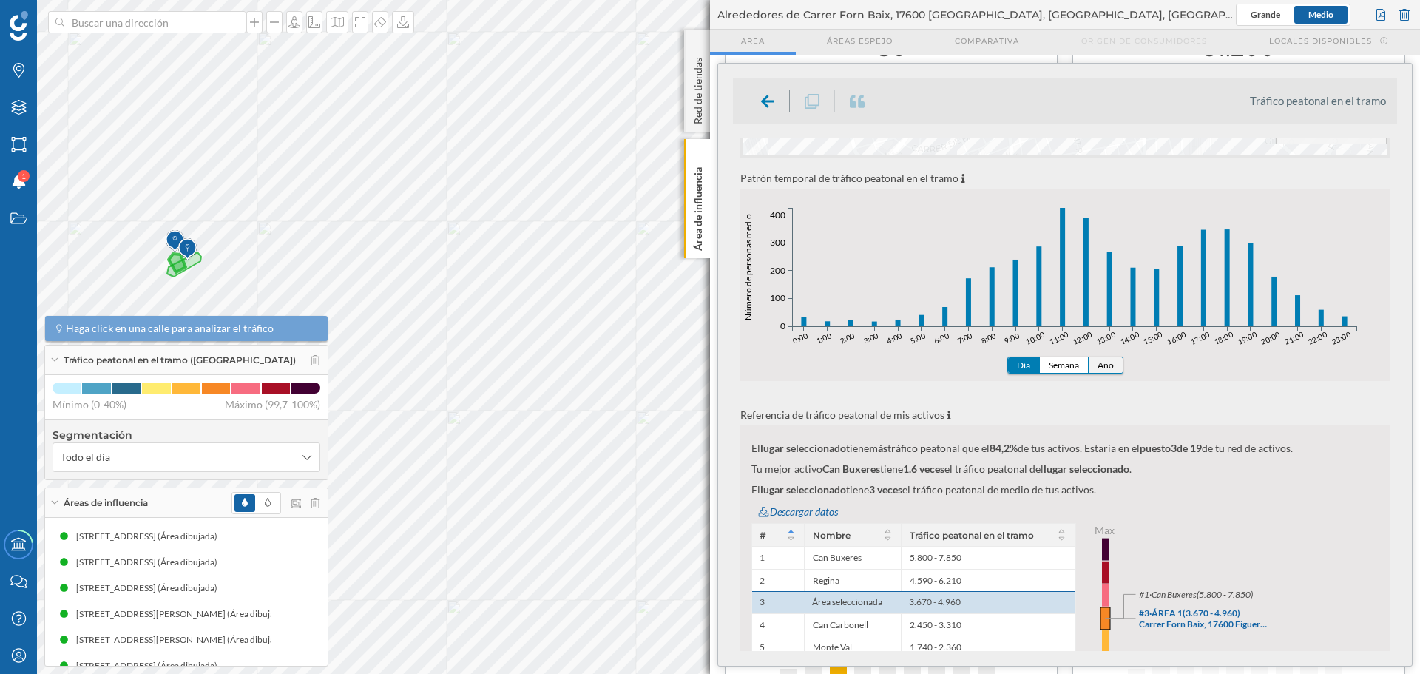
click at [1109, 365] on button "Año" at bounding box center [1106, 365] width 34 height 16
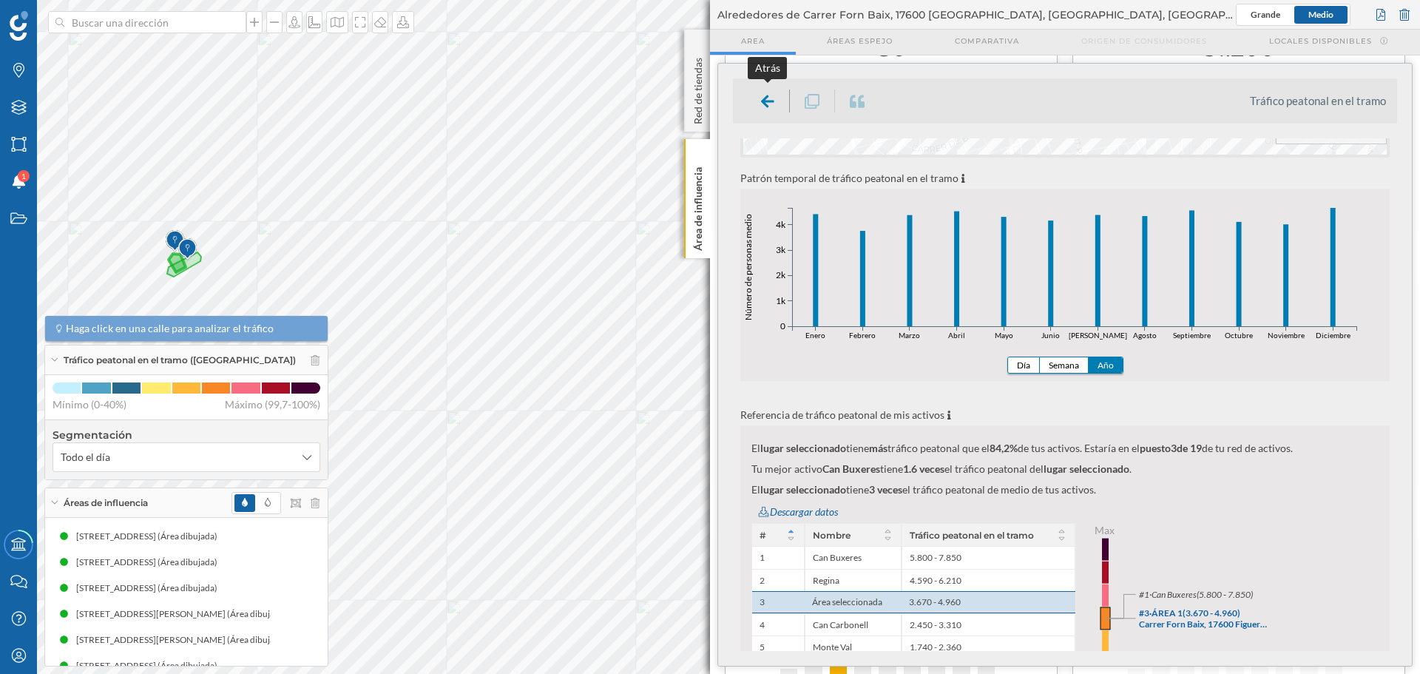
click at [767, 109] on icon at bounding box center [767, 101] width 13 height 18
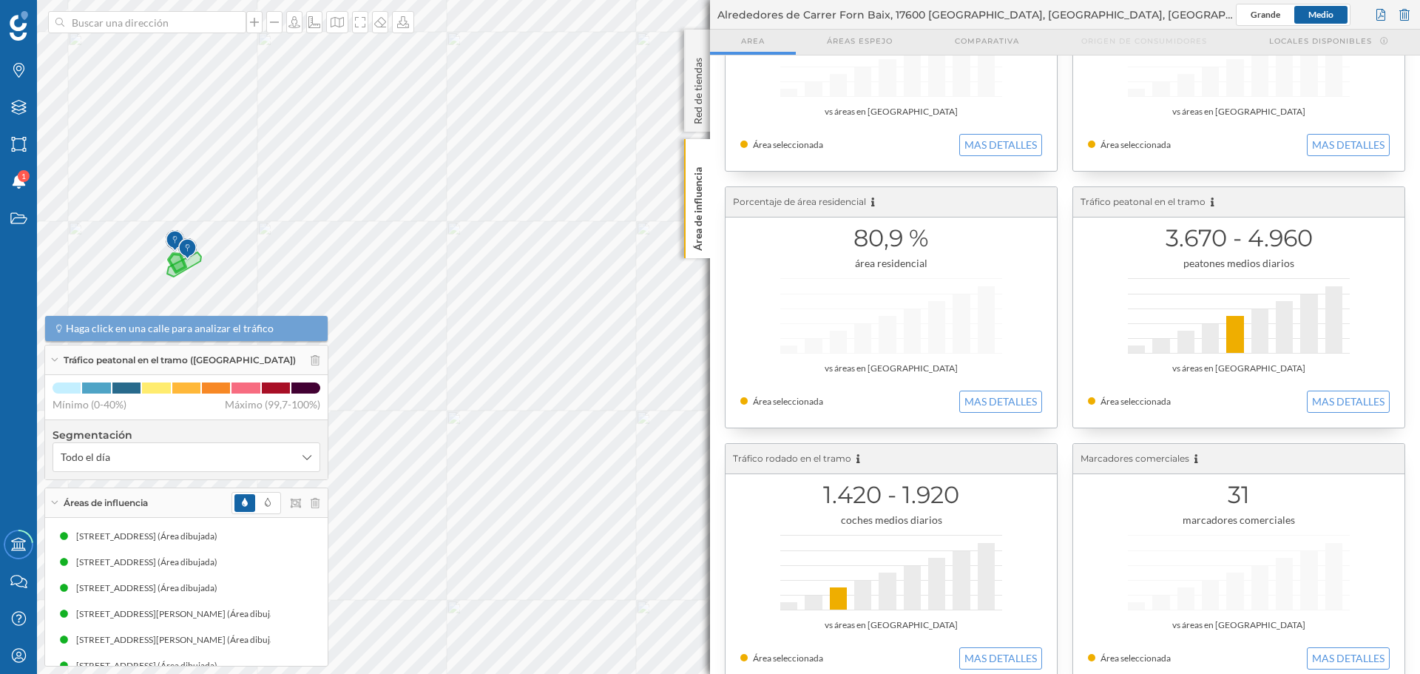
scroll to position [166, 0]
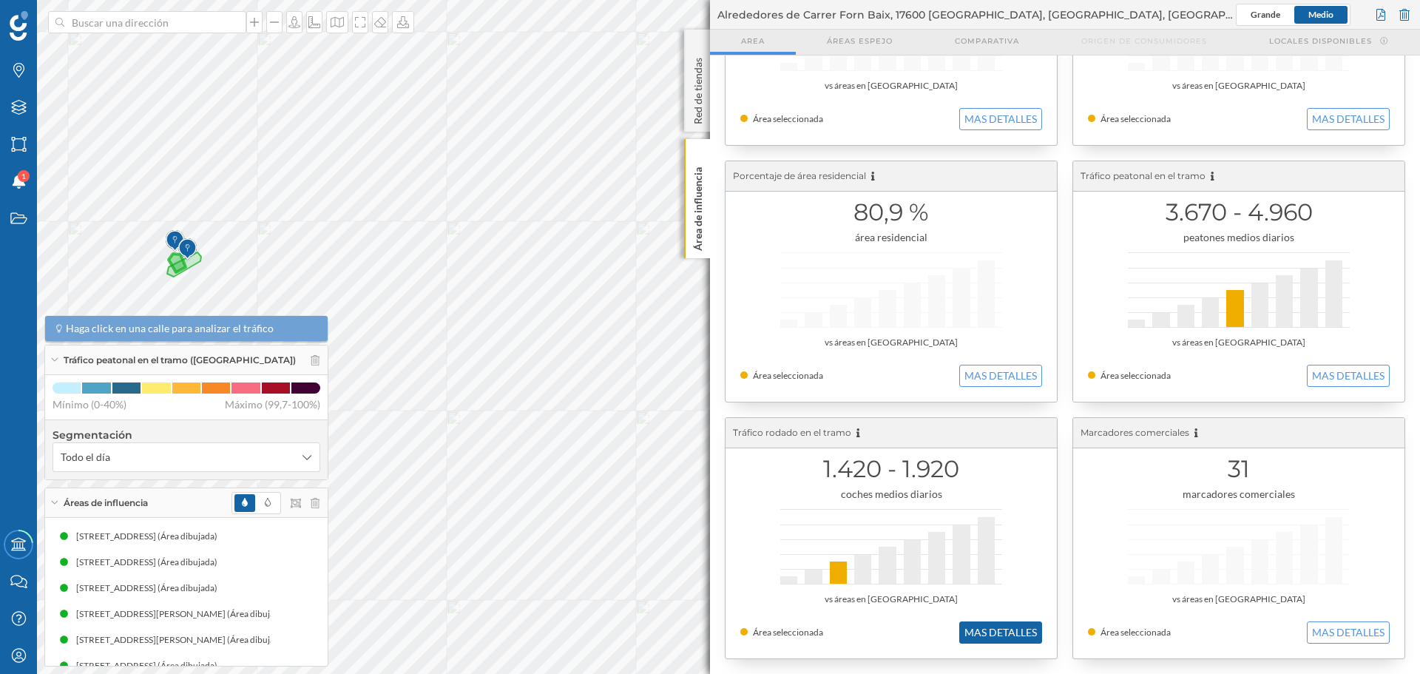
click at [997, 629] on button "MAS DETALLES" at bounding box center [1000, 632] width 83 height 22
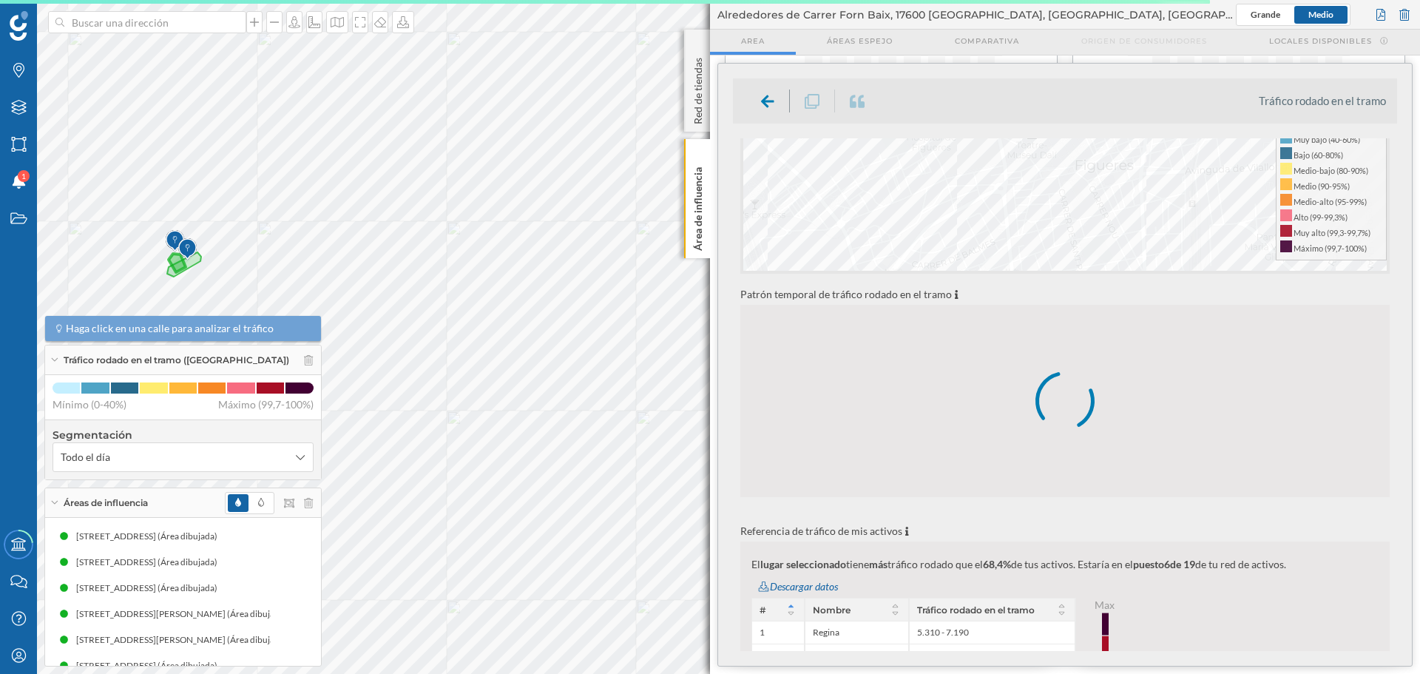
scroll to position [370, 0]
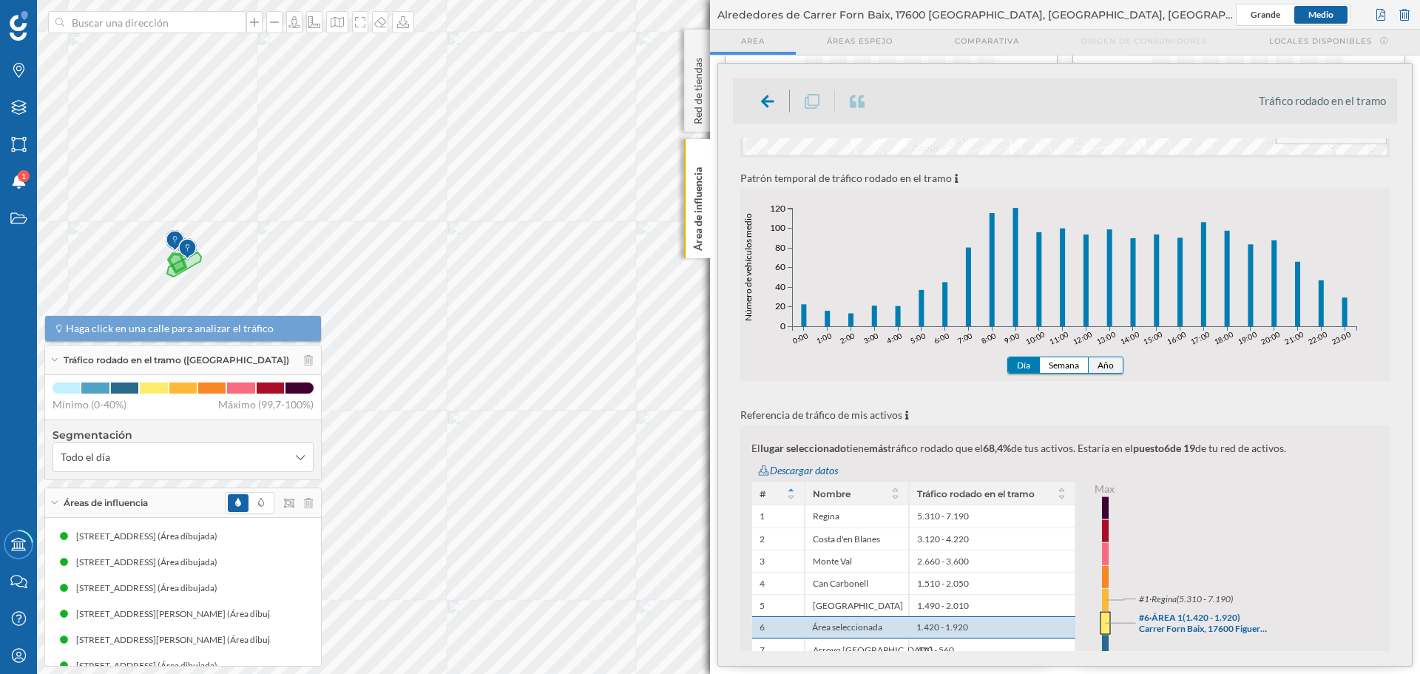
click at [1101, 359] on button "Año" at bounding box center [1106, 365] width 34 height 16
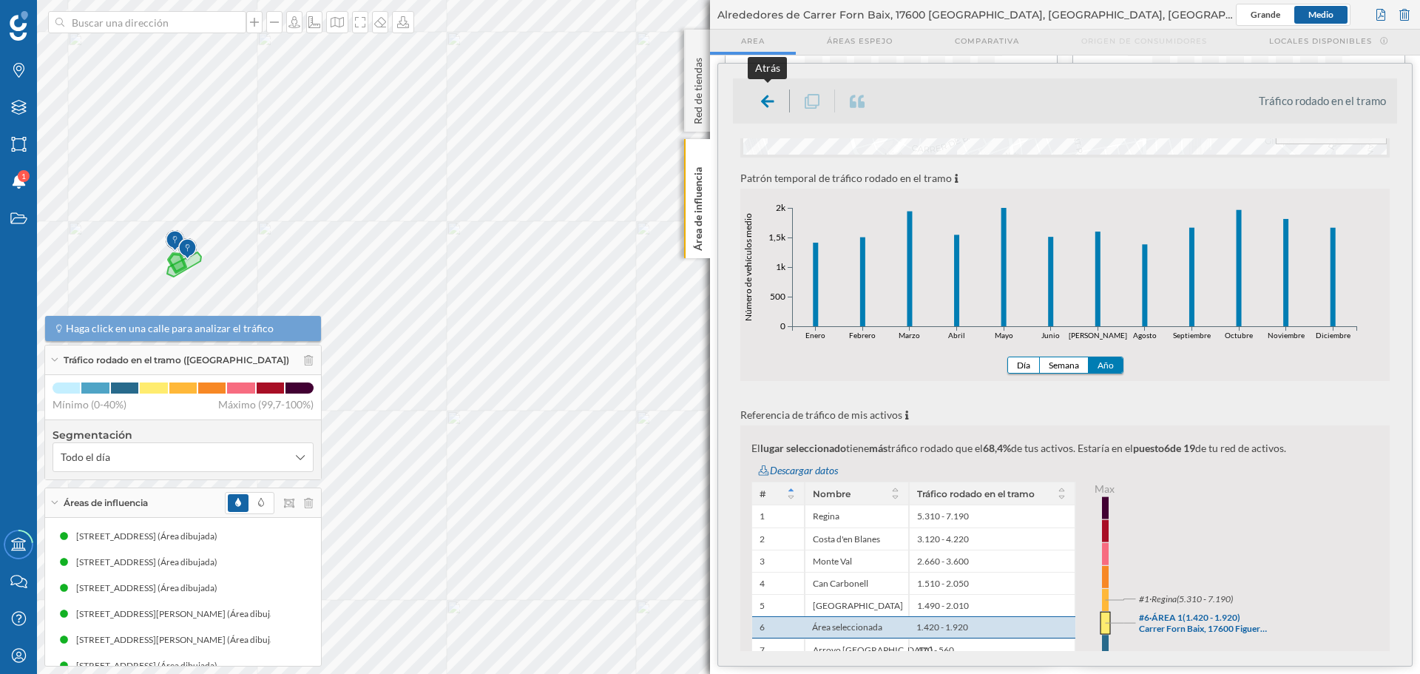
click at [765, 104] on icon at bounding box center [767, 101] width 13 height 13
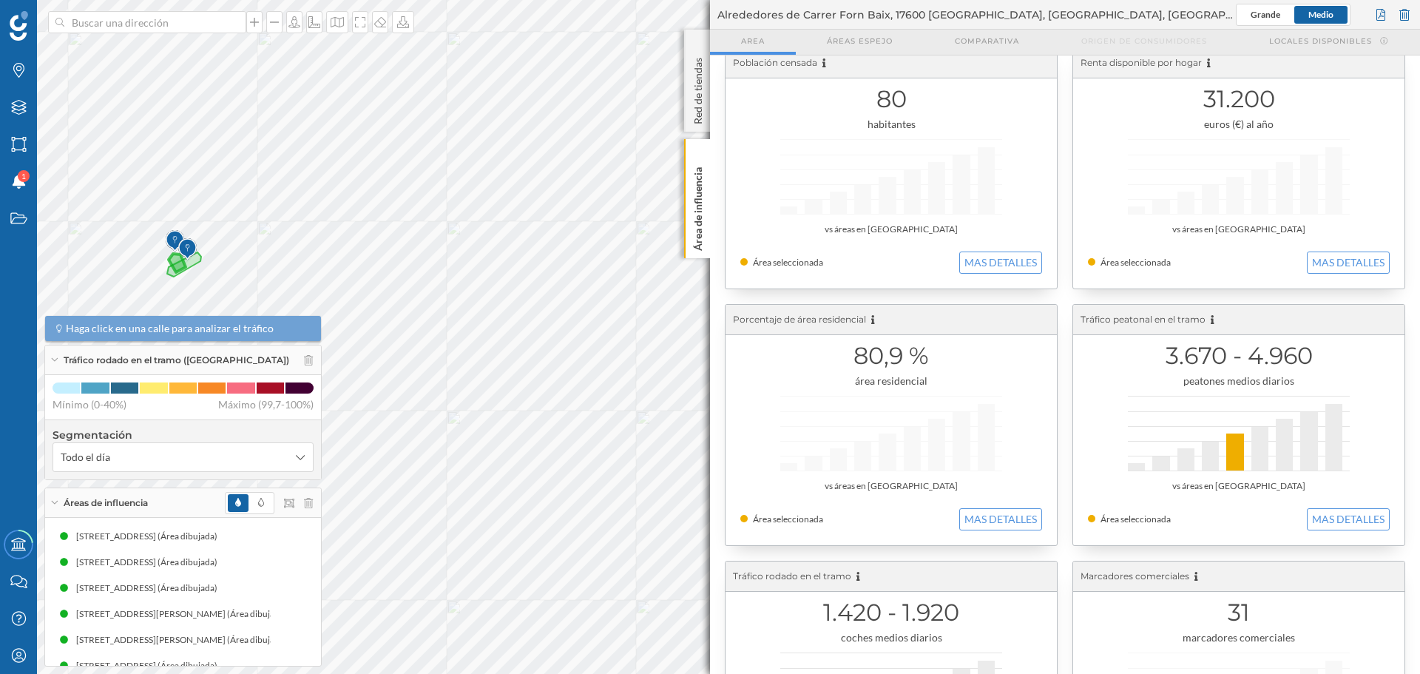
scroll to position [18, 0]
click at [1014, 266] on button "MAS DETALLES" at bounding box center [1000, 267] width 83 height 22
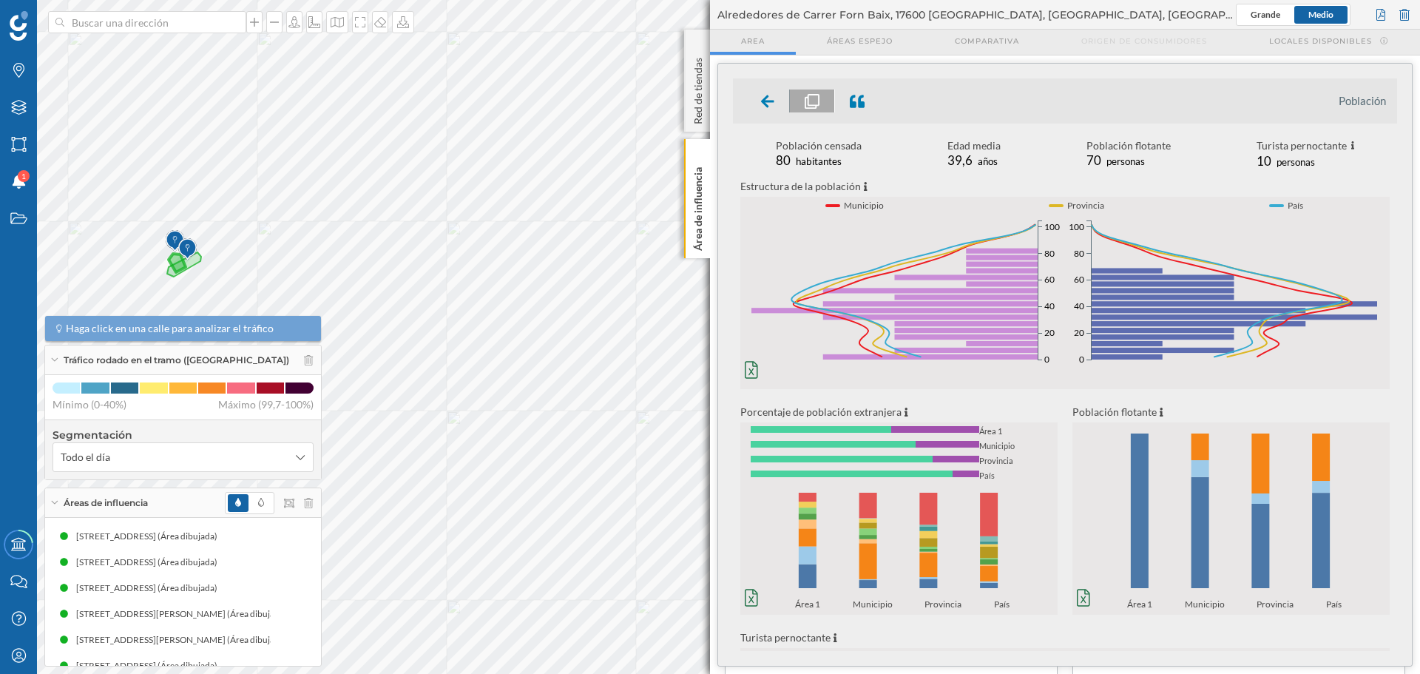
scroll to position [18, 0]
click at [741, 371] on icon "0% 1% 2% 3% 4% 0 20 40 60 80 100 Mujeres 0% 1% 2% 3% 4% 0 20 40 60 80 100" at bounding box center [902, 299] width 325 height 173
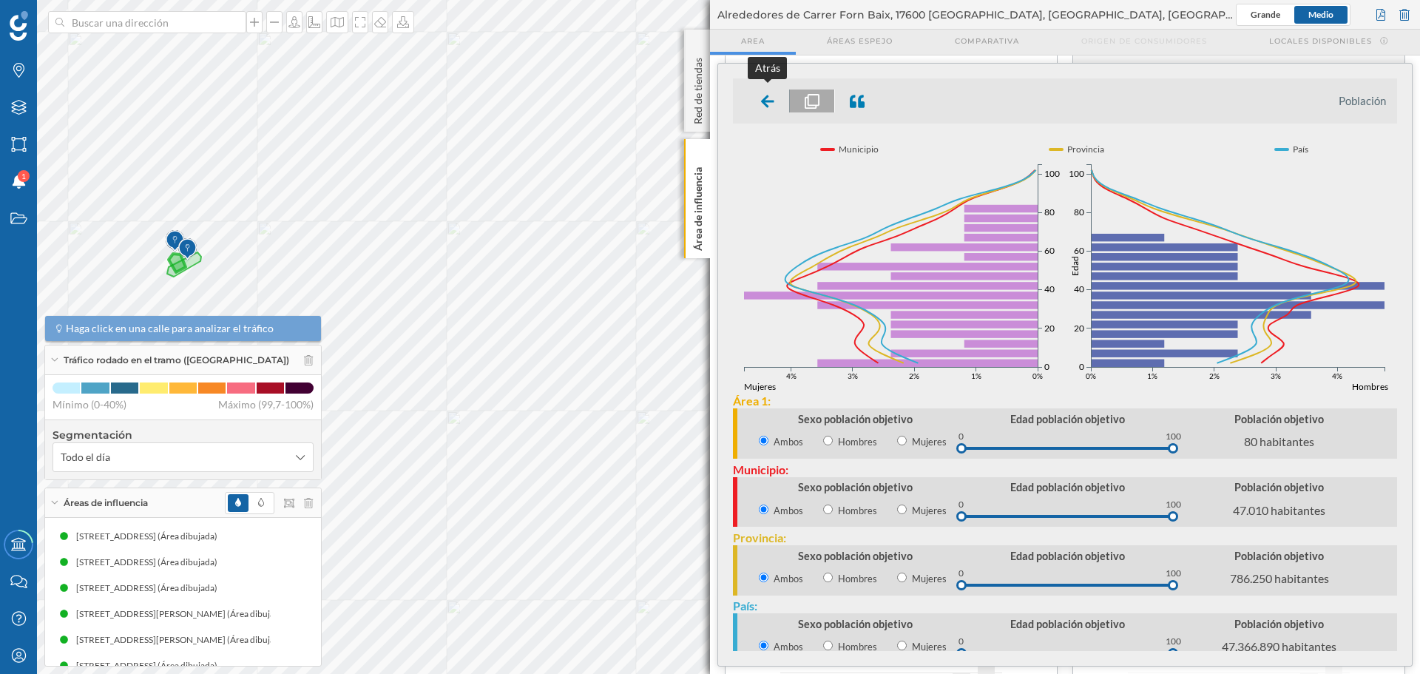
click at [774, 95] on icon at bounding box center [767, 101] width 13 height 15
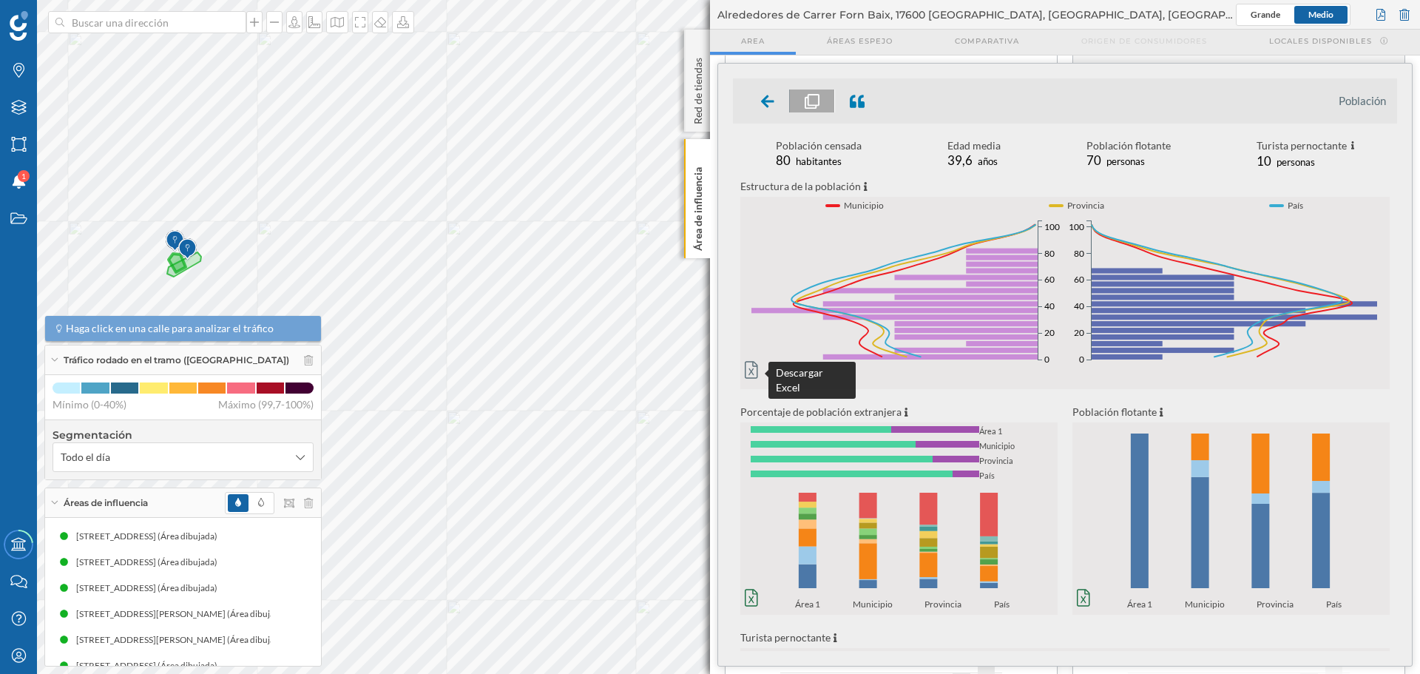
click at [748, 369] on icon at bounding box center [751, 370] width 13 height 18
click at [135, 27] on input at bounding box center [147, 22] width 166 height 22
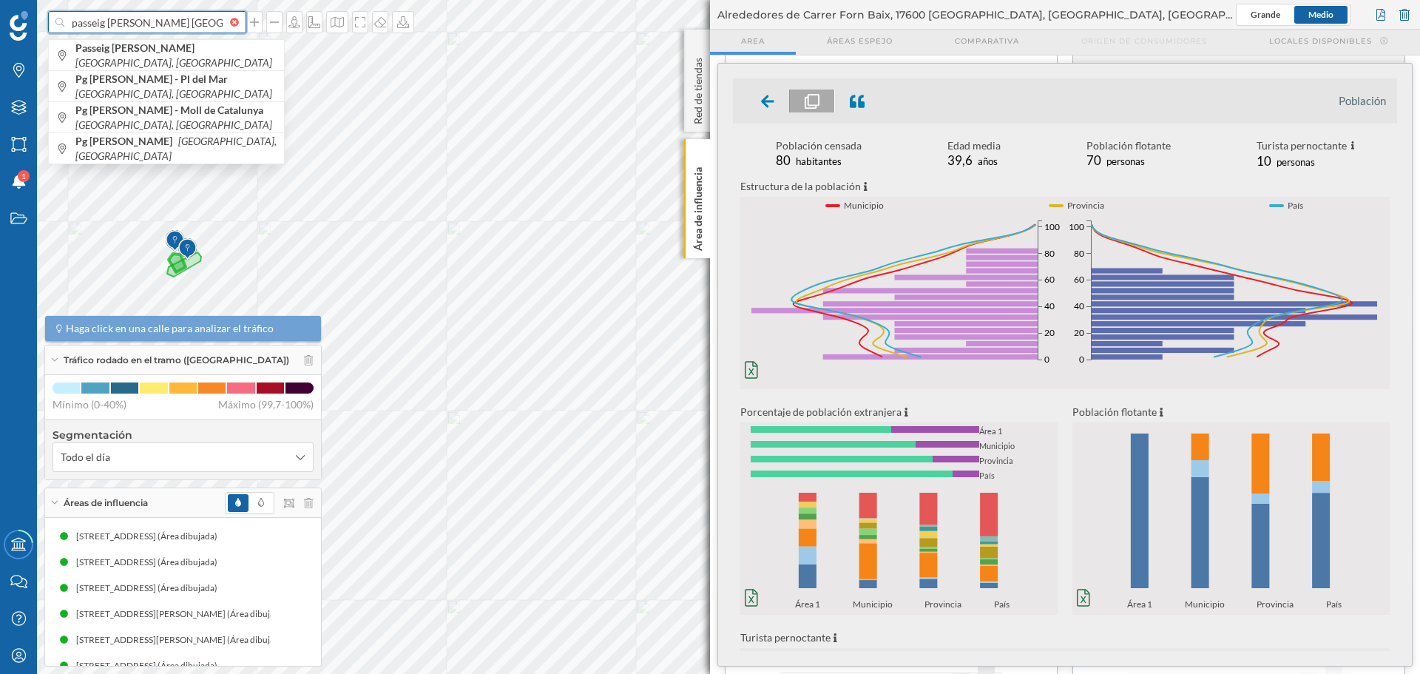
type input "passeig joan de borbo barcelona"
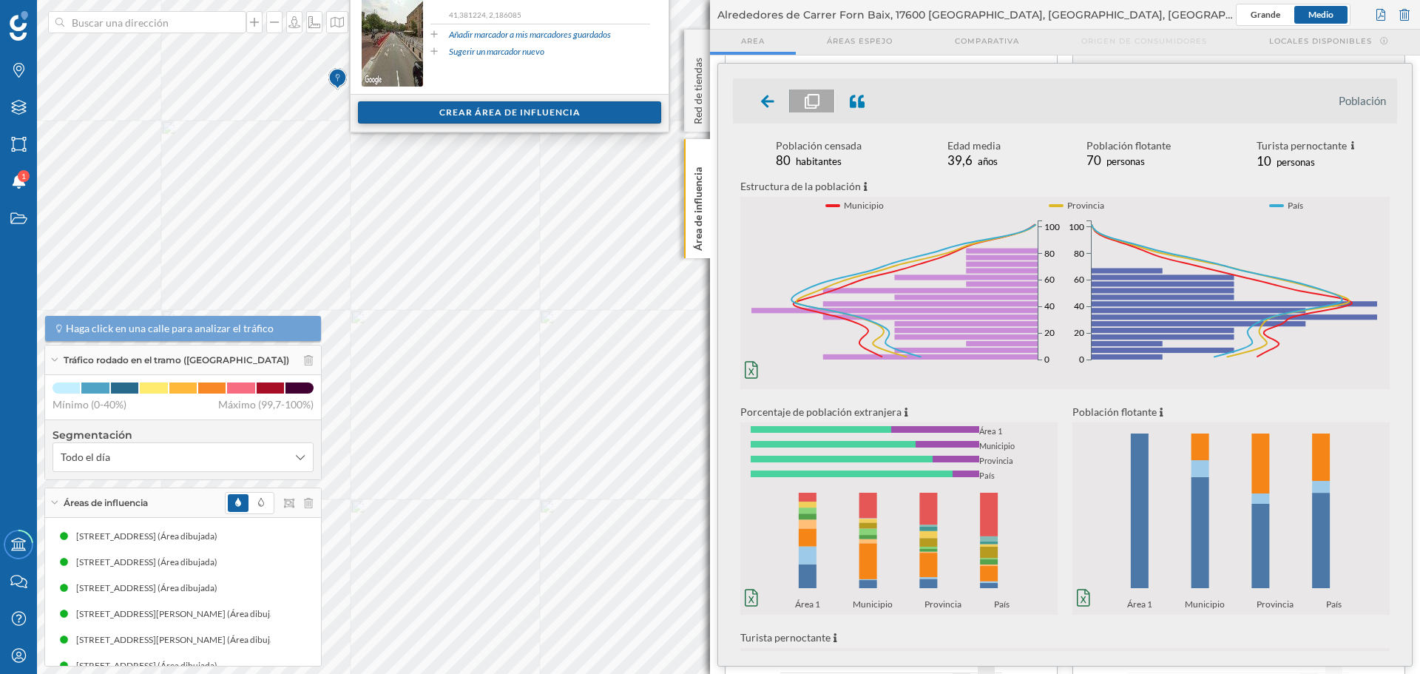
click at [517, 112] on div "Crear área de influencia" at bounding box center [509, 112] width 303 height 22
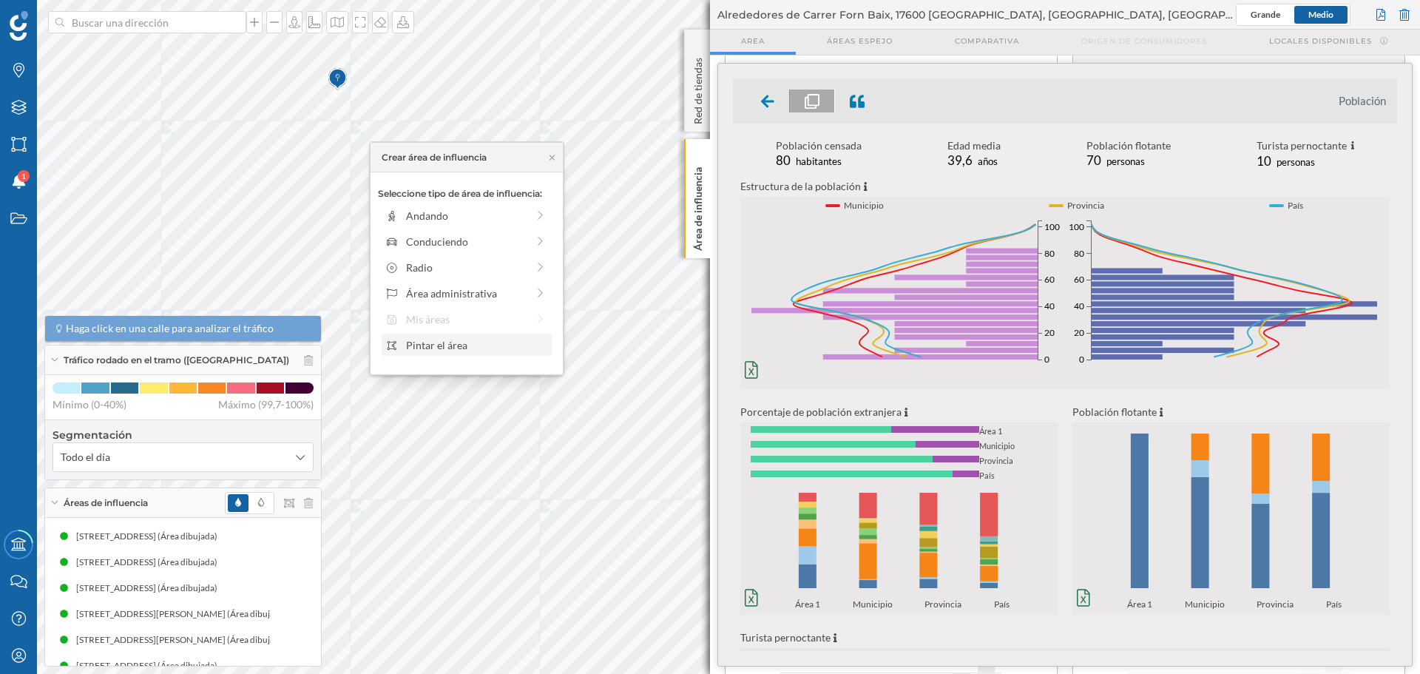
click at [442, 351] on div "Pintar el área" at bounding box center [476, 345] width 141 height 16
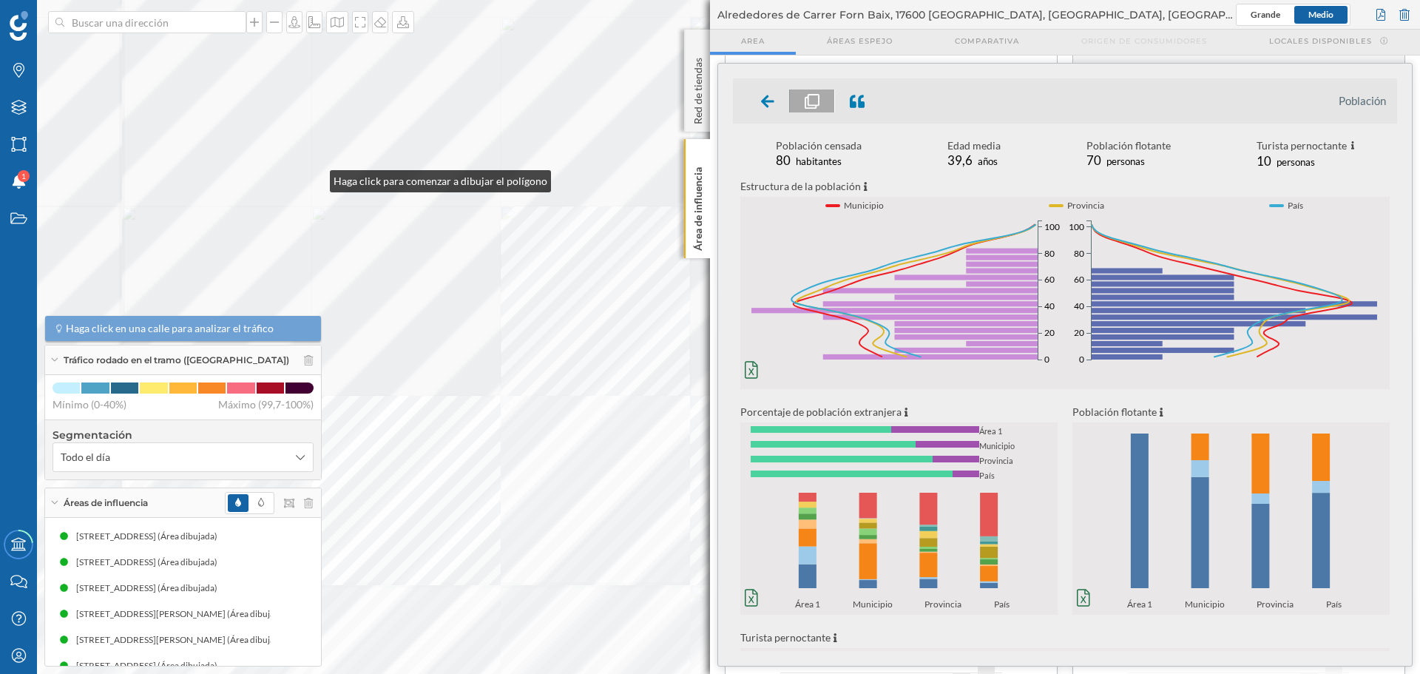
click at [0, 0] on div at bounding box center [0, 0] width 0 height 0
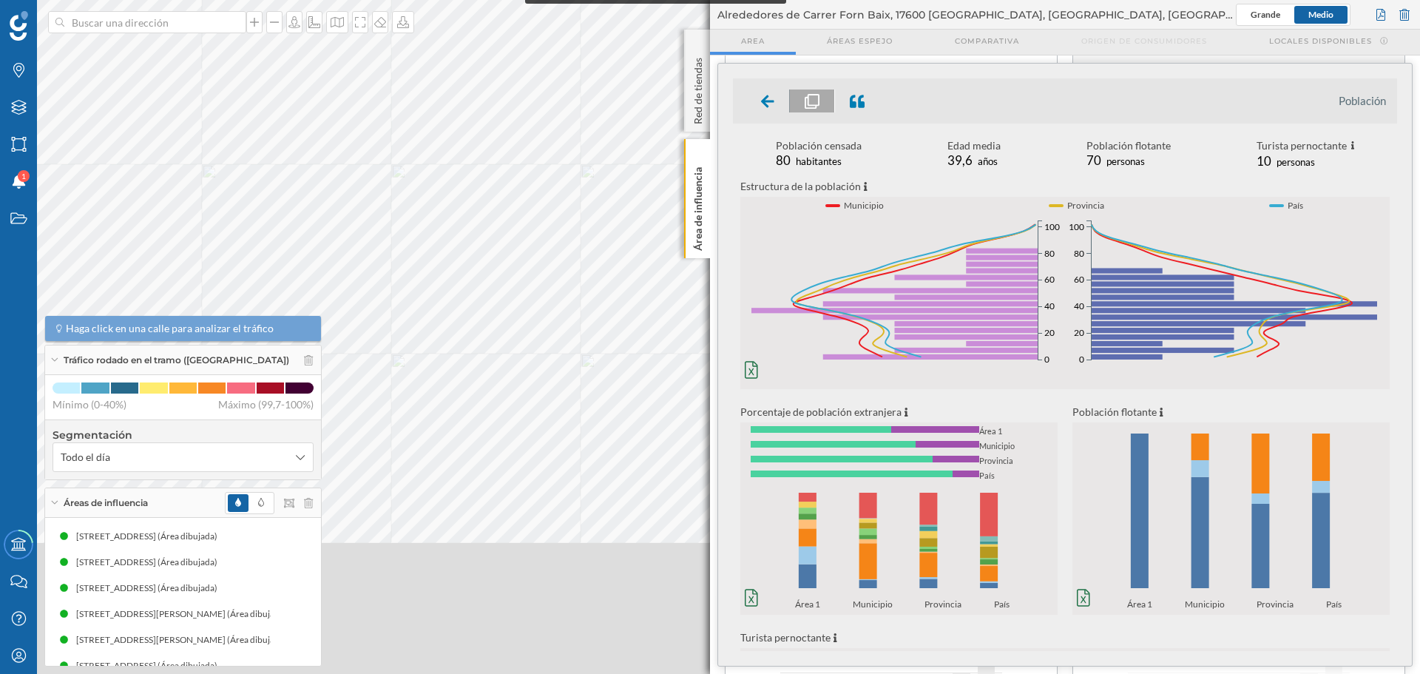
click at [510, 0] on html "Marcas Capas Áreas Notificaciones 1 Estados Academy Contacta con nosotros Centr…" at bounding box center [710, 337] width 1420 height 674
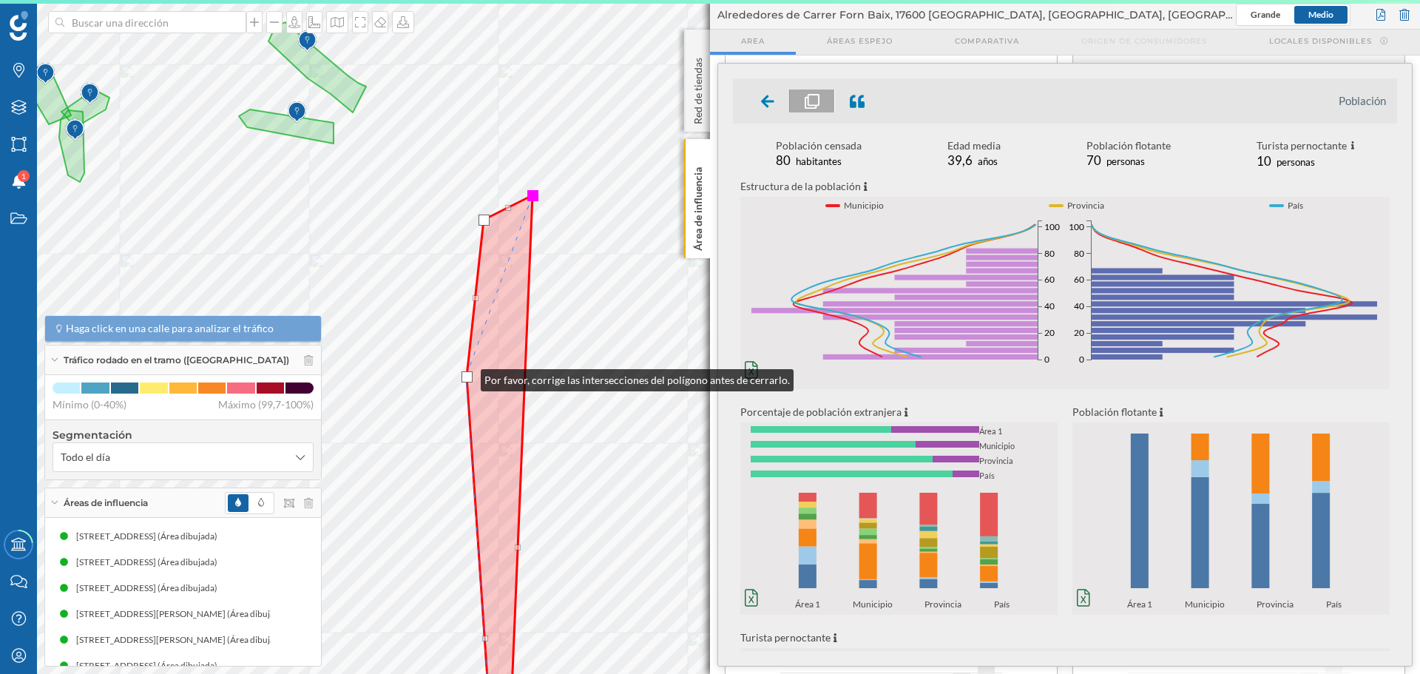
drag, startPoint x: 526, startPoint y: 350, endPoint x: 466, endPoint y: 376, distance: 65.6
click at [466, 376] on div at bounding box center [467, 376] width 11 height 11
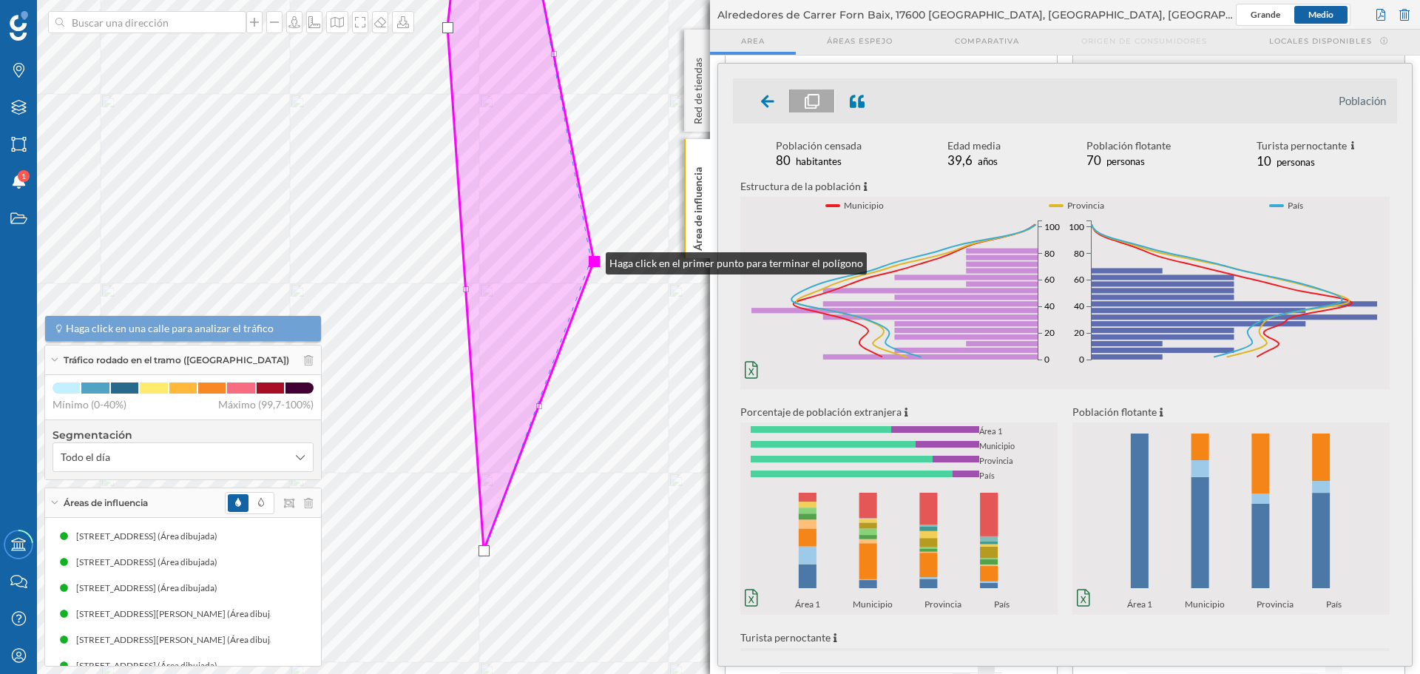
drag, startPoint x: 496, startPoint y: 197, endPoint x: 591, endPoint y: 260, distance: 113.6
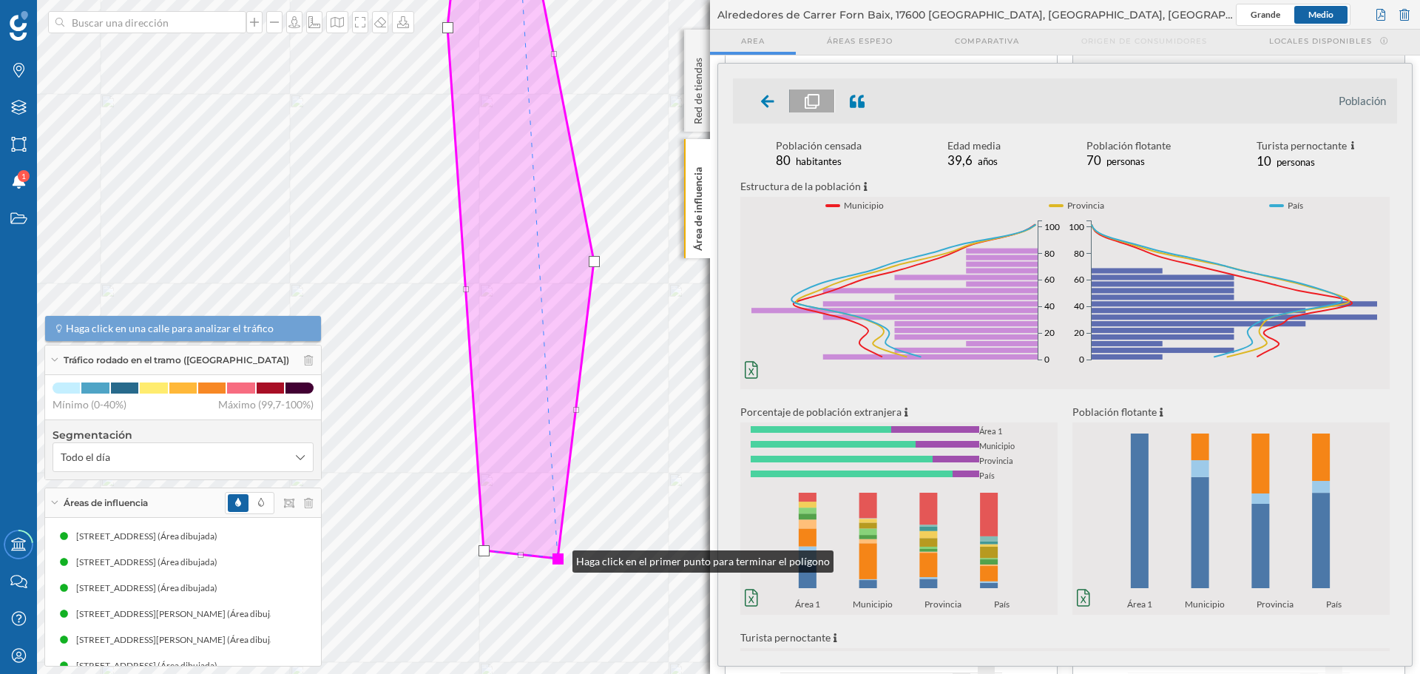
drag, startPoint x: 539, startPoint y: 405, endPoint x: 557, endPoint y: 551, distance: 146.8
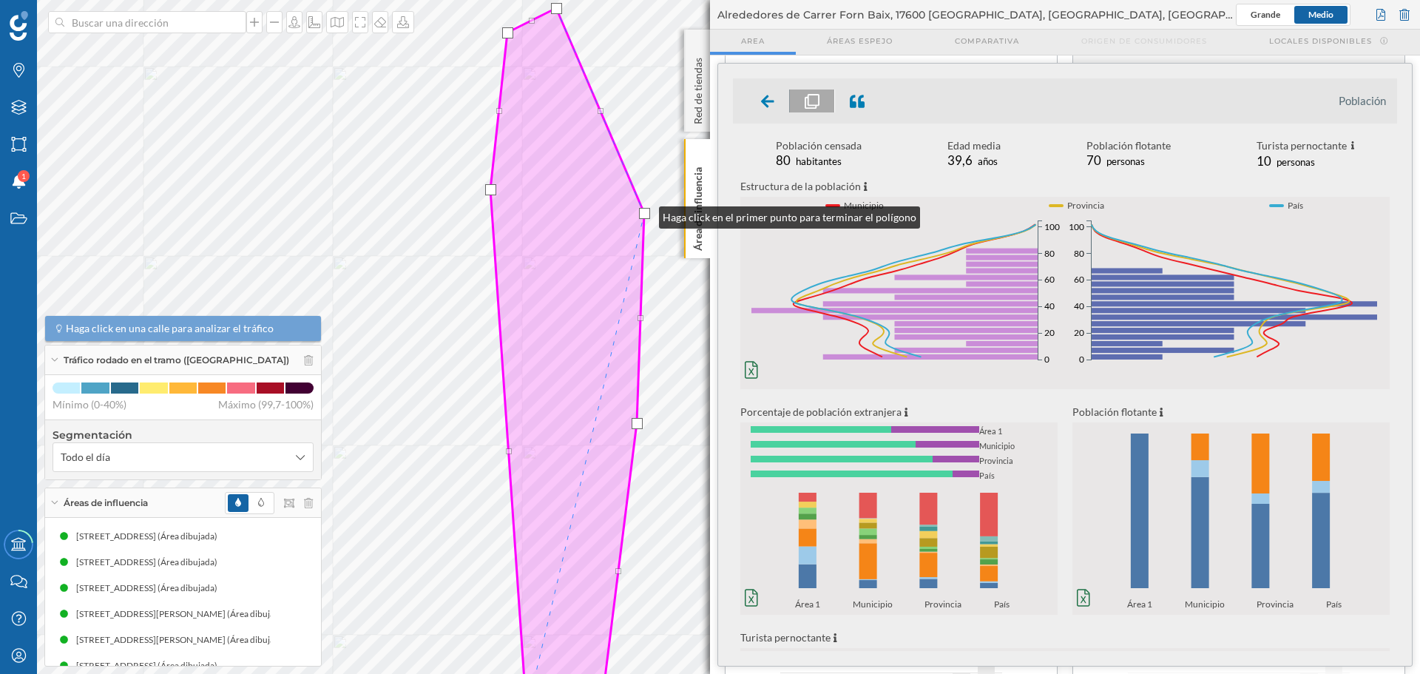
drag, startPoint x: 597, startPoint y: 217, endPoint x: 644, endPoint y: 214, distance: 47.4
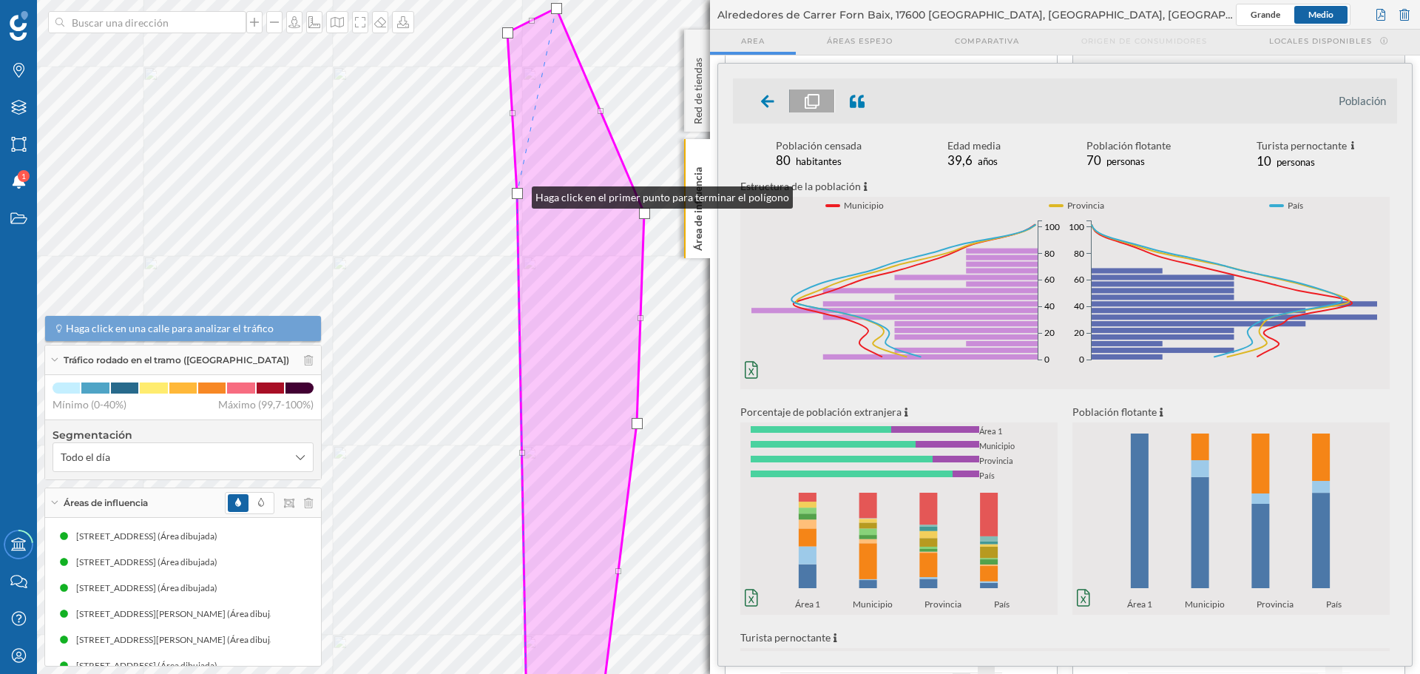
drag, startPoint x: 490, startPoint y: 190, endPoint x: 517, endPoint y: 194, distance: 26.9
click at [517, 194] on div at bounding box center [517, 193] width 11 height 11
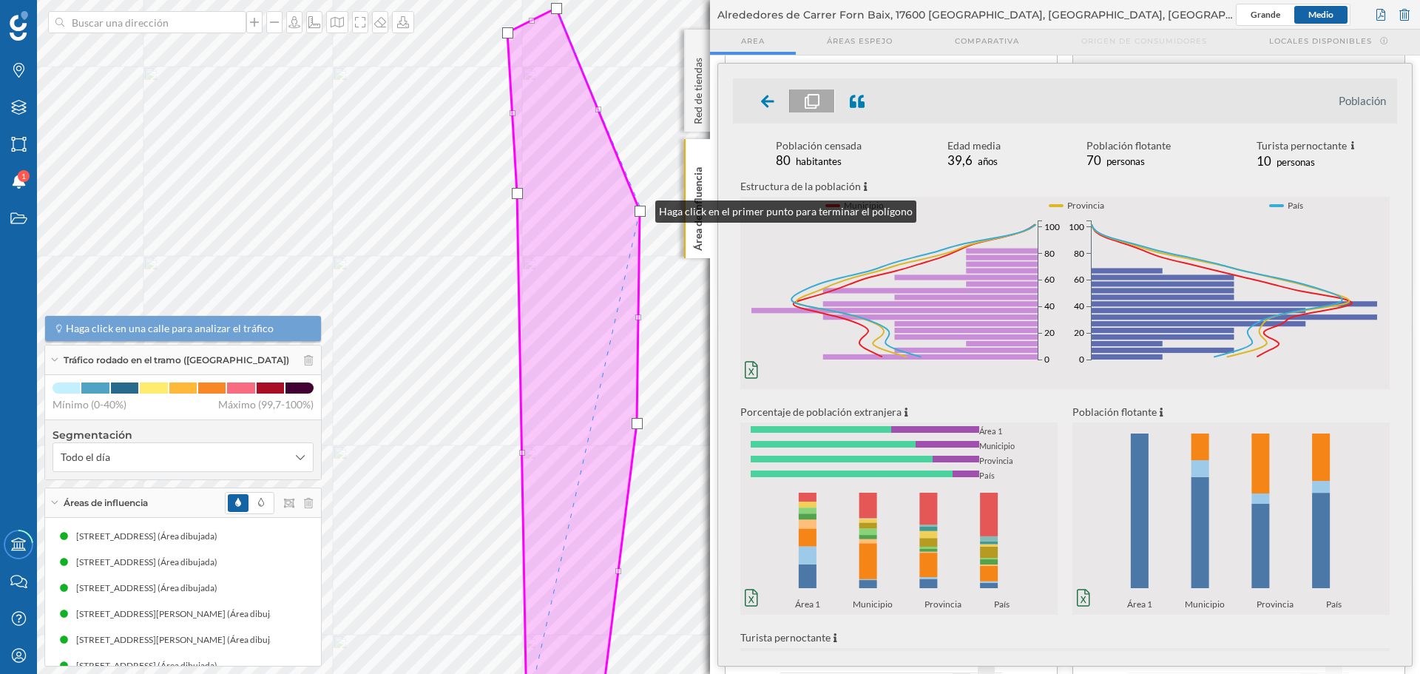
click at [641, 208] on div at bounding box center [640, 211] width 11 height 11
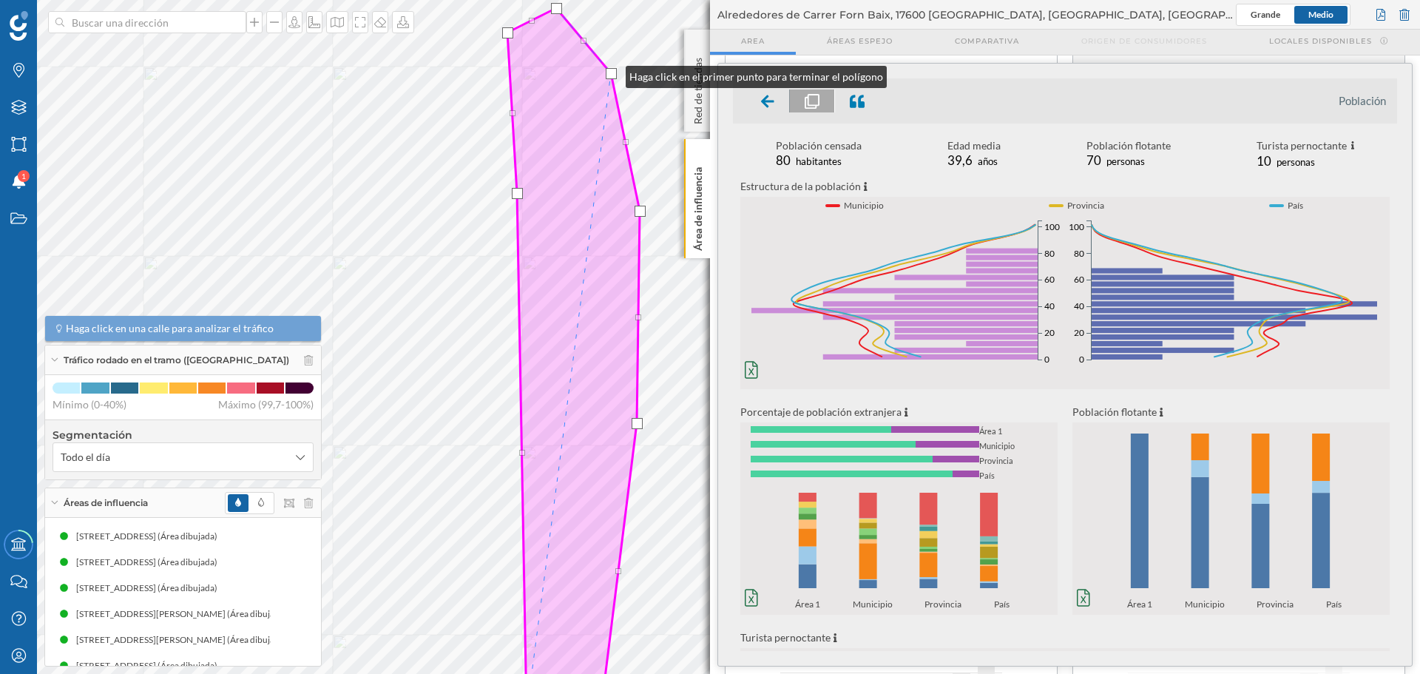
drag, startPoint x: 598, startPoint y: 109, endPoint x: 611, endPoint y: 73, distance: 38.4
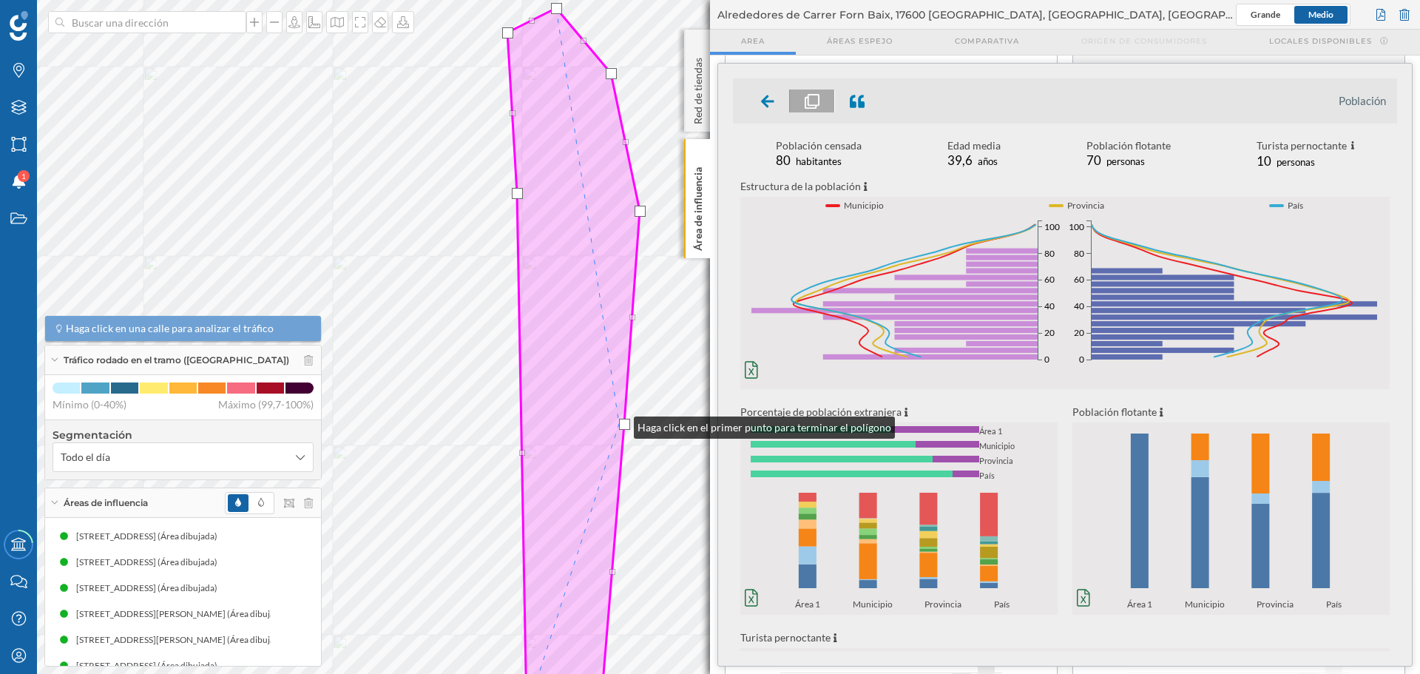
drag, startPoint x: 632, startPoint y: 423, endPoint x: 619, endPoint y: 424, distance: 12.6
click at [619, 424] on div at bounding box center [624, 424] width 11 height 11
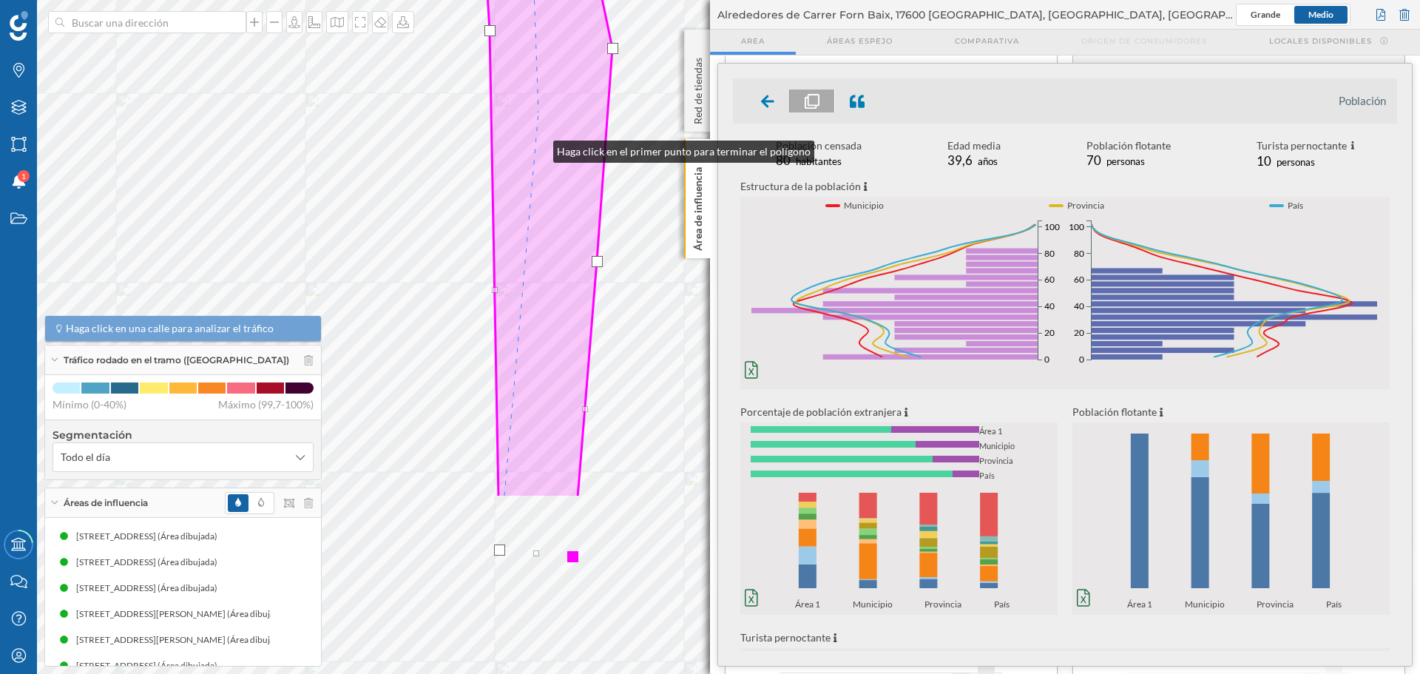
drag, startPoint x: 544, startPoint y: 368, endPoint x: 544, endPoint y: 109, distance: 258.1
click at [544, 109] on icon at bounding box center [546, 171] width 132 height 652
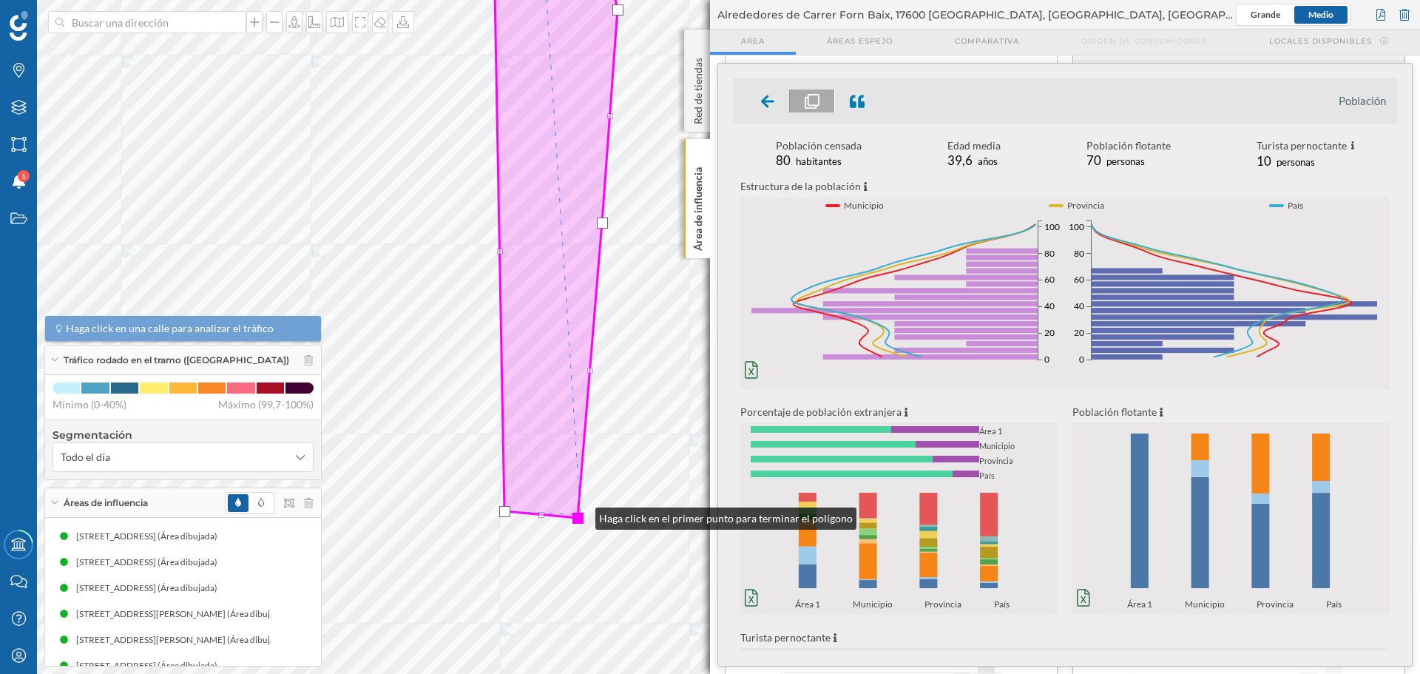
click at [581, 515] on div at bounding box center [577, 518] width 11 height 11
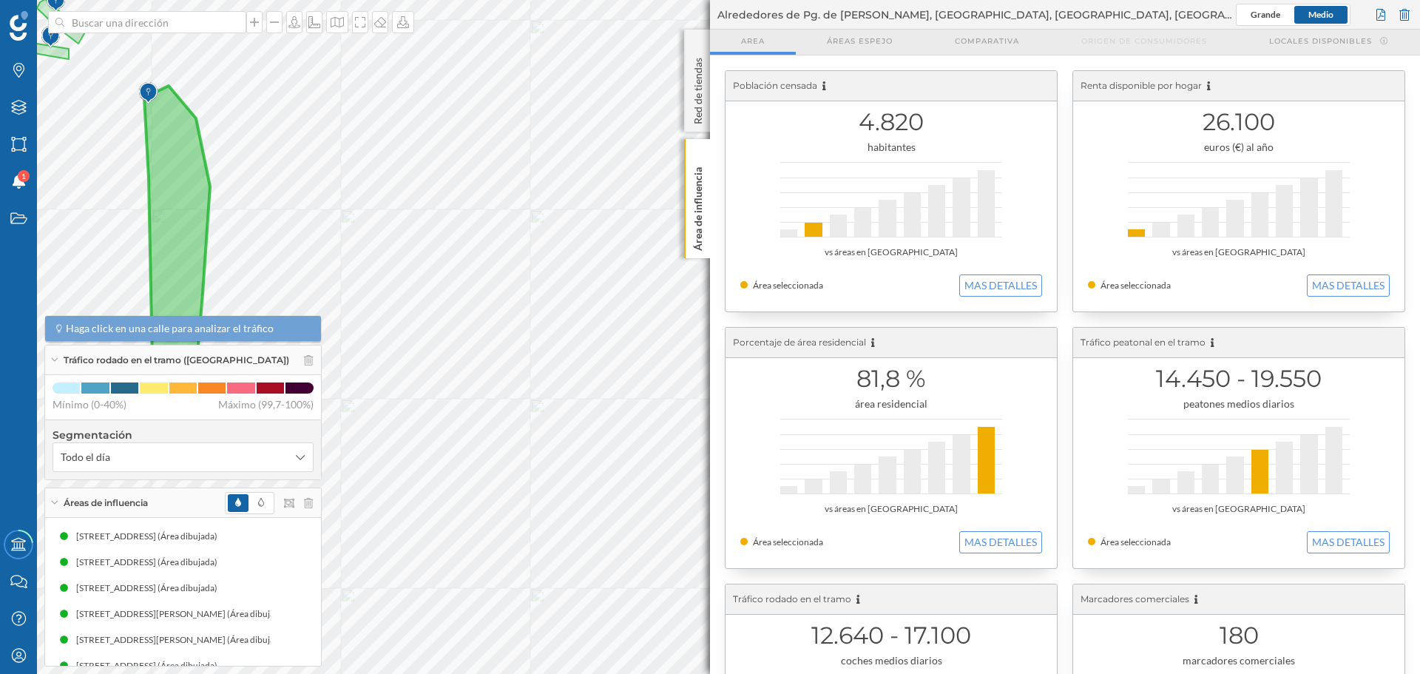
scroll to position [166, 0]
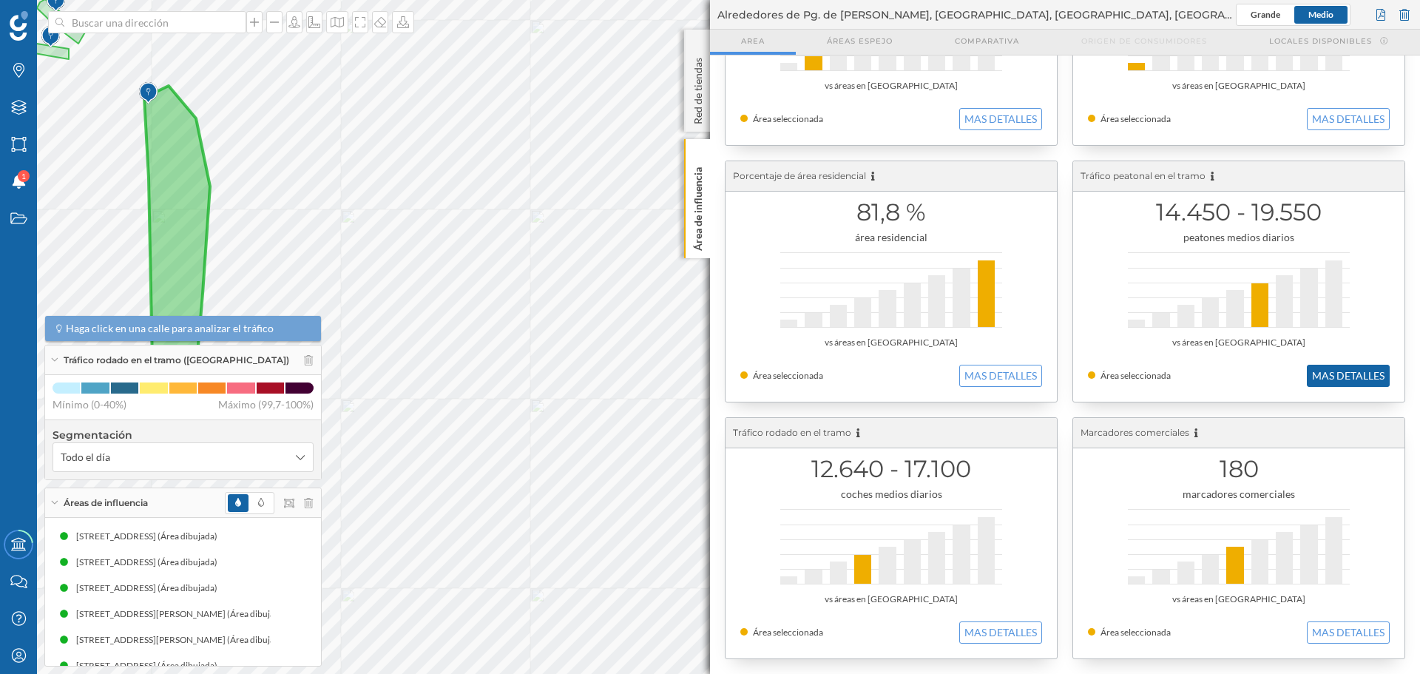
click at [1363, 374] on button "MAS DETALLES" at bounding box center [1348, 376] width 83 height 22
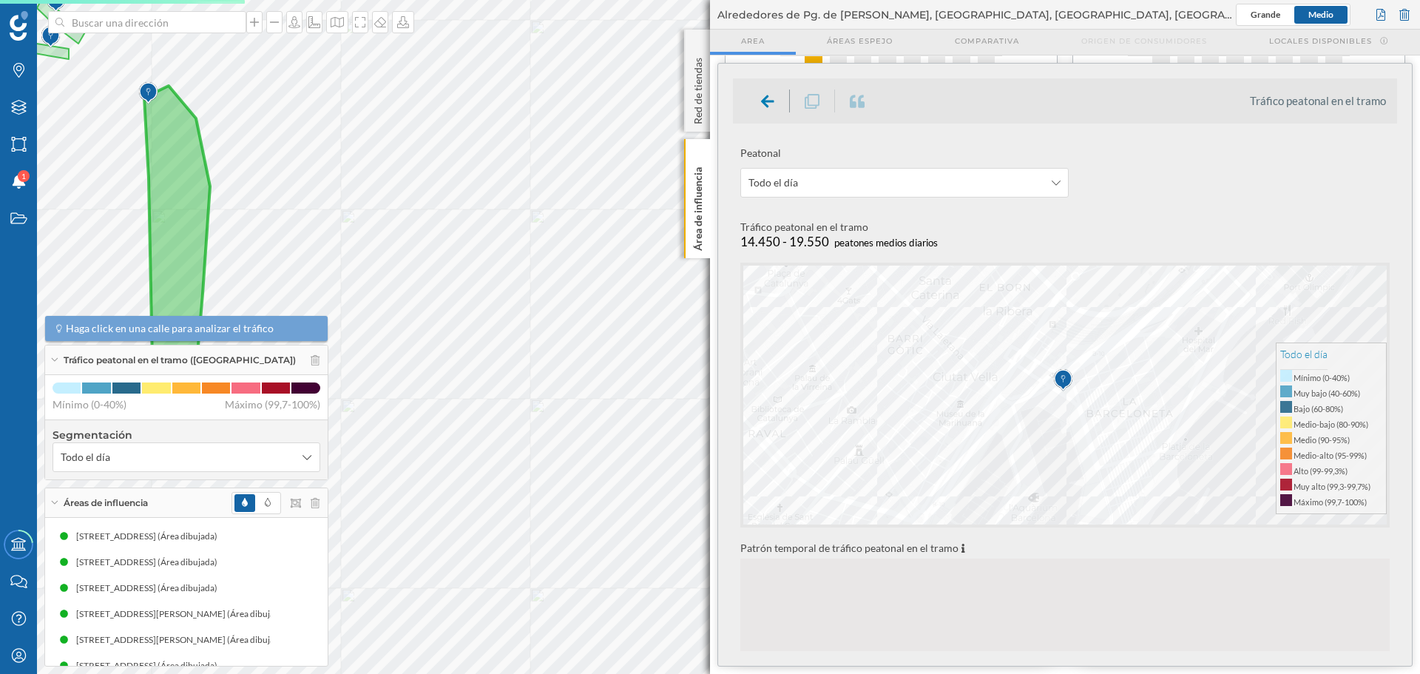
scroll to position [222, 0]
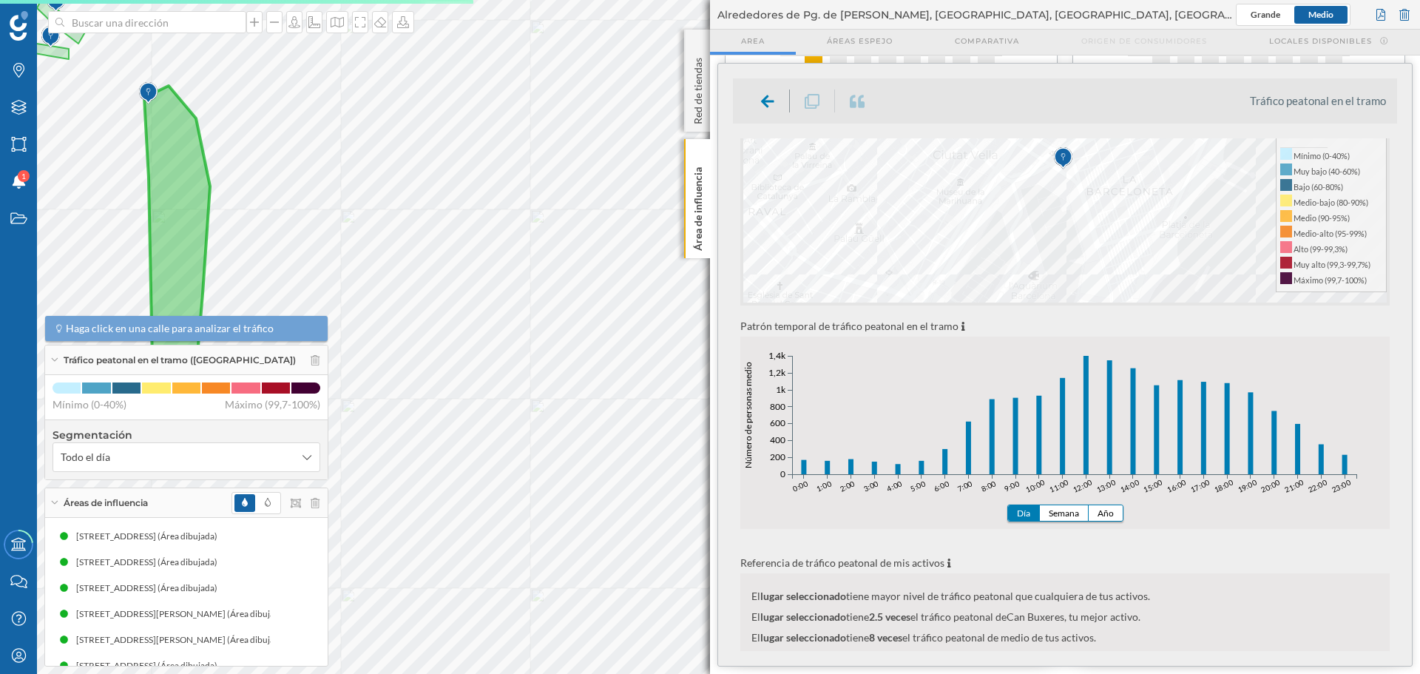
click at [1107, 504] on div "Día Semana Año 0:00 1:00 2:00 3:00 4:00 5:00 6:00 7:00 8:00 9:00 10:00 11:00 12…" at bounding box center [1064, 448] width 649 height 192
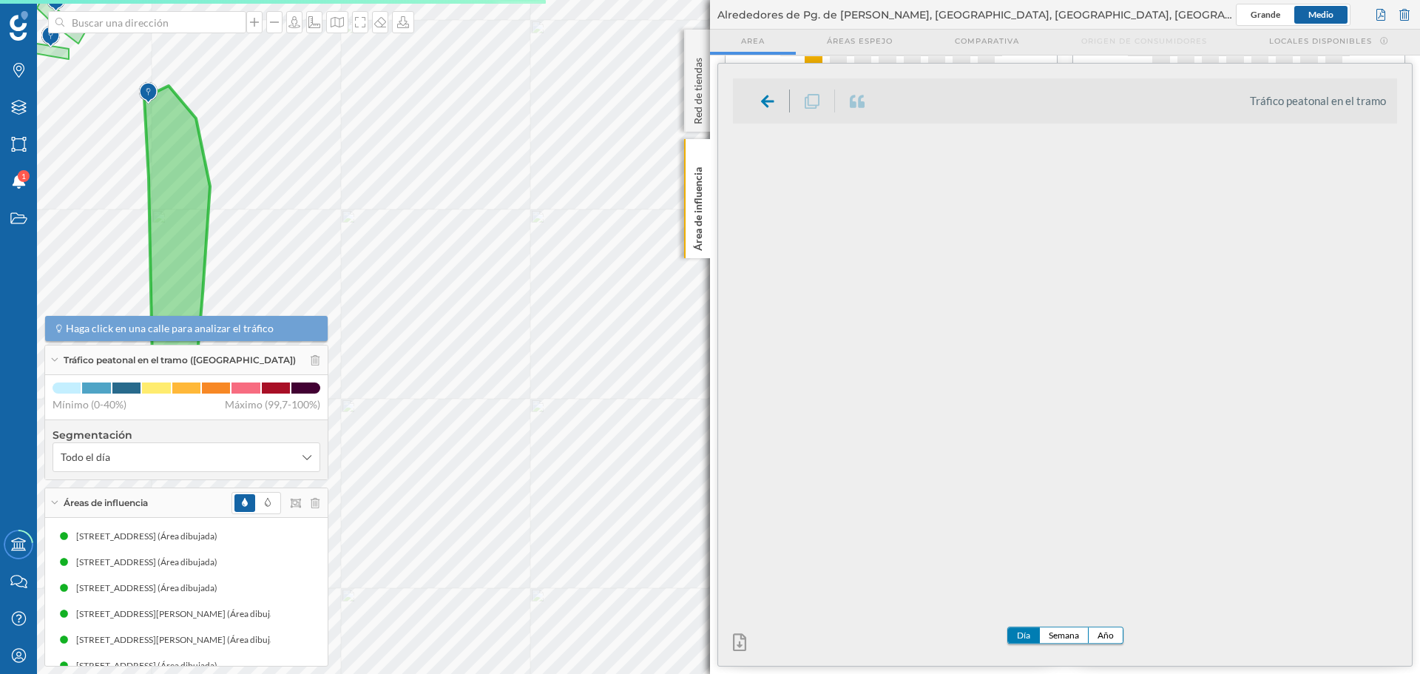
scroll to position [0, 0]
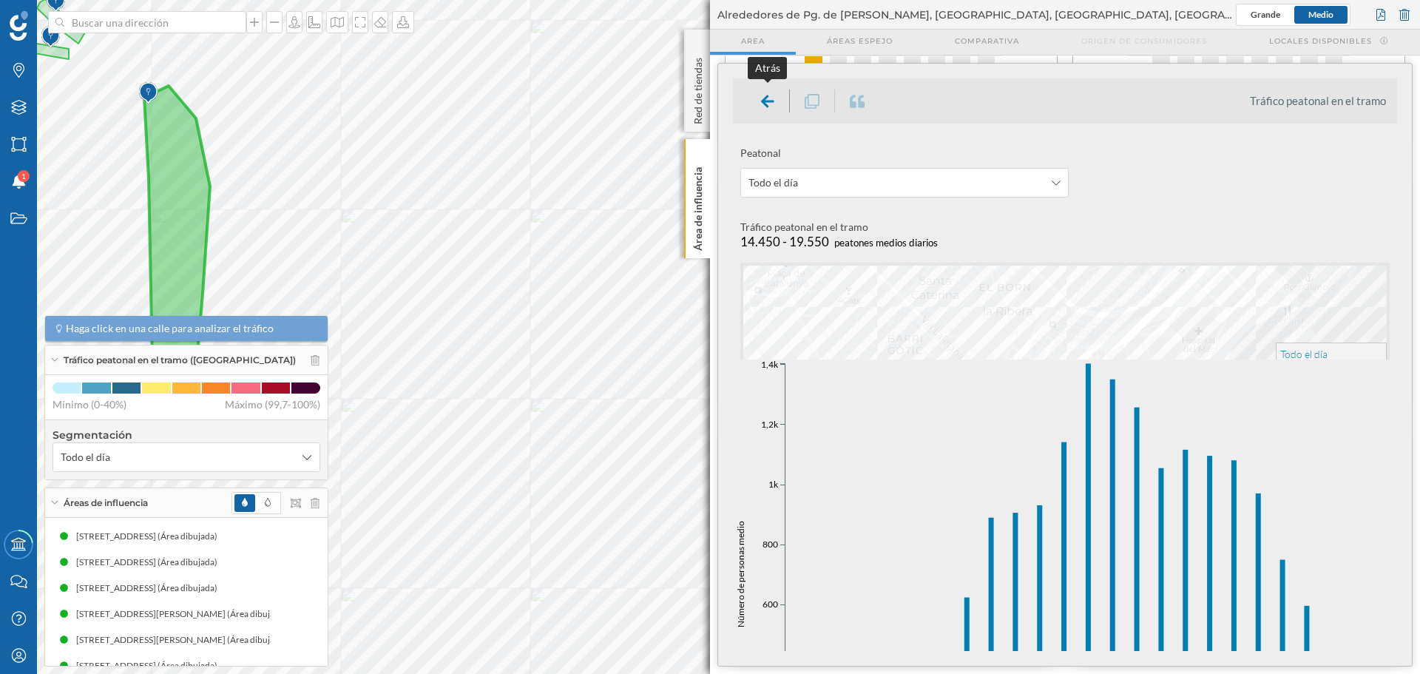
click at [774, 104] on div at bounding box center [768, 100] width 44 height 23
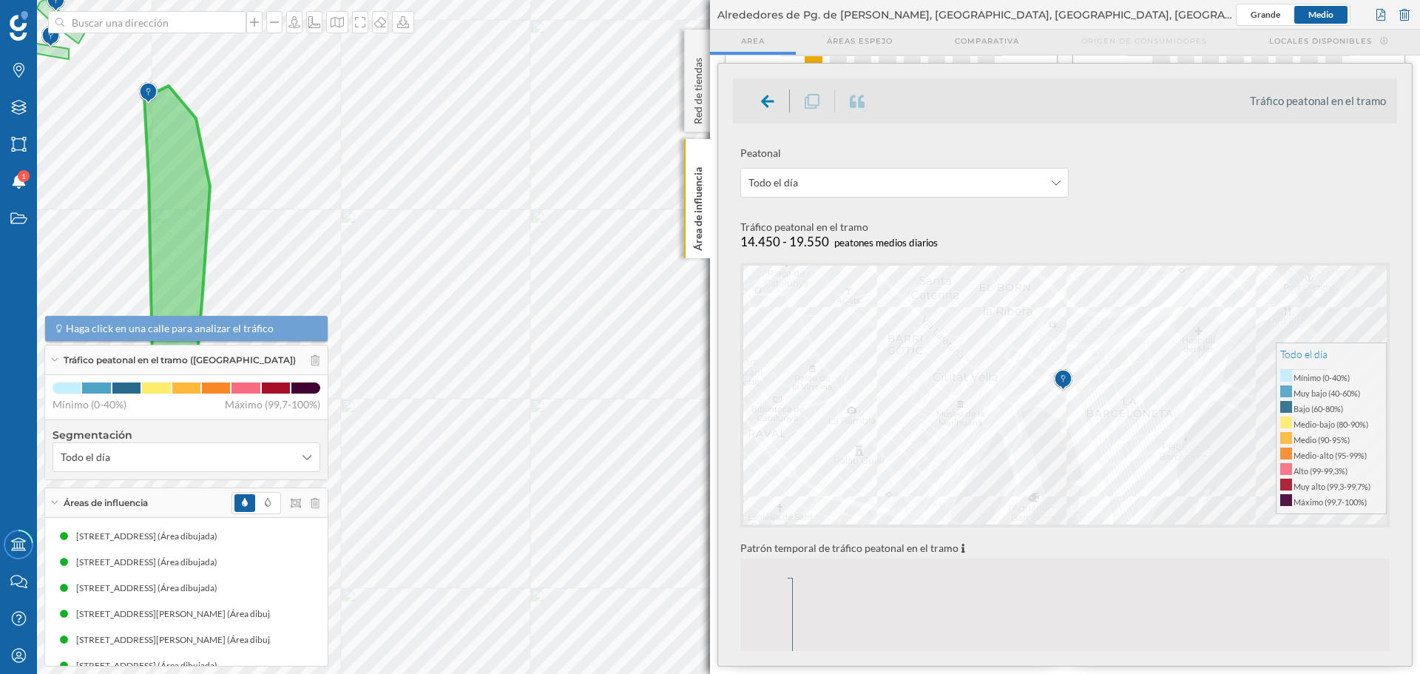
scroll to position [222, 0]
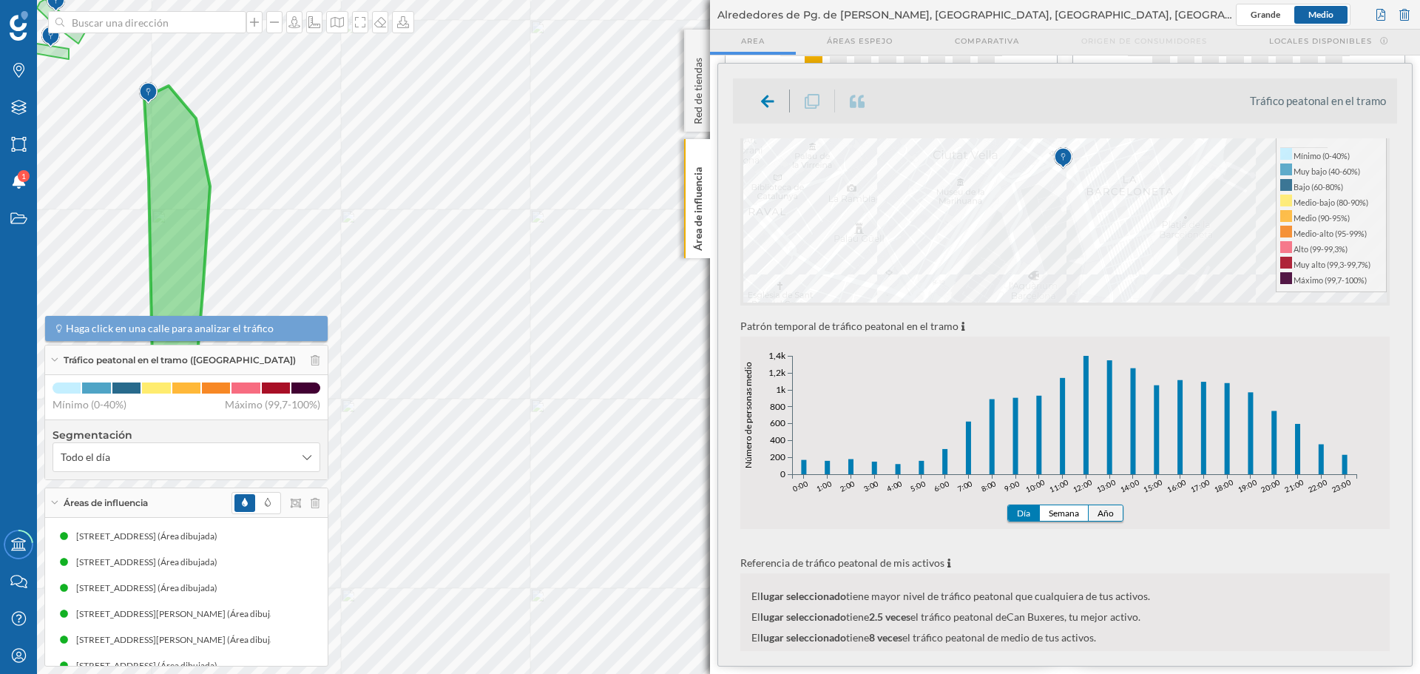
click at [1109, 514] on button "Año" at bounding box center [1106, 513] width 34 height 16
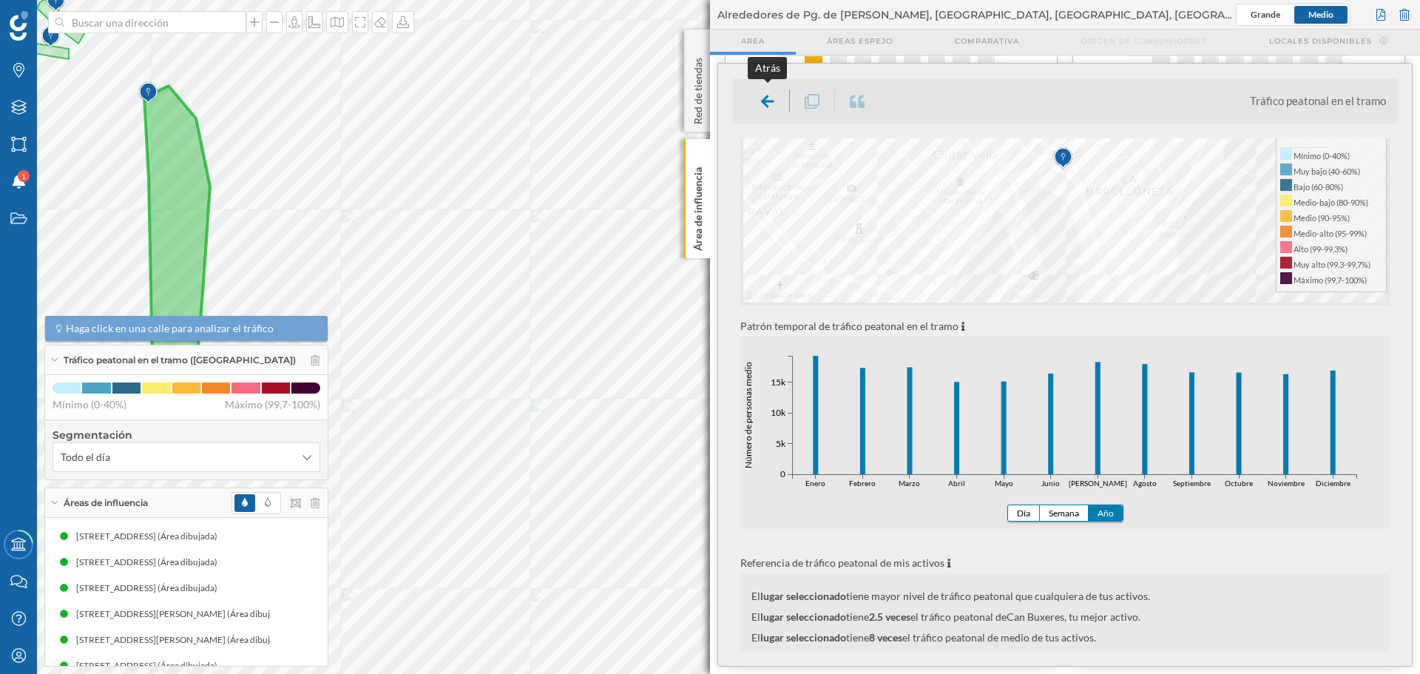
click at [764, 98] on icon at bounding box center [767, 101] width 13 height 13
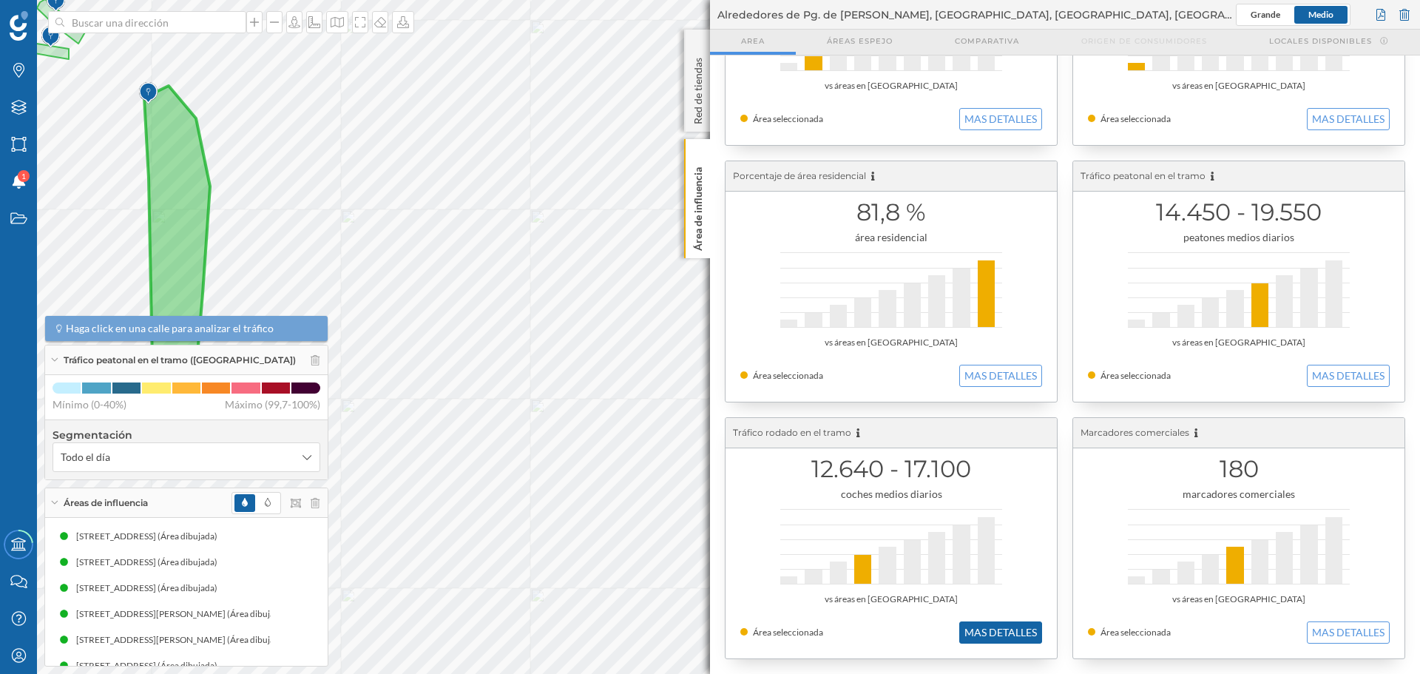
click at [988, 620] on div "12.640 - 17.100 coches medios diarios vs áreas en Barcelona Área seleccionada M…" at bounding box center [891, 538] width 331 height 240
click at [995, 629] on button "MAS DETALLES" at bounding box center [1000, 632] width 83 height 22
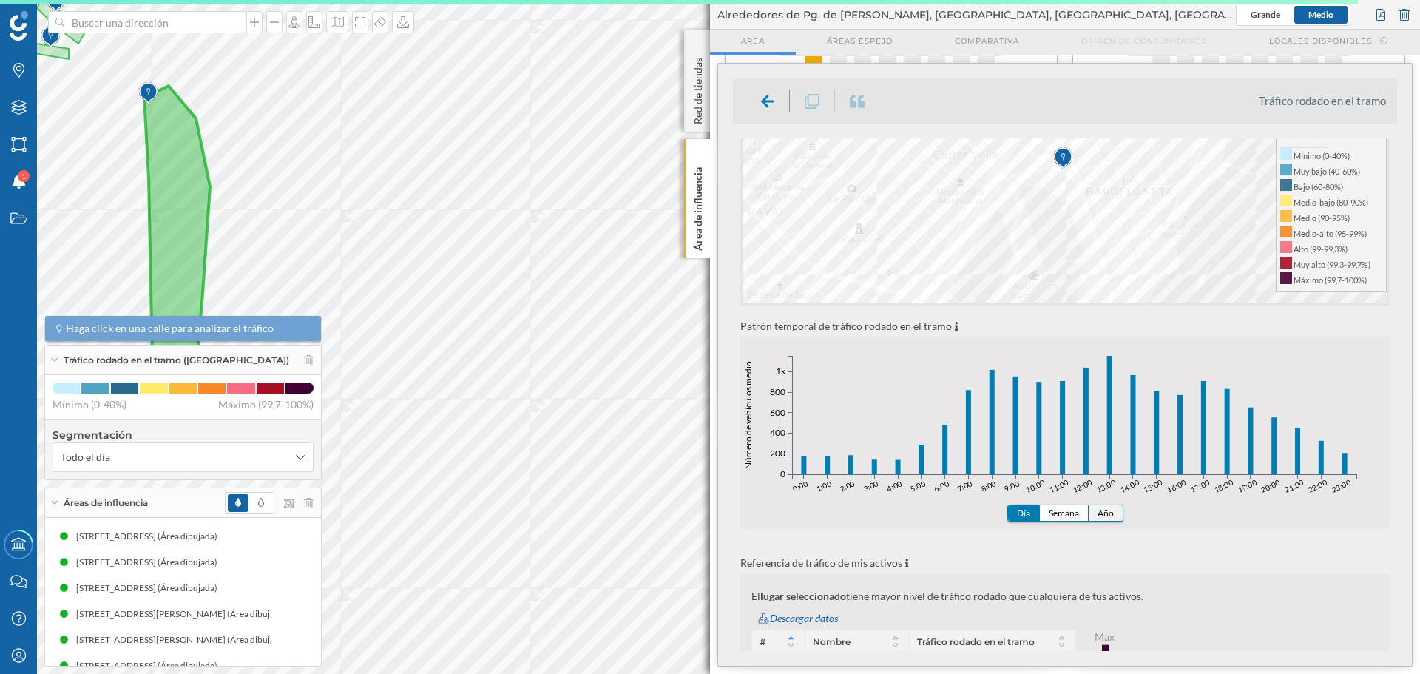
click at [1101, 508] on button "Año" at bounding box center [1106, 513] width 34 height 16
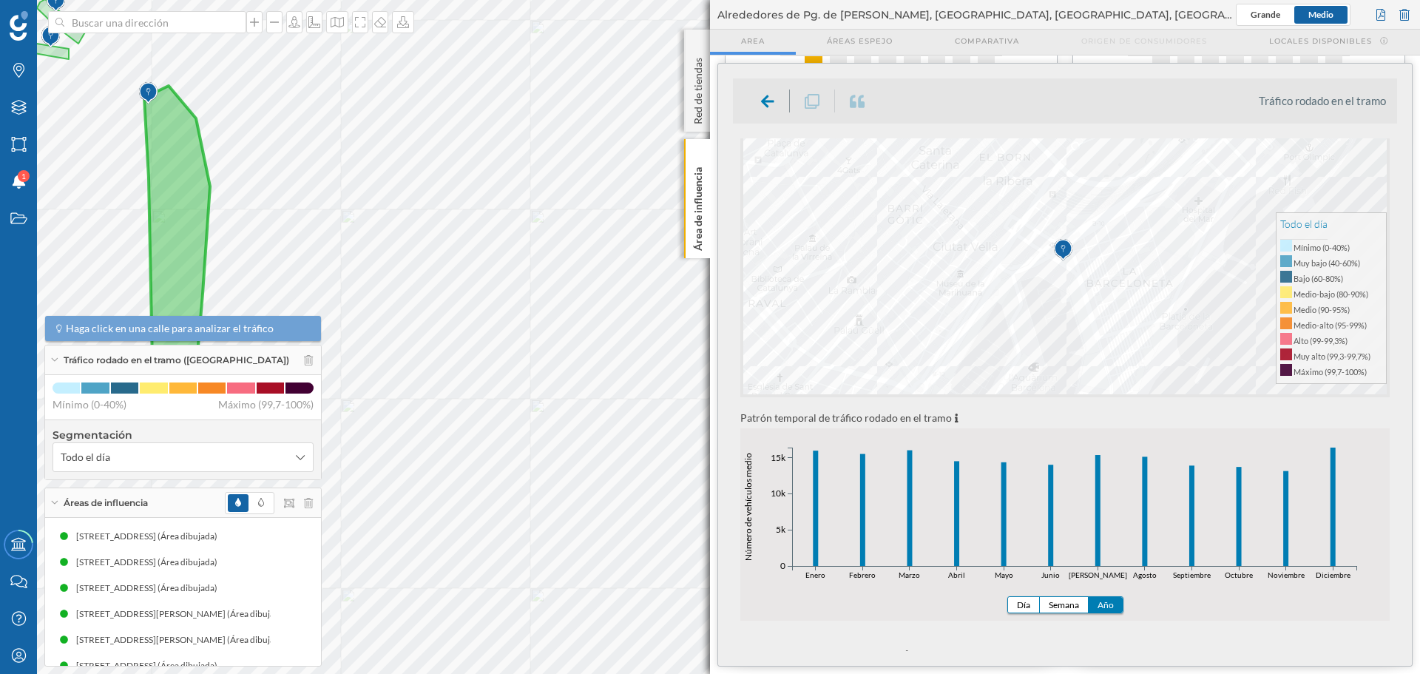
scroll to position [148, 0]
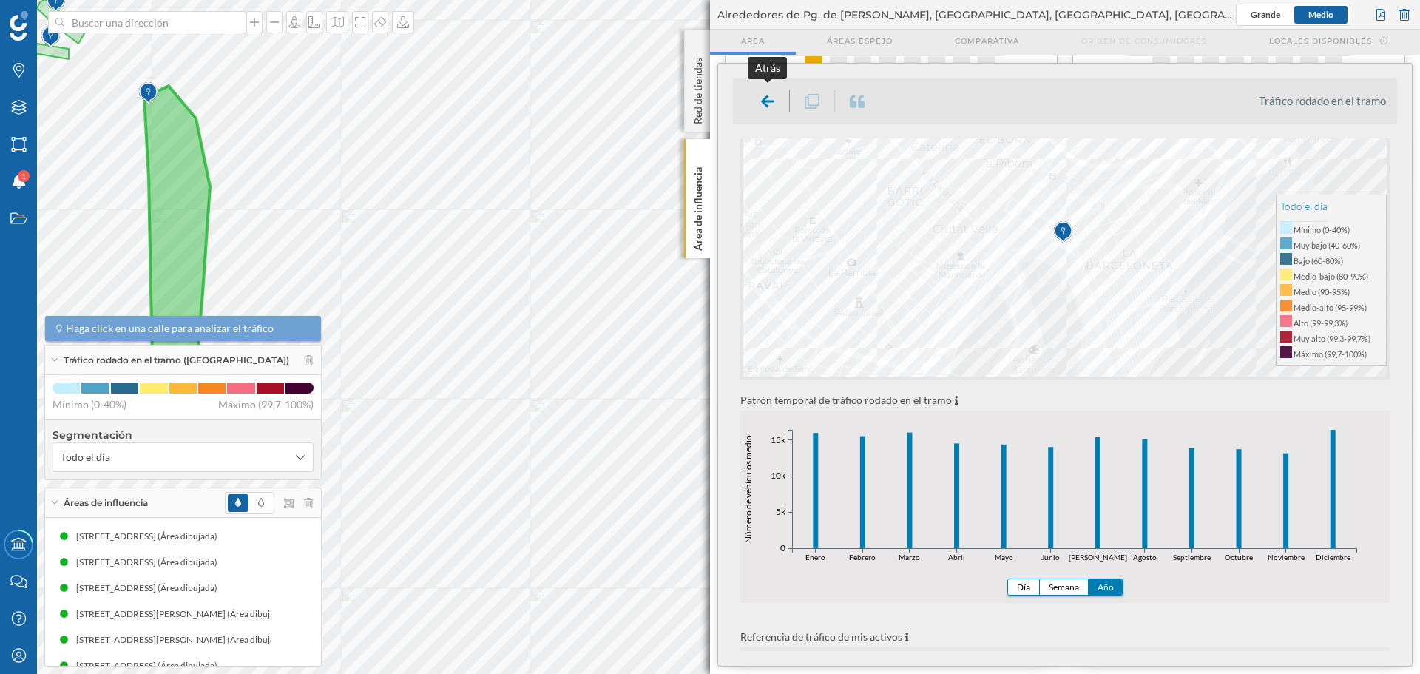
click at [769, 101] on icon at bounding box center [767, 101] width 13 height 13
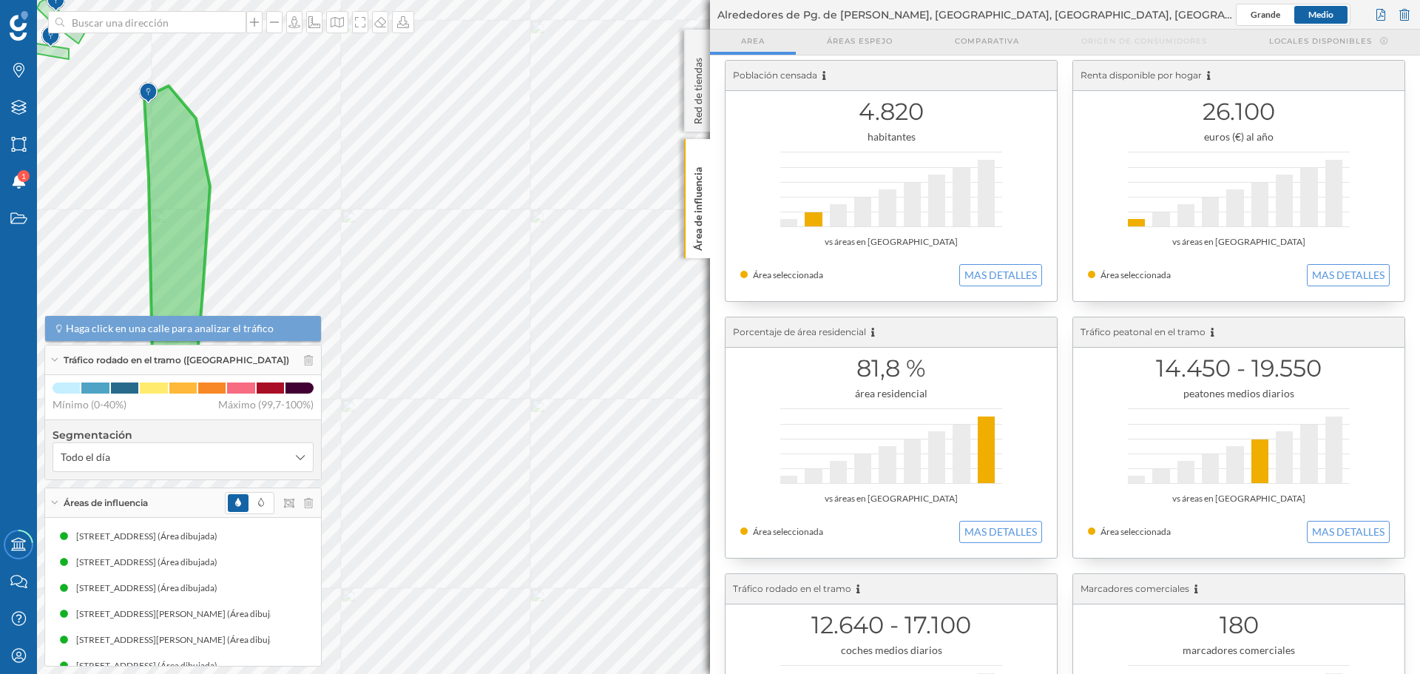
scroll to position [0, 0]
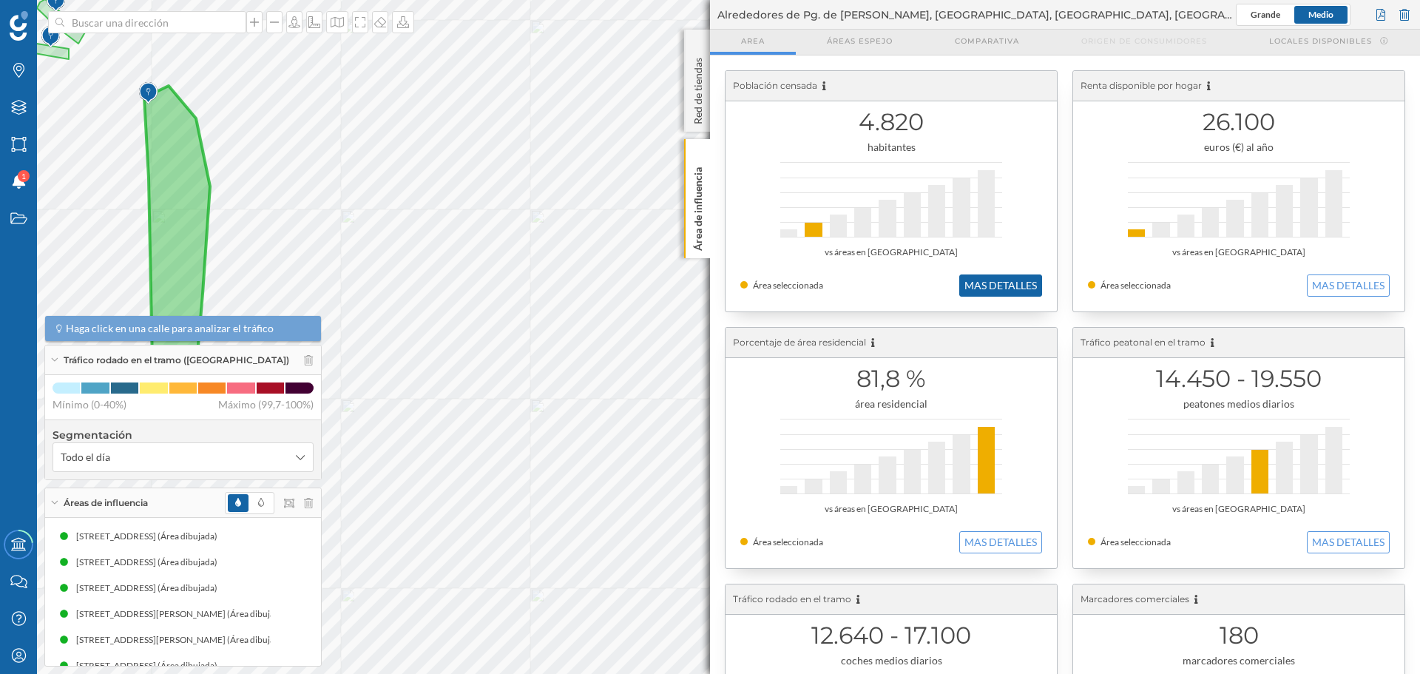
click at [1014, 290] on button "MAS DETALLES" at bounding box center [1000, 285] width 83 height 22
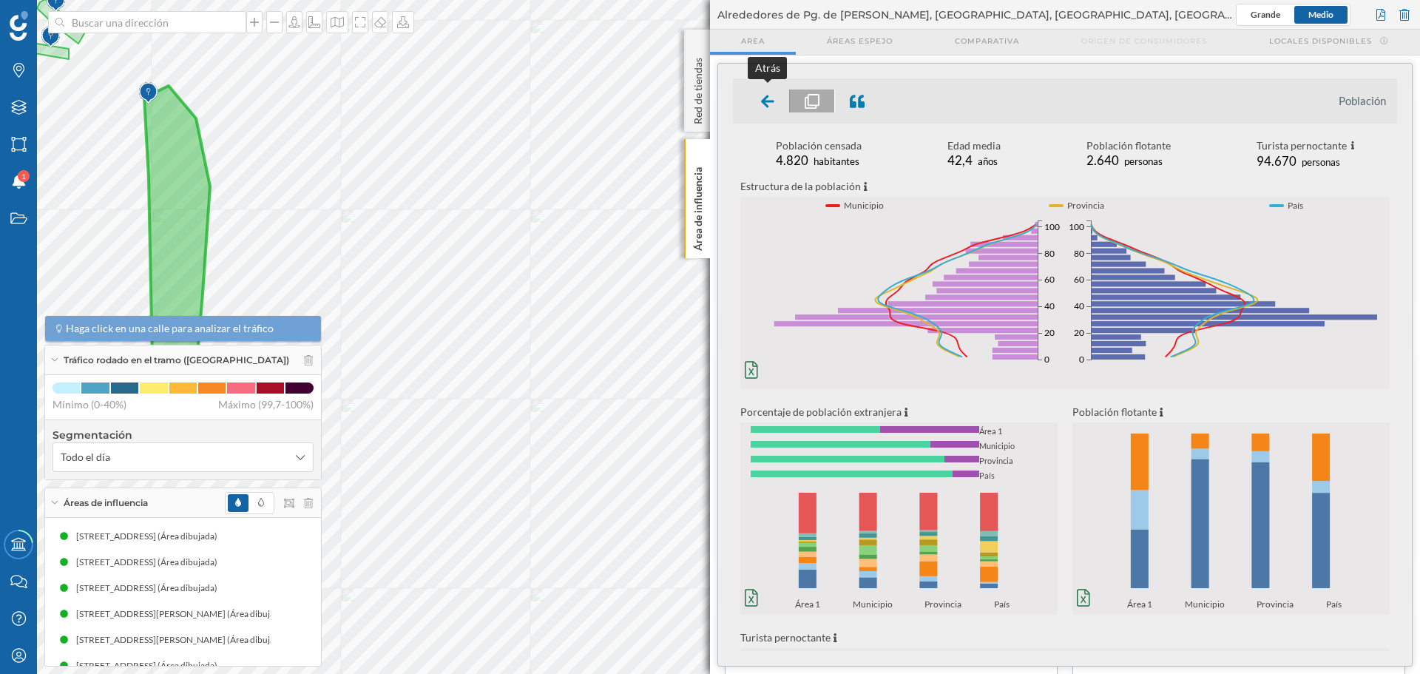
click at [761, 107] on icon at bounding box center [767, 101] width 13 height 15
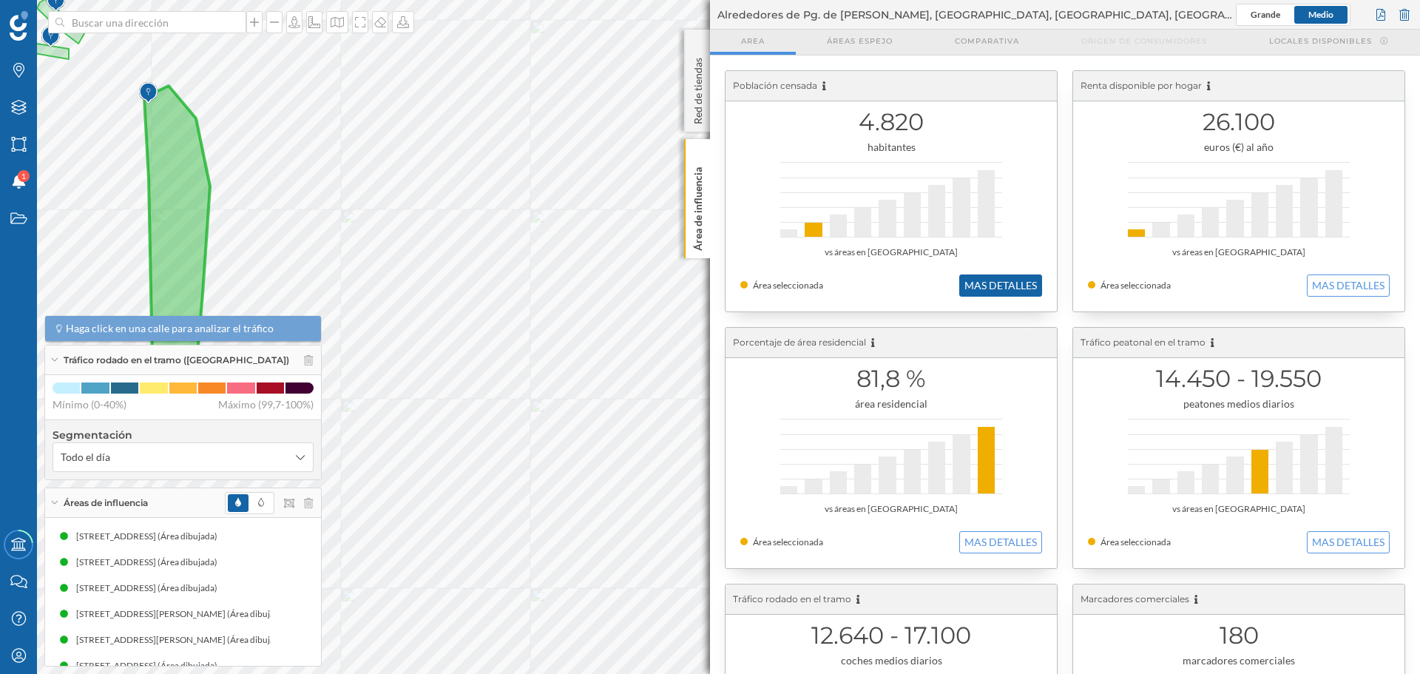
click at [1007, 288] on button "MAS DETALLES" at bounding box center [1000, 285] width 83 height 22
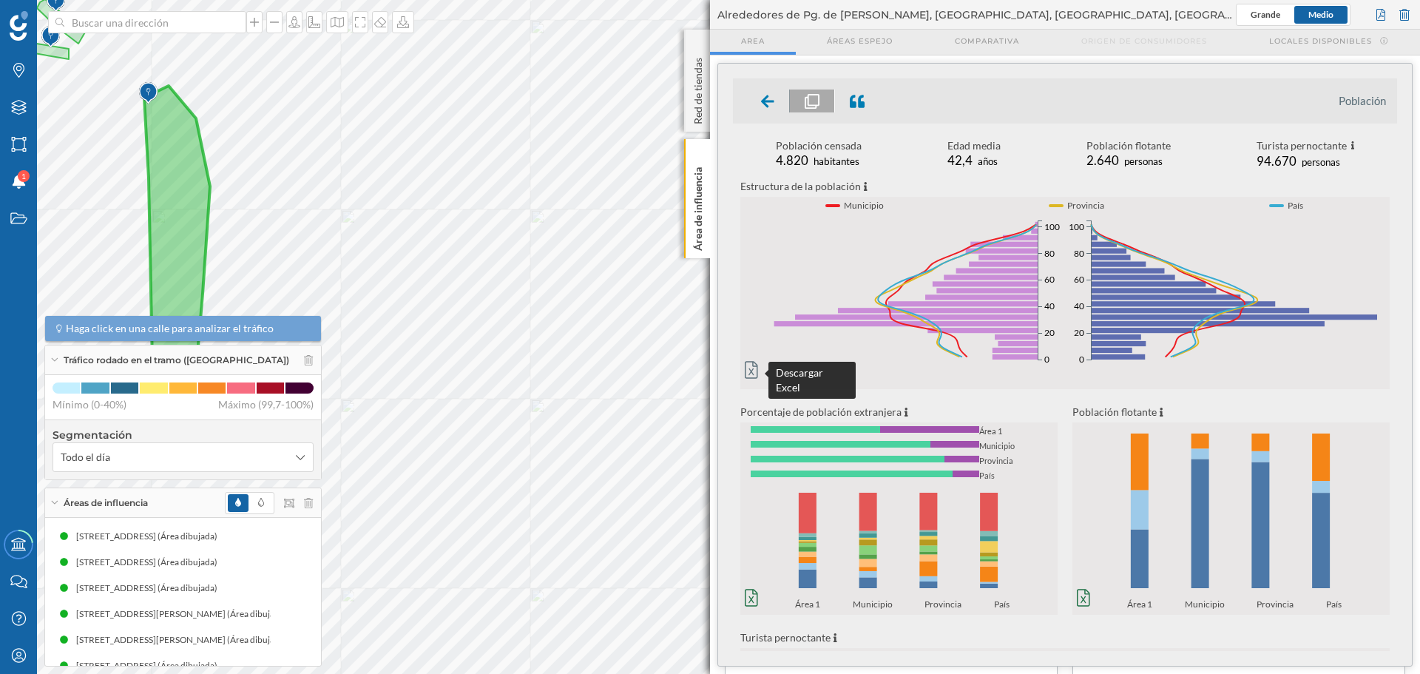
click at [746, 370] on icon at bounding box center [751, 370] width 13 height 18
